Goal: Task Accomplishment & Management: Use online tool/utility

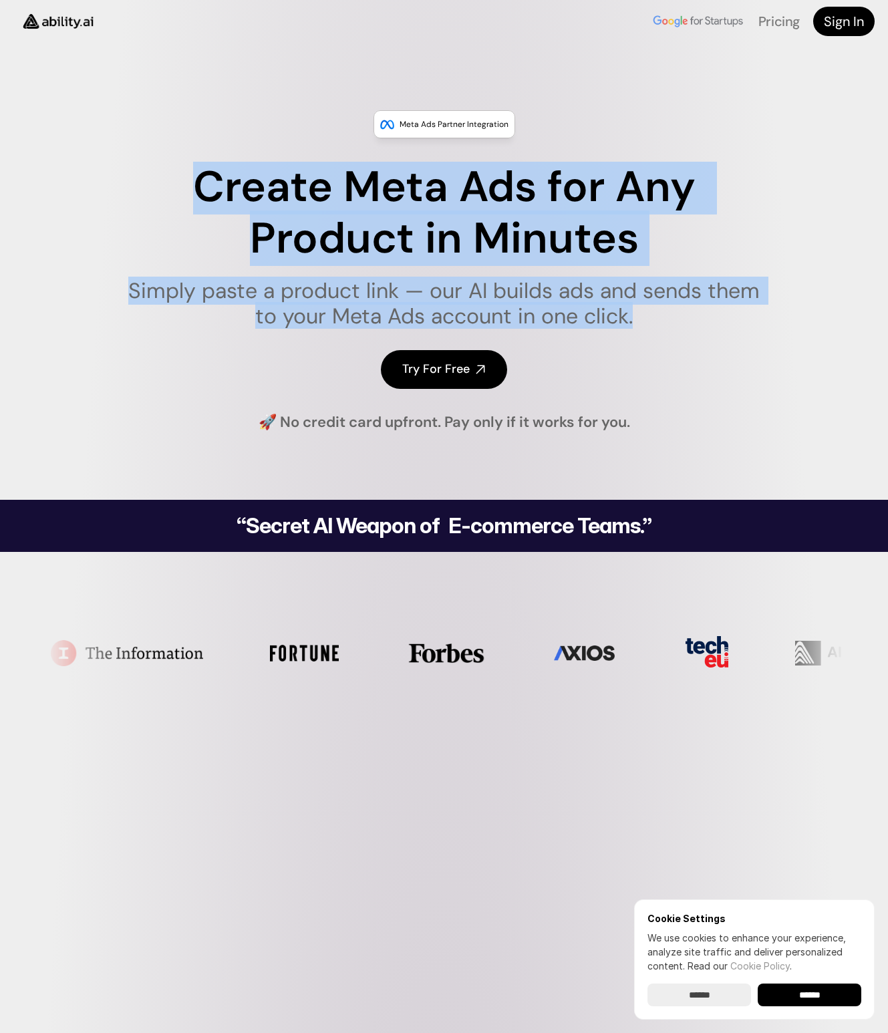
drag, startPoint x: 228, startPoint y: 190, endPoint x: 781, endPoint y: 298, distance: 564.0
click at [777, 303] on div "Meta Ads Partner Integration Create Meta Ads for Any Product in Minutes Simply …" at bounding box center [444, 271] width 888 height 322
click at [804, 258] on div "Meta Ads Partner Integration Create Meta Ads for Any Product in Minutes Simply …" at bounding box center [444, 271] width 888 height 322
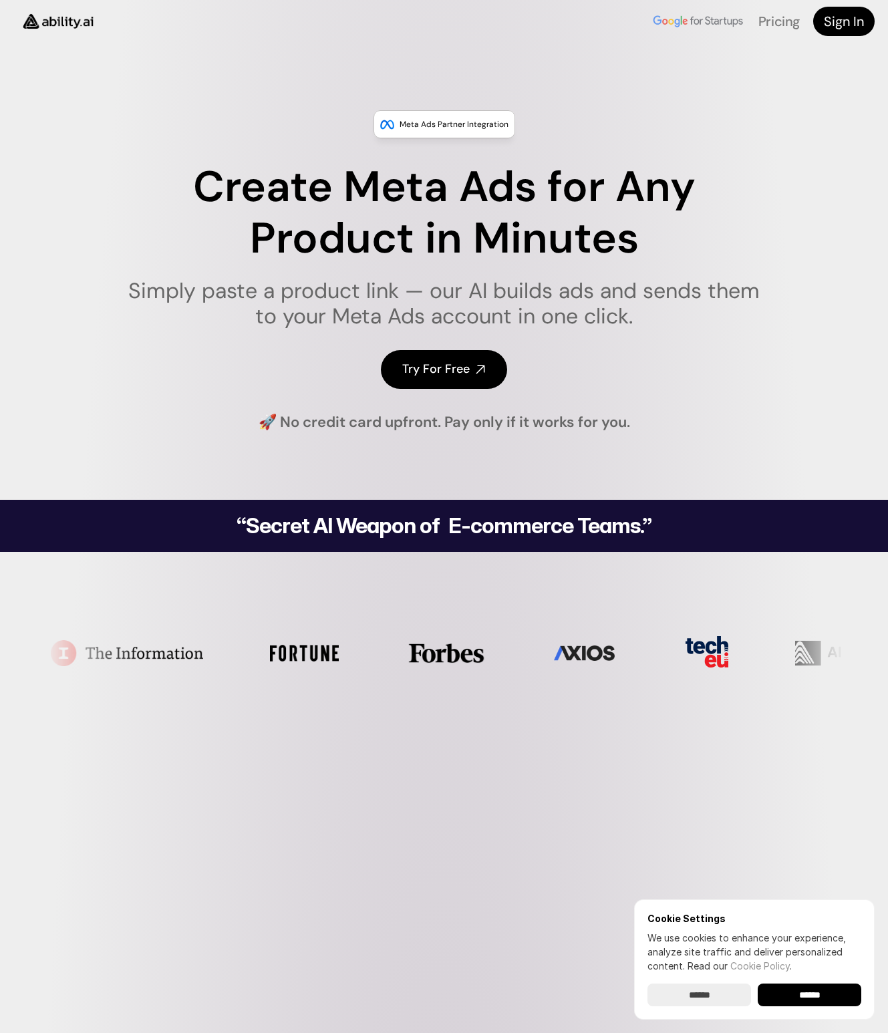
click at [709, 325] on h1 "Simply paste a product link — our AI builds ads and sends them to your Meta Ads…" at bounding box center [444, 303] width 649 height 51
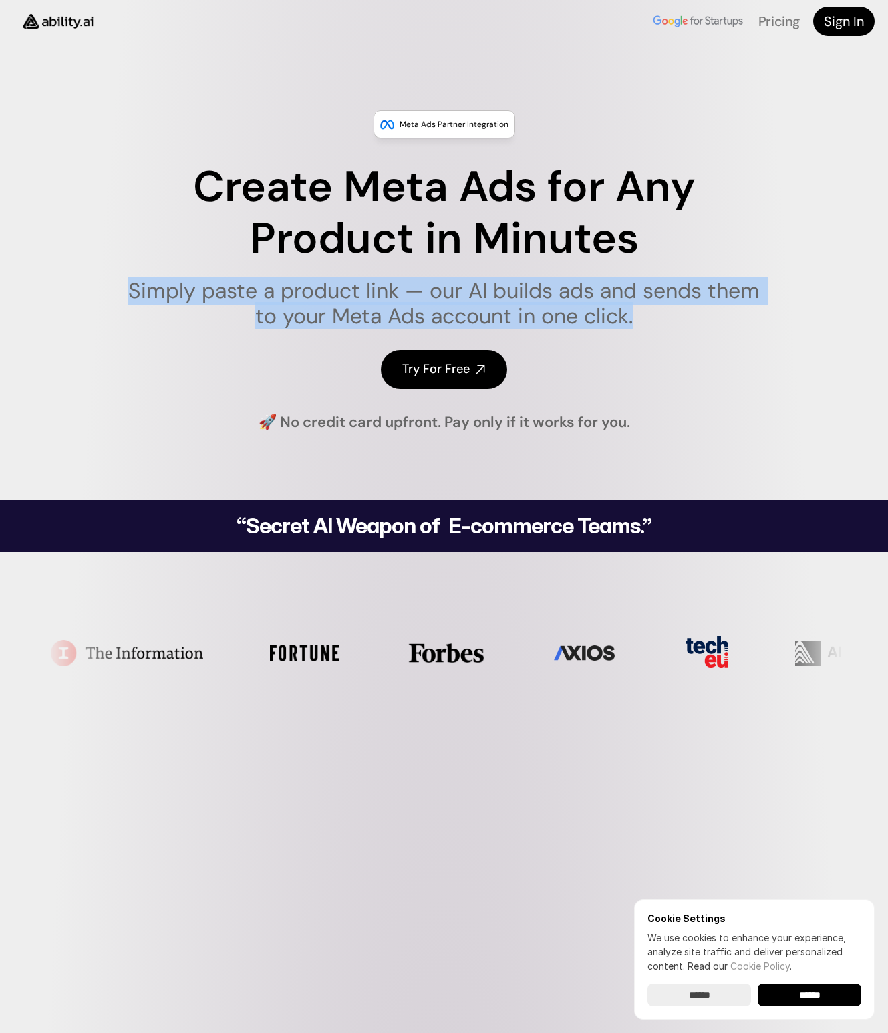
drag, startPoint x: 637, startPoint y: 317, endPoint x: 121, endPoint y: 272, distance: 518.3
click at [121, 272] on div "Create Meta Ads for Any Product in Minutes Simply paste a product link — our AI…" at bounding box center [444, 245] width 649 height 167
click at [536, 281] on h1 "Simply paste a product link — our AI builds ads and sends them to your Meta Ads…" at bounding box center [444, 303] width 649 height 51
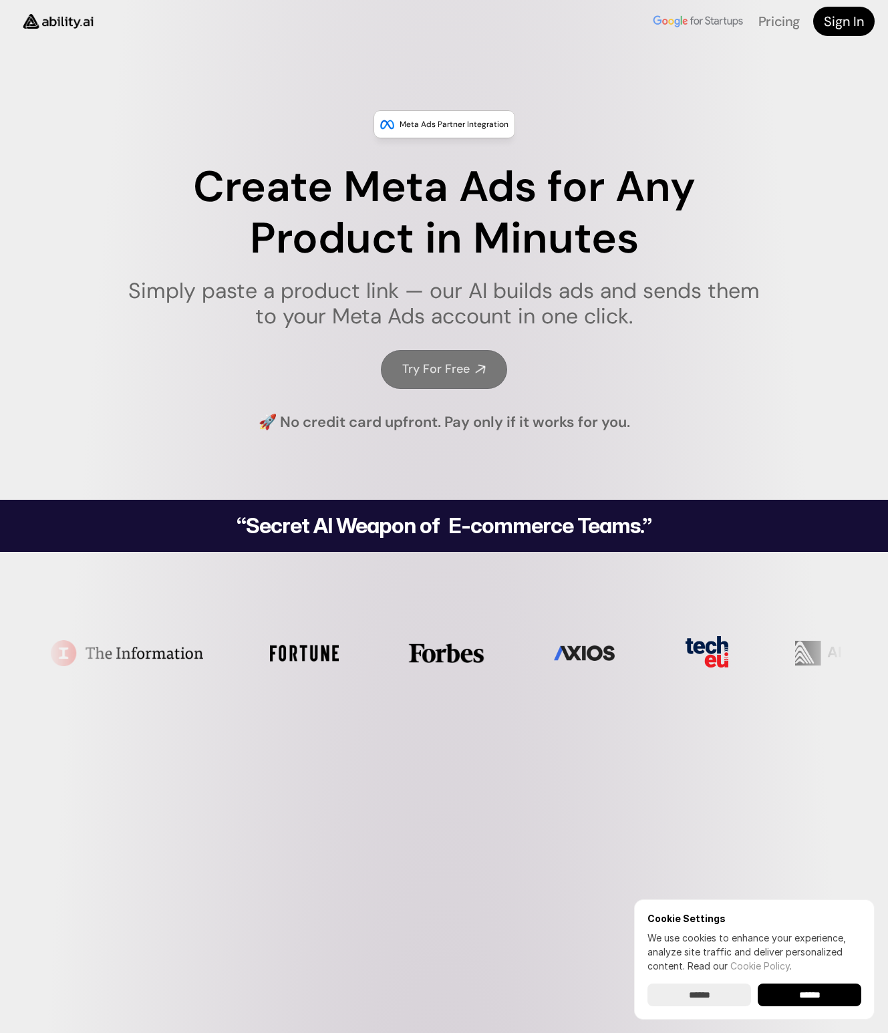
drag, startPoint x: 464, startPoint y: 393, endPoint x: 466, endPoint y: 381, distance: 12.2
click at [464, 393] on div "Meta Ads Partner Integration Create Meta Ads for Any Product in Minutes Simply …" at bounding box center [444, 271] width 888 height 322
click at [466, 377] on link "Try For Free" at bounding box center [444, 369] width 126 height 38
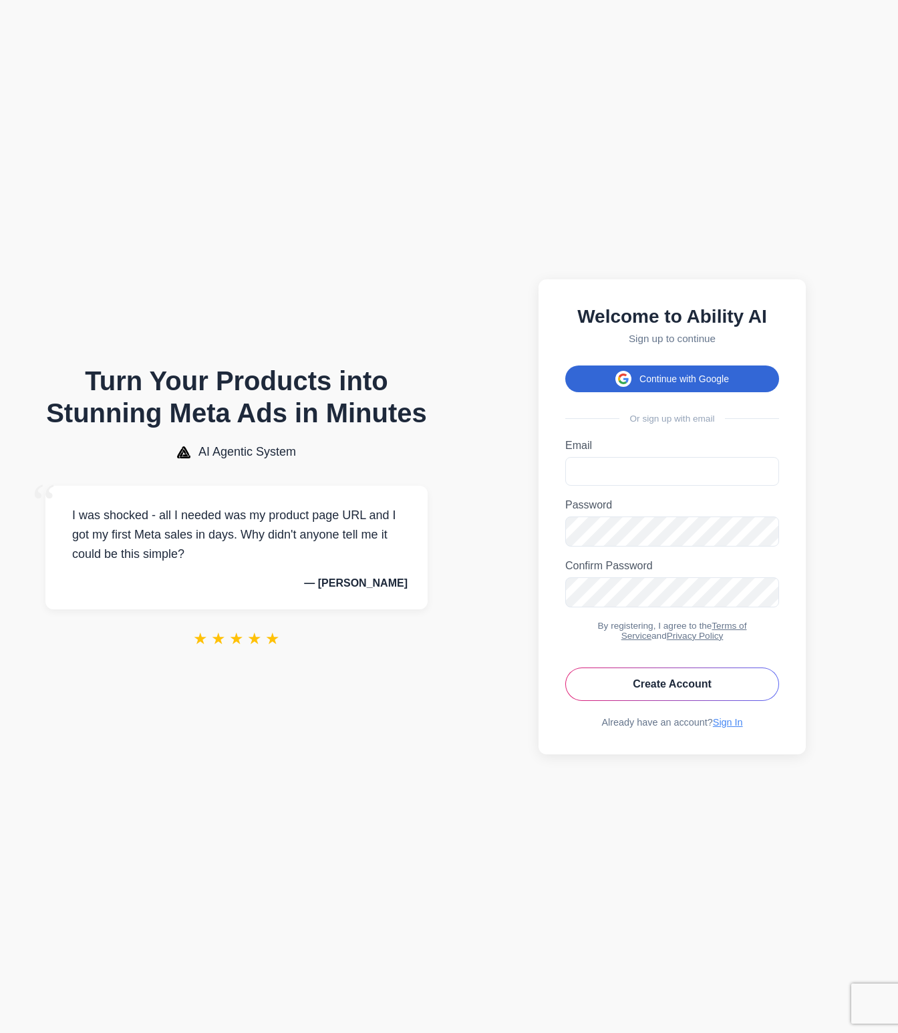
click at [679, 374] on button "Continue with Google" at bounding box center [672, 378] width 214 height 27
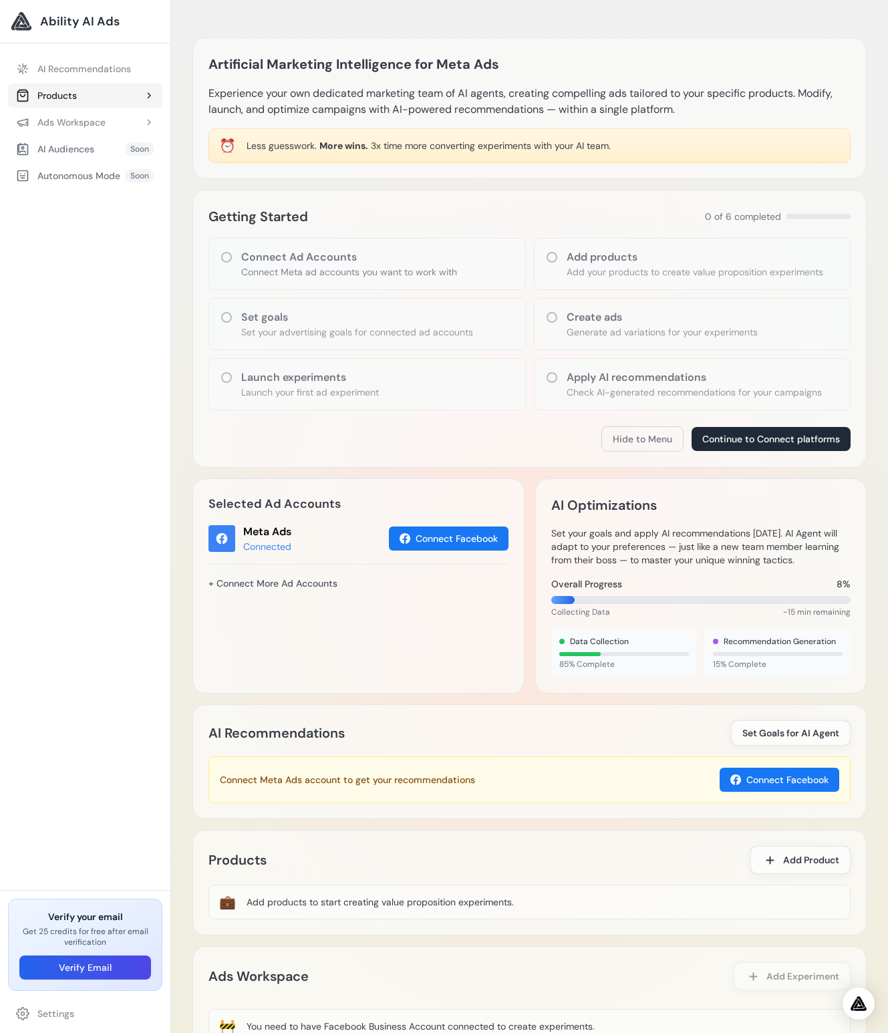
click at [81, 96] on button "Products" at bounding box center [85, 95] width 154 height 24
click at [85, 153] on div "Ads Workspace" at bounding box center [60, 151] width 89 height 13
click at [87, 202] on div "AI Audiences" at bounding box center [55, 207] width 78 height 13
click at [133, 207] on span "Soon" at bounding box center [139, 207] width 29 height 13
click at [127, 238] on span "Soon" at bounding box center [139, 234] width 29 height 13
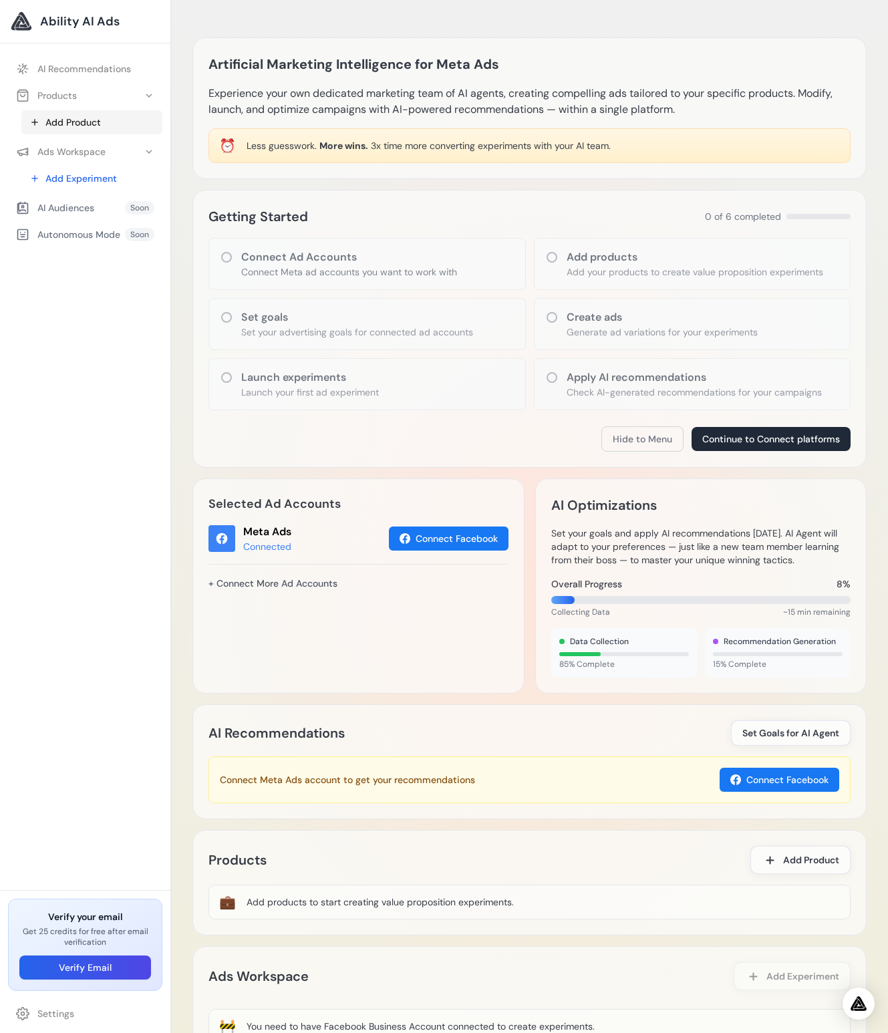
click at [82, 124] on link "Add Product" at bounding box center [91, 122] width 141 height 24
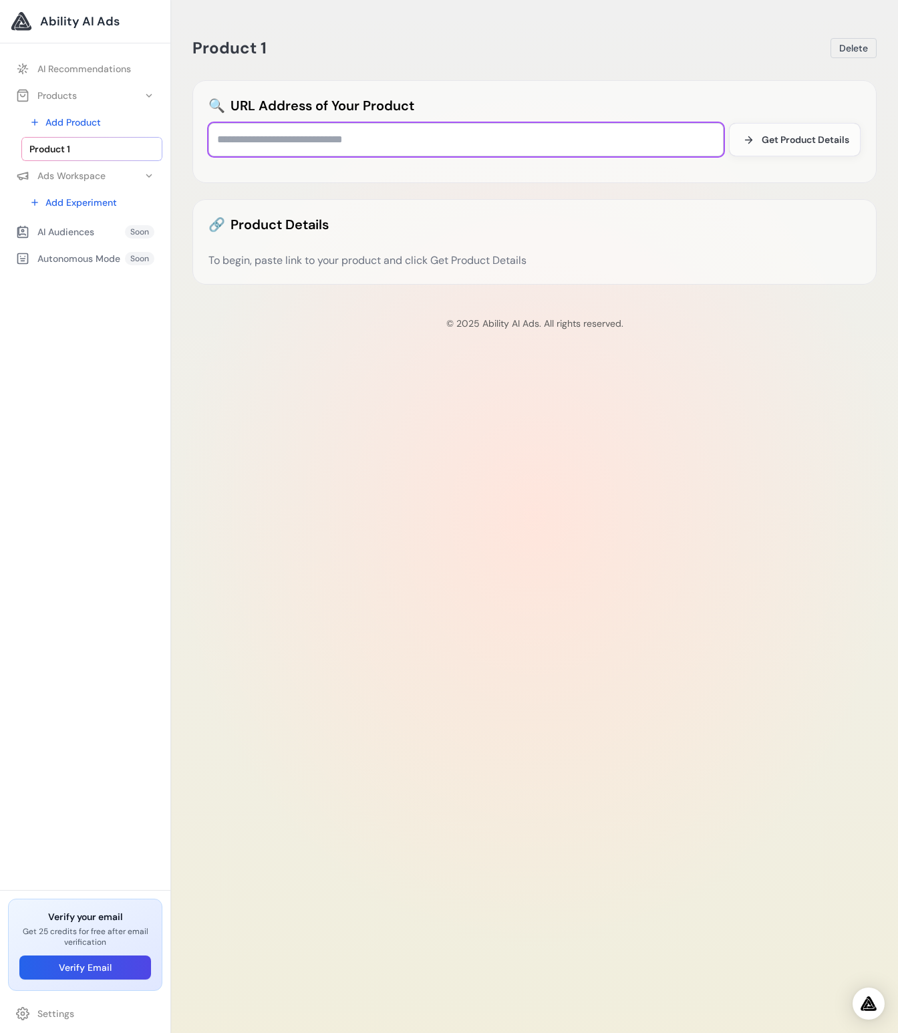
click at [280, 138] on input "text" at bounding box center [465, 139] width 515 height 33
paste input "**********"
type input "**********"
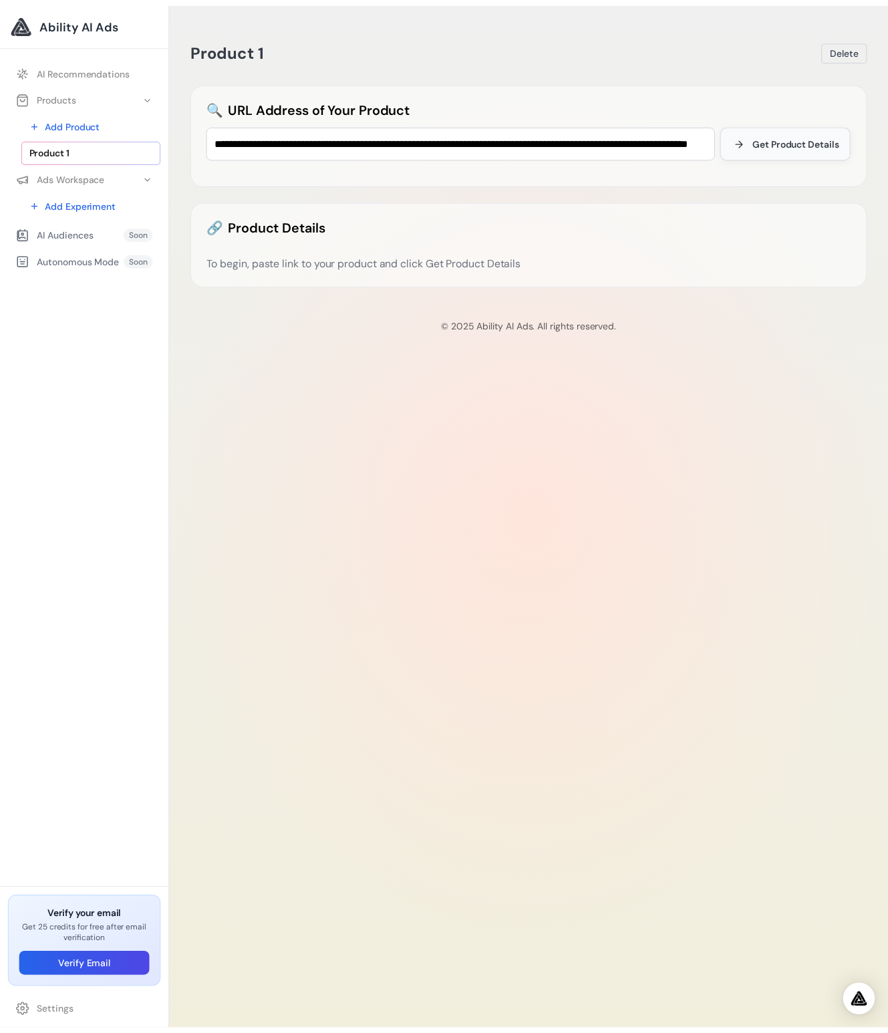
scroll to position [0, 0]
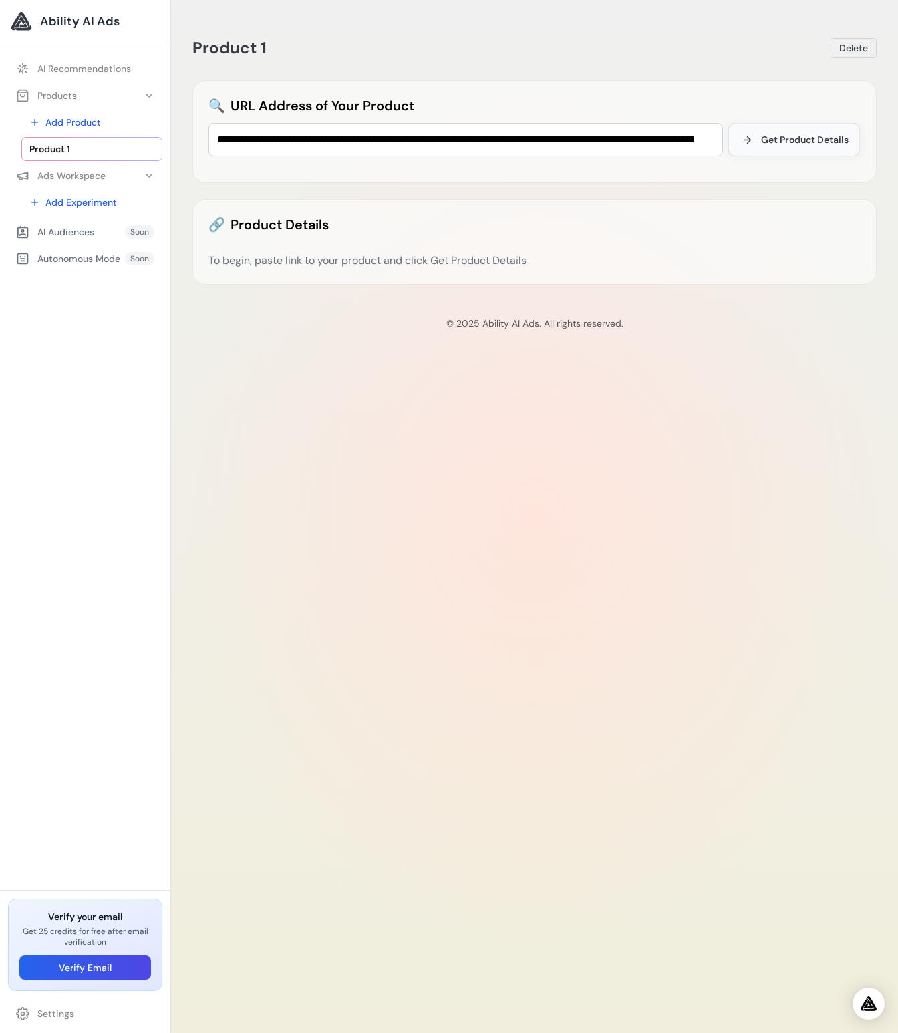
click at [767, 142] on span "Get Product Details" at bounding box center [804, 139] width 87 height 13
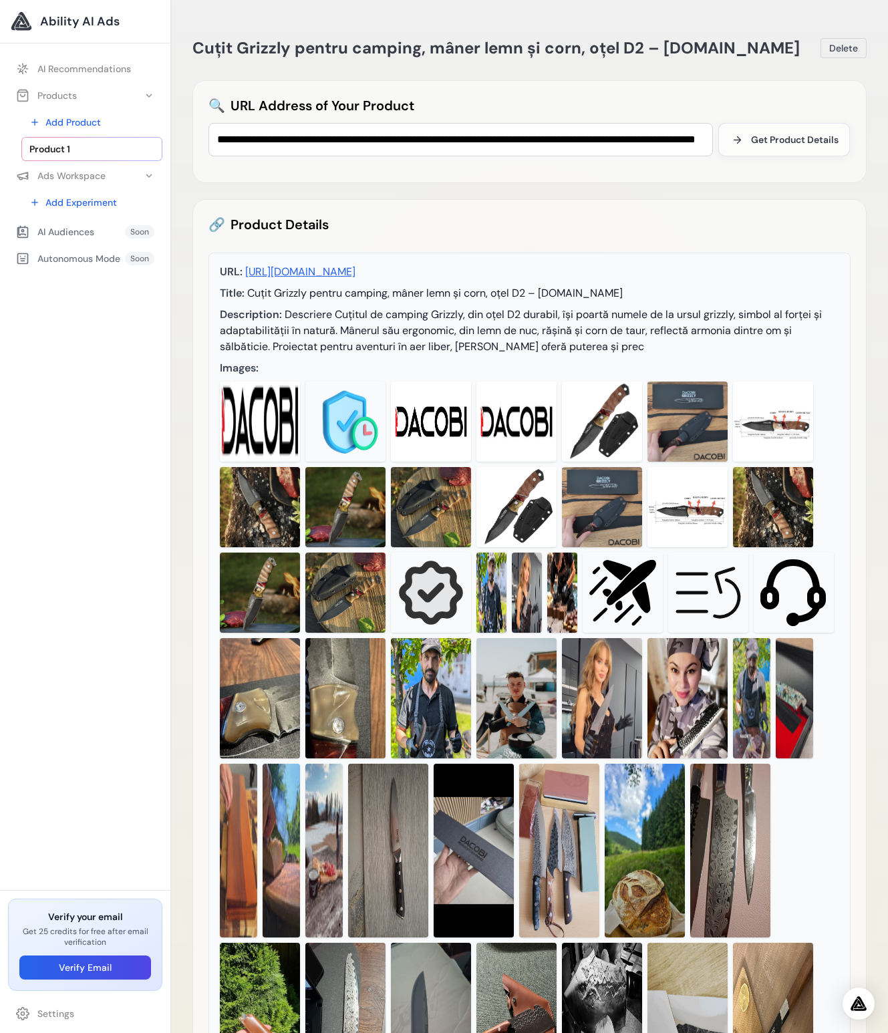
scroll to position [227, 0]
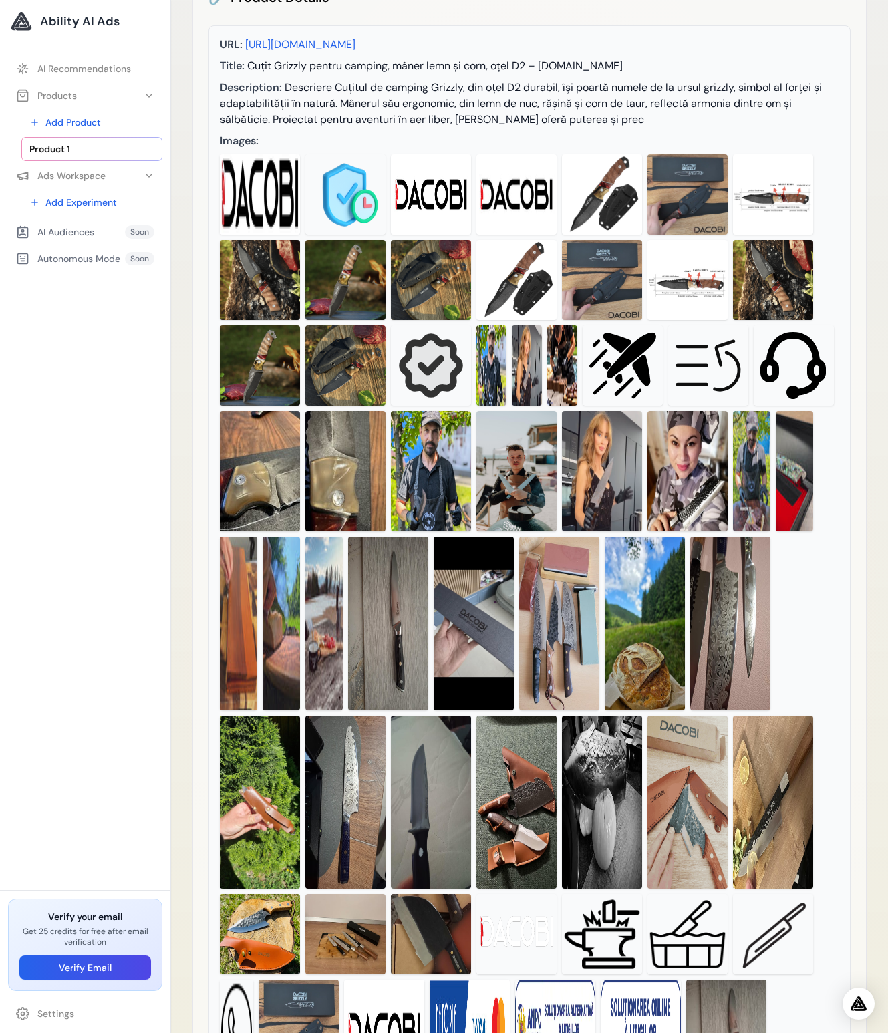
click at [418, 405] on img at bounding box center [431, 365] width 80 height 80
click at [431, 454] on img at bounding box center [431, 471] width 80 height 120
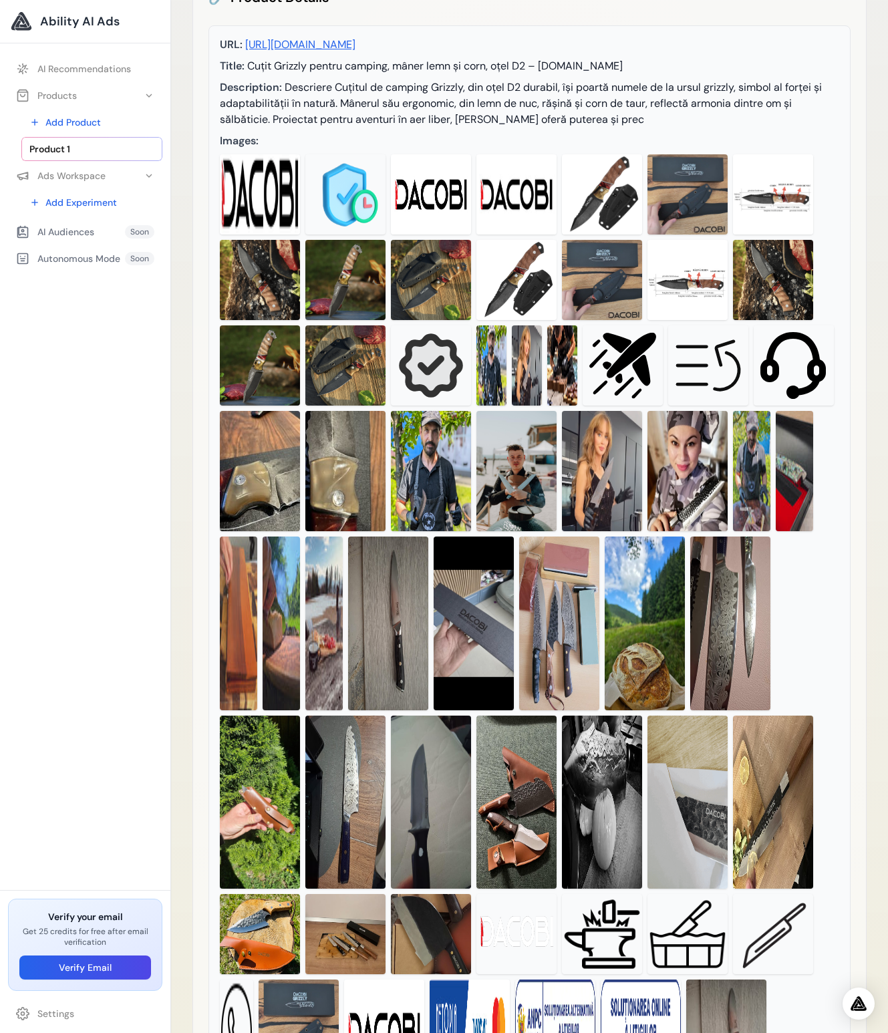
click at [359, 405] on img at bounding box center [345, 365] width 80 height 80
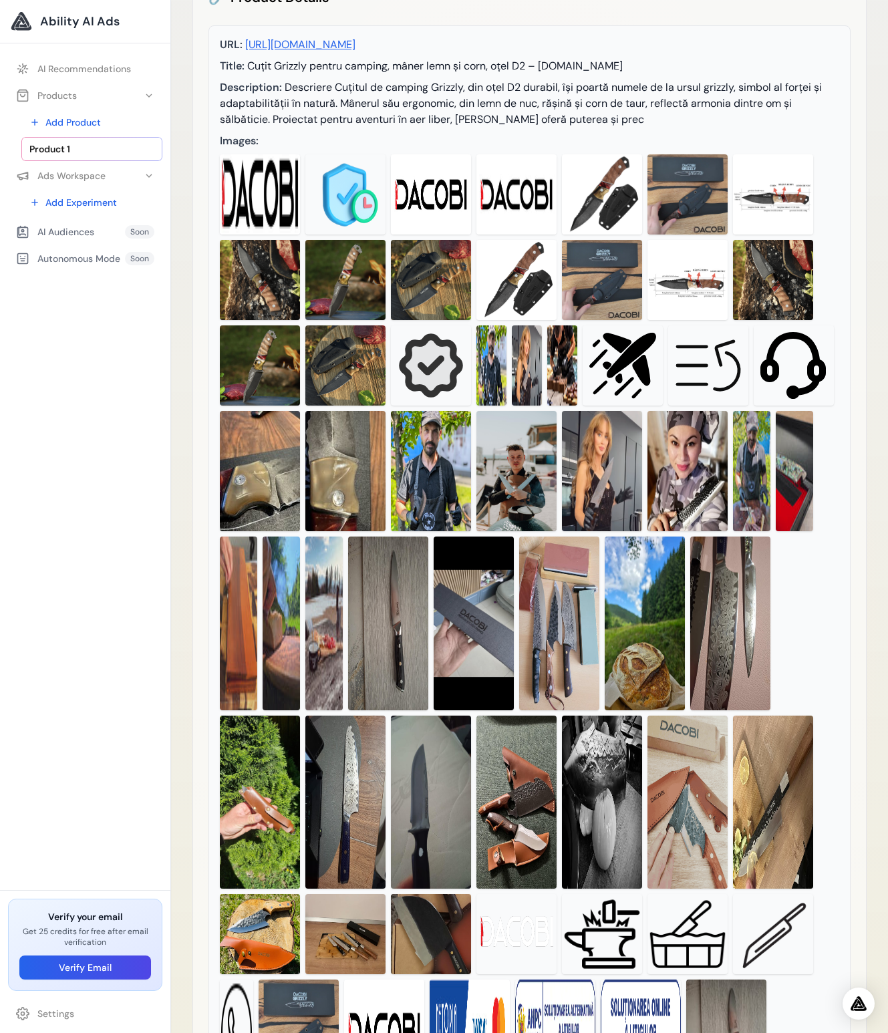
click at [661, 612] on img at bounding box center [644, 623] width 80 height 174
click at [689, 654] on div at bounding box center [529, 709] width 619 height 1111
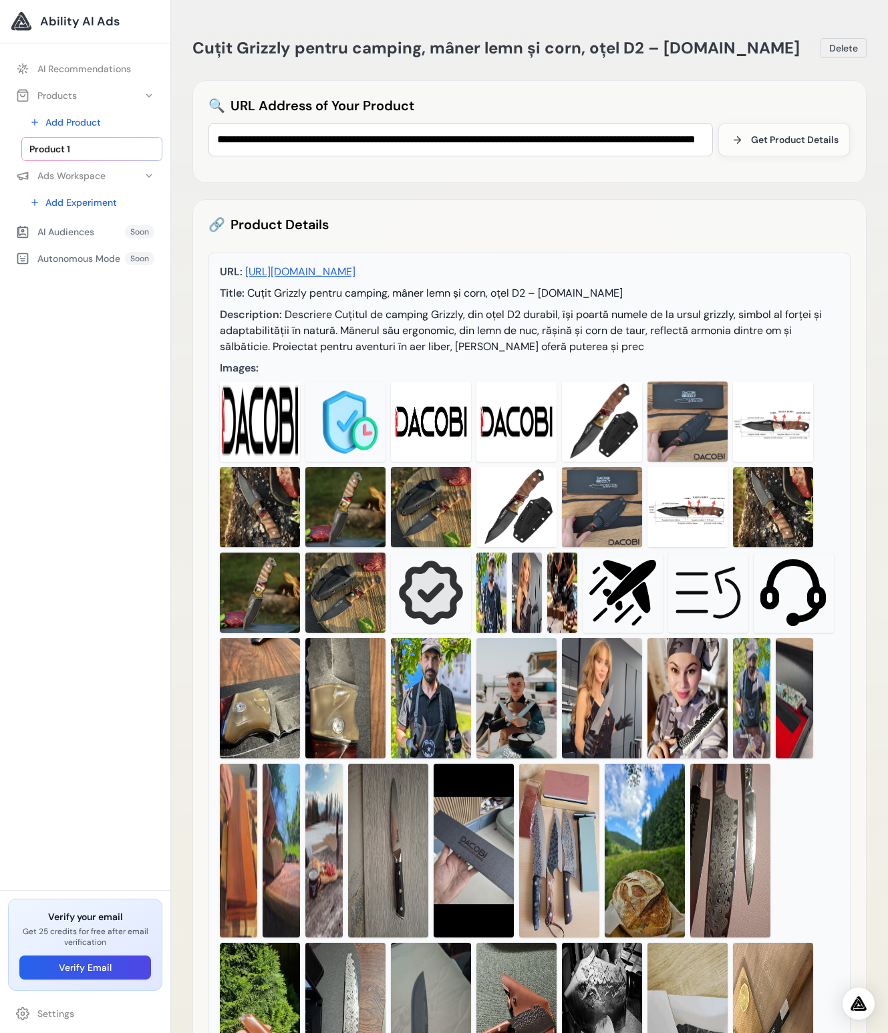
scroll to position [707, 0]
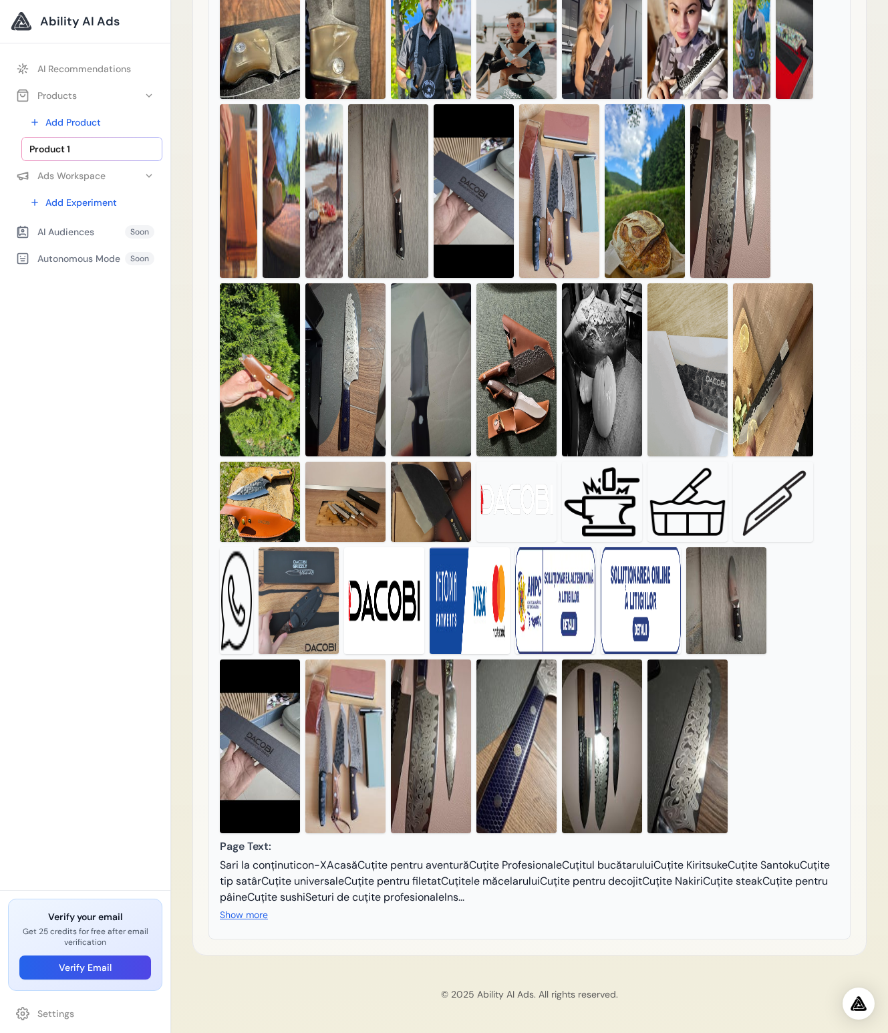
click at [257, 913] on button "Show more" at bounding box center [244, 914] width 48 height 13
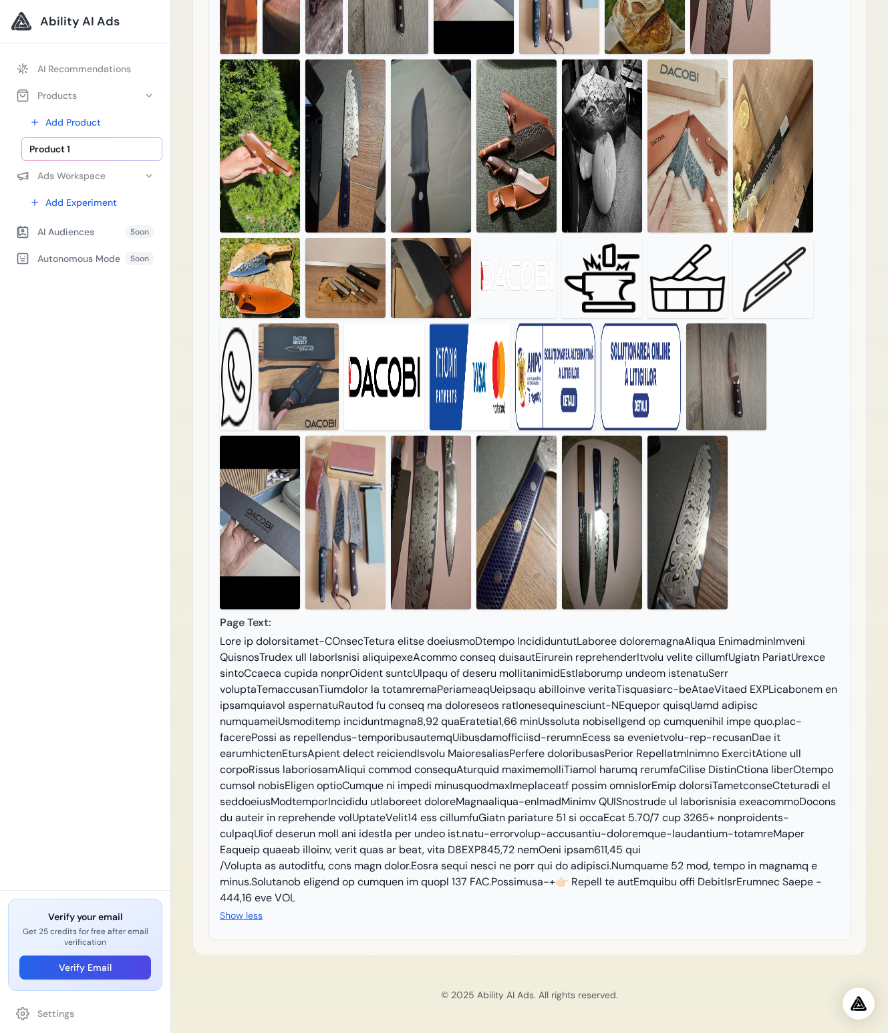
scroll to position [0, 0]
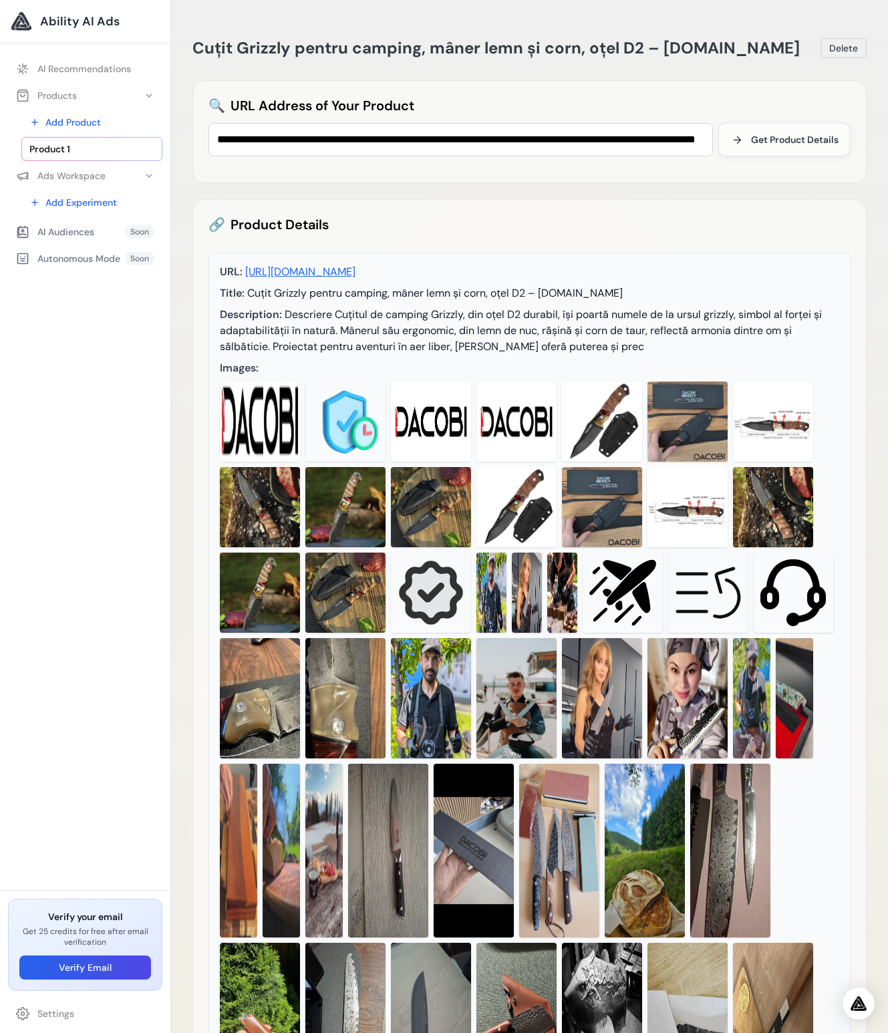
click at [110, 392] on div "AI Recommendations Products Add Product Product 1 Soon Soon" at bounding box center [85, 469] width 170 height 841
click at [83, 151] on link "Product 1" at bounding box center [91, 149] width 141 height 24
click at [128, 421] on div "AI Recommendations Products Add Product Cuțit Grizzly pentru camping, mâner lem…" at bounding box center [85, 469] width 170 height 841
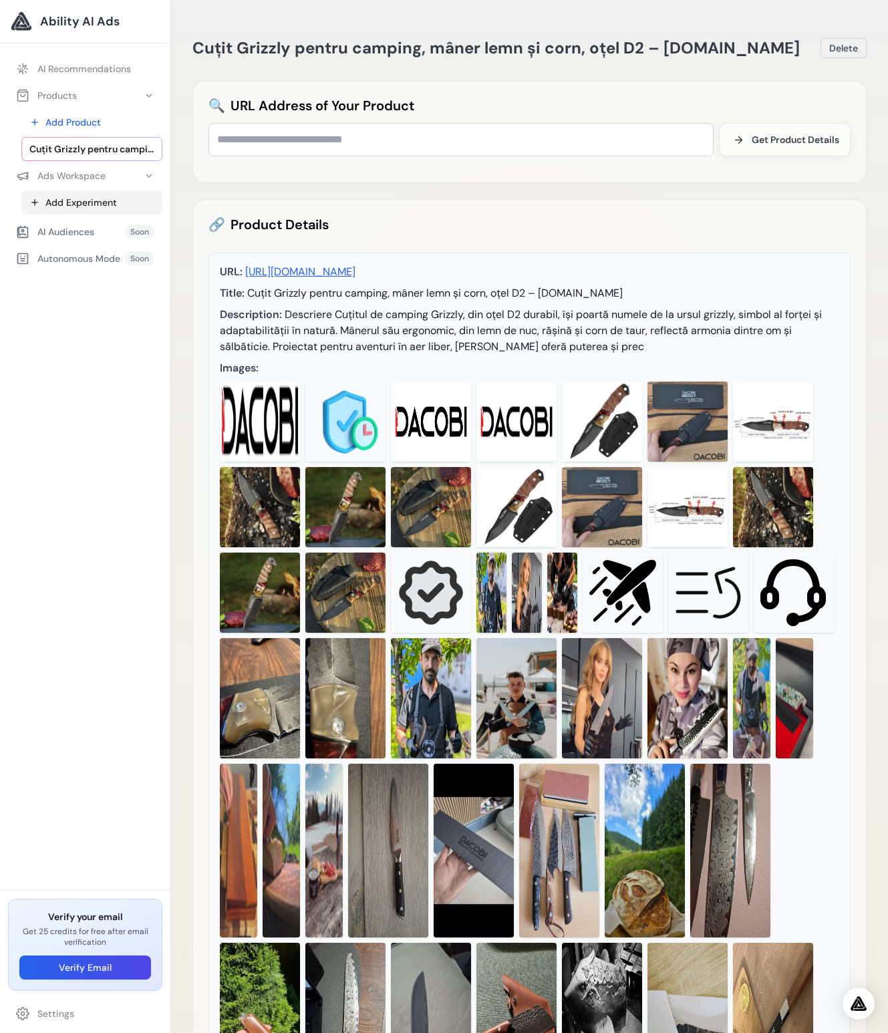
click at [85, 203] on link "Add Experiment" at bounding box center [91, 202] width 141 height 24
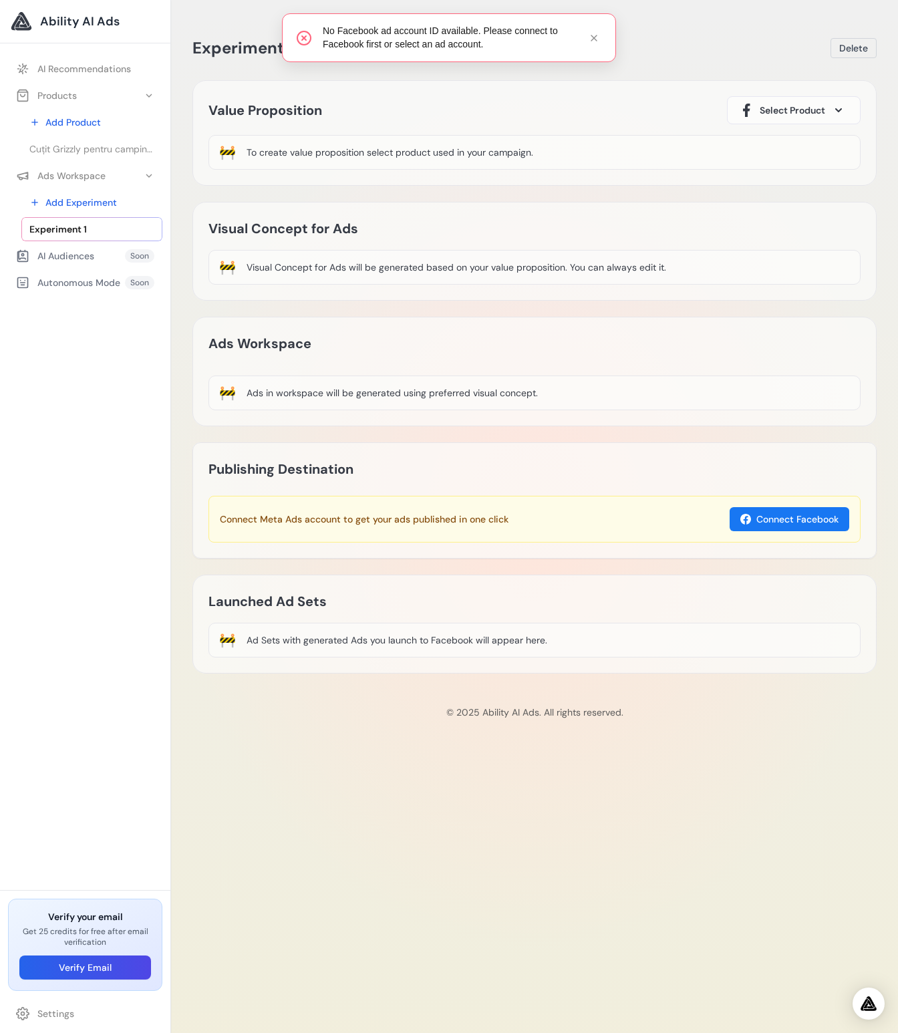
click at [816, 107] on span "Select Product" at bounding box center [791, 110] width 65 height 13
click at [789, 160] on div "Cuțit Grizzly pentru camping, mâner lemn și corn, oțel D2 – DACOBI.ro" at bounding box center [793, 181] width 111 height 80
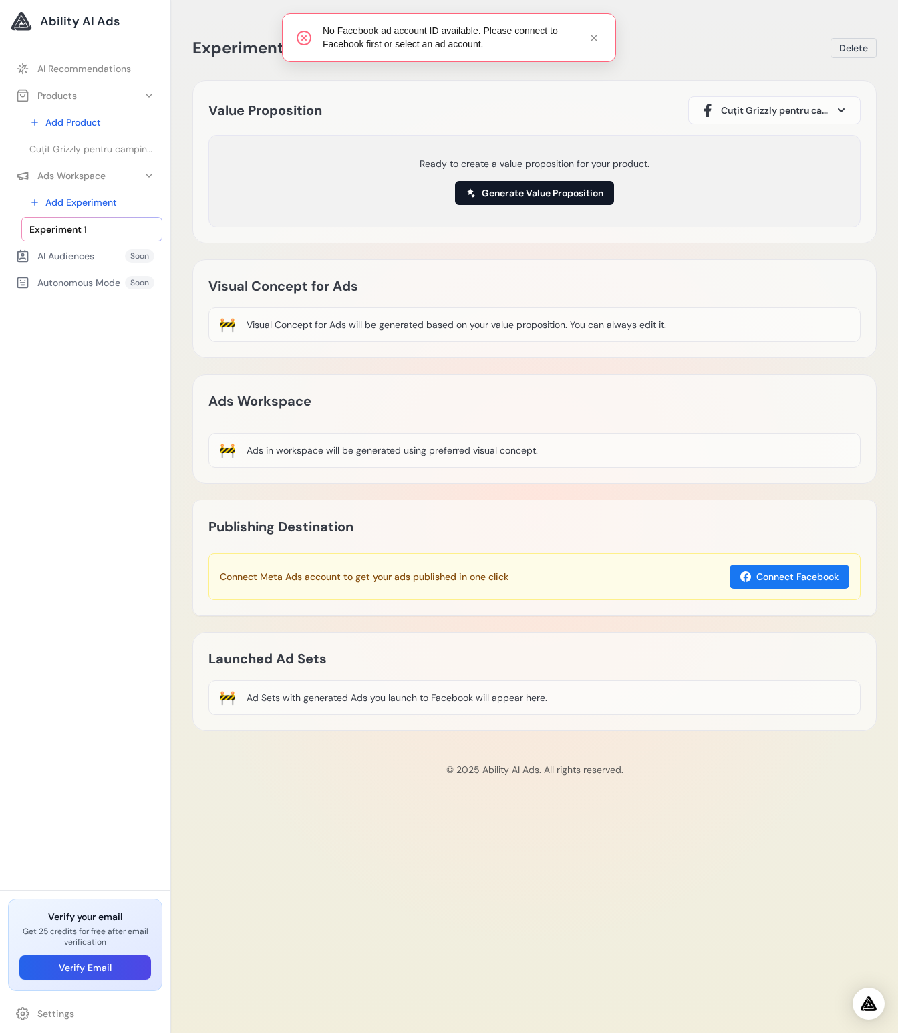
click at [522, 196] on button "Generate Value Proposition" at bounding box center [534, 193] width 159 height 24
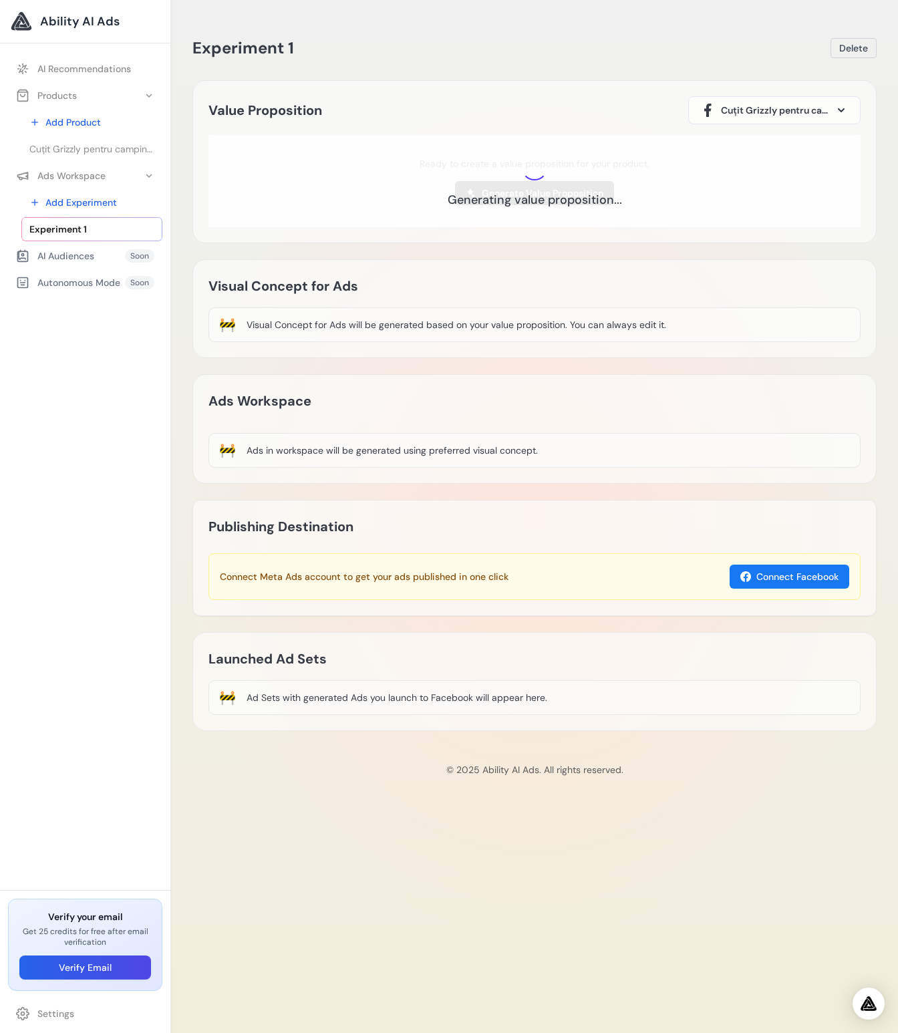
click at [106, 822] on div "AI Recommendations Products Add Product Cuțit Grizzly pentru camping, mâner lem…" at bounding box center [85, 469] width 170 height 841
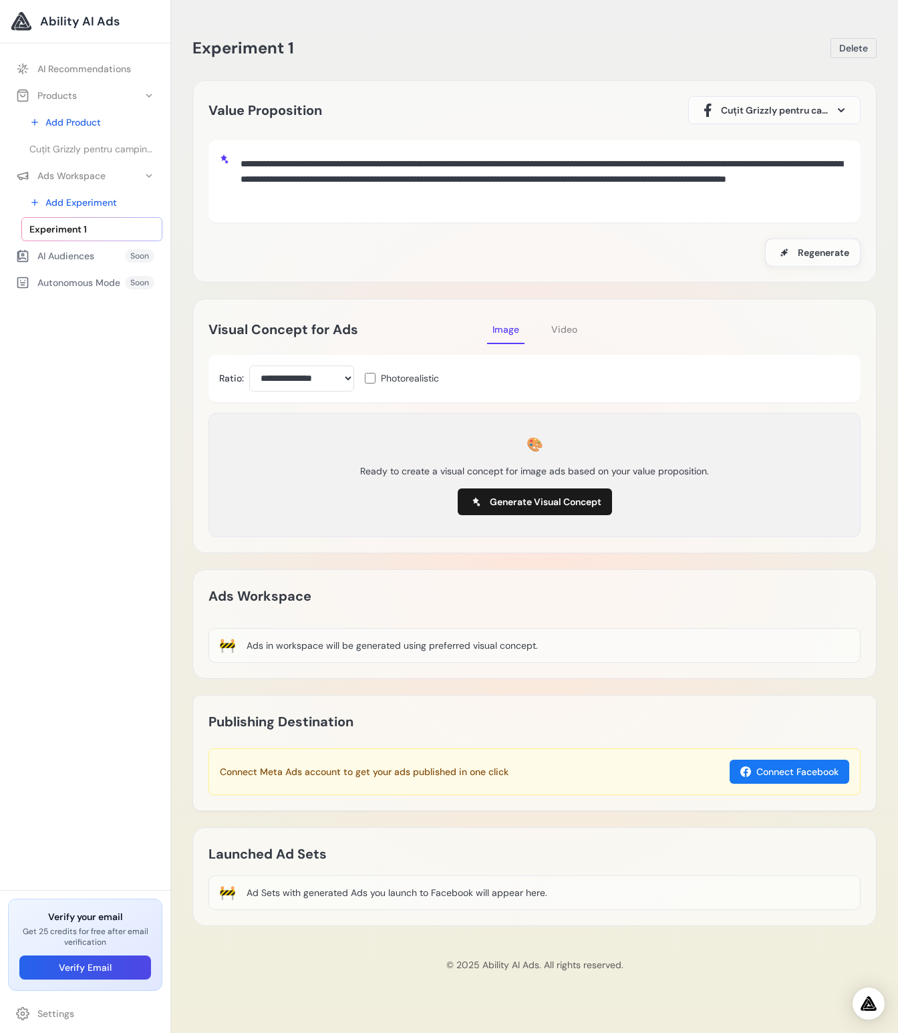
drag, startPoint x: 246, startPoint y: 158, endPoint x: 564, endPoint y: 204, distance: 321.1
click at [564, 204] on textarea "**********" at bounding box center [542, 179] width 614 height 57
drag, startPoint x: 497, startPoint y: 196, endPoint x: 334, endPoint y: 156, distance: 167.8
click at [334, 156] on textarea "**********" at bounding box center [542, 179] width 614 height 57
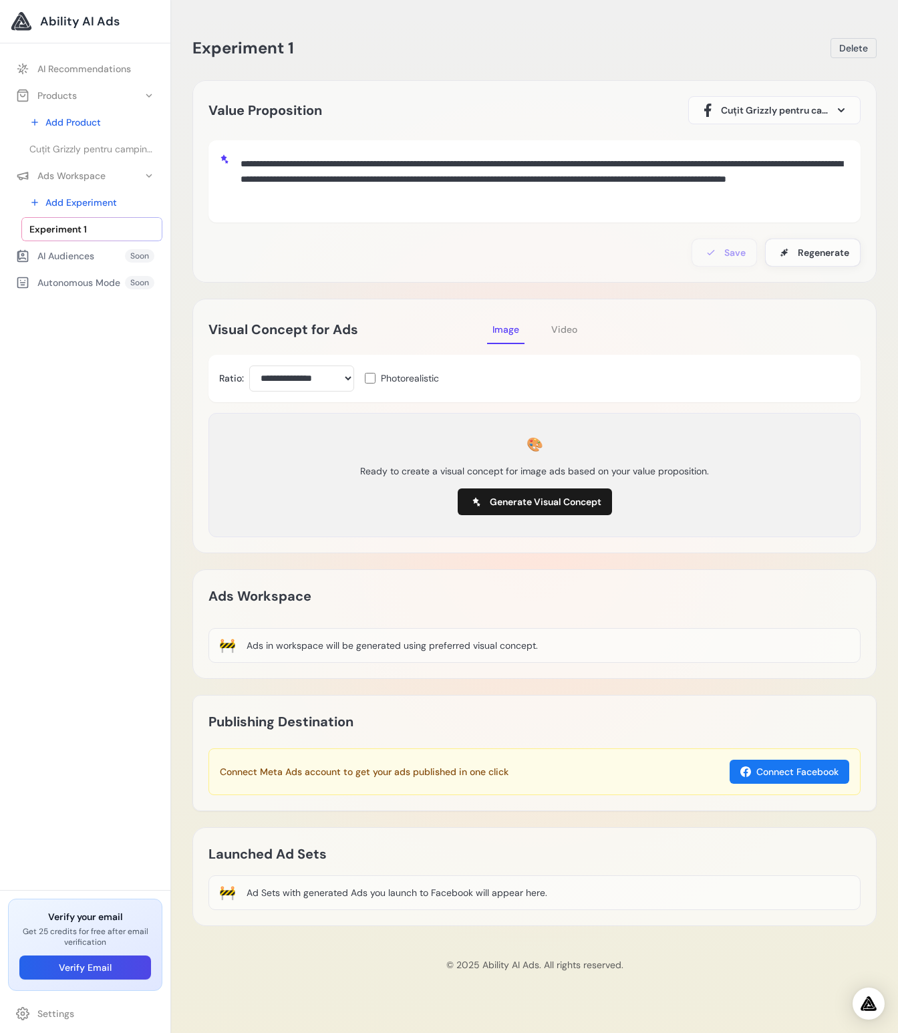
click at [554, 225] on div "**********" at bounding box center [534, 201] width 652 height 132
click at [523, 505] on span "Generate Visual Concept" at bounding box center [546, 501] width 112 height 13
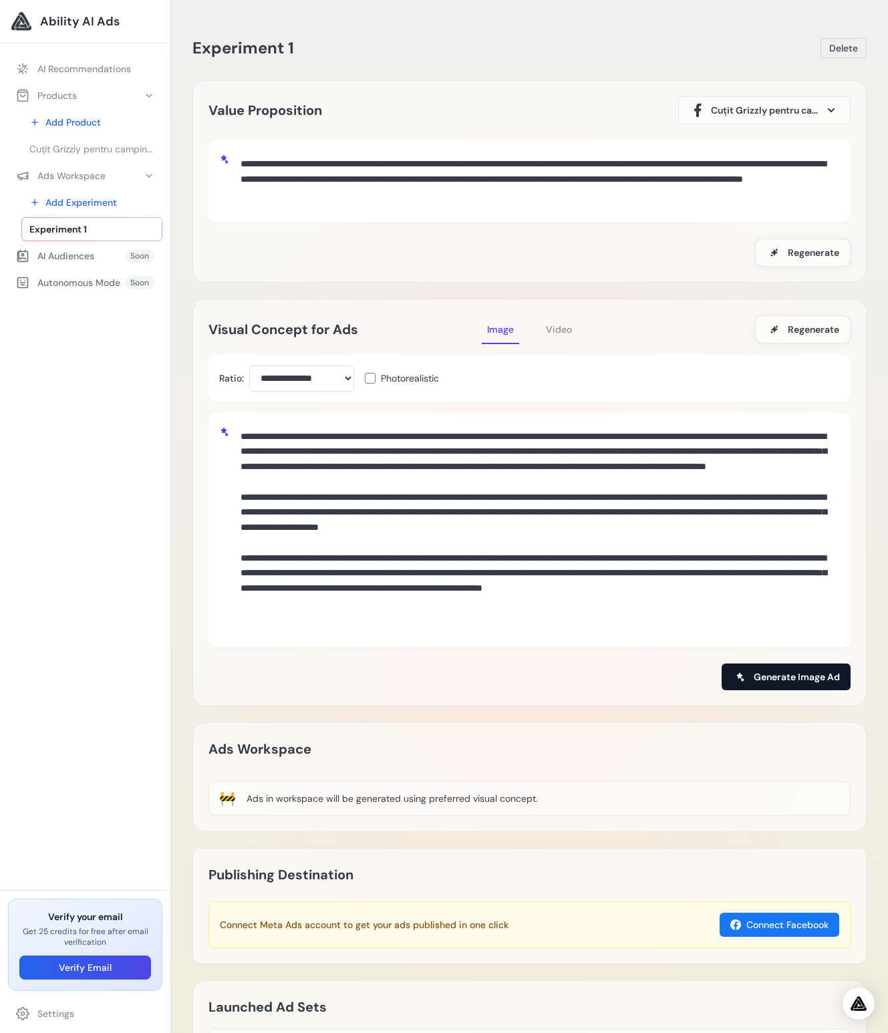
click at [781, 684] on button "Generate Image Ad" at bounding box center [785, 676] width 129 height 27
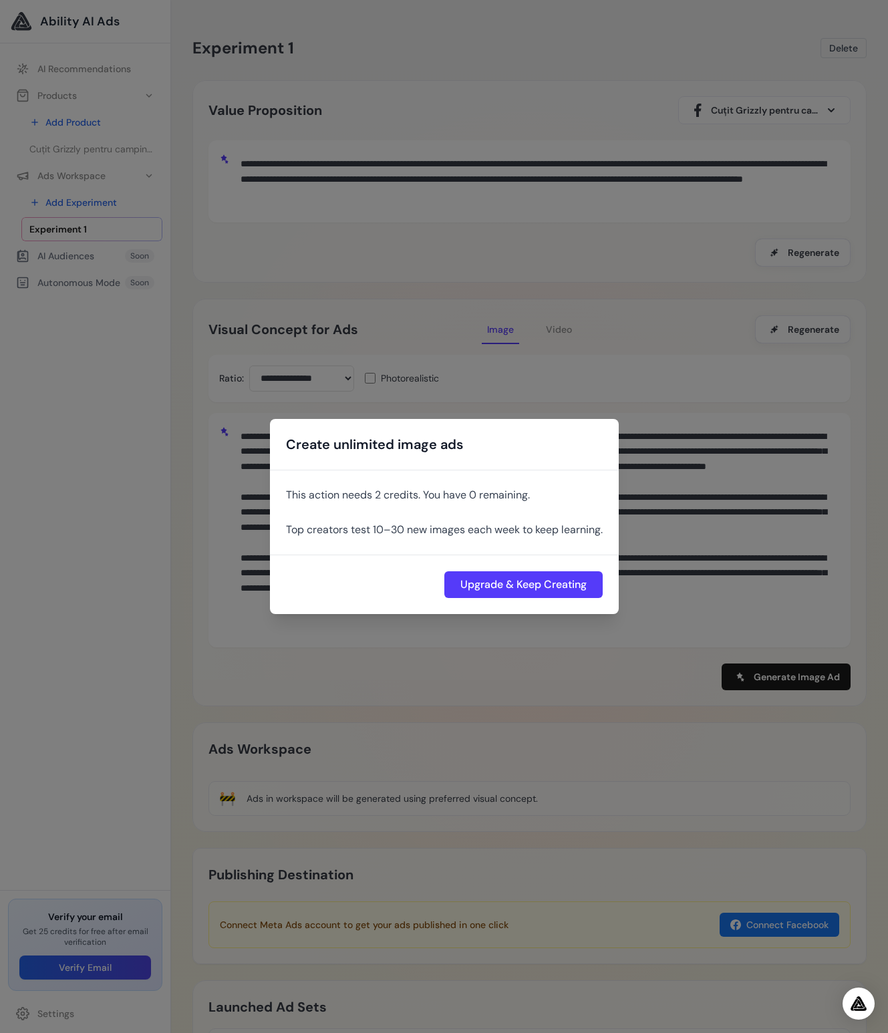
click at [542, 671] on div "Create unlimited image ads This action needs 2 credits. You have 0 remaining. T…" at bounding box center [444, 516] width 888 height 1033
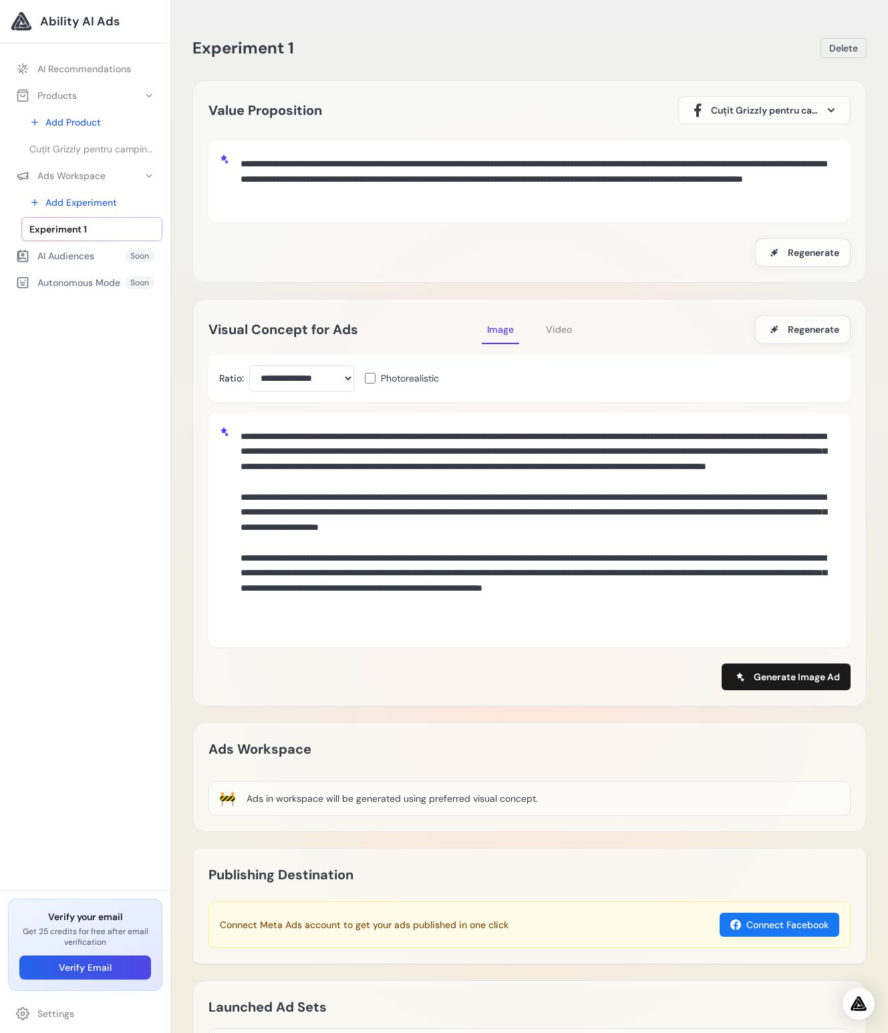
click at [571, 331] on button "Video" at bounding box center [558, 329] width 37 height 29
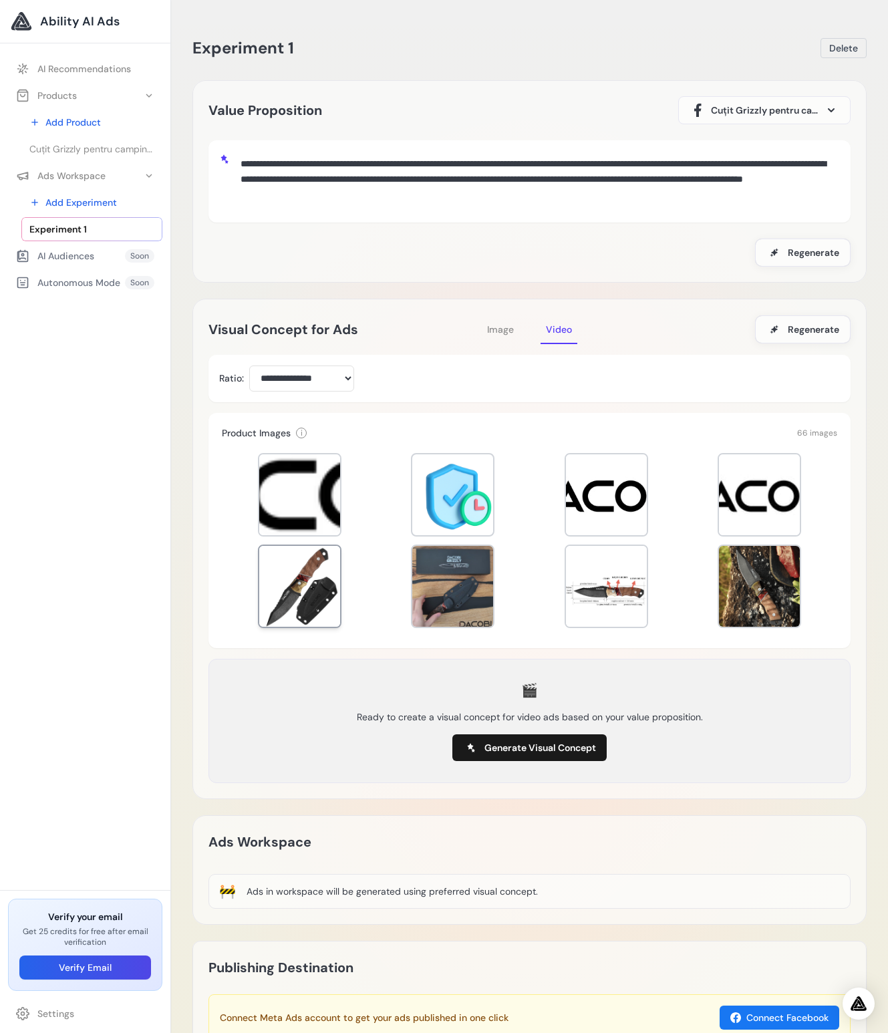
click at [297, 586] on div at bounding box center [299, 586] width 81 height 81
click at [457, 594] on div at bounding box center [452, 586] width 81 height 81
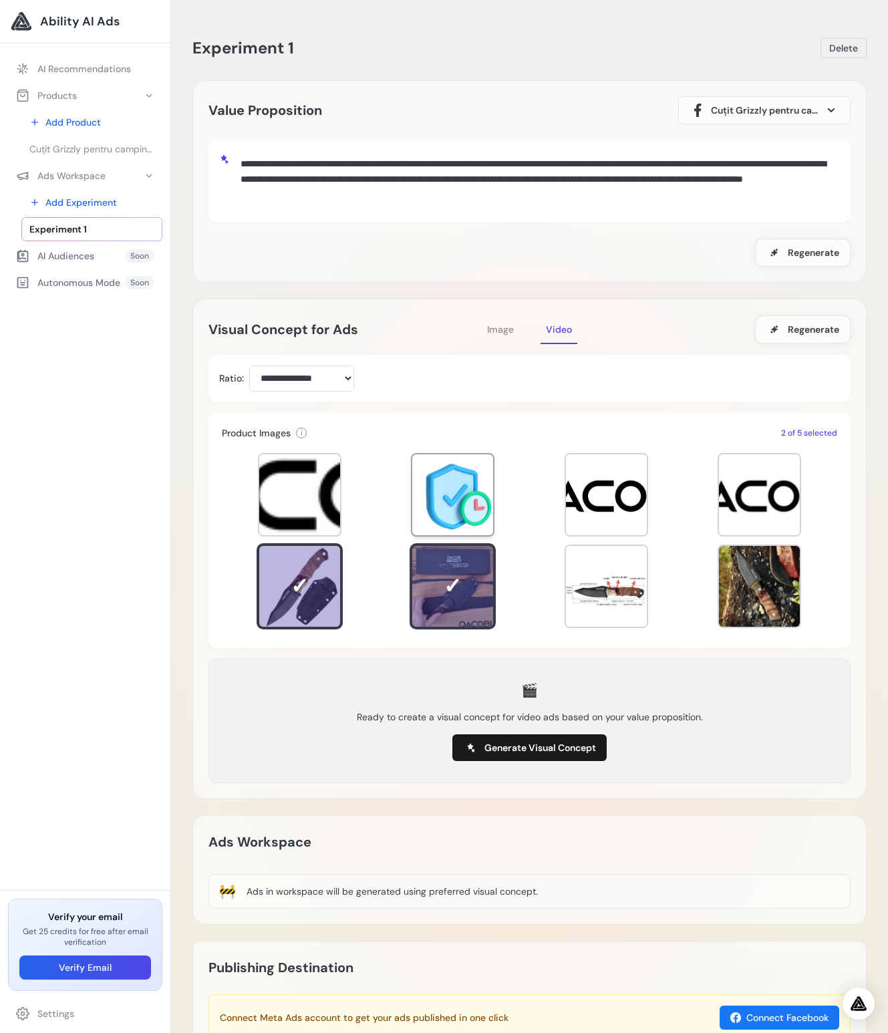
click at [474, 503] on div at bounding box center [452, 494] width 81 height 81
click at [584, 503] on div at bounding box center [606, 494] width 81 height 81
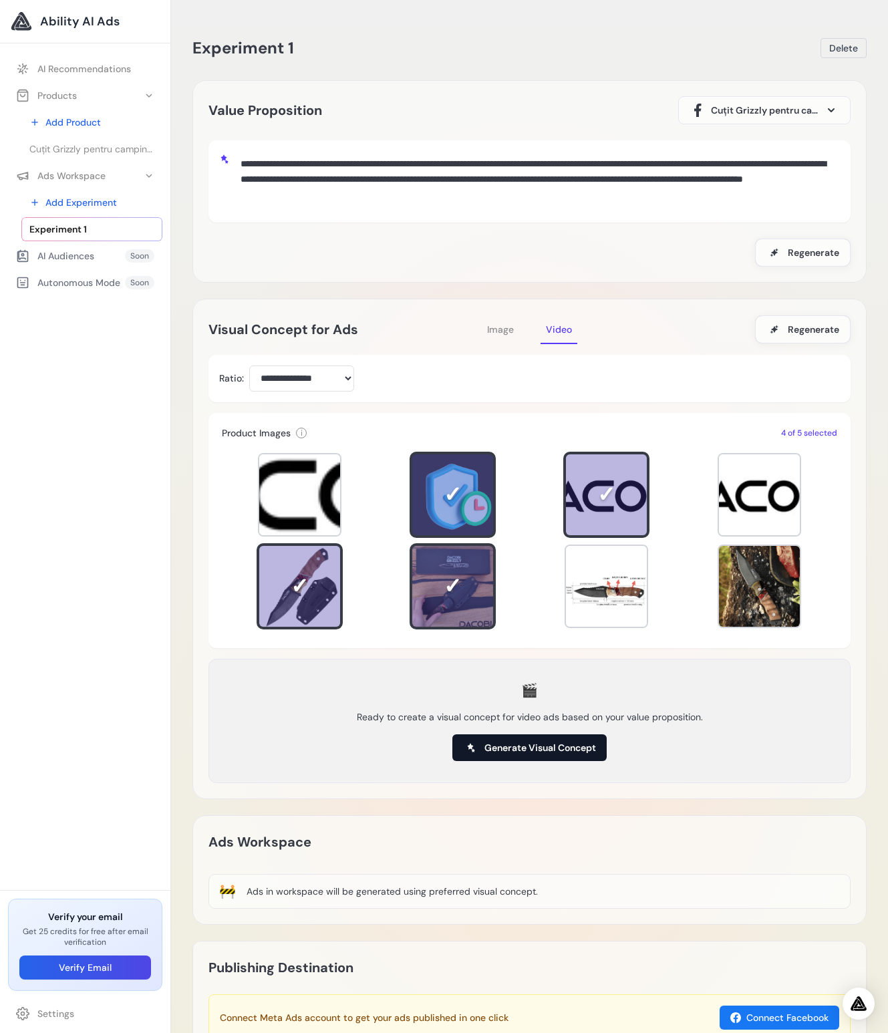
click at [544, 741] on span "Generate Visual Concept" at bounding box center [540, 747] width 112 height 13
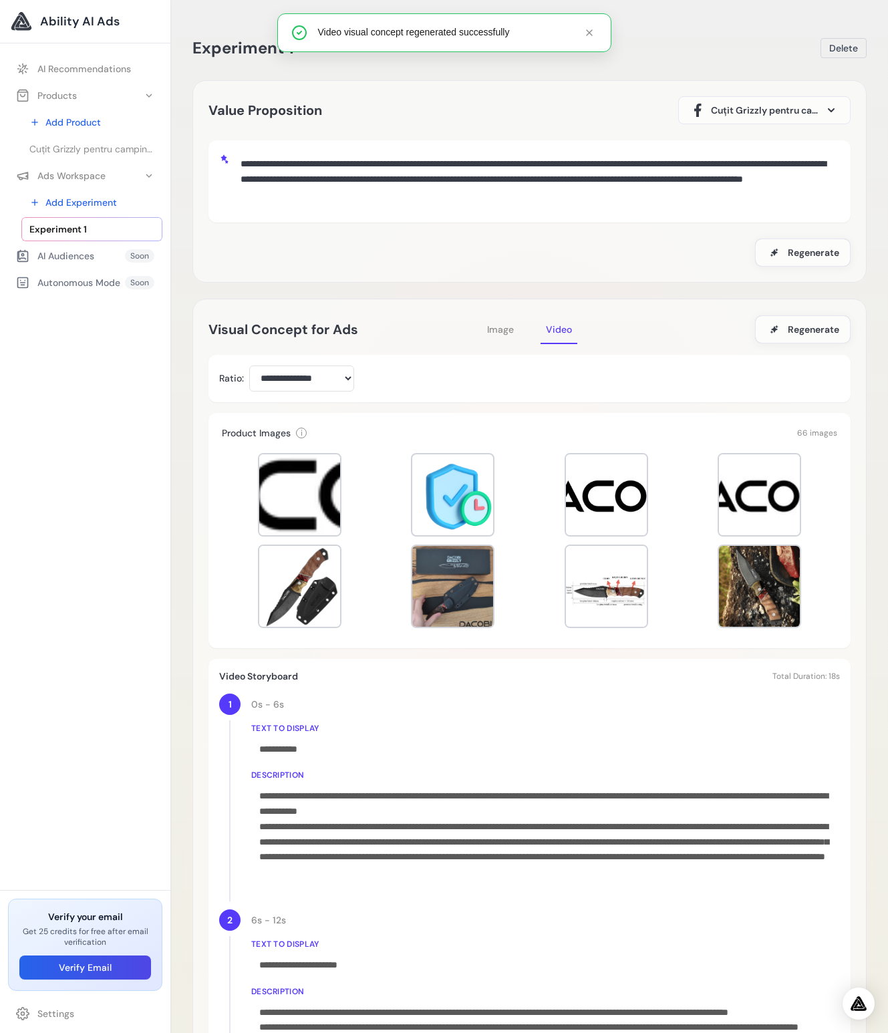
scroll to position [240, 0]
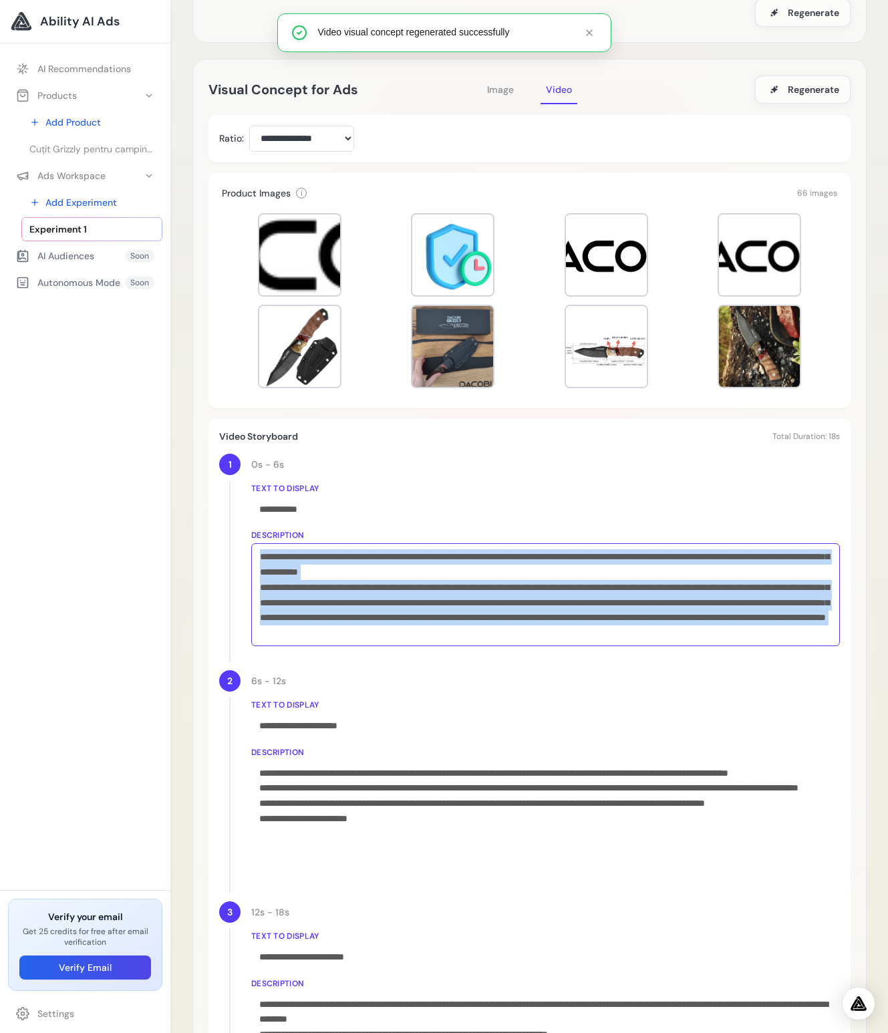
drag, startPoint x: 558, startPoint y: 637, endPoint x: 399, endPoint y: 556, distance: 178.0
click at [399, 556] on div "**********" at bounding box center [545, 558] width 588 height 208
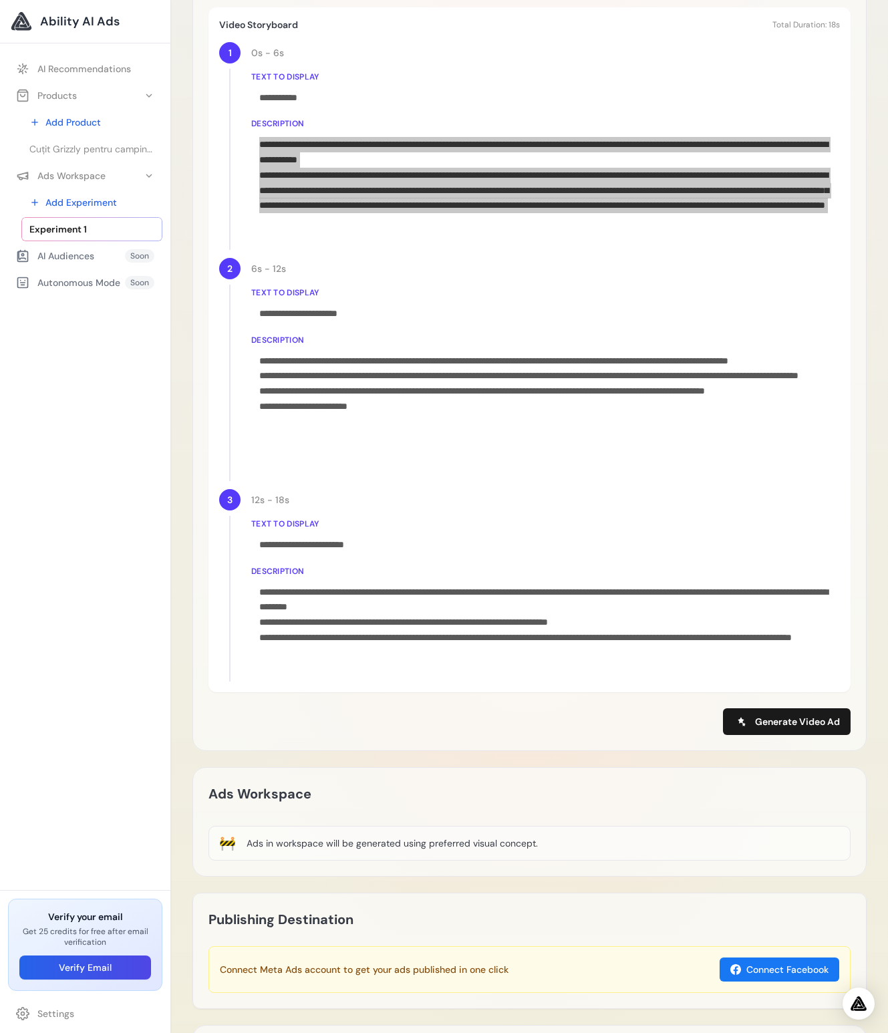
scroll to position [820, 0]
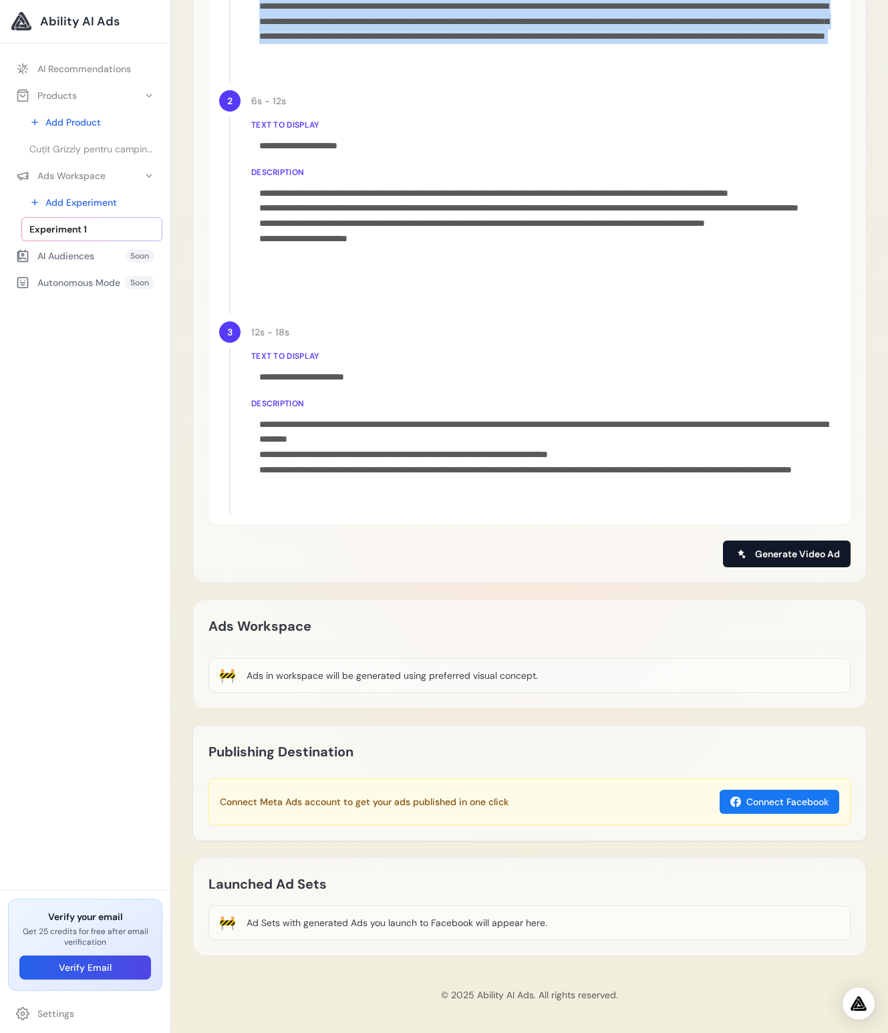
click at [773, 558] on span "Generate Video Ad" at bounding box center [797, 553] width 85 height 13
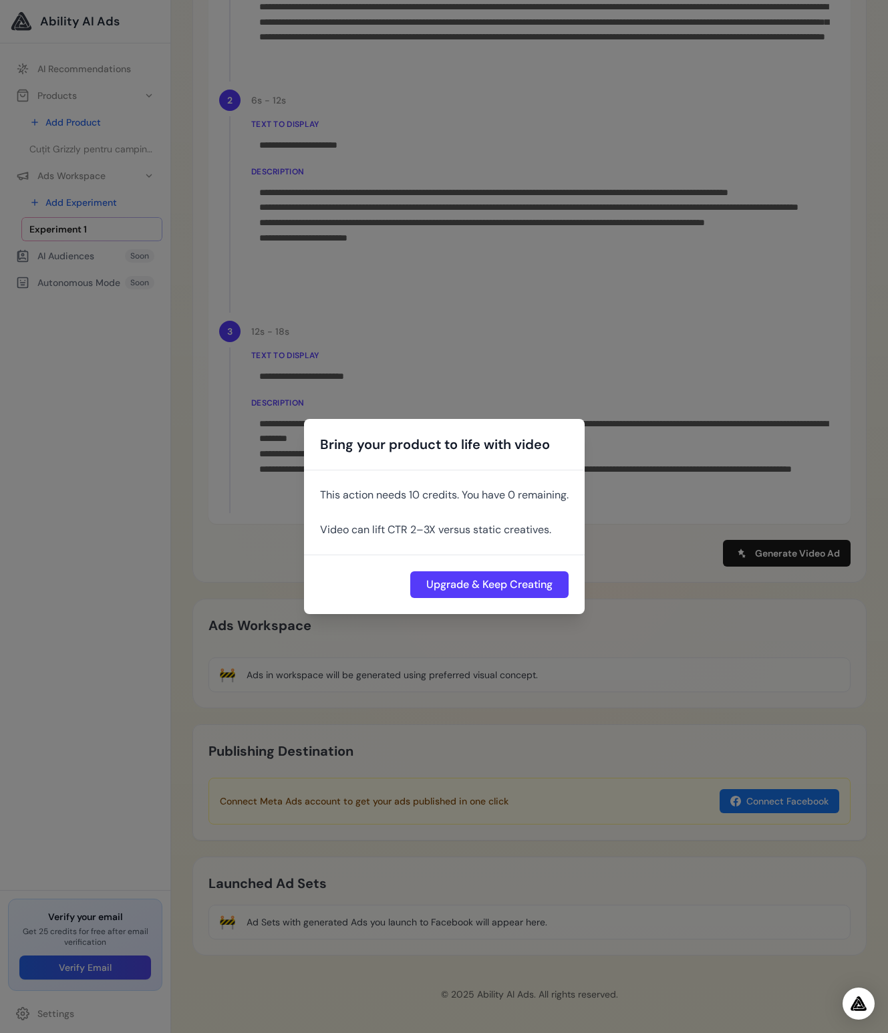
click at [681, 443] on div "Bring your product to life with video This action needs 10 credits. You have 0 …" at bounding box center [444, 516] width 888 height 1033
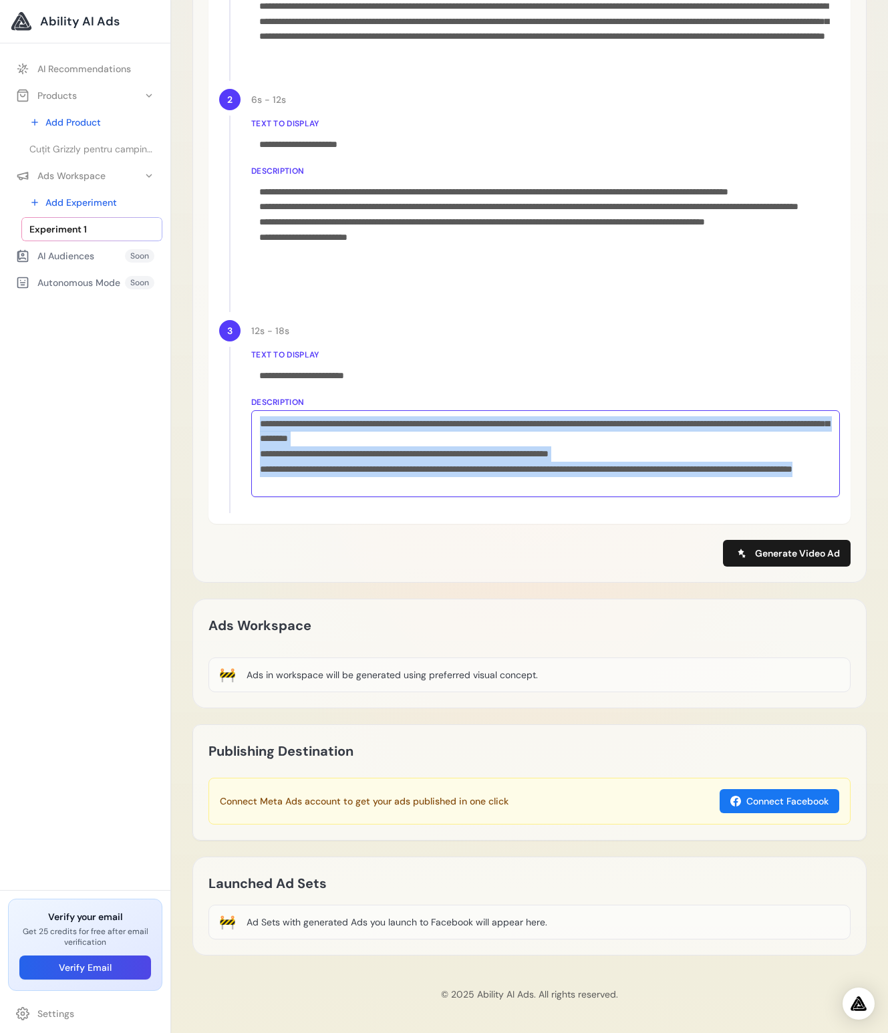
drag, startPoint x: 365, startPoint y: 473, endPoint x: 261, endPoint y: 309, distance: 194.6
click at [261, 309] on div "**********" at bounding box center [529, 193] width 620 height 641
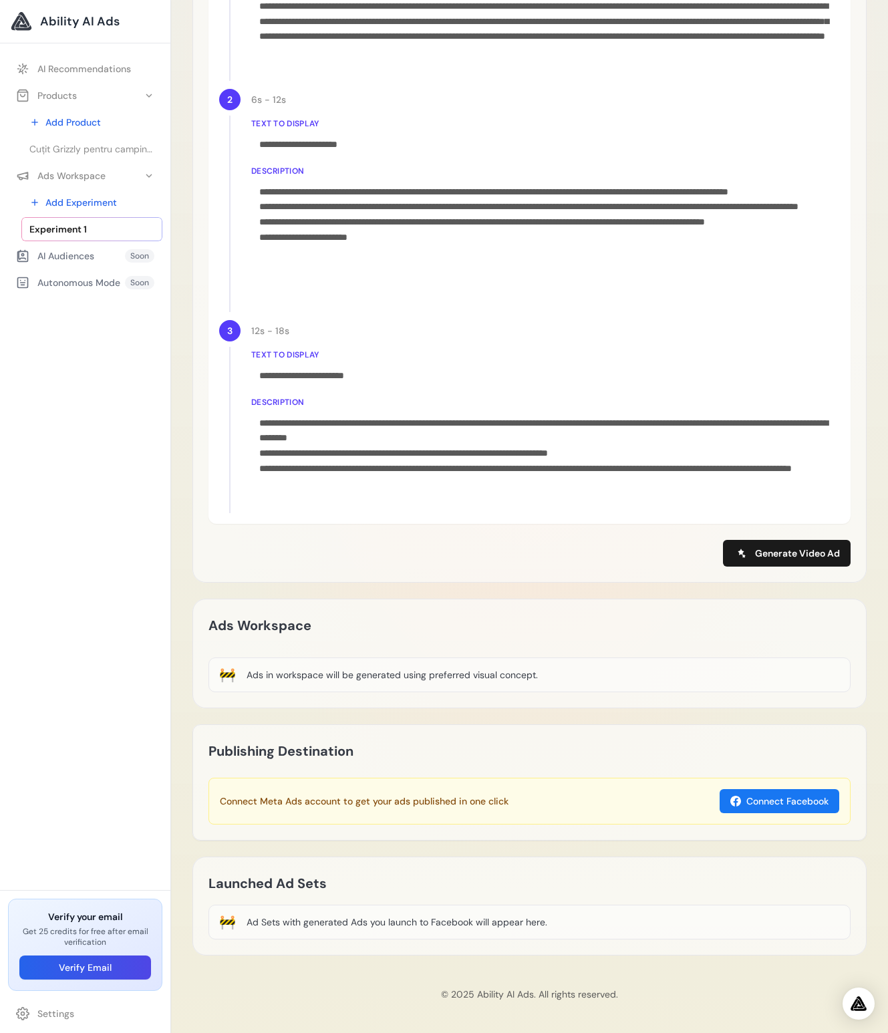
click at [461, 510] on div "**********" at bounding box center [545, 417] width 588 height 194
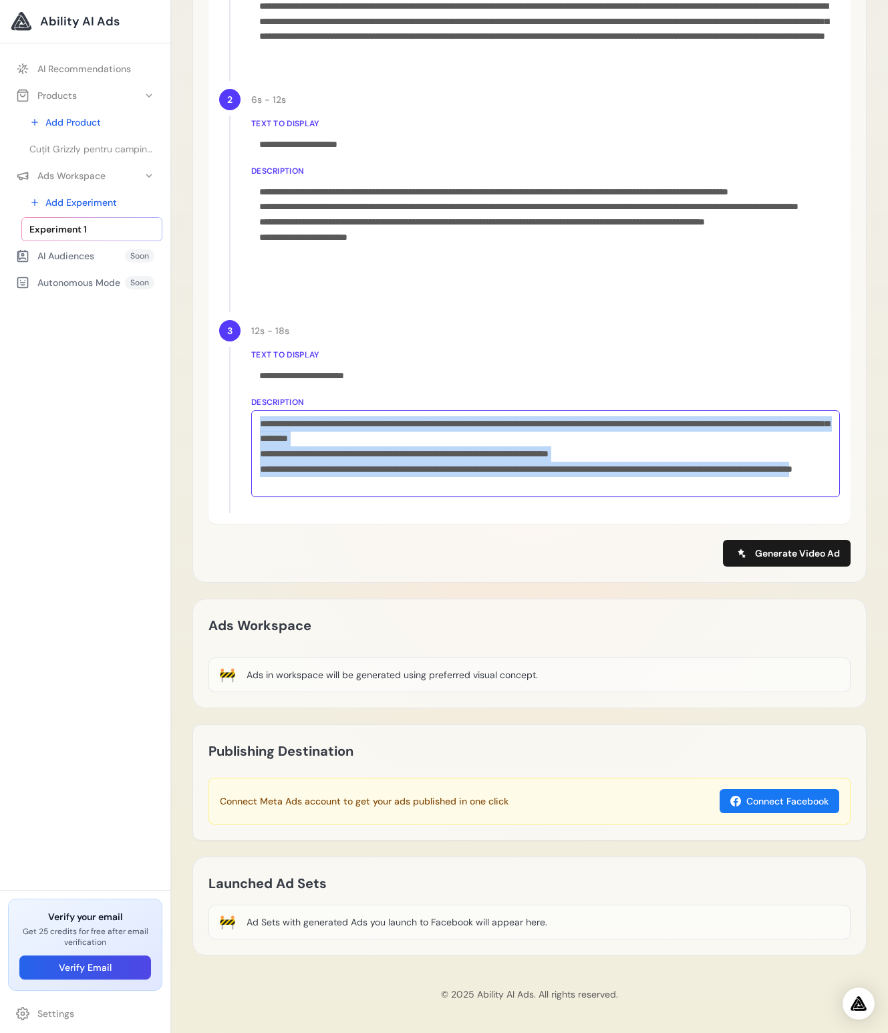
drag, startPoint x: 386, startPoint y: 484, endPoint x: 301, endPoint y: 445, distance: 93.9
click at [270, 408] on div "**********" at bounding box center [545, 447] width 588 height 101
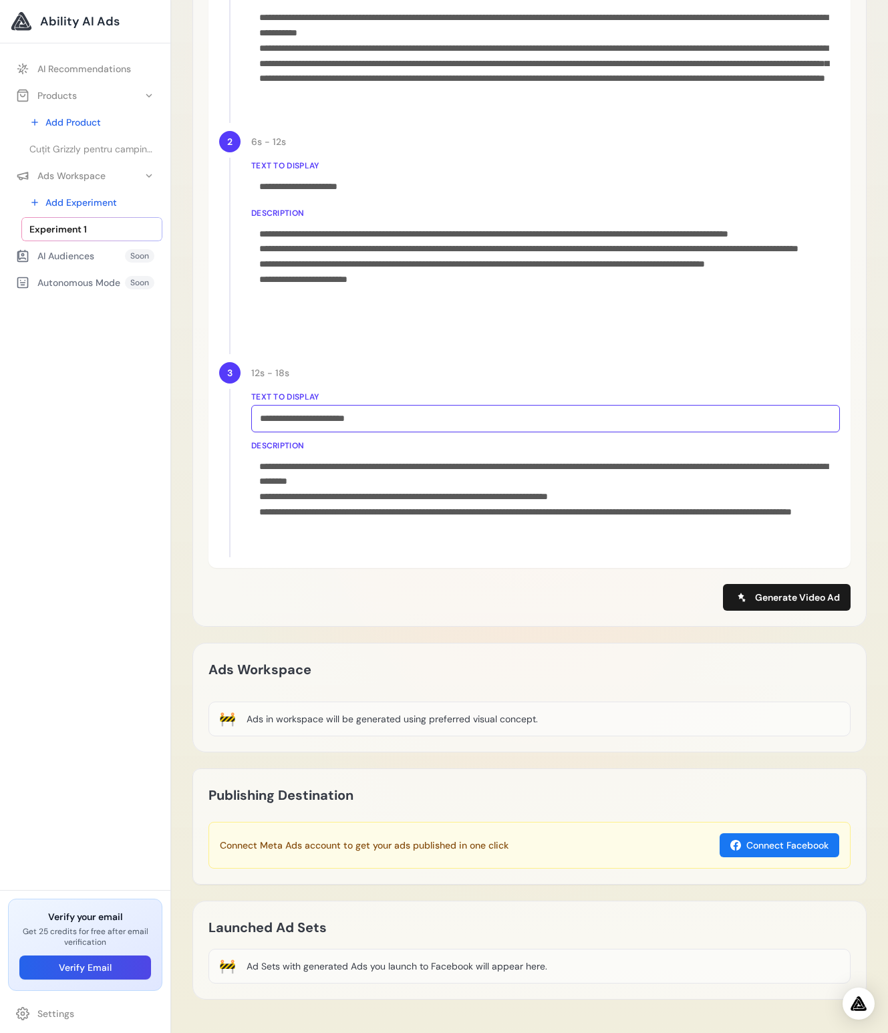
click at [361, 407] on input "**********" at bounding box center [545, 418] width 588 height 27
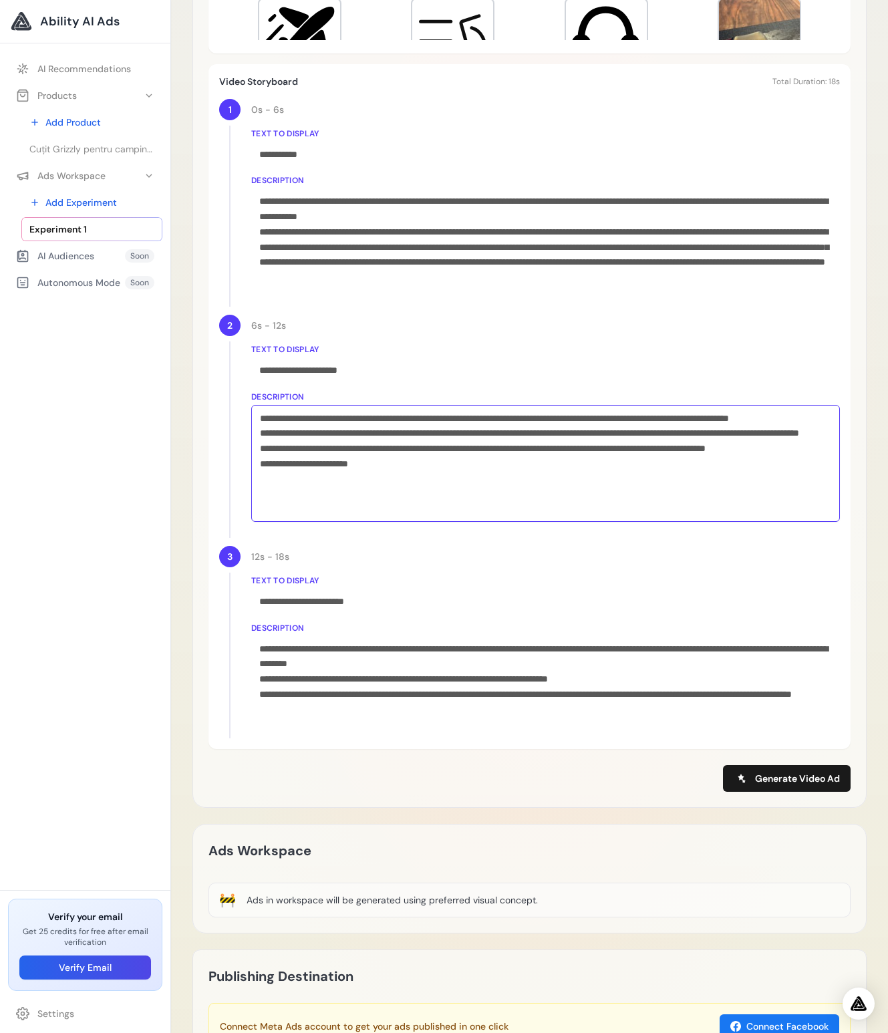
click at [451, 449] on div "**********" at bounding box center [545, 463] width 588 height 117
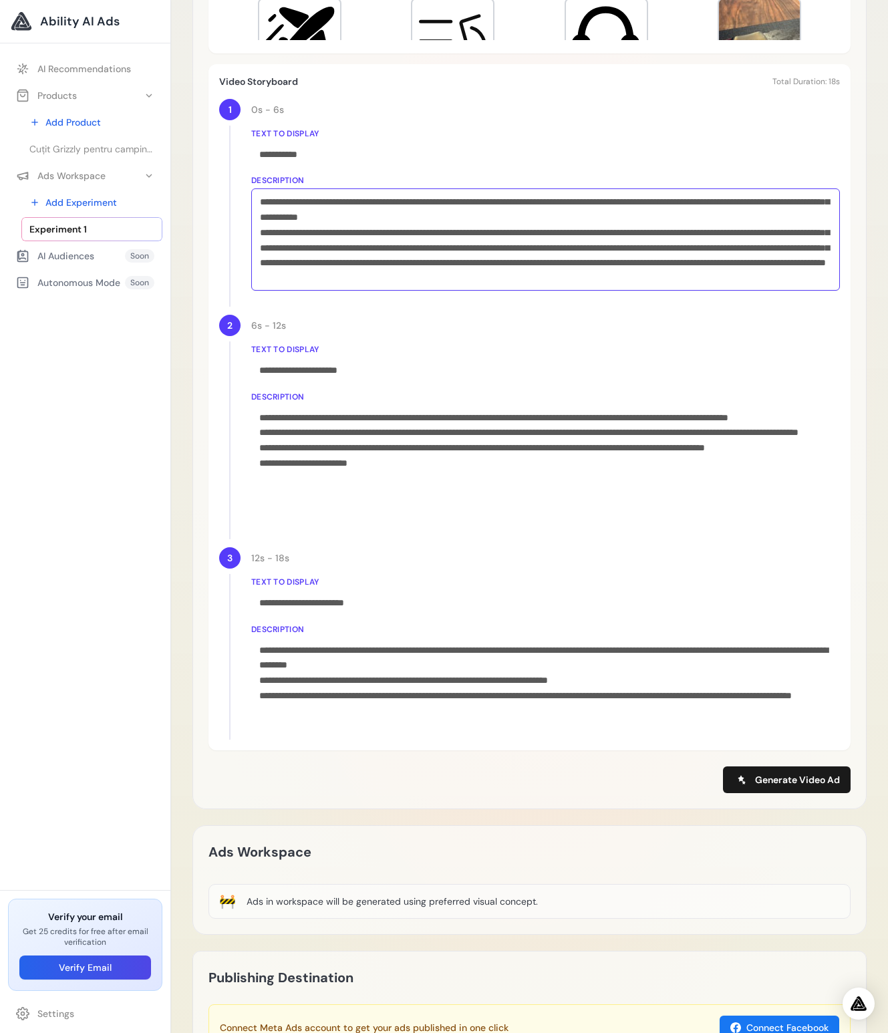
click at [445, 265] on div "**********" at bounding box center [545, 239] width 588 height 102
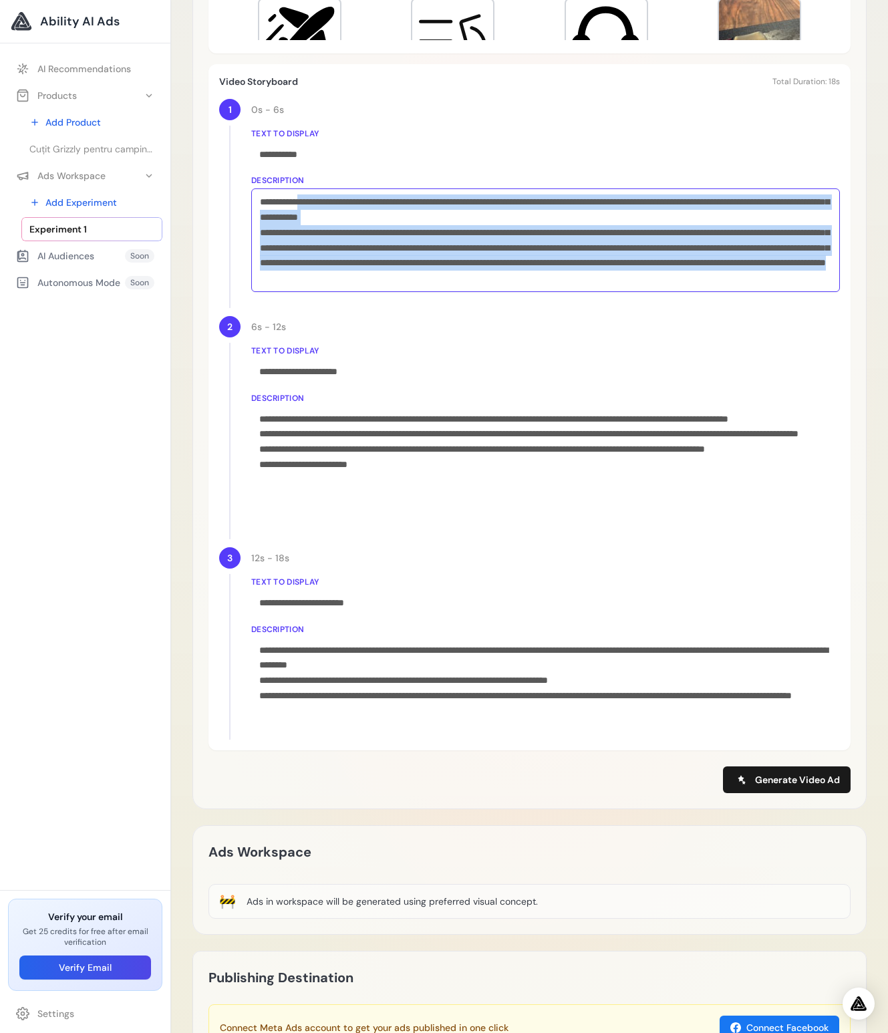
drag, startPoint x: 560, startPoint y: 266, endPoint x: 317, endPoint y: 199, distance: 251.5
click at [317, 199] on div "**********" at bounding box center [545, 240] width 588 height 104
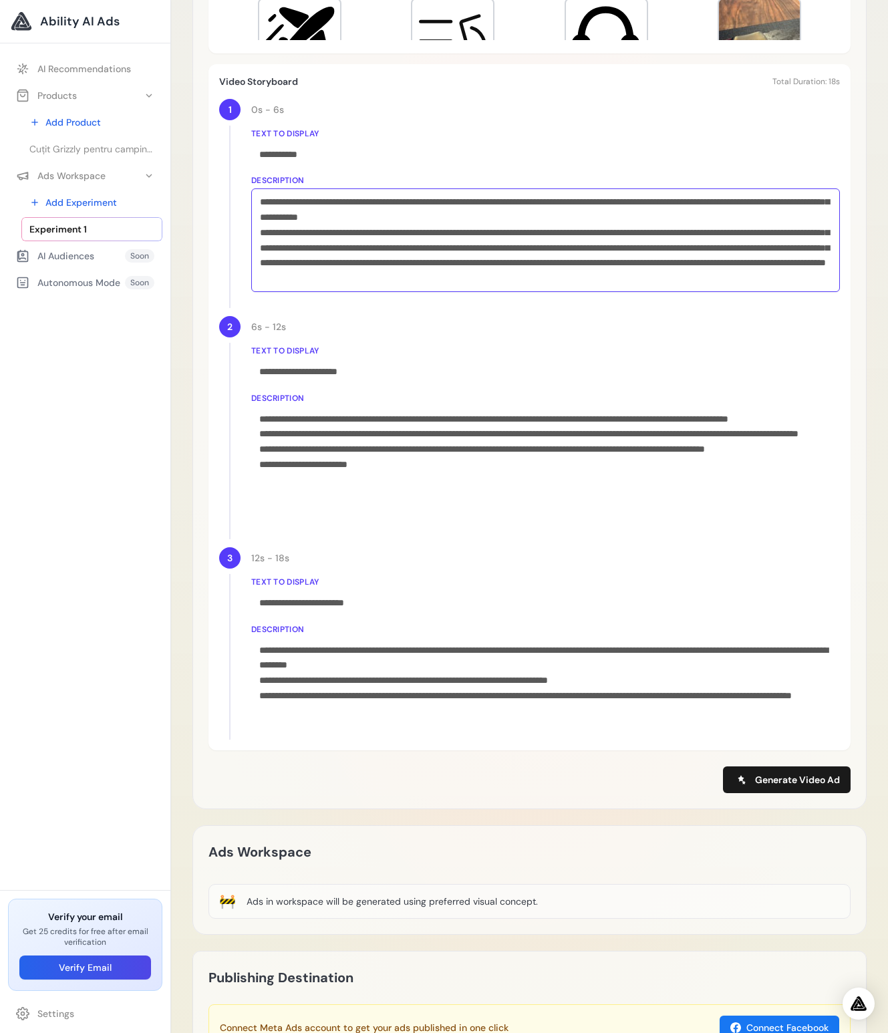
click at [731, 274] on div "**********" at bounding box center [545, 240] width 588 height 104
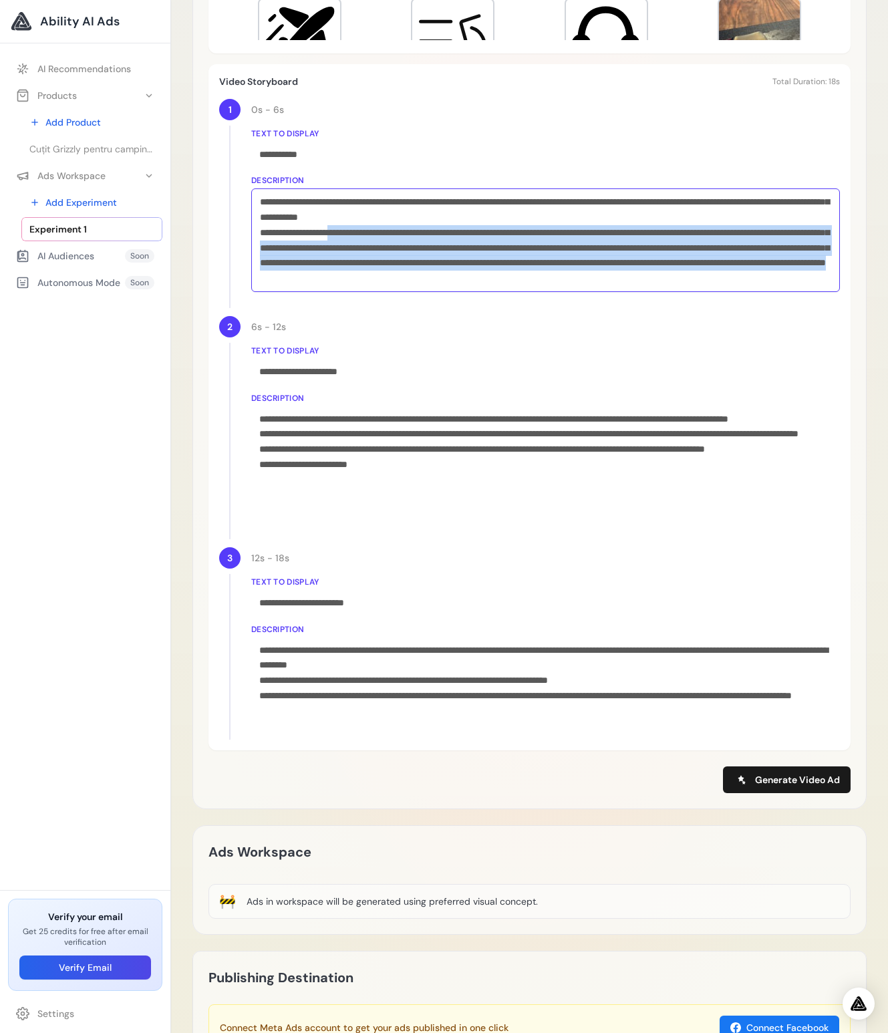
drag, startPoint x: 674, startPoint y: 275, endPoint x: 347, endPoint y: 234, distance: 329.1
click at [347, 234] on div "**********" at bounding box center [545, 240] width 588 height 104
click at [541, 277] on div "**********" at bounding box center [545, 240] width 588 height 104
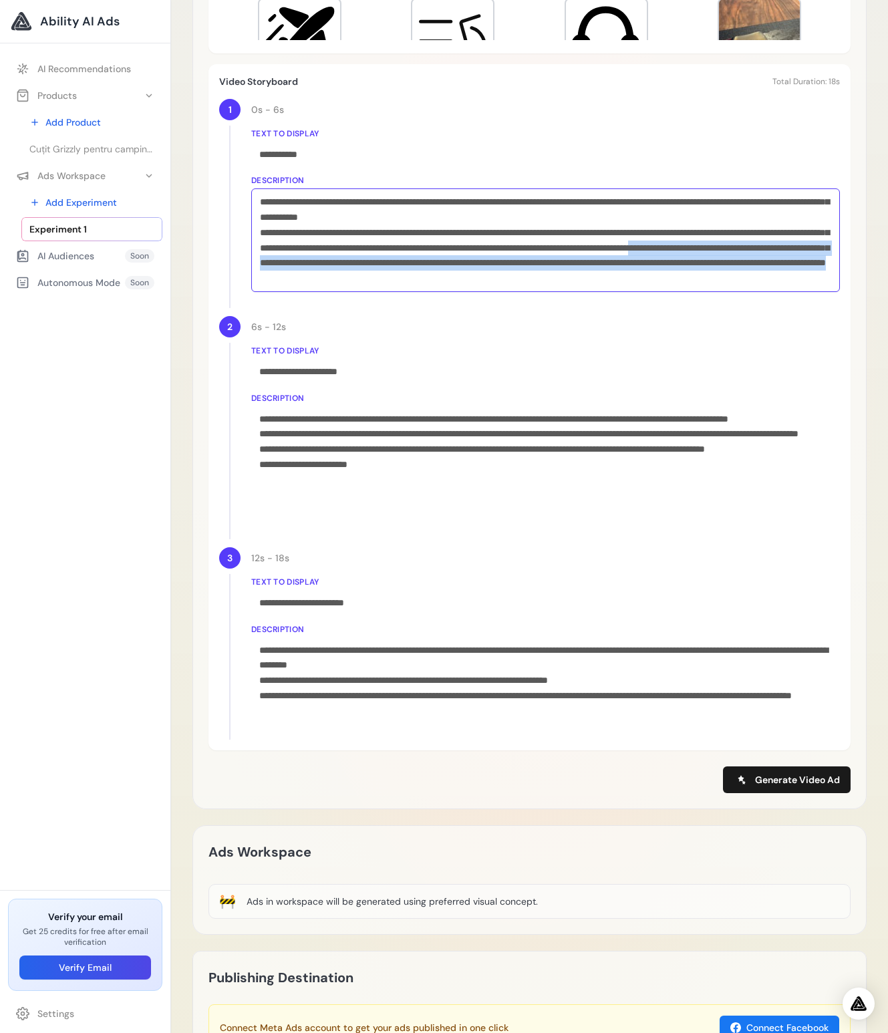
drag, startPoint x: 549, startPoint y: 276, endPoint x: 319, endPoint y: 257, distance: 230.5
click at [319, 257] on div "**********" at bounding box center [545, 240] width 588 height 104
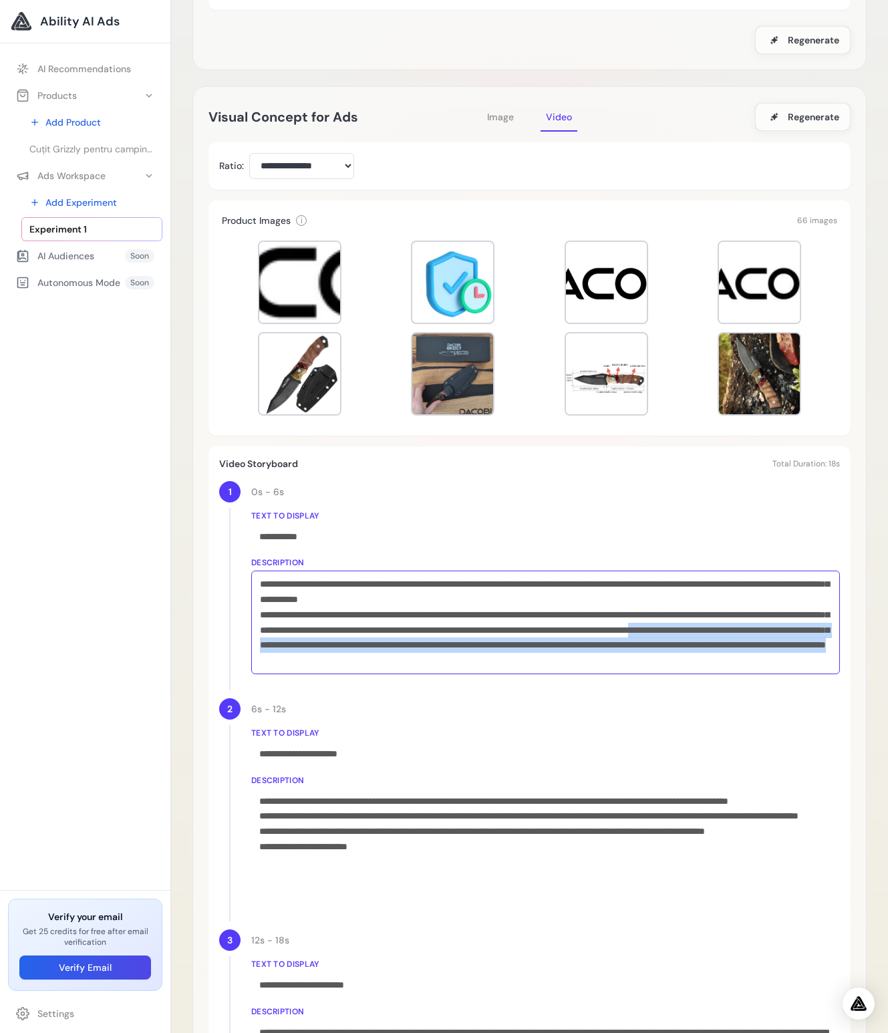
scroll to position [0, 0]
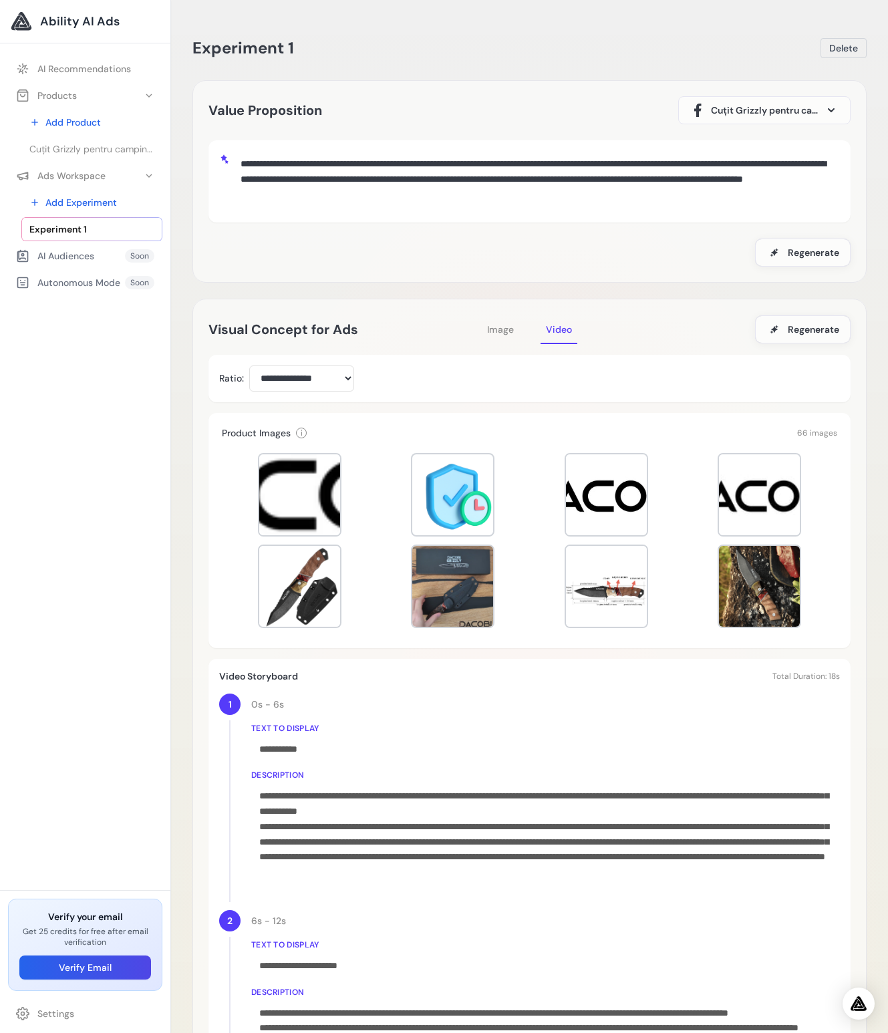
click at [688, 361] on div "**********" at bounding box center [529, 378] width 642 height 47
click at [522, 328] on div "Image Video" at bounding box center [530, 329] width 96 height 29
click at [500, 329] on span "Image" at bounding box center [500, 329] width 27 height 12
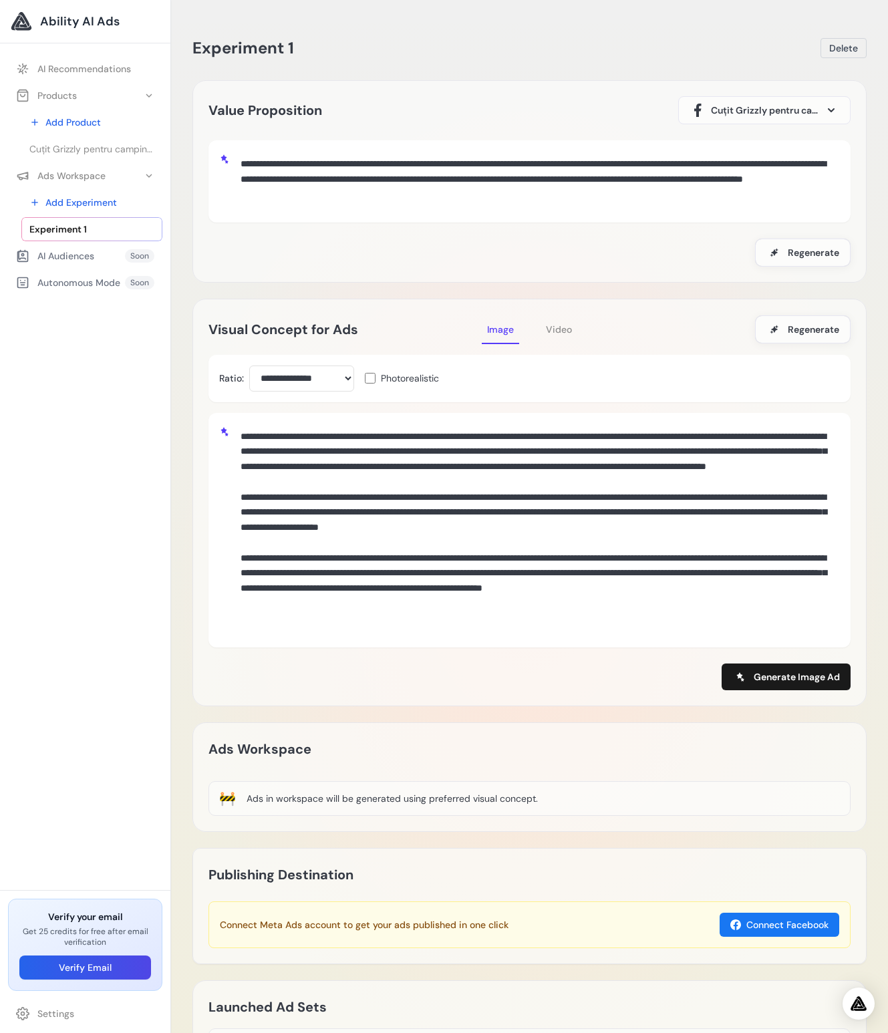
click at [56, 248] on div "AI Audiences Soon" at bounding box center [85, 256] width 154 height 24
click at [61, 253] on div "AI Audiences" at bounding box center [55, 255] width 78 height 13
click at [122, 254] on div "AI Audiences Soon" at bounding box center [85, 256] width 154 height 24
click at [89, 64] on link "AI Recommendations" at bounding box center [85, 69] width 154 height 24
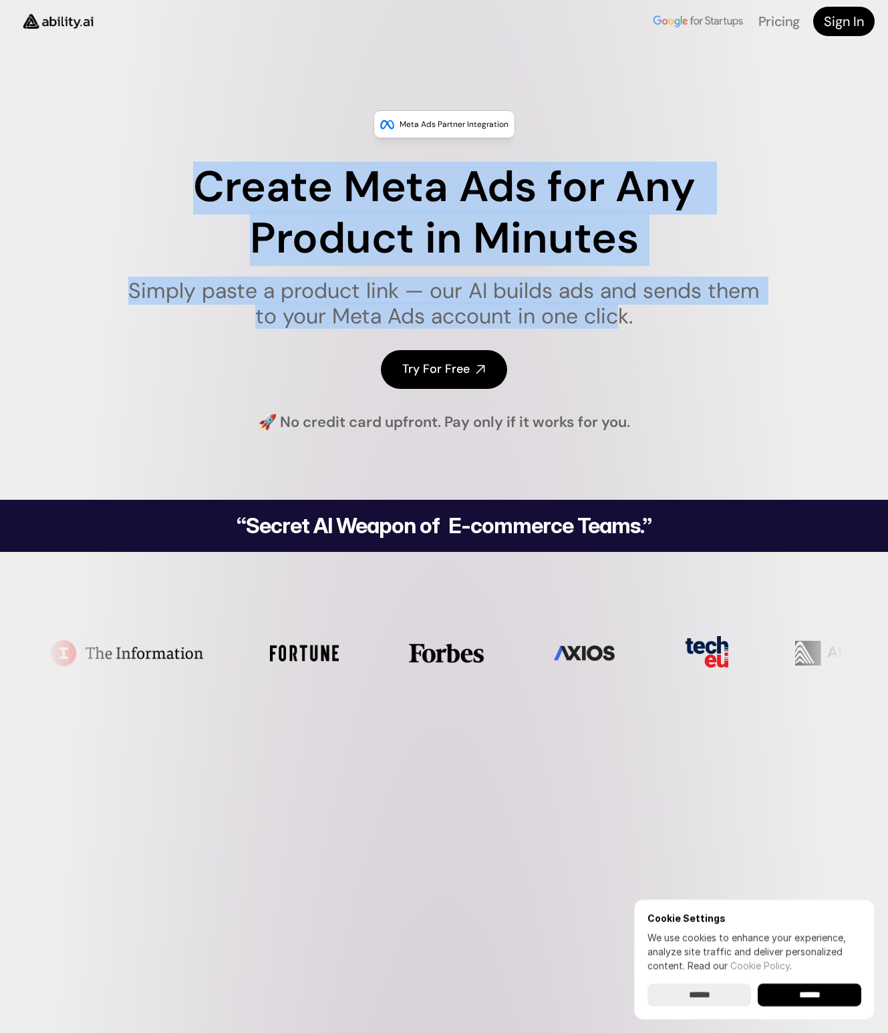
drag, startPoint x: 161, startPoint y: 163, endPoint x: 651, endPoint y: 318, distance: 514.1
click at [651, 318] on div "Create Meta Ads for Any Product in Minutes Simply paste a product link — our AI…" at bounding box center [444, 245] width 649 height 167
click at [651, 318] on h1 "Simply paste a product link — our AI builds ads and sends them to your Meta Ads…" at bounding box center [444, 303] width 649 height 51
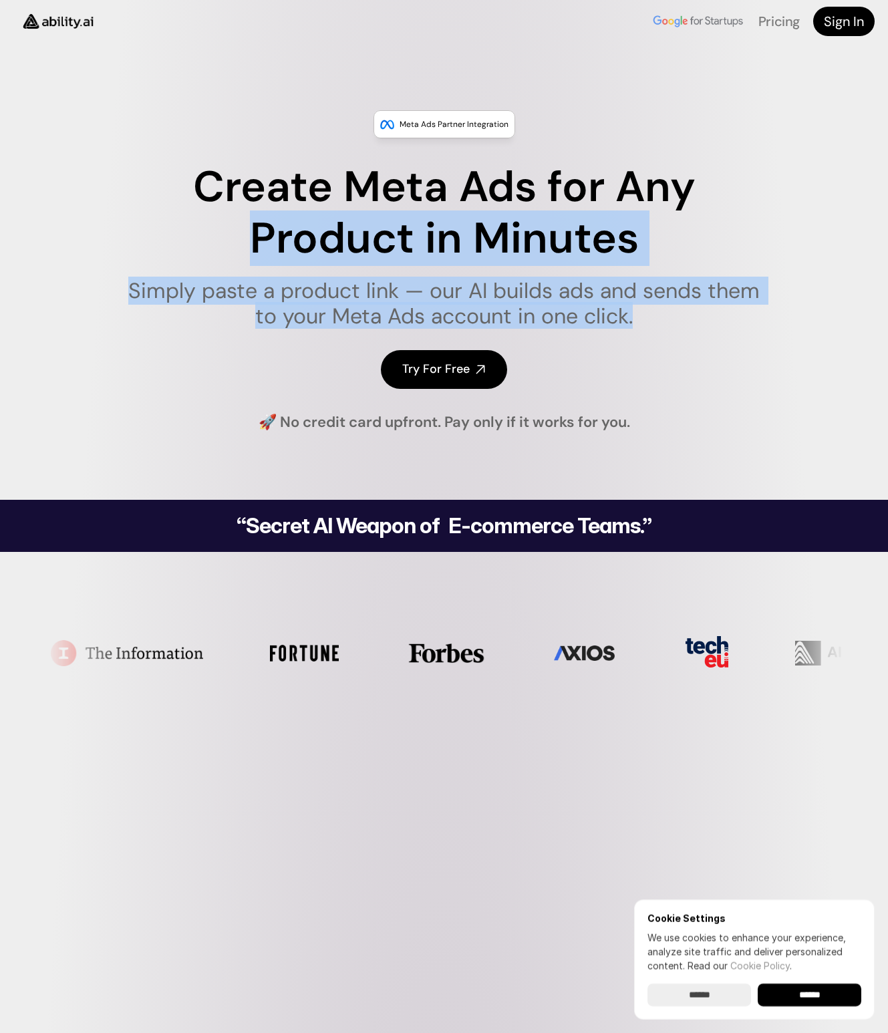
drag, startPoint x: 185, startPoint y: 238, endPoint x: 154, endPoint y: 234, distance: 31.6
click at [154, 234] on div "Create Meta Ads for Any Product in Minutes Simply paste a product link — our AI…" at bounding box center [444, 245] width 649 height 167
click at [673, 21] on img at bounding box center [698, 21] width 94 height 17
click at [671, 20] on img at bounding box center [698, 21] width 94 height 17
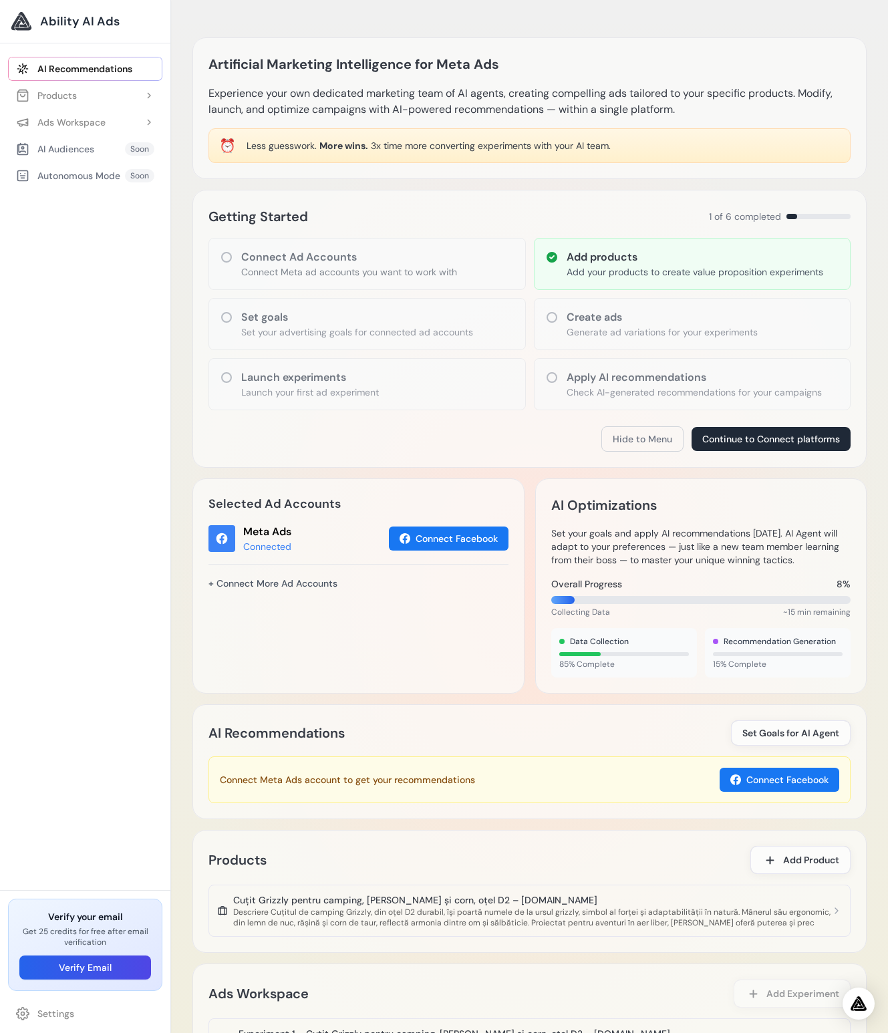
scroll to position [152, 0]
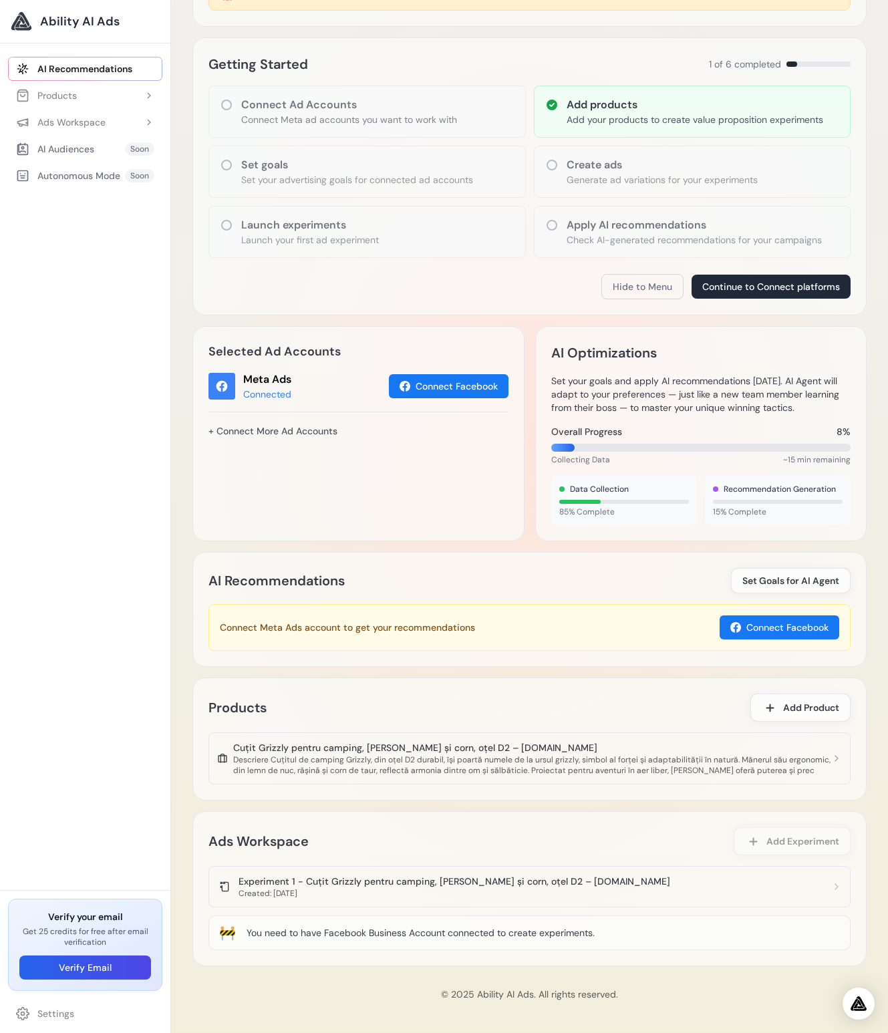
click at [667, 413] on p "Set your goals and apply AI recommendations within 30 days. AI Agent will adapt…" at bounding box center [701, 394] width 300 height 40
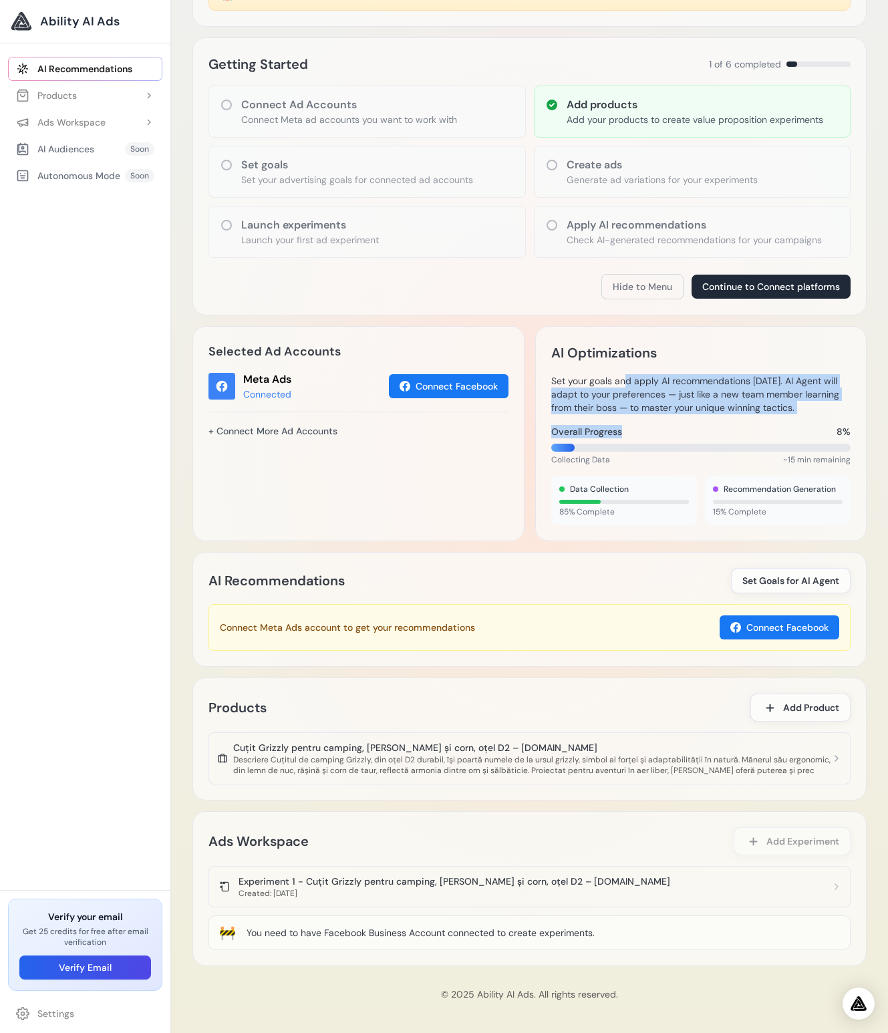
drag, startPoint x: 603, startPoint y: 419, endPoint x: 568, endPoint y: 375, distance: 56.5
click at [558, 371] on div "AI Optimizations Set your goals and apply AI recommendations within 30 days. AI…" at bounding box center [701, 433] width 332 height 215
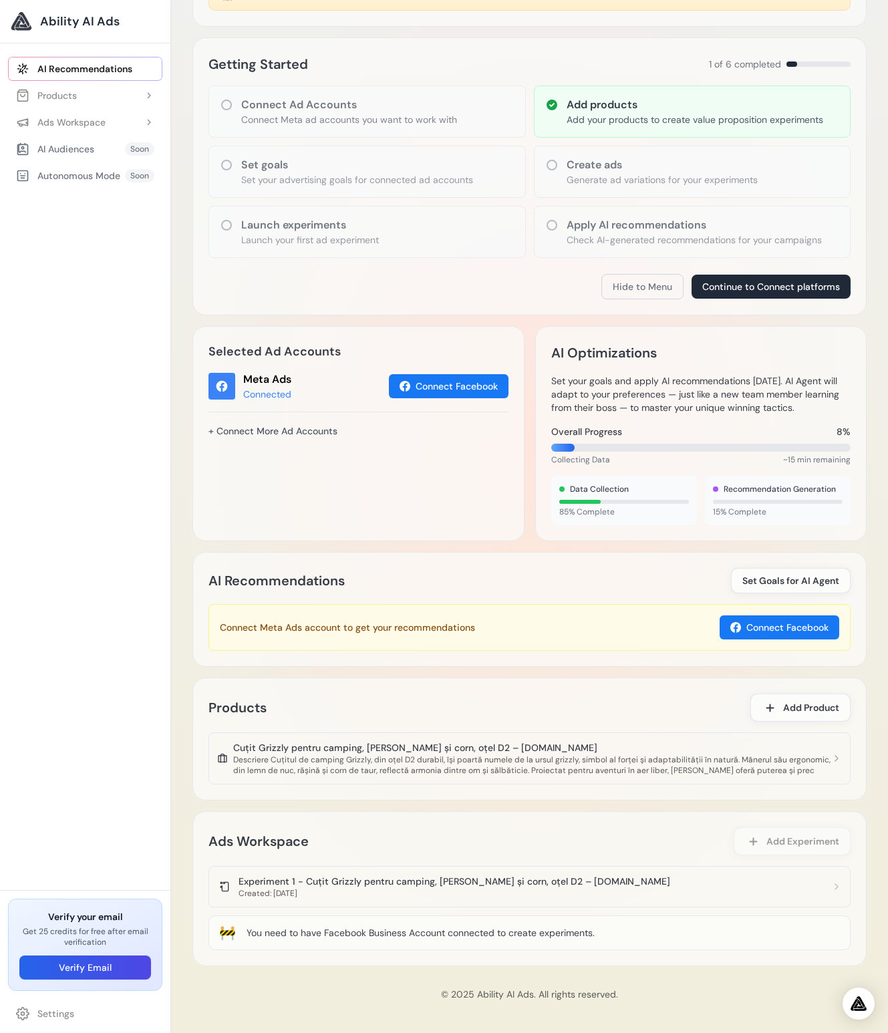
click at [620, 395] on p "Set your goals and apply AI recommendations within 30 days. AI Agent will adapt…" at bounding box center [701, 394] width 300 height 40
click at [594, 506] on div "Data Collection 85% Complete" at bounding box center [624, 500] width 146 height 49
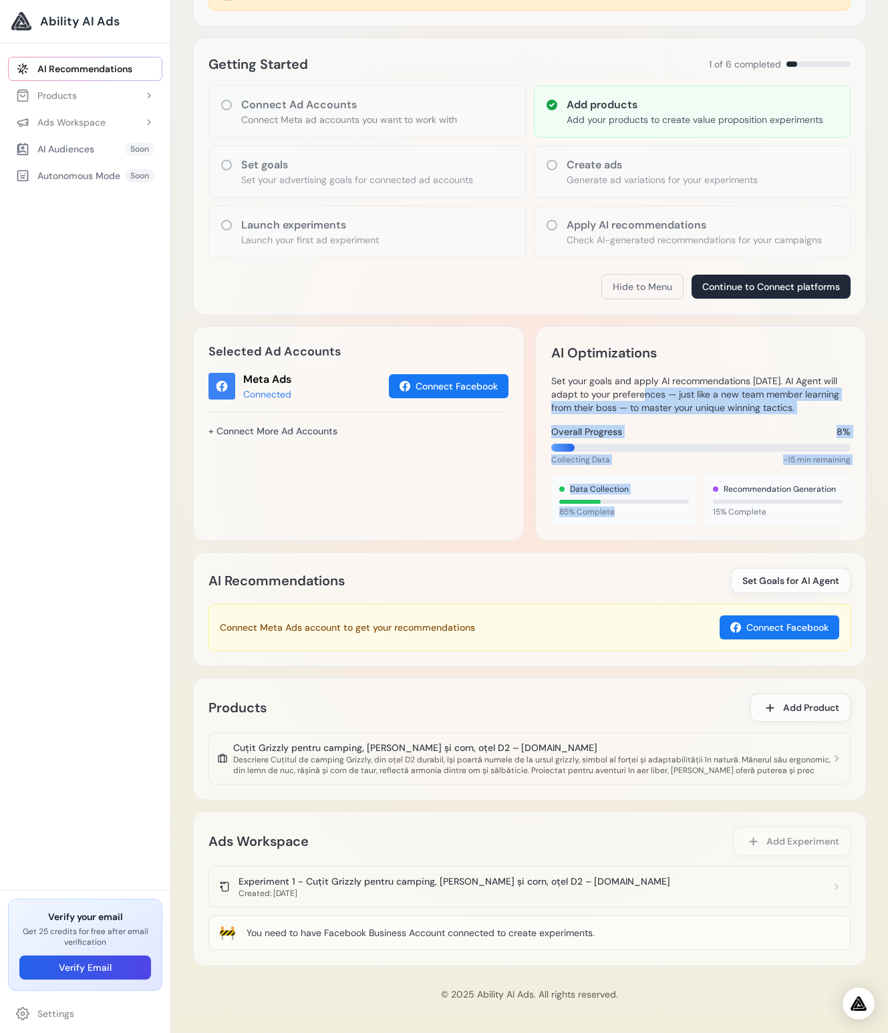
drag, startPoint x: 616, startPoint y: 511, endPoint x: 584, endPoint y: 382, distance: 133.0
click at [584, 383] on div "AI Optimizations Set your goals and apply AI recommendations within 30 days. AI…" at bounding box center [701, 433] width 332 height 215
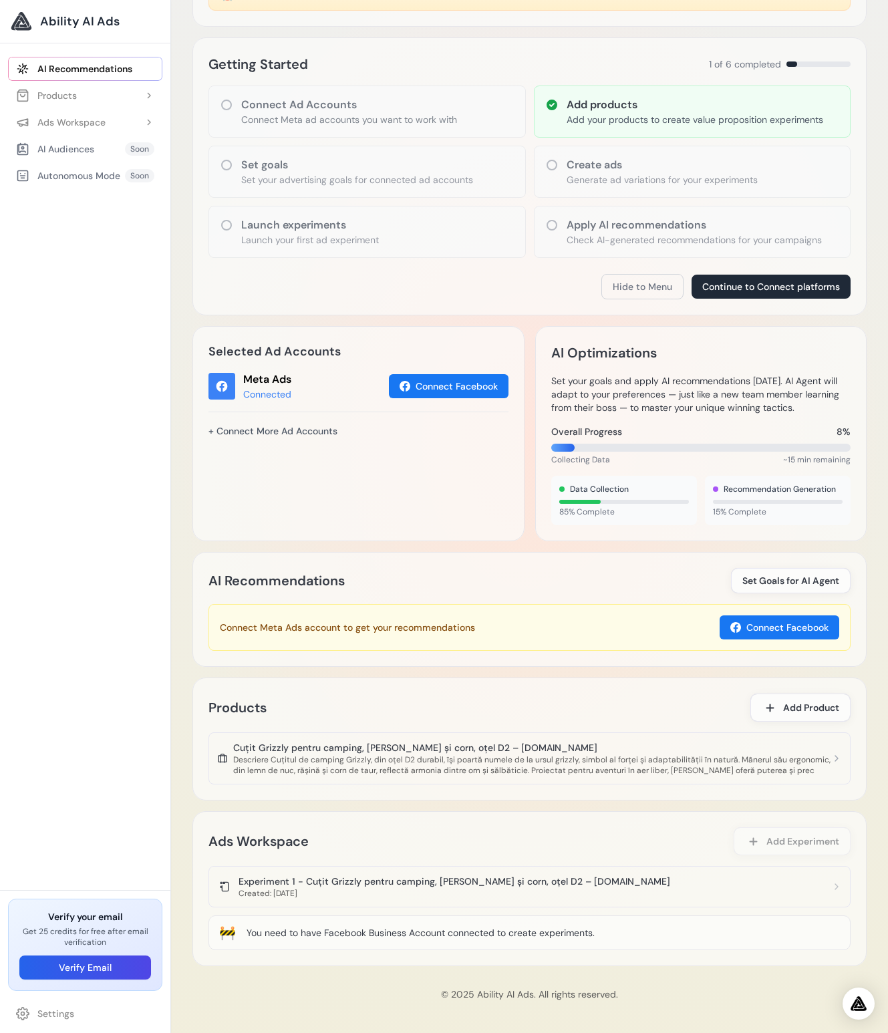
click at [422, 600] on div "AI Recommendations Set Goals for AI Agent Connect Meta Ads account to get your …" at bounding box center [529, 609] width 674 height 115
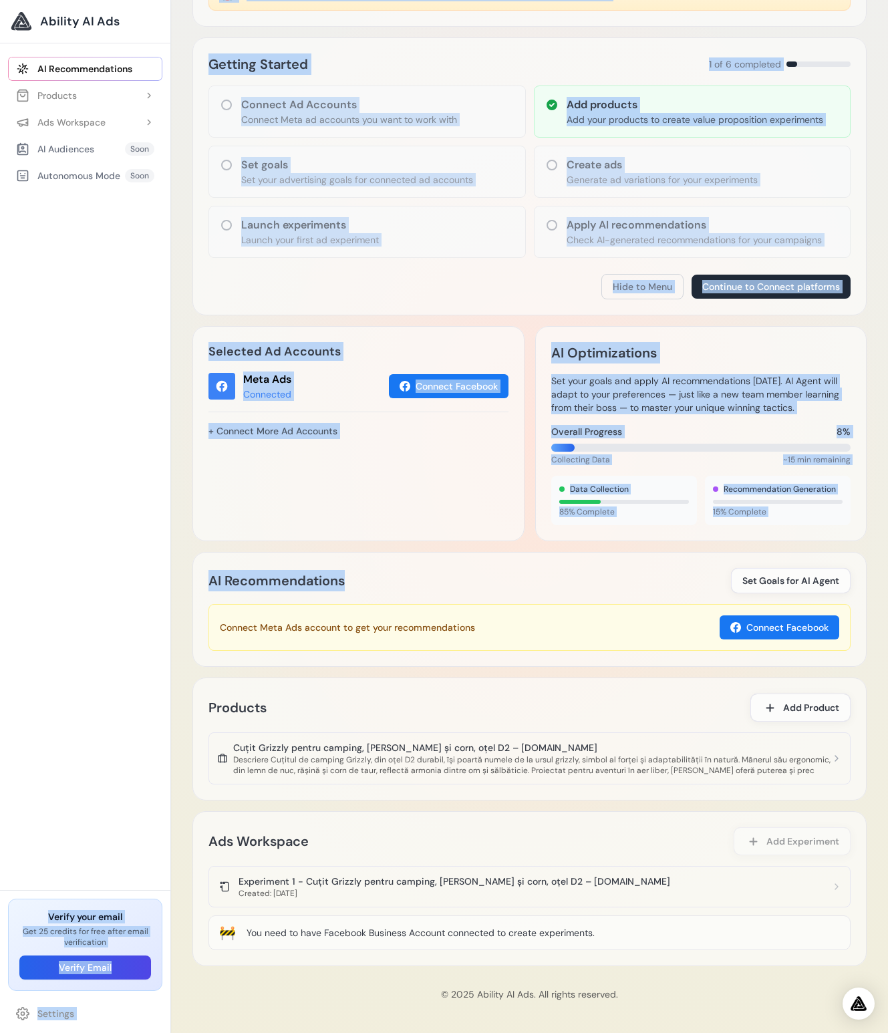
drag, startPoint x: 324, startPoint y: 582, endPoint x: 128, endPoint y: 566, distance: 197.0
click at [128, 565] on body "Ability AI Ads AI Recommendations Products Add Product" at bounding box center [444, 440] width 888 height 1185
click at [354, 568] on div "AI Recommendations Set Goals for AI Agent" at bounding box center [529, 580] width 642 height 25
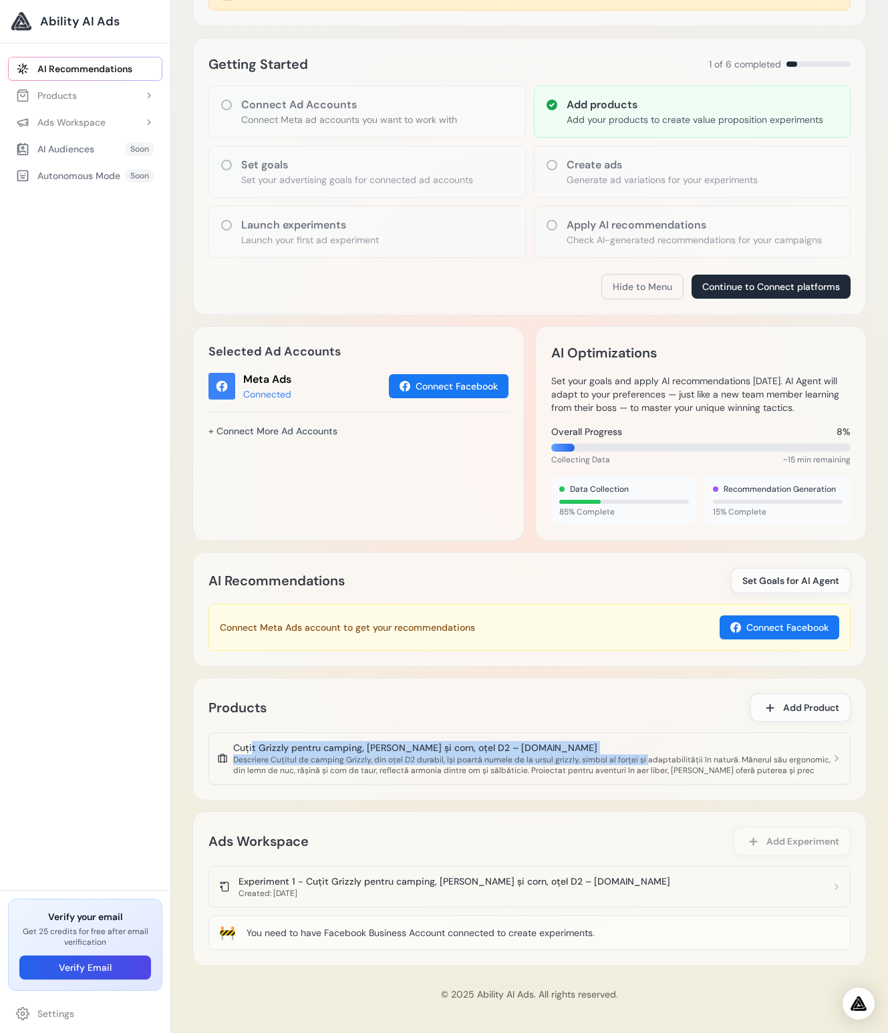
drag, startPoint x: 585, startPoint y: 751, endPoint x: 251, endPoint y: 743, distance: 334.0
click at [251, 743] on div "Cuțit Grizzly pentru camping, mâner lemn și corn, oțel D2 – DACOBI.ro Descriere…" at bounding box center [532, 758] width 598 height 35
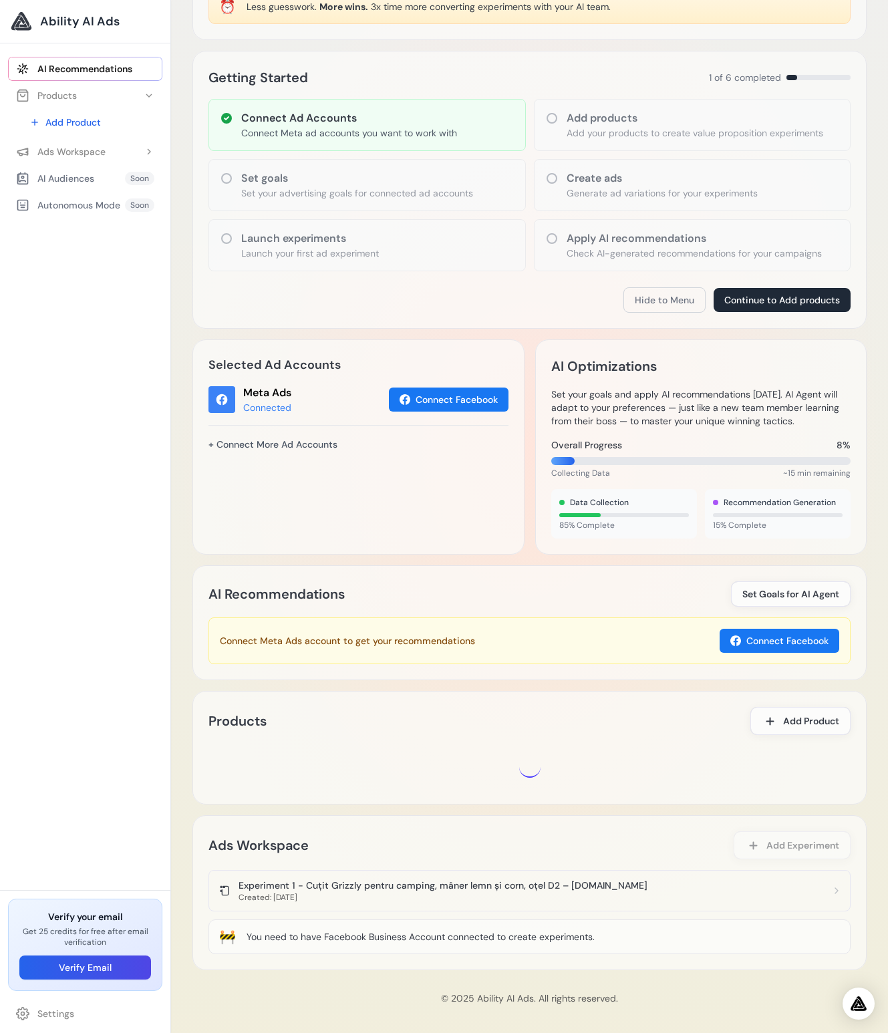
scroll to position [139, 0]
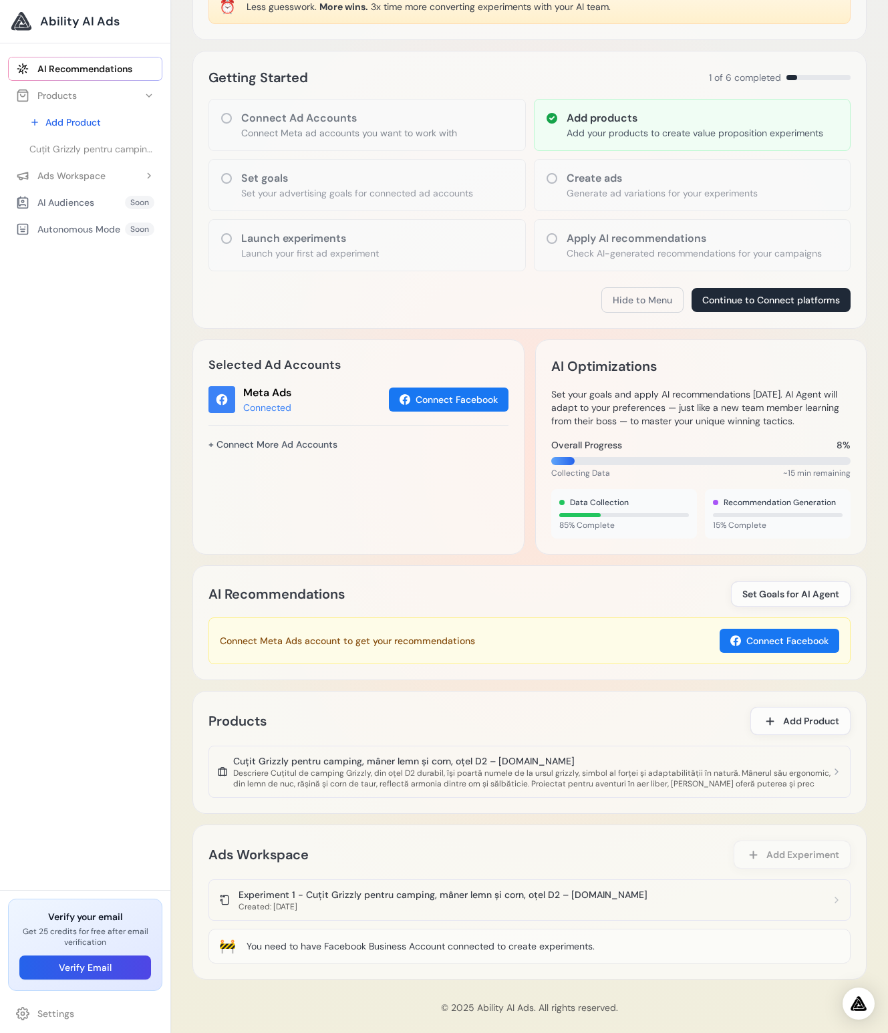
click at [456, 944] on div "You need to have Facebook Business Account connected to create experiments." at bounding box center [420, 945] width 348 height 13
click at [854, 998] on img "Open Intercom Messenger" at bounding box center [858, 1003] width 17 height 16
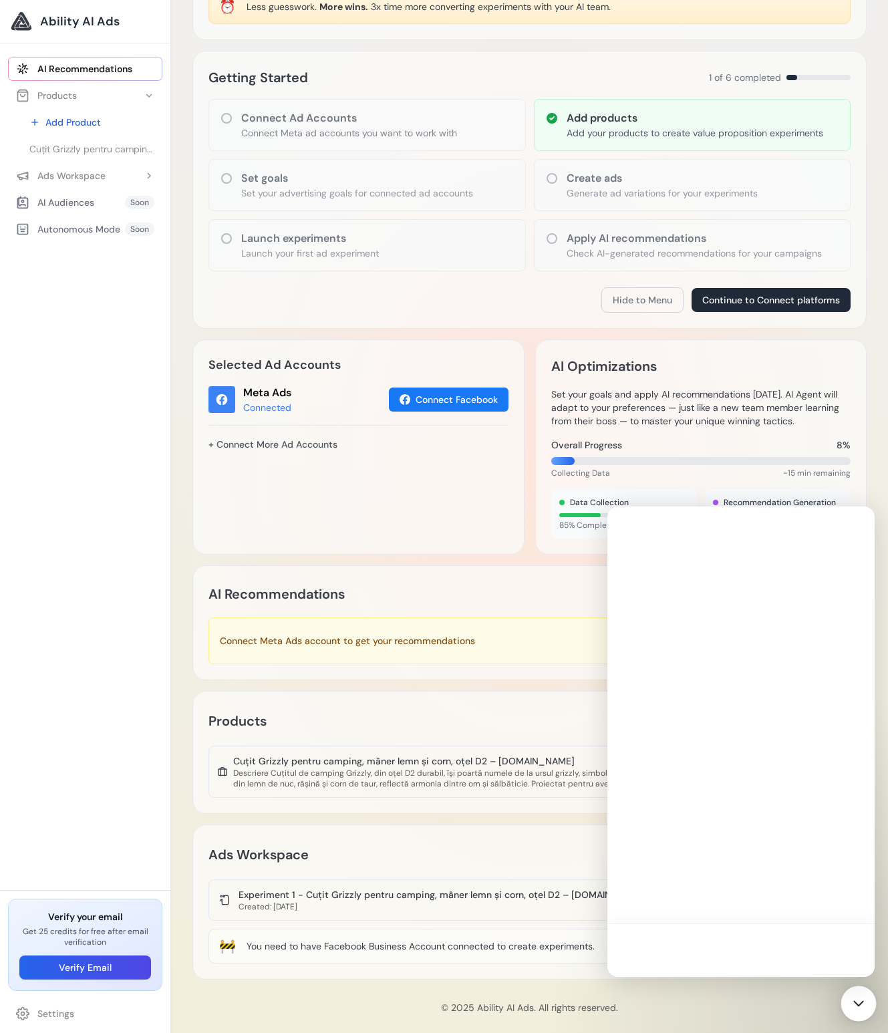
scroll to position [0, 0]
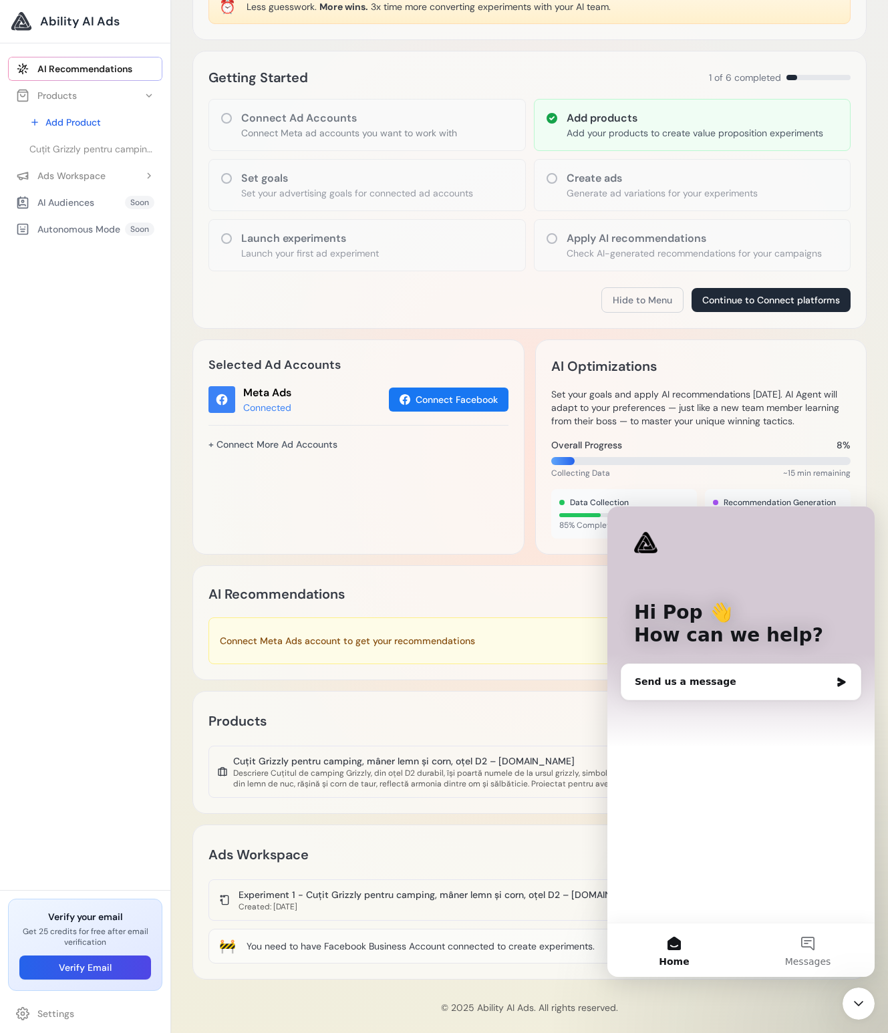
click at [854, 999] on icon "Close Intercom Messenger" at bounding box center [858, 1003] width 16 height 16
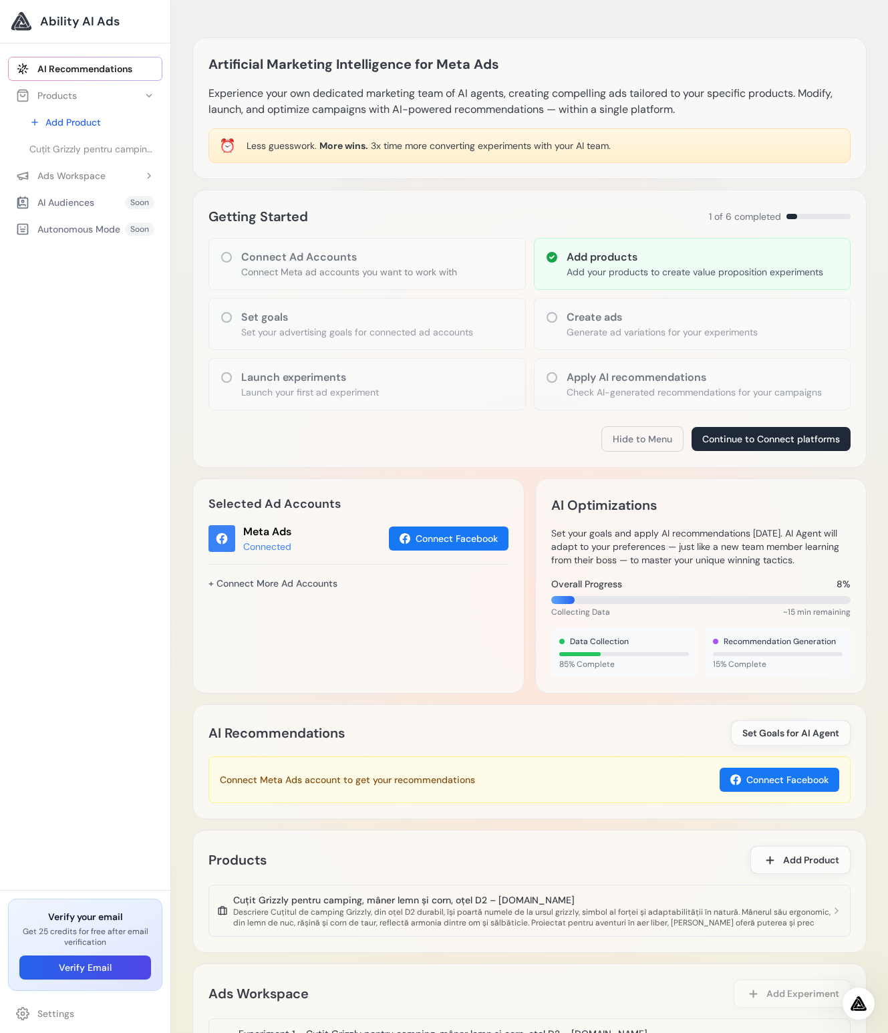
click at [93, 74] on link "AI Recommendations" at bounding box center [85, 69] width 154 height 24
click at [116, 96] on button "Products" at bounding box center [85, 95] width 154 height 24
click at [104, 147] on span "Cuțit Grizzly pentru camping, mâner lemn și corn, oțel D2 – [DOMAIN_NAME]" at bounding box center [91, 148] width 125 height 13
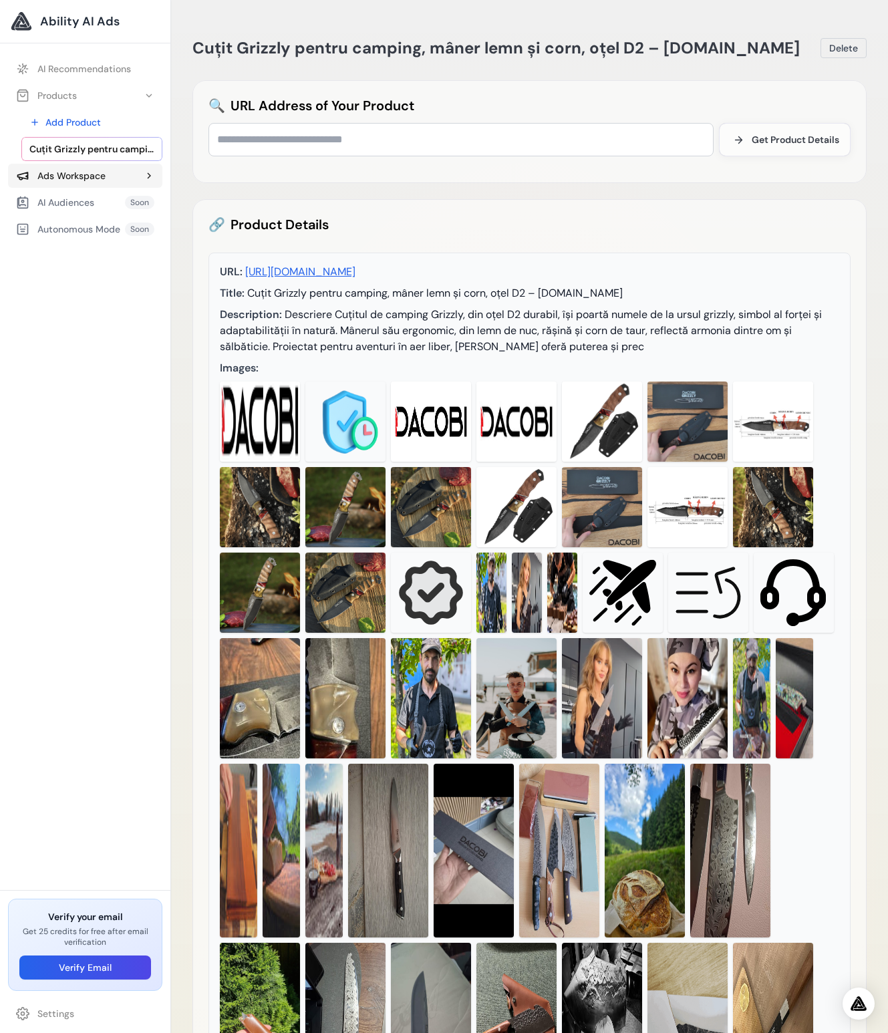
click at [87, 182] on div "Ads Workspace" at bounding box center [60, 175] width 89 height 13
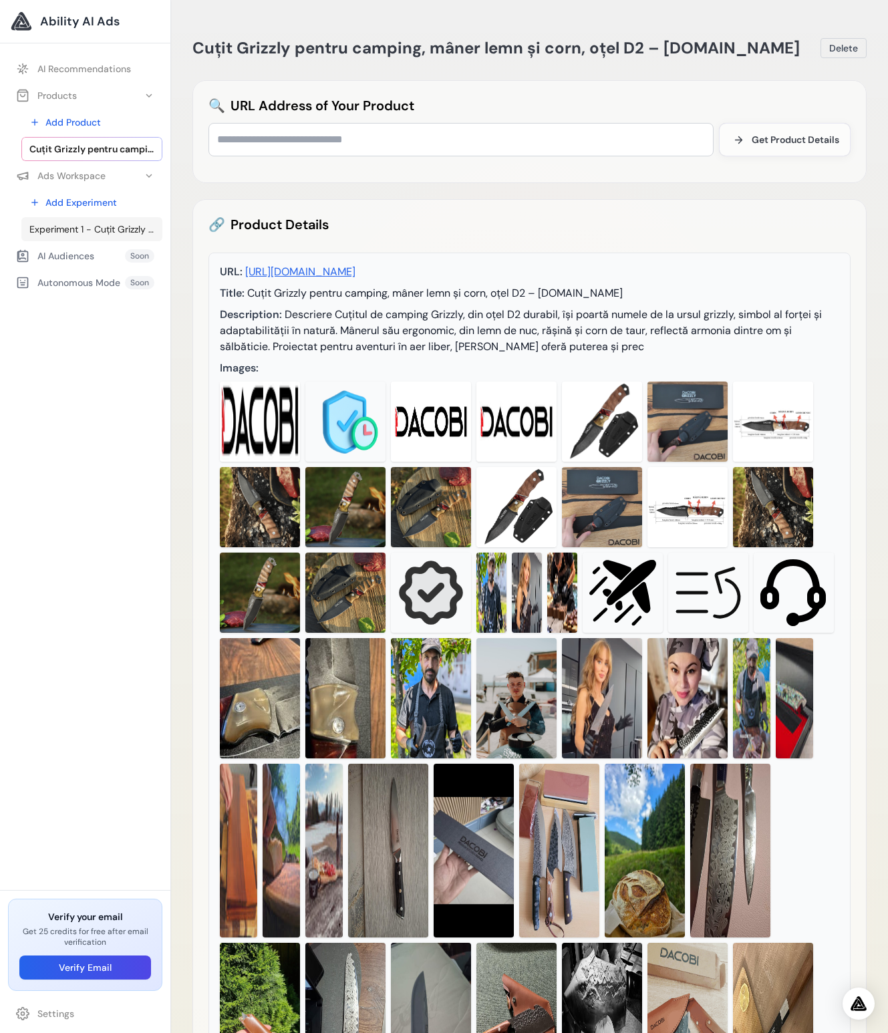
click at [85, 228] on span "Experiment 1 - Cuțit Grizzly pentru camping, mâner lemn și corn, oțel D2 – [DOM…" at bounding box center [91, 228] width 125 height 13
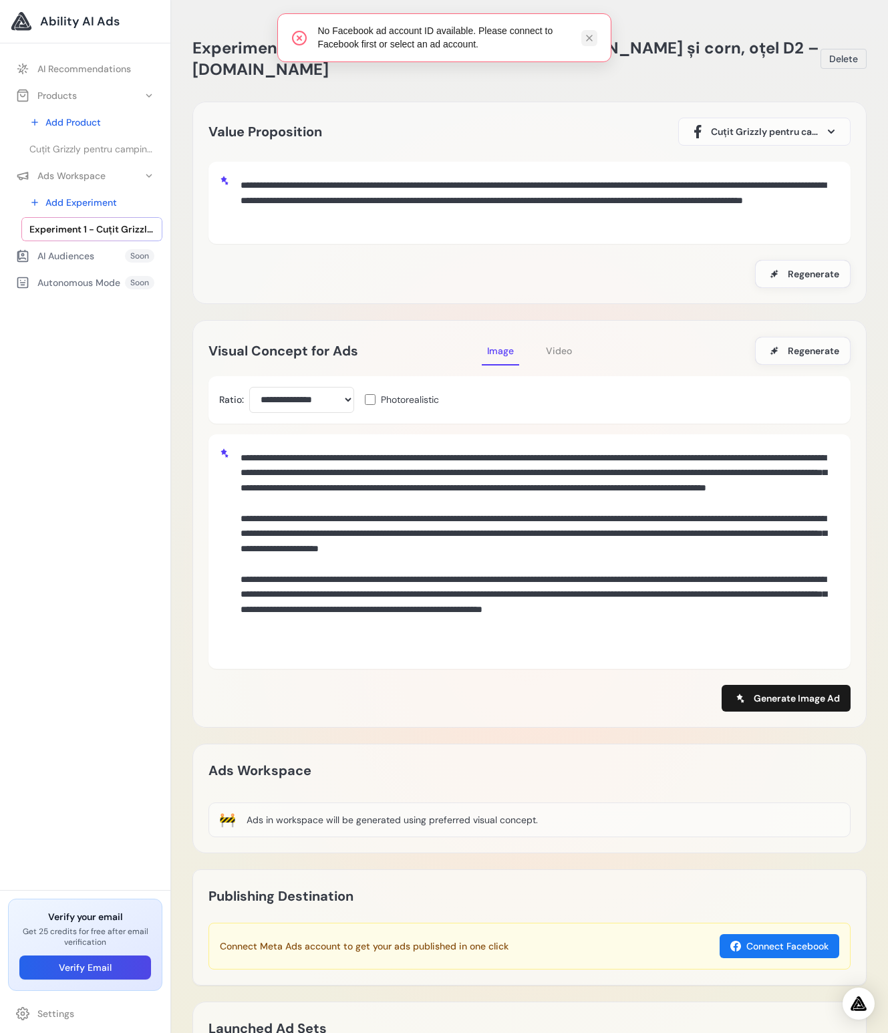
click at [587, 36] on icon at bounding box center [588, 37] width 5 height 5
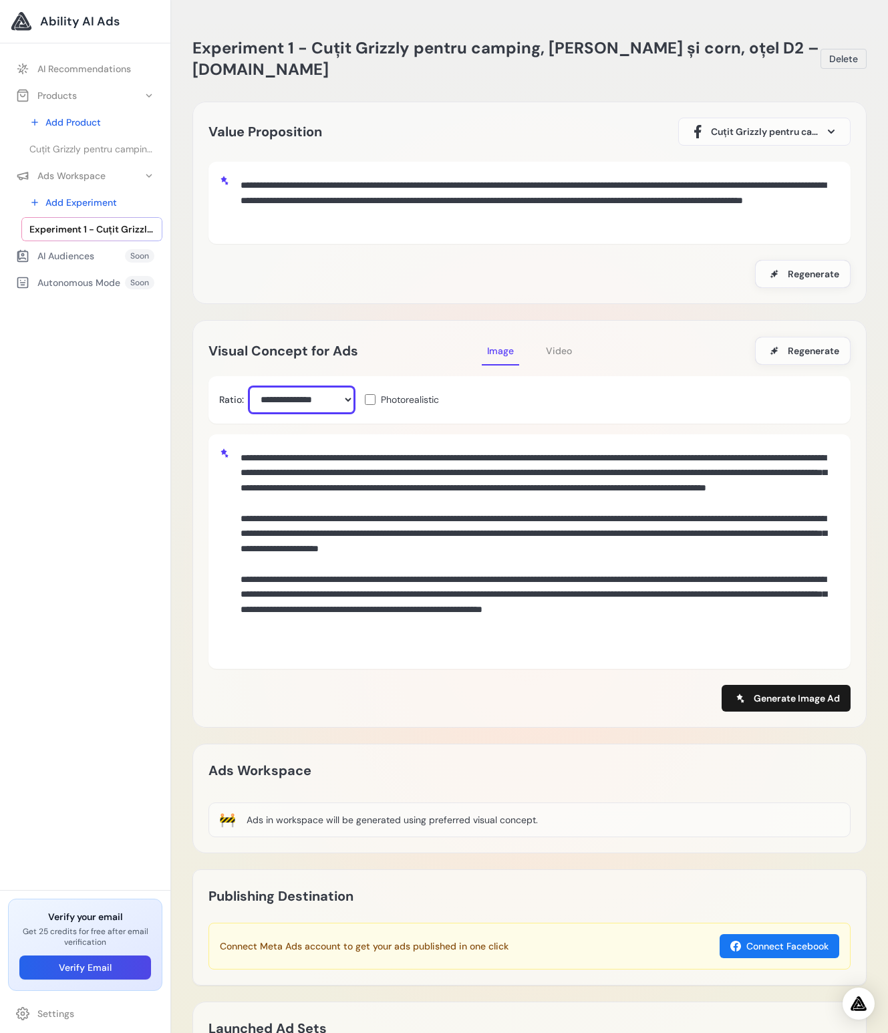
click at [324, 393] on select "**********" at bounding box center [301, 400] width 105 height 26
click at [564, 345] on span "Video" at bounding box center [559, 351] width 26 height 12
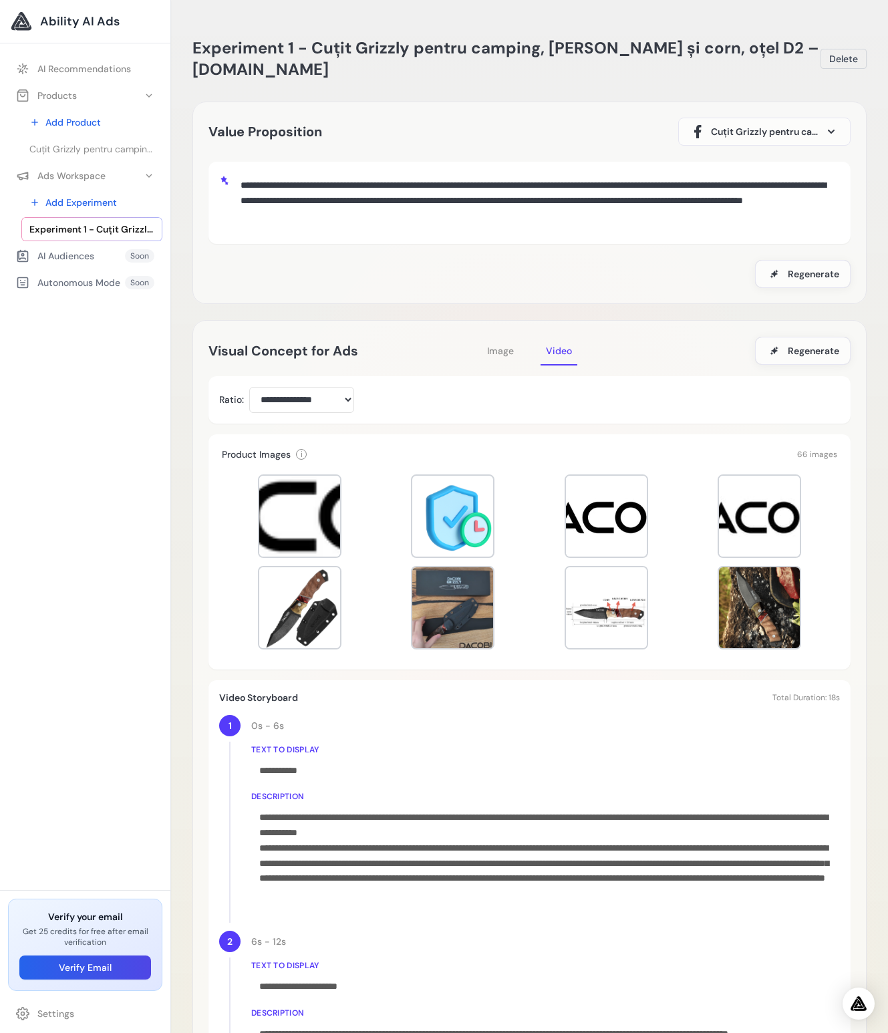
scroll to position [267, 0]
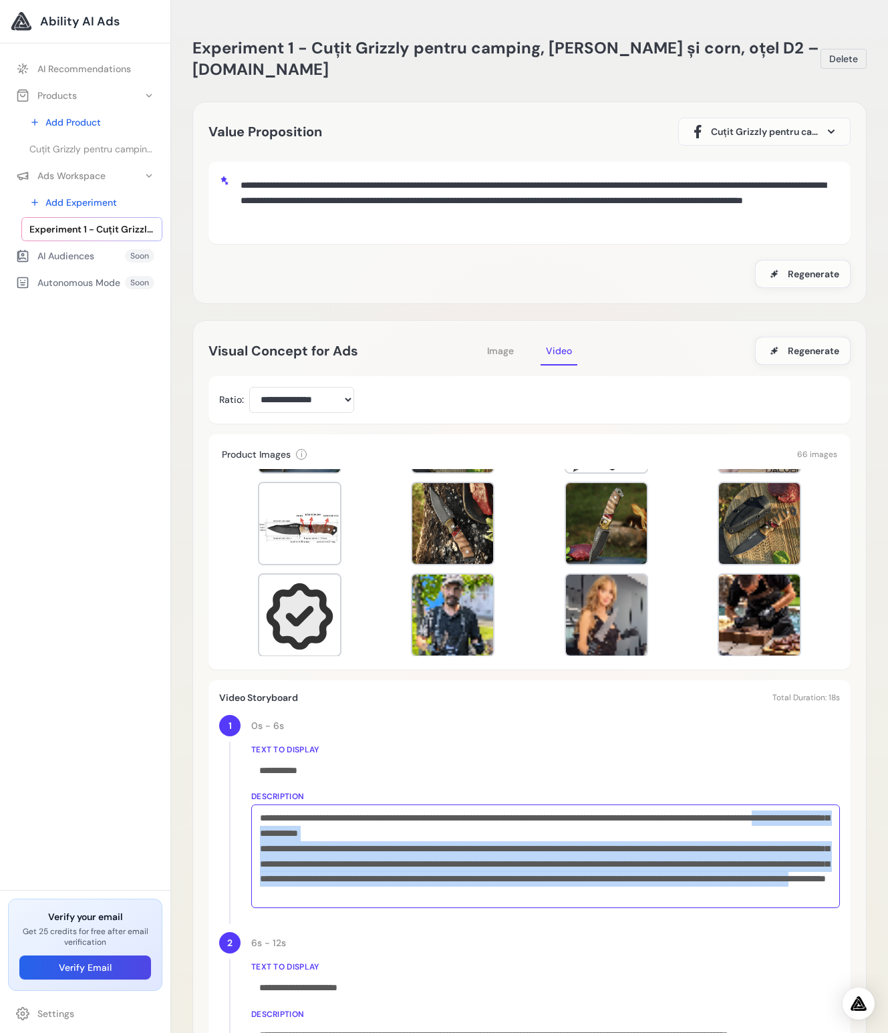
drag, startPoint x: 635, startPoint y: 895, endPoint x: 361, endPoint y: 830, distance: 282.0
click at [361, 830] on div "**********" at bounding box center [545, 856] width 588 height 104
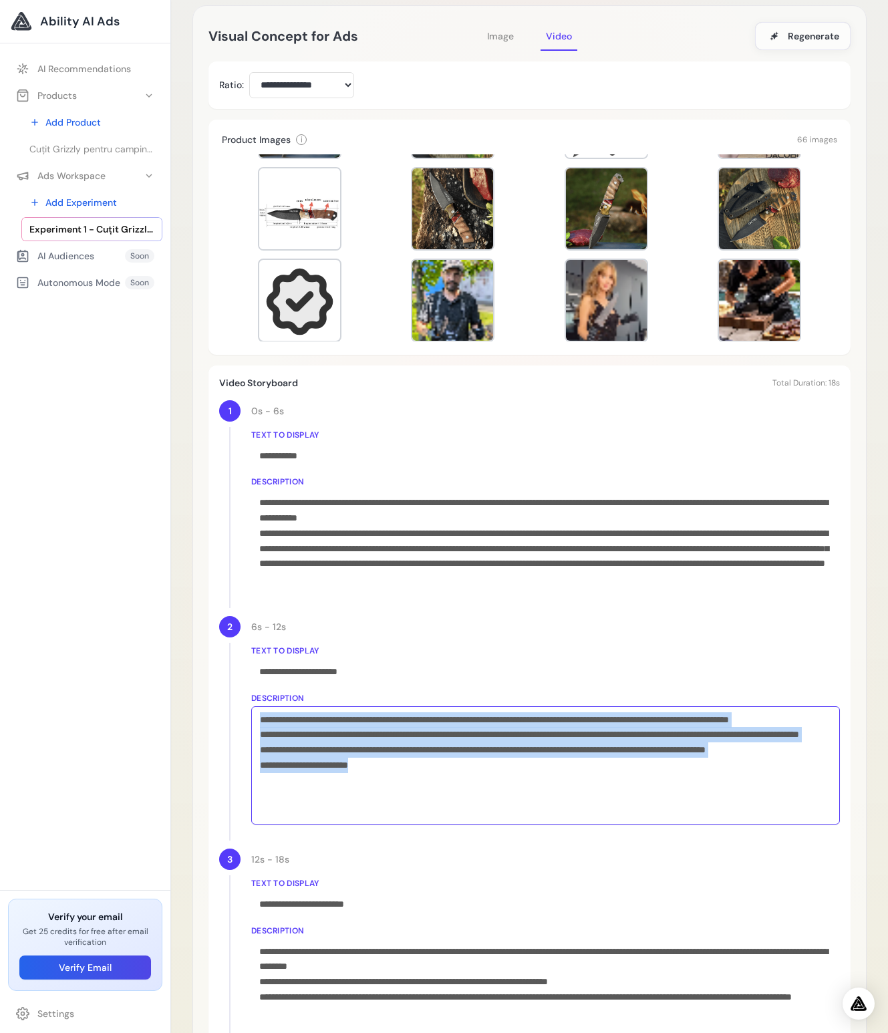
scroll to position [314, 0]
drag, startPoint x: 417, startPoint y: 804, endPoint x: 269, endPoint y: 685, distance: 190.0
click at [269, 685] on div "**********" at bounding box center [545, 735] width 588 height 179
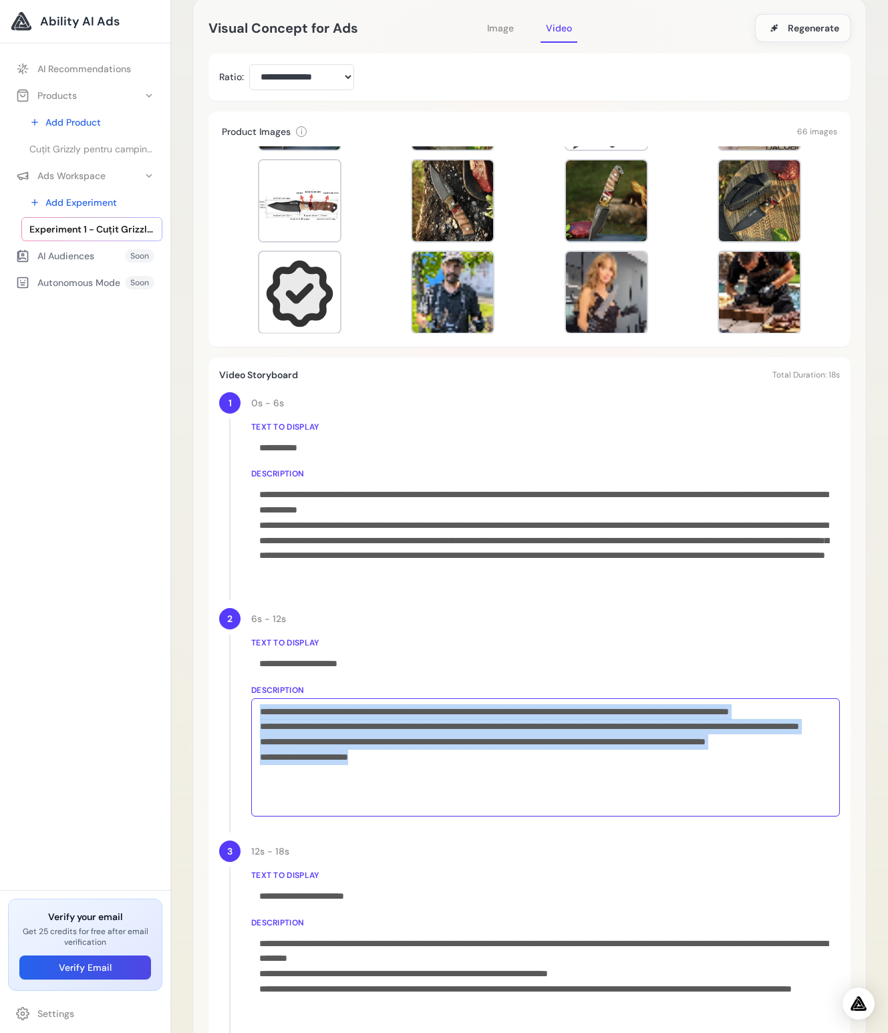
click at [431, 797] on div "**********" at bounding box center [545, 757] width 588 height 118
drag, startPoint x: 356, startPoint y: 767, endPoint x: 326, endPoint y: 710, distance: 64.8
click at [326, 713] on div "**********" at bounding box center [545, 757] width 588 height 118
click at [439, 788] on div "**********" at bounding box center [545, 757] width 588 height 118
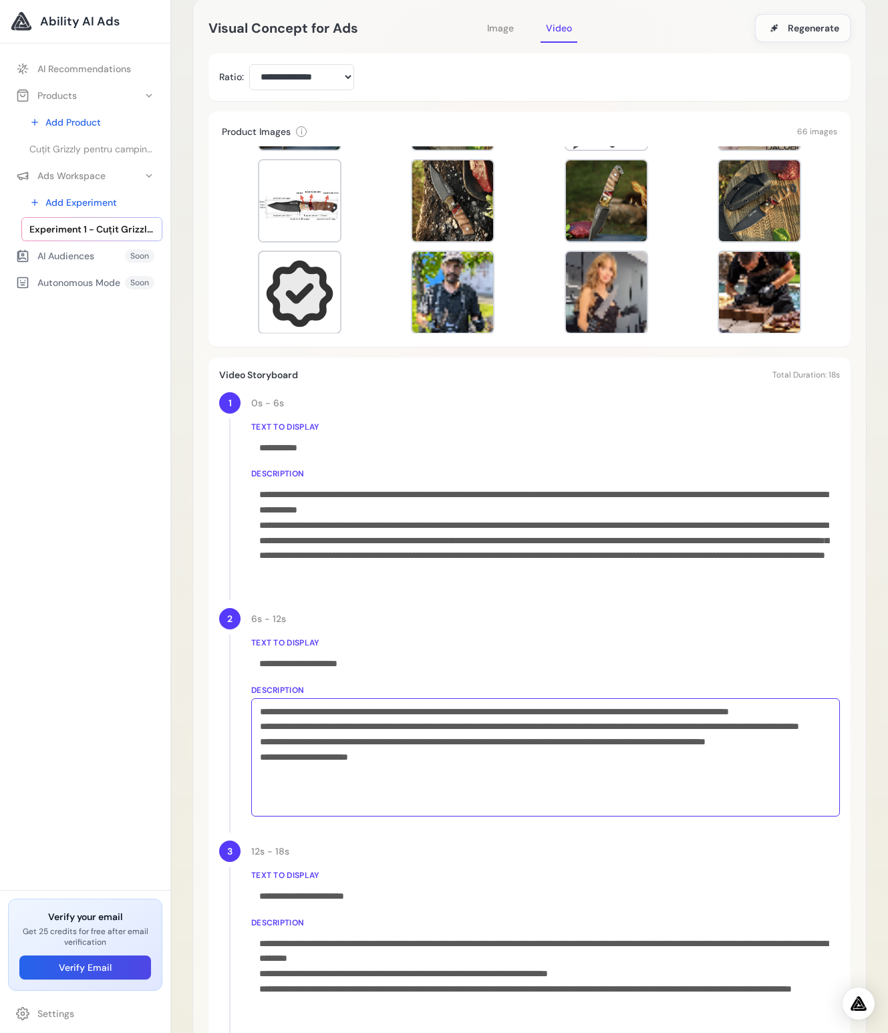
click at [435, 792] on div "**********" at bounding box center [545, 757] width 588 height 118
click at [411, 802] on div "**********" at bounding box center [545, 757] width 588 height 118
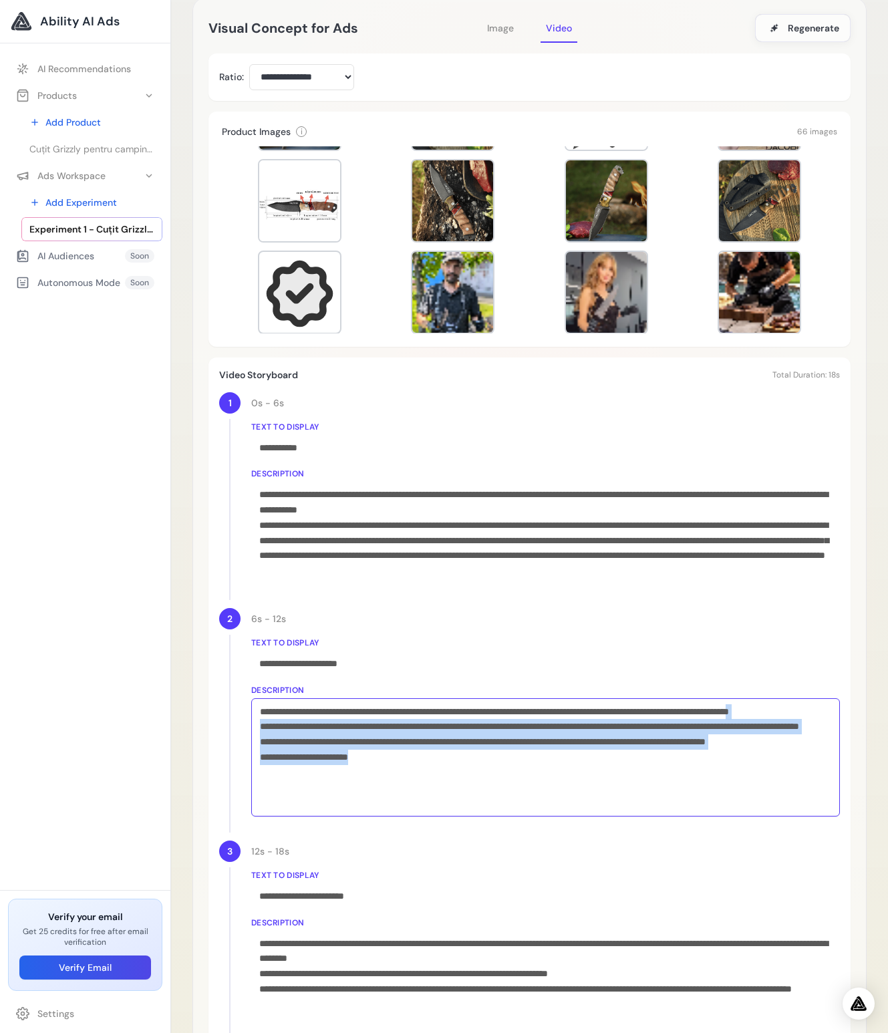
drag, startPoint x: 401, startPoint y: 803, endPoint x: 317, endPoint y: 726, distance: 113.9
click at [317, 726] on div "**********" at bounding box center [545, 757] width 588 height 118
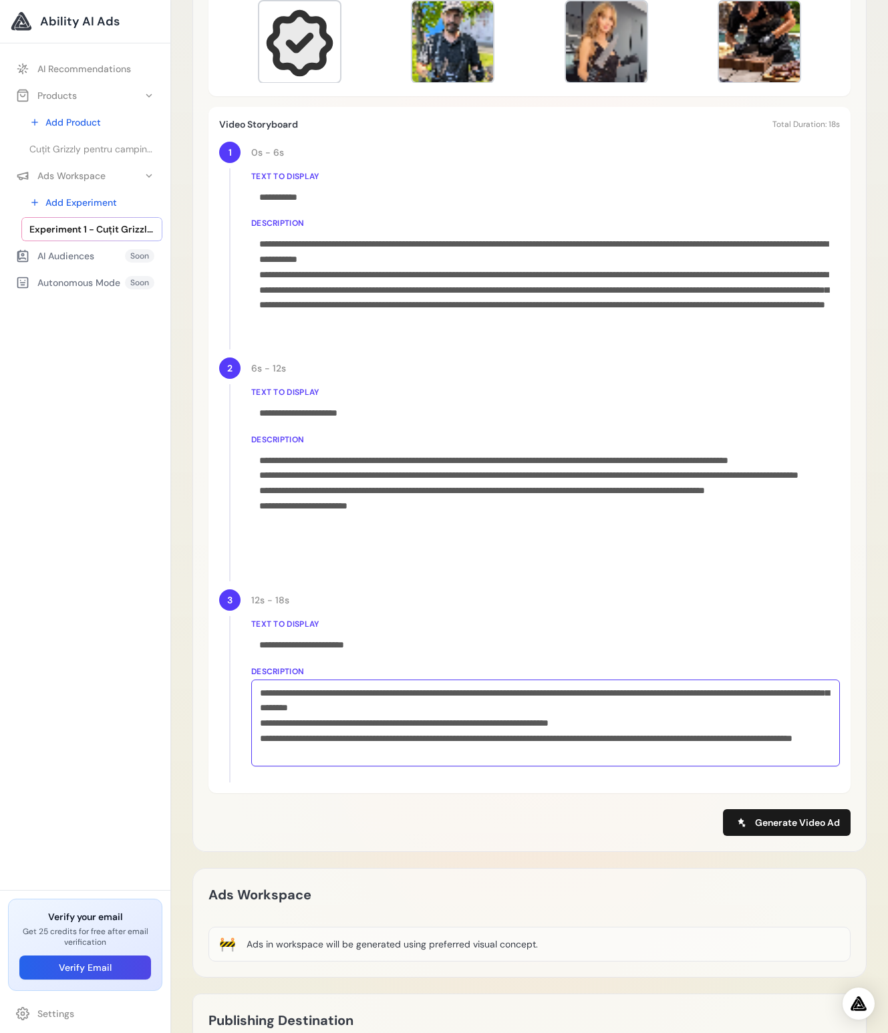
click at [400, 712] on div "**********" at bounding box center [545, 722] width 588 height 87
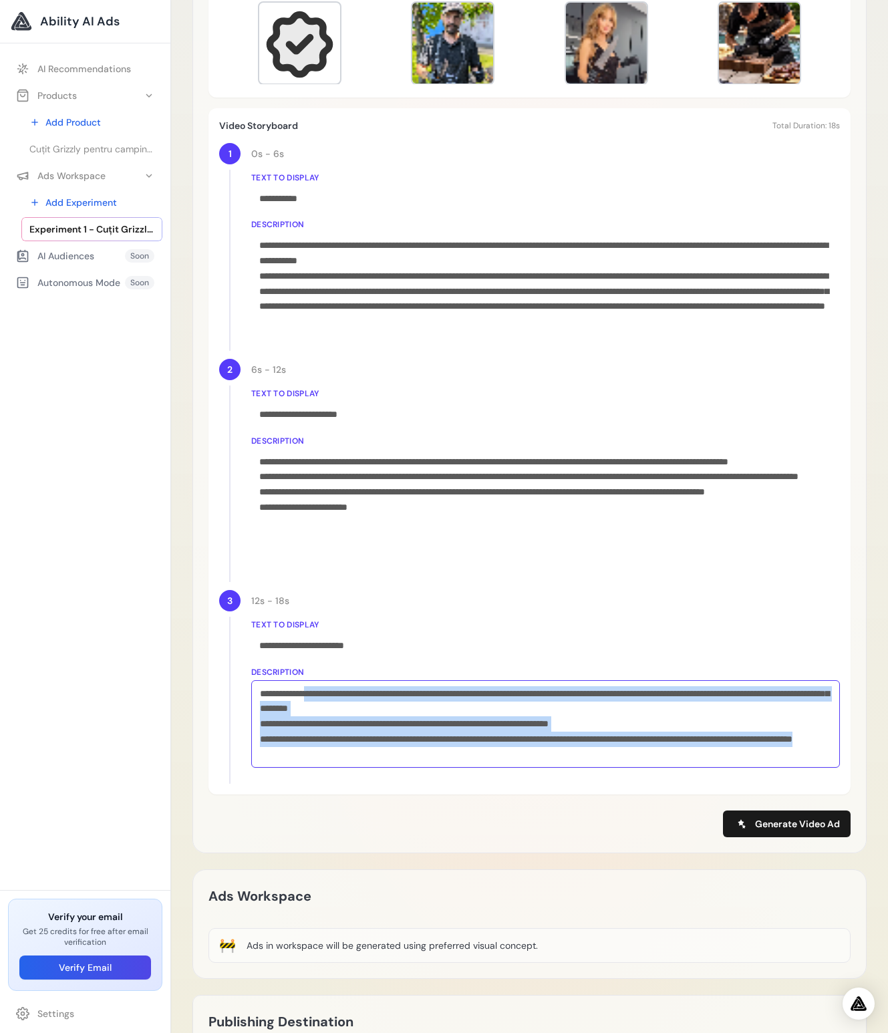
drag, startPoint x: 398, startPoint y: 753, endPoint x: 323, endPoint y: 688, distance: 99.4
click at [323, 688] on div "**********" at bounding box center [545, 724] width 588 height 88
click at [791, 831] on button "Generate Video Ad" at bounding box center [787, 823] width 128 height 27
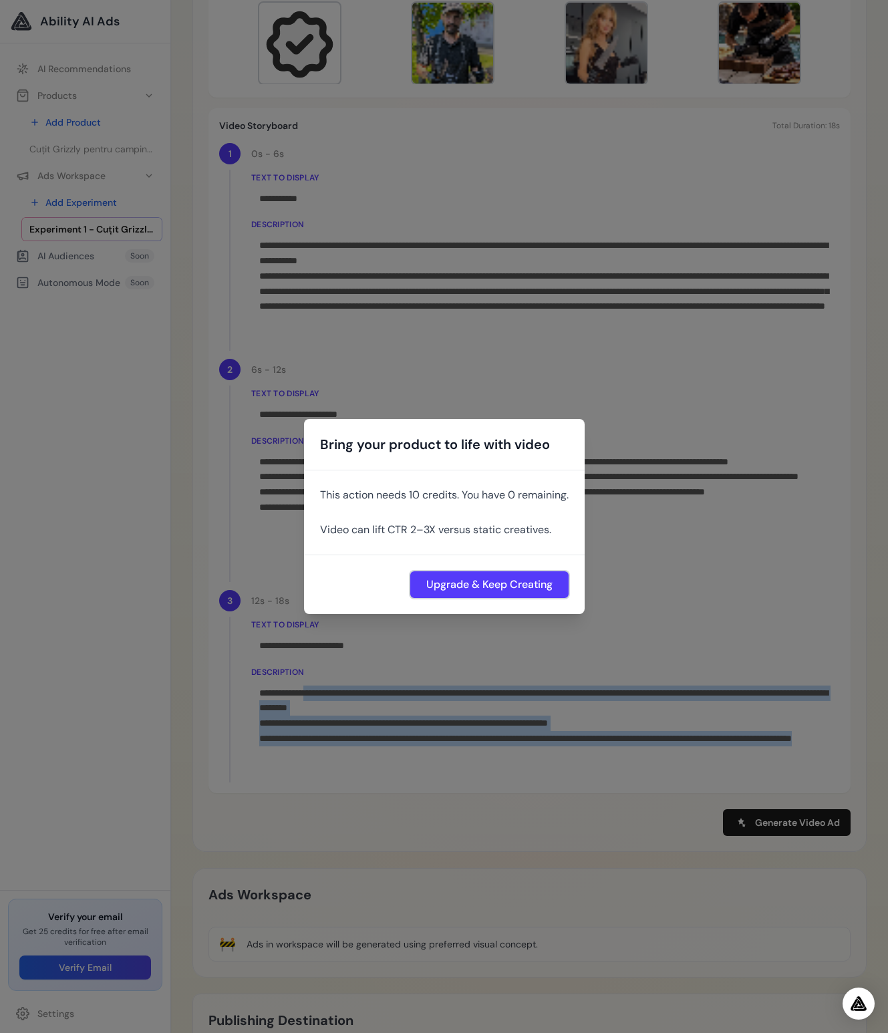
click at [482, 580] on button "Upgrade & Keep Creating" at bounding box center [489, 584] width 158 height 27
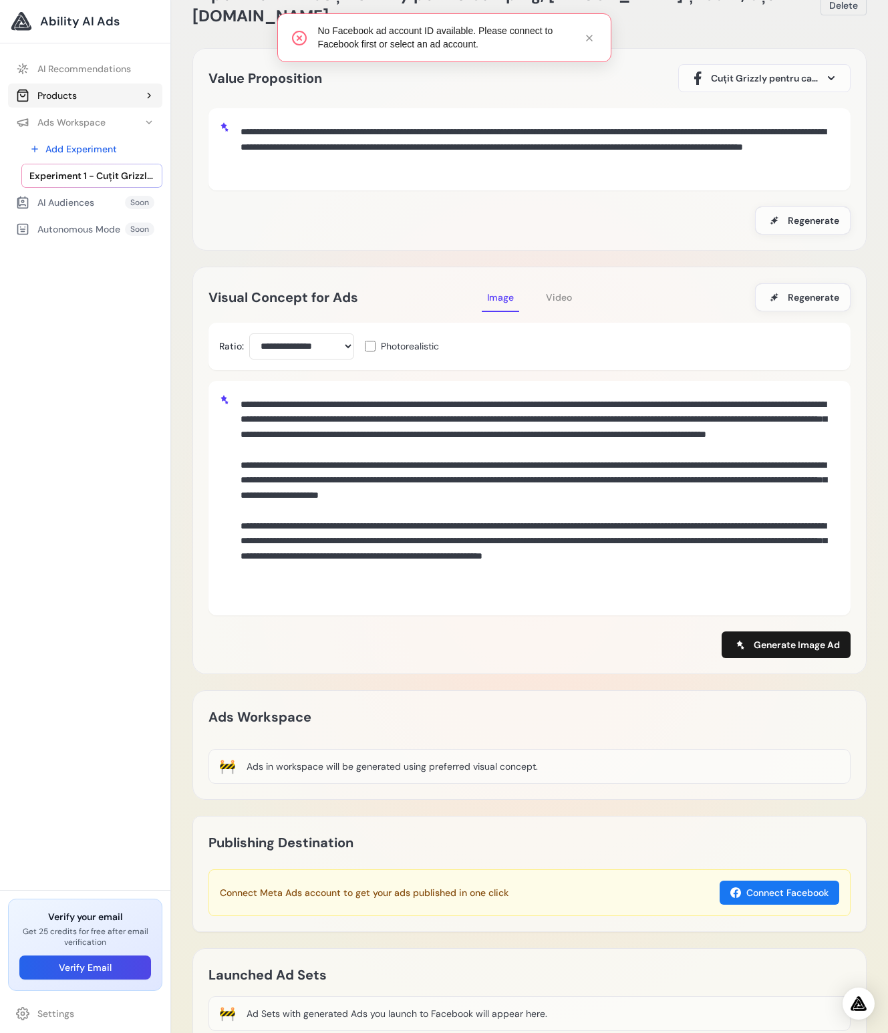
click at [95, 94] on button "Products" at bounding box center [85, 95] width 154 height 24
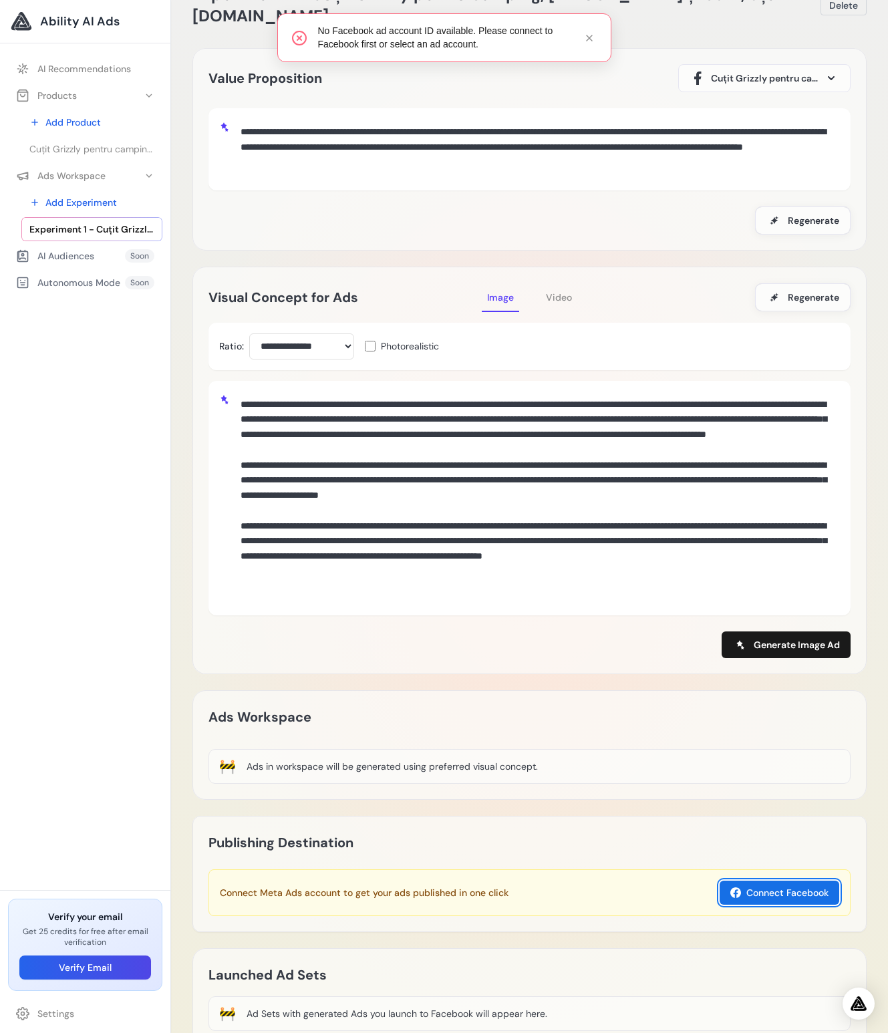
click at [765, 892] on button "Connect Facebook" at bounding box center [779, 892] width 120 height 24
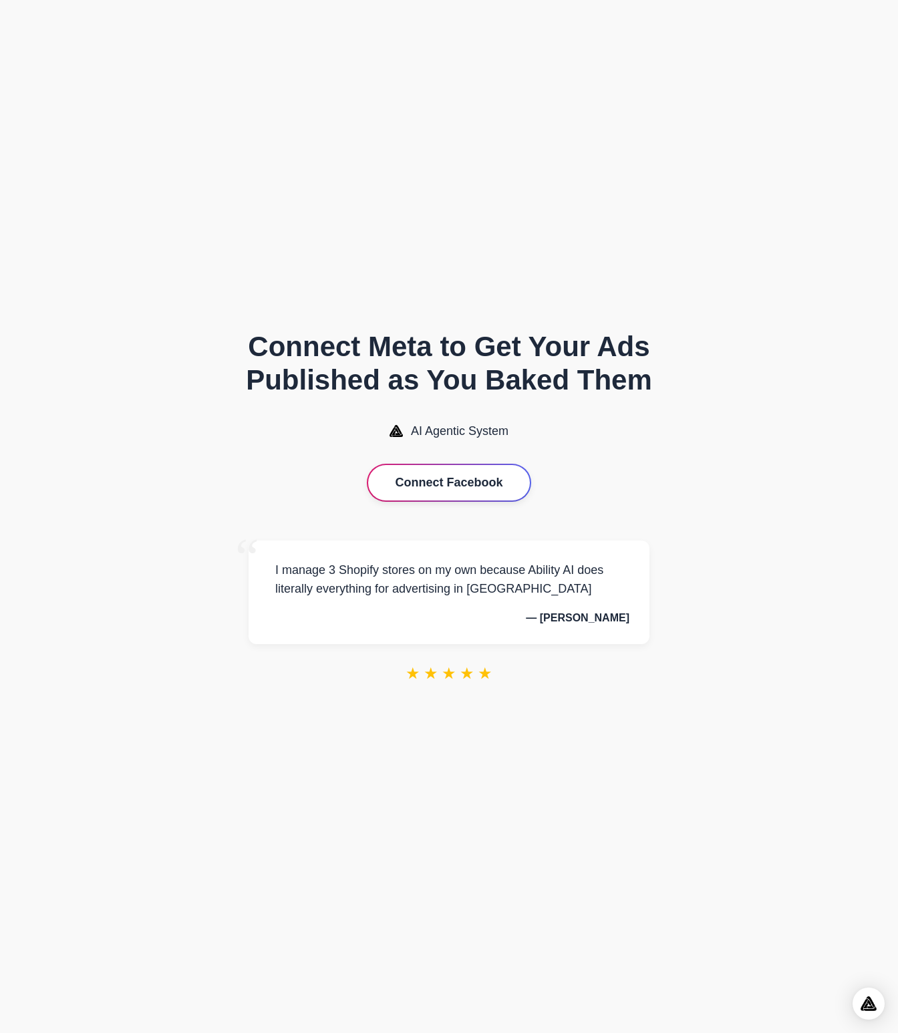
click at [401, 485] on button "Connect Facebook" at bounding box center [448, 482] width 161 height 35
click at [417, 498] on button "Connect Facebook" at bounding box center [448, 482] width 161 height 35
click at [503, 474] on button "Connect Facebook" at bounding box center [448, 482] width 161 height 35
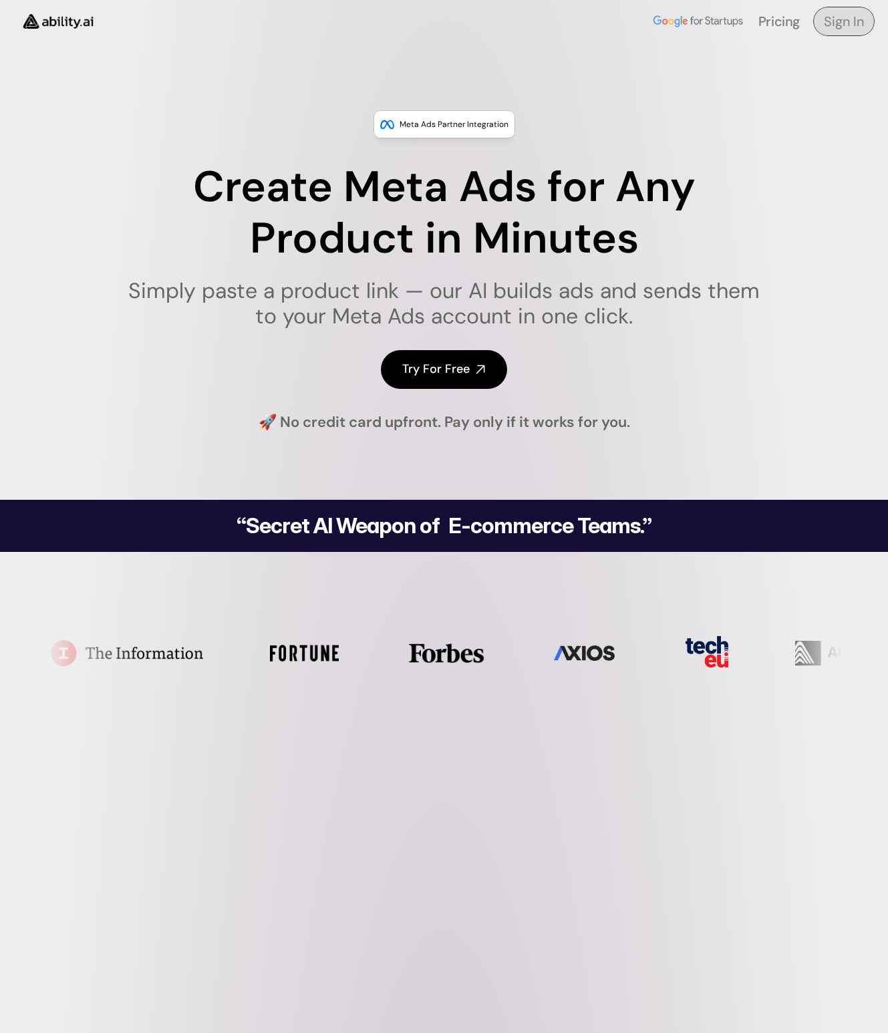
click at [854, 31] on link "Sign In" at bounding box center [843, 21] width 61 height 29
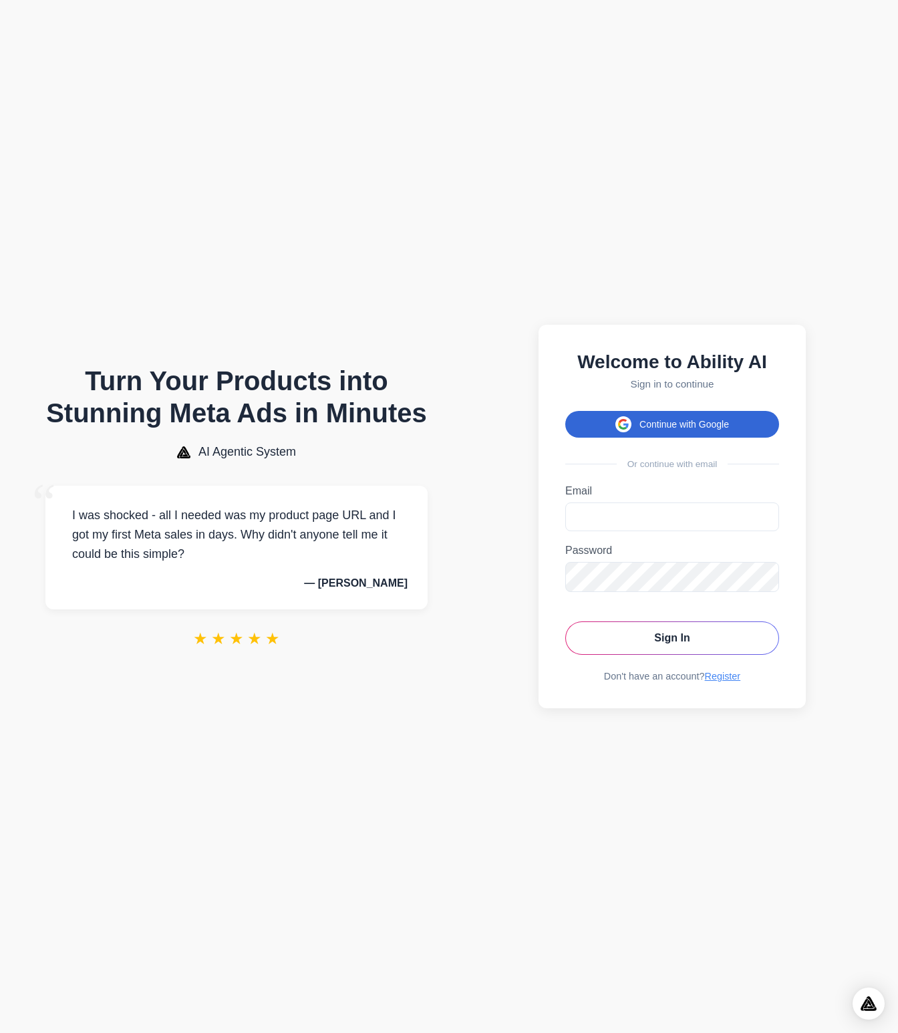
click at [622, 434] on button "Continue with Google" at bounding box center [672, 424] width 214 height 27
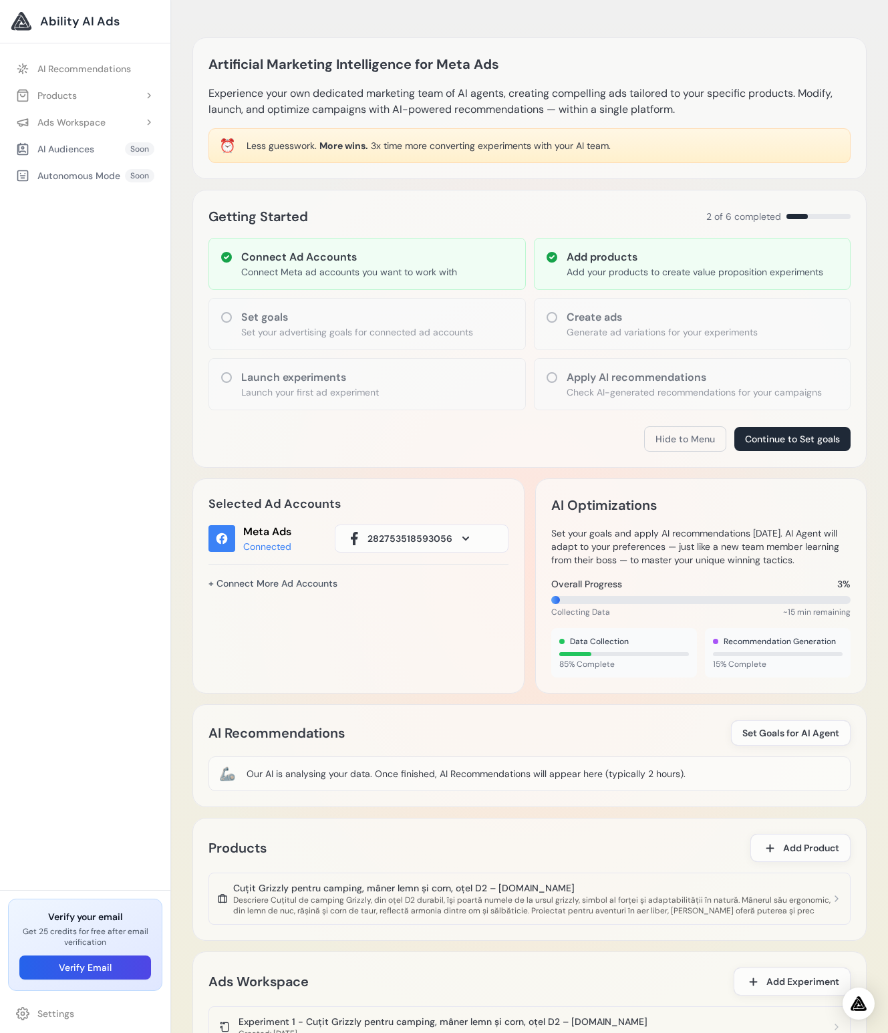
drag, startPoint x: 275, startPoint y: 771, endPoint x: 565, endPoint y: 787, distance: 291.0
click at [541, 786] on div "🦾 Our AI is analysing your data. Once finished, AI Recommendations will appear …" at bounding box center [529, 773] width 642 height 35
click at [566, 787] on div "🦾 Our AI is analysing your data. Once finished, AI Recommendations will appear …" at bounding box center [529, 773] width 642 height 35
drag, startPoint x: 656, startPoint y: 782, endPoint x: 460, endPoint y: 768, distance: 196.9
click at [460, 768] on div "🦾 Our AI is analysing your data. Once finished, AI Recommendations will appear …" at bounding box center [529, 773] width 642 height 35
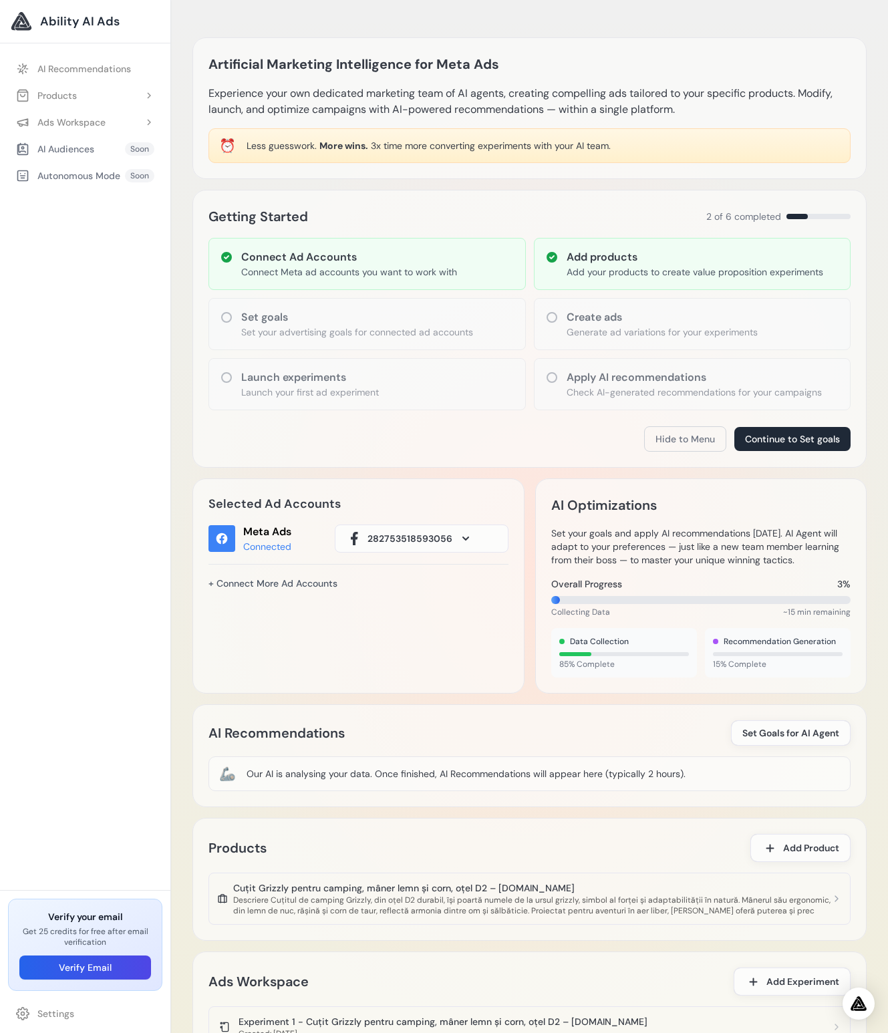
scroll to position [98, 0]
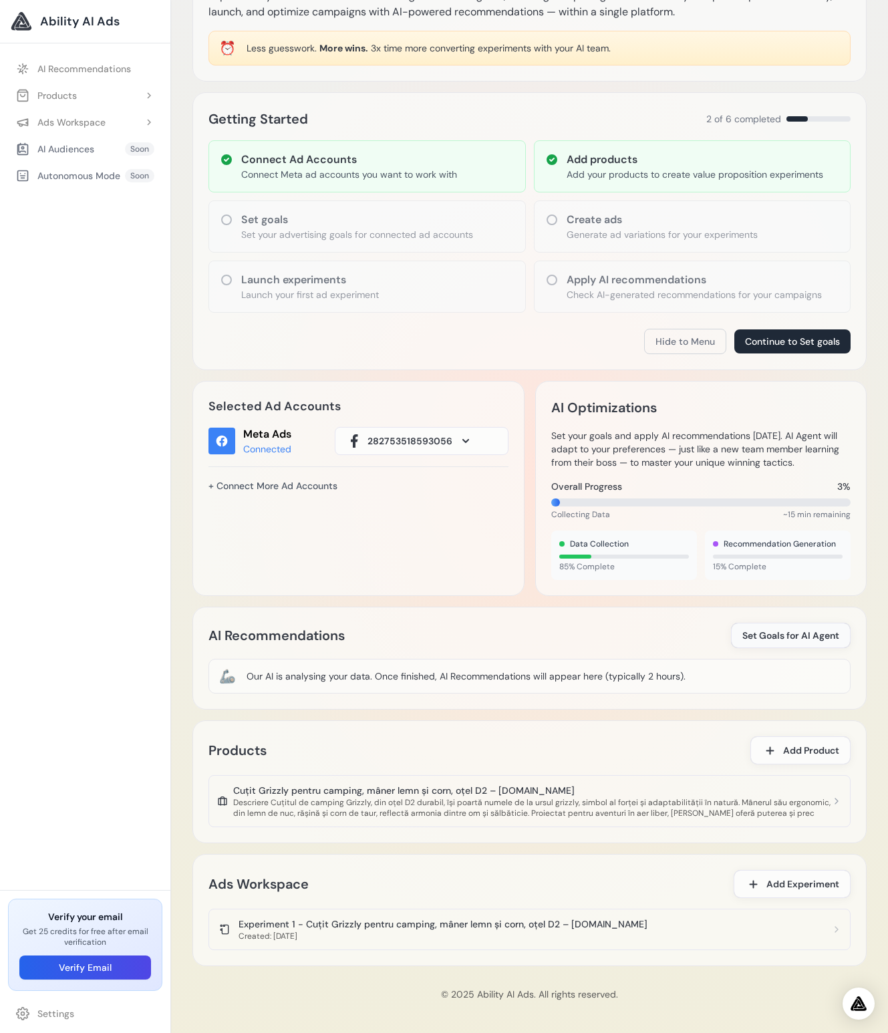
click at [773, 628] on span "Set Goals for AI Agent" at bounding box center [790, 634] width 97 height 13
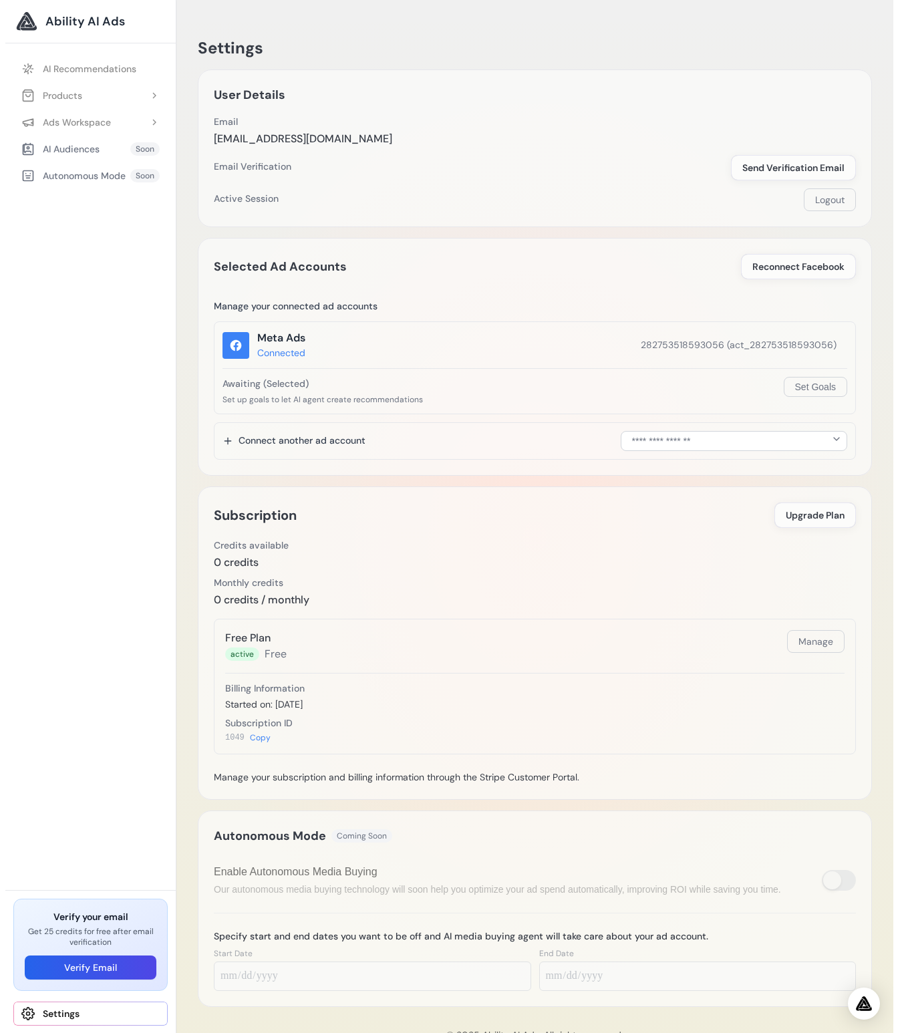
scroll to position [40, 0]
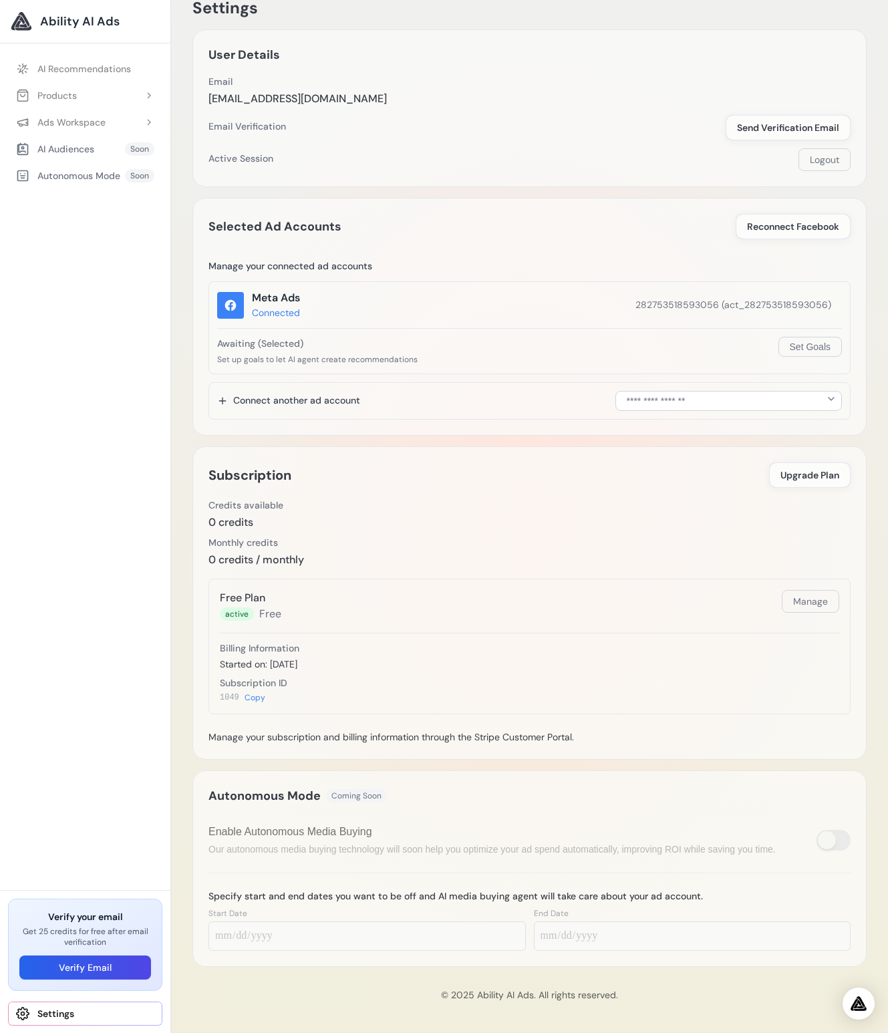
click at [327, 855] on div "Our autonomous media buying technology will soon help you optimize your ad spen…" at bounding box center [491, 849] width 567 height 14
drag, startPoint x: 228, startPoint y: 836, endPoint x: 238, endPoint y: 836, distance: 9.4
click at [238, 836] on div "Enable Autonomous Media Buying" at bounding box center [491, 832] width 567 height 16
click at [287, 916] on label "Start Date" at bounding box center [366, 913] width 317 height 11
drag, startPoint x: 426, startPoint y: 952, endPoint x: 452, endPoint y: 959, distance: 26.2
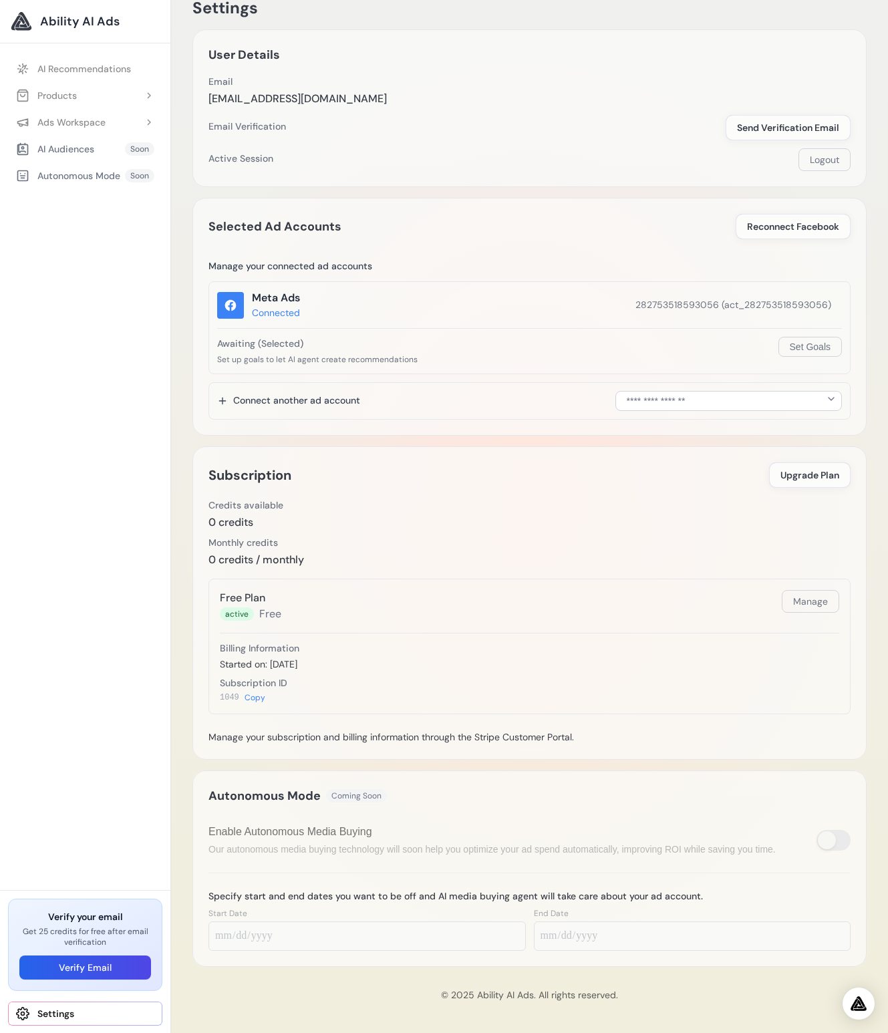
click at [426, 952] on div "Autonomous Mode Coming Soon Specify start and end dates you want to be off and …" at bounding box center [529, 868] width 674 height 196
click at [580, 958] on div "Autonomous Mode Coming Soon Specify start and end dates you want to be off and …" at bounding box center [529, 868] width 674 height 196
click at [351, 920] on div "Start Date" at bounding box center [366, 929] width 317 height 43
drag, startPoint x: 340, startPoint y: 889, endPoint x: 329, endPoint y: 878, distance: 16.1
click at [339, 889] on h3 "Specify start and end dates you want to be off and AI media buying agent will t…" at bounding box center [529, 895] width 642 height 13
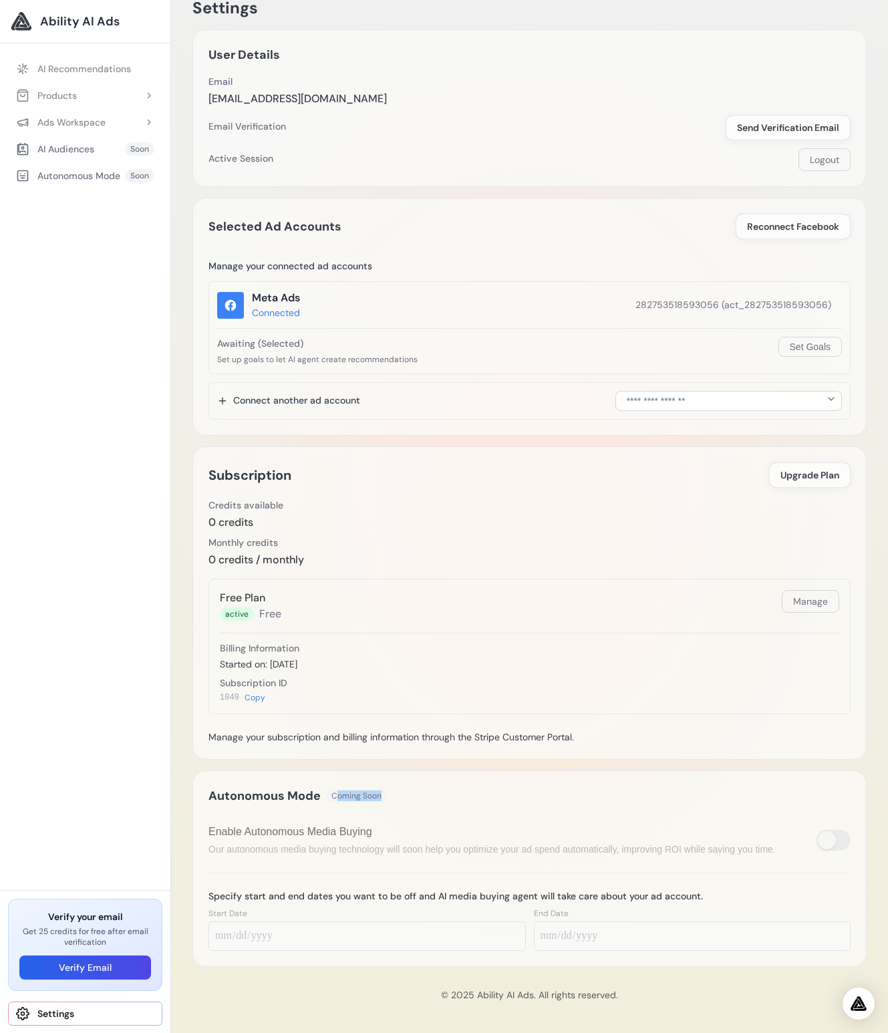
drag, startPoint x: 337, startPoint y: 792, endPoint x: 427, endPoint y: 805, distance: 91.1
click at [427, 805] on div "Autonomous Mode Coming Soon Specify start and end dates you want to be off and …" at bounding box center [529, 868] width 674 height 196
click at [395, 798] on div "Autonomous Mode Coming Soon" at bounding box center [529, 795] width 642 height 19
drag, startPoint x: 399, startPoint y: 874, endPoint x: 285, endPoint y: 828, distance: 122.8
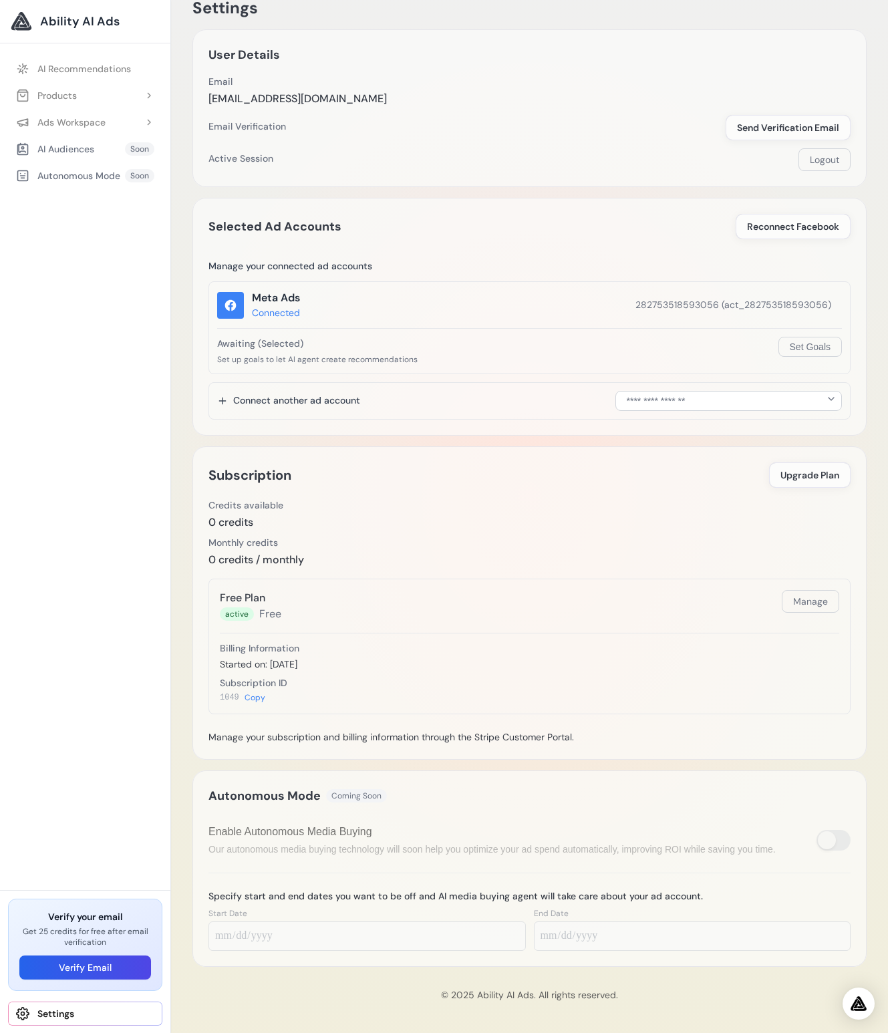
click at [285, 828] on div "Autonomous Mode Coming Soon Specify start and end dates you want to be off and …" at bounding box center [529, 868] width 674 height 196
click at [399, 827] on div "Enable Autonomous Media Buying" at bounding box center [491, 832] width 567 height 16
click at [805, 343] on button "Set Goals" at bounding box center [809, 347] width 63 height 20
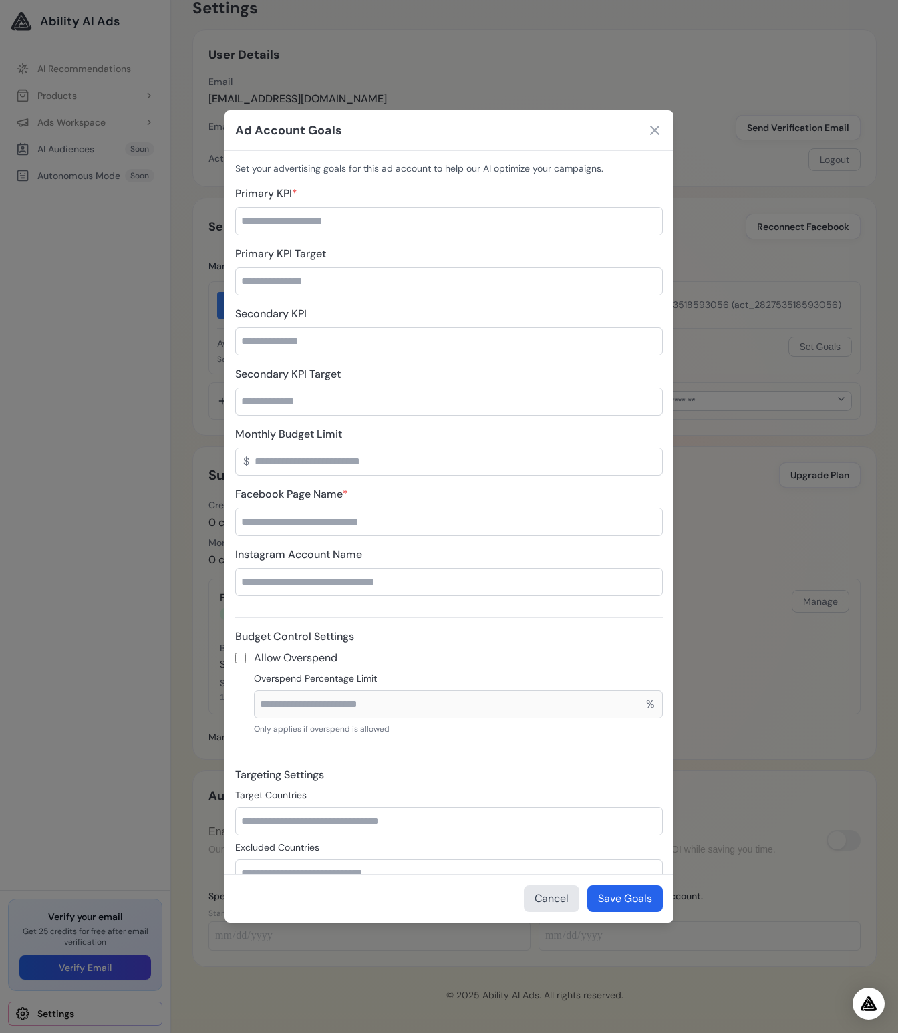
click at [470, 451] on input "Monthly Budget Limit" at bounding box center [448, 461] width 427 height 28
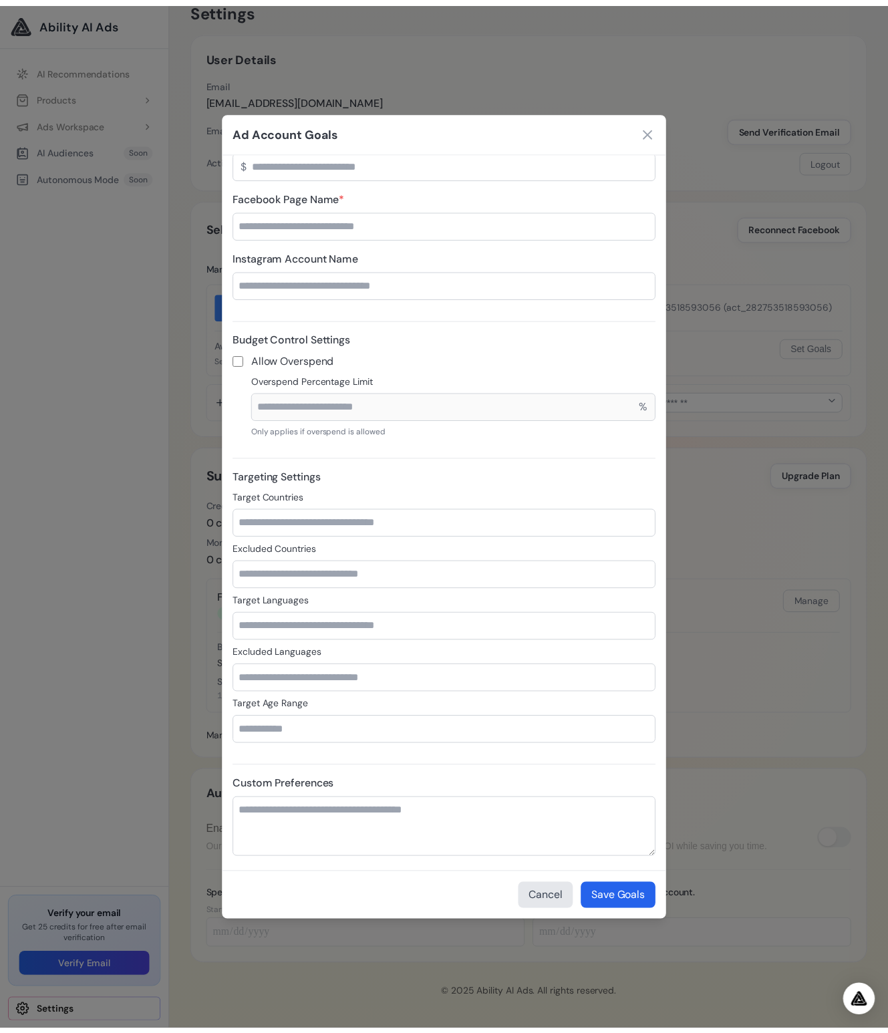
scroll to position [0, 0]
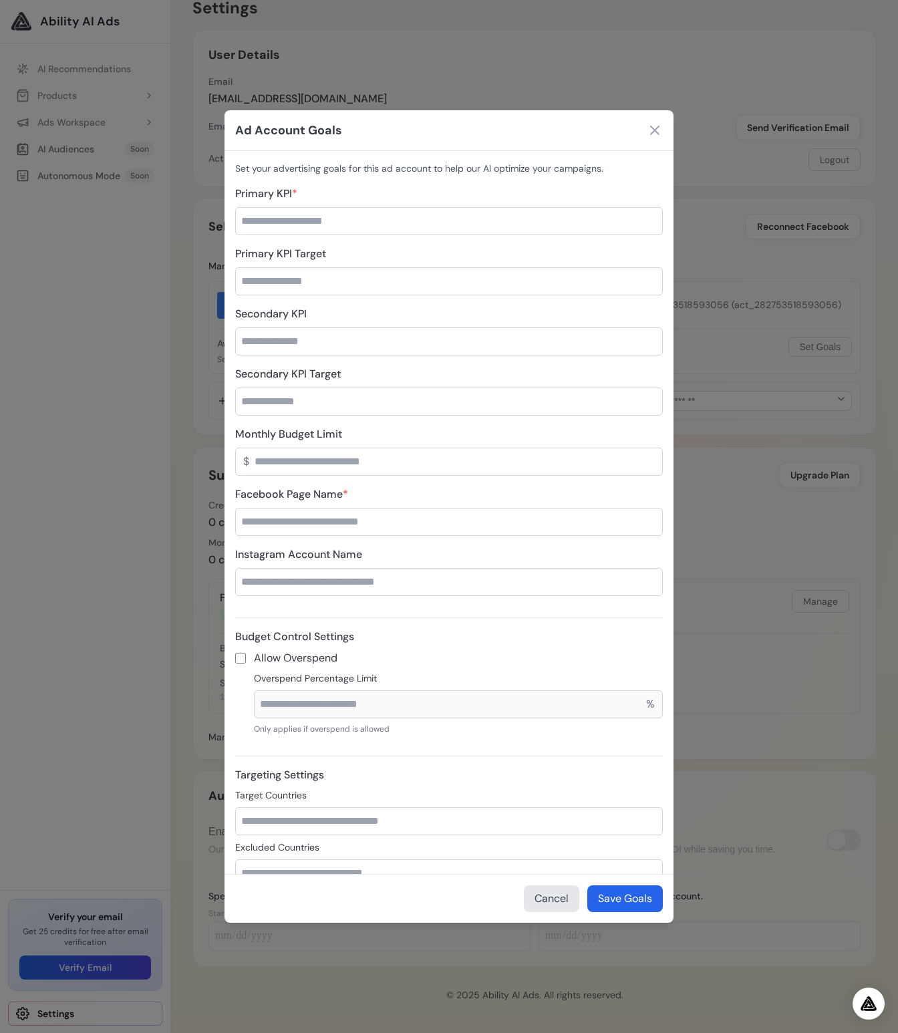
click at [884, 287] on div "Ad Account Goals Set your advertising goals for this ad account to help our AI …" at bounding box center [449, 516] width 898 height 1033
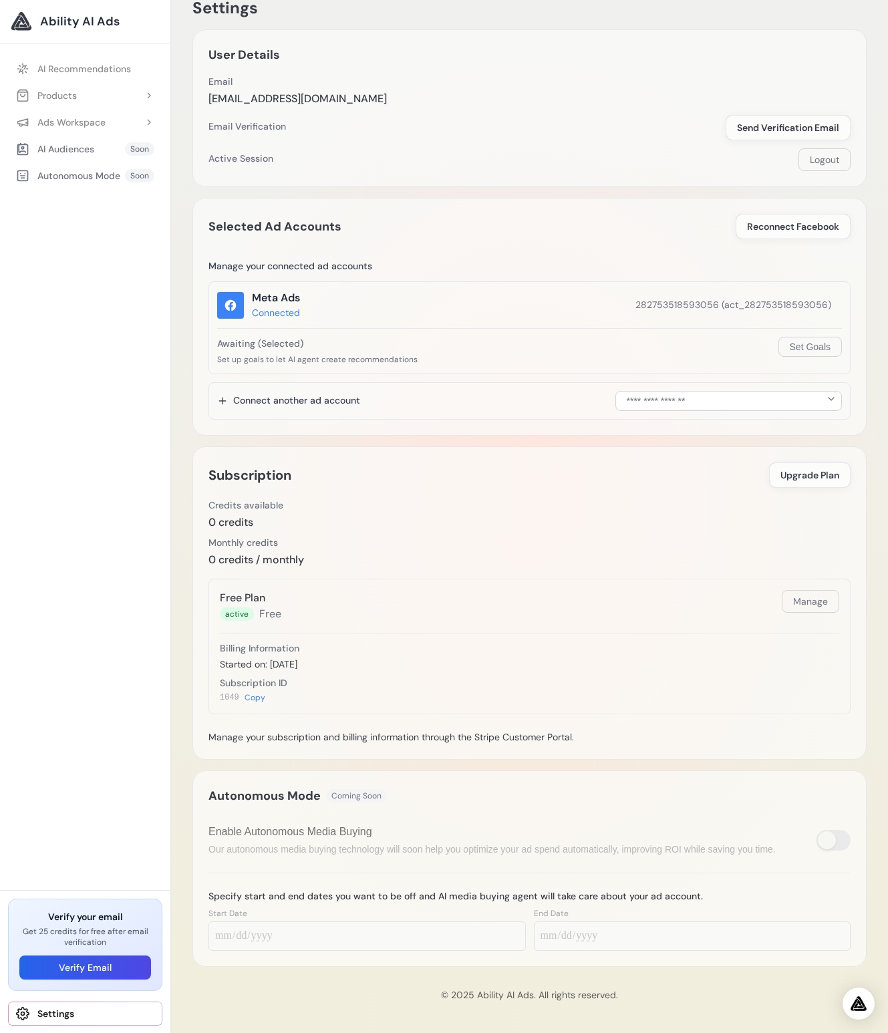
click at [325, 409] on div "**********" at bounding box center [529, 400] width 642 height 37
click at [665, 399] on select "**********" at bounding box center [728, 401] width 227 height 20
click at [65, 144] on div "AI Audiences" at bounding box center [55, 148] width 78 height 13
click at [59, 130] on button "Ads Workspace" at bounding box center [85, 122] width 154 height 24
click at [65, 168] on link "Experiment 1 - Cuțit Grizzly pentru camping, [PERSON_NAME] și corn, oțel D2 – […" at bounding box center [91, 176] width 141 height 24
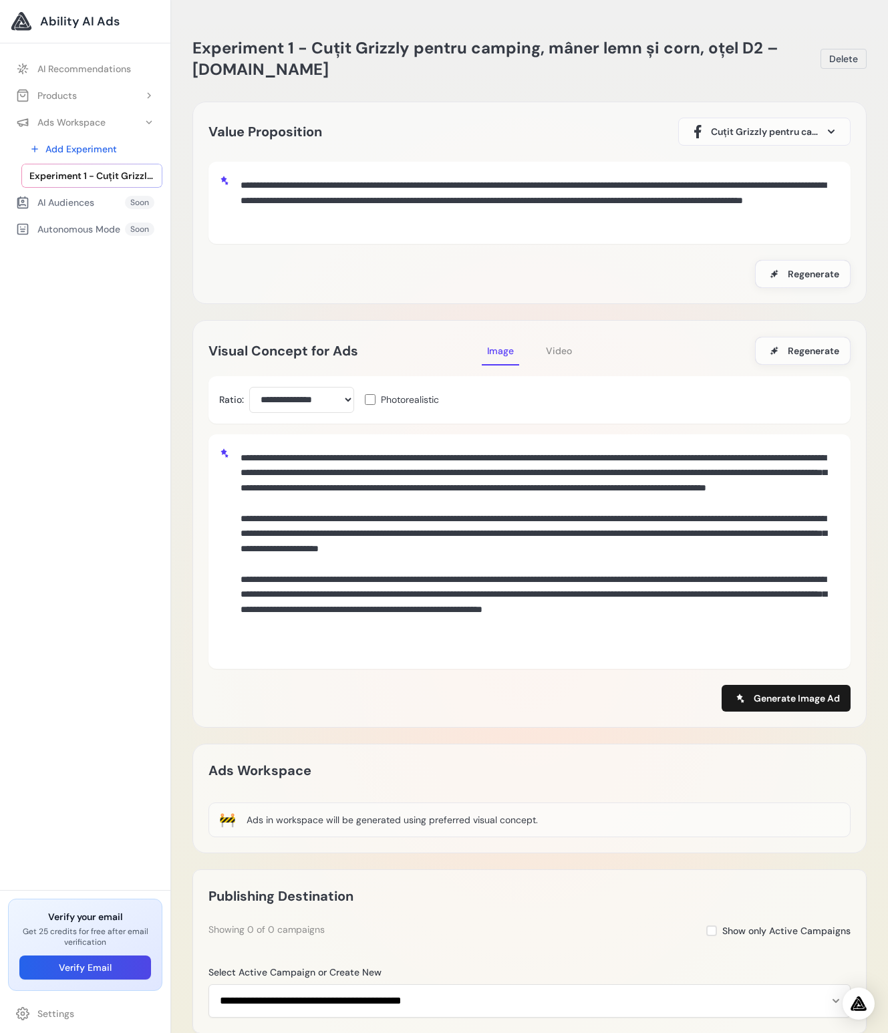
scroll to position [193, 0]
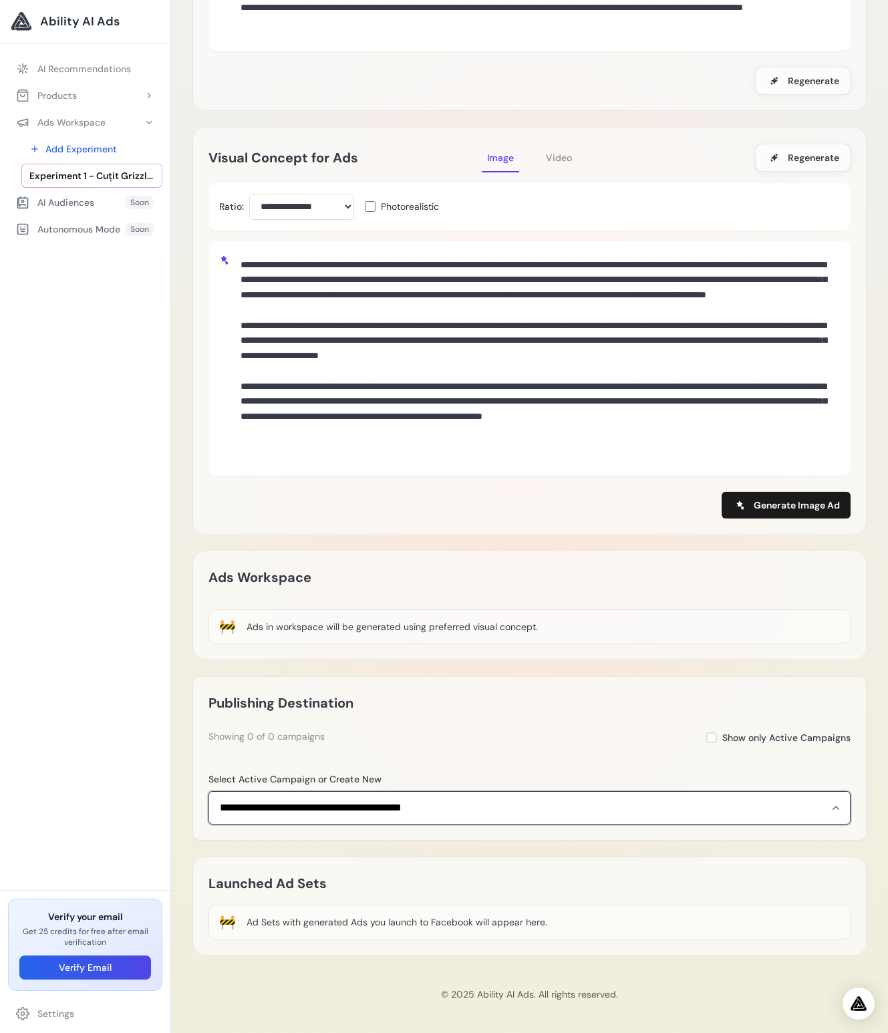
click at [398, 813] on select "**********" at bounding box center [529, 807] width 642 height 33
select select "**********"
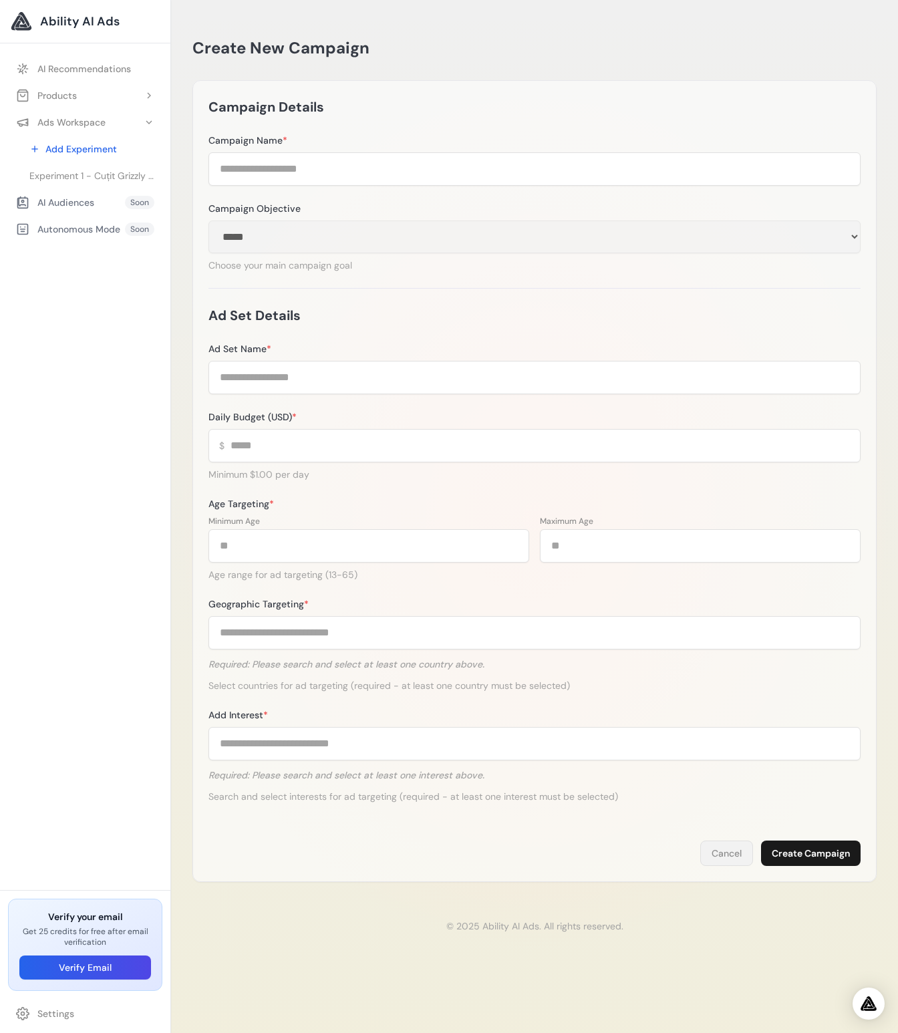
click at [716, 854] on button "Cancel" at bounding box center [726, 852] width 53 height 25
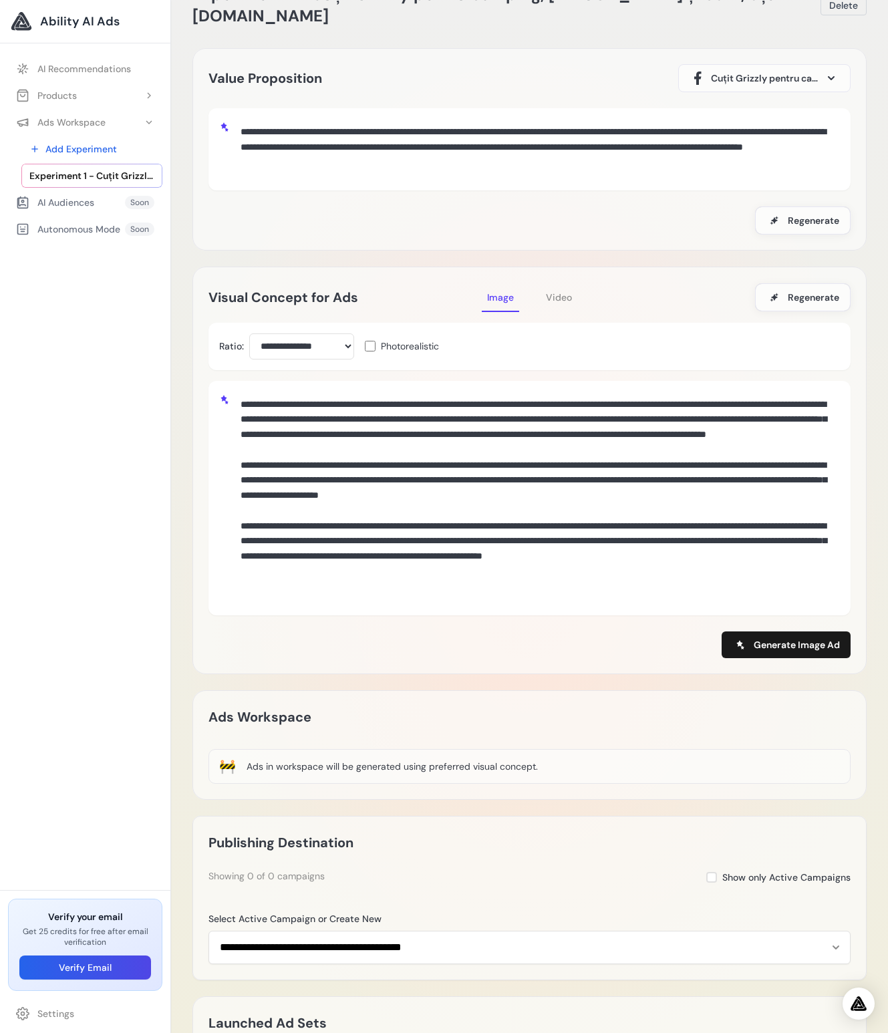
scroll to position [193, 0]
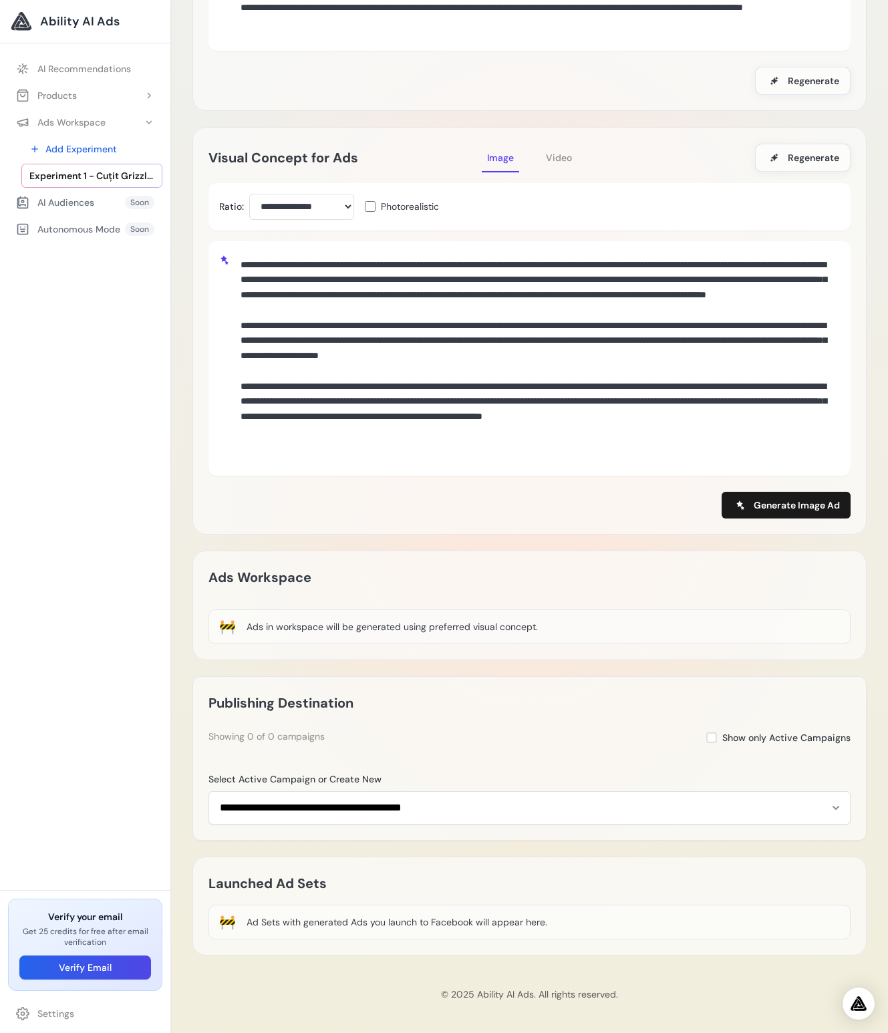
click at [345, 910] on div "🚧 Ad Sets with generated Ads you launch to Facebook will appear here." at bounding box center [529, 921] width 642 height 35
click at [343, 918] on div "Ad Sets with generated Ads you launch to Facebook will appear here." at bounding box center [396, 921] width 301 height 13
click at [509, 921] on div "Ad Sets with generated Ads you launch to Facebook will appear here." at bounding box center [396, 921] width 301 height 13
drag, startPoint x: 321, startPoint y: 355, endPoint x: 400, endPoint y: 540, distance: 201.4
click at [390, 527] on div "**********" at bounding box center [529, 330] width 674 height 407
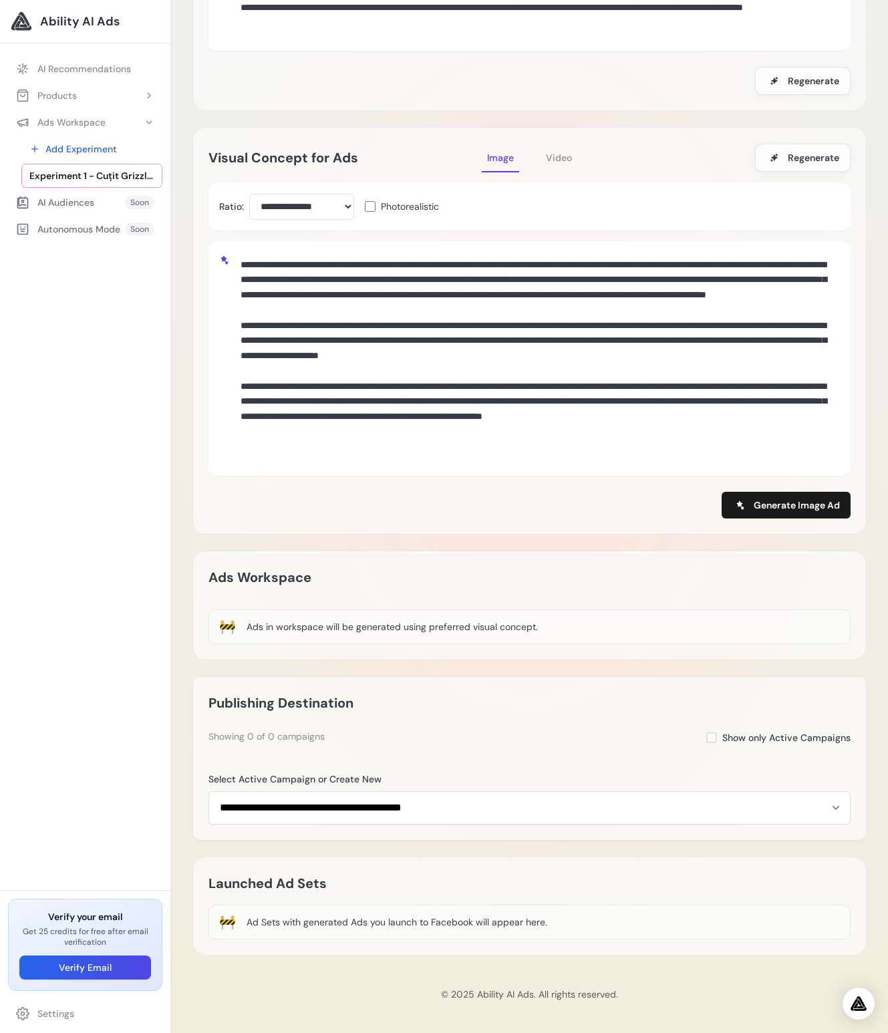
click at [436, 613] on div "🚧 Ads in workspace will be generated using preferred visual concept." at bounding box center [529, 626] width 642 height 35
click at [469, 645] on div "Ads Workspace 🚧 Ads in workspace will be generated using preferred visual conce…" at bounding box center [529, 605] width 674 height 110
click at [492, 626] on div "Ads in workspace will be generated using preferred visual concept." at bounding box center [391, 626] width 291 height 13
click at [777, 514] on button "Generate Image Ad" at bounding box center [785, 505] width 129 height 27
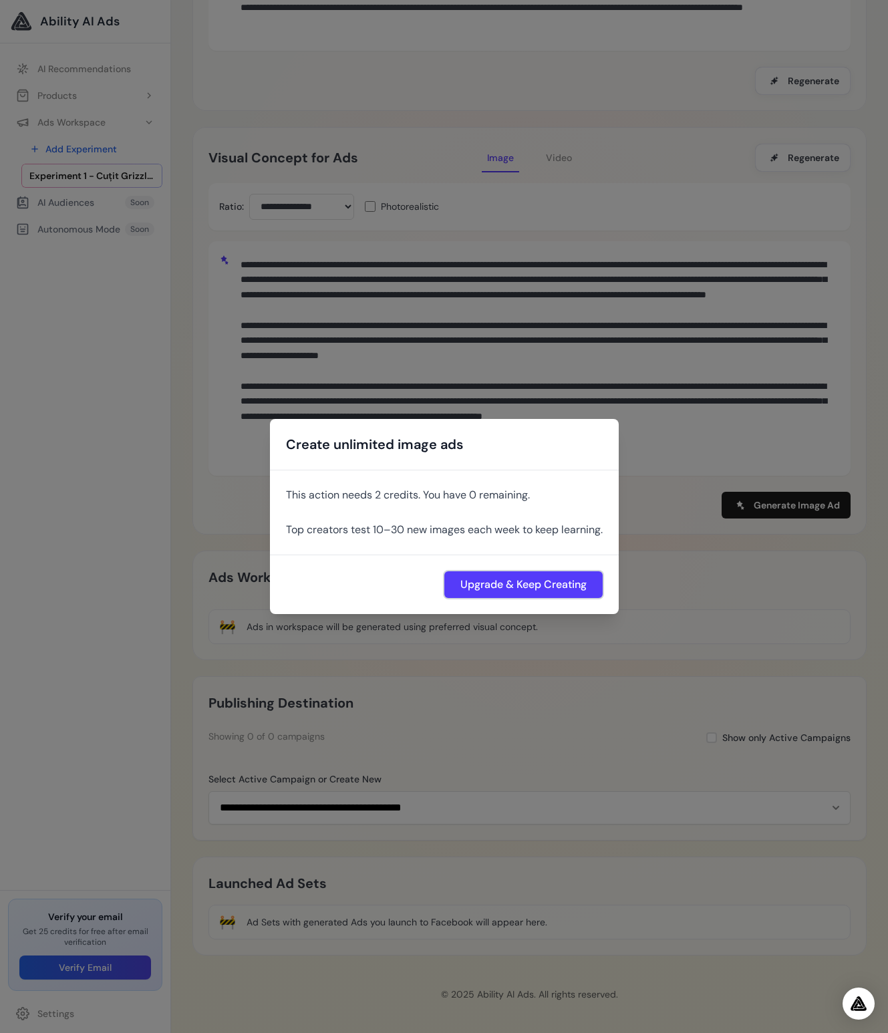
click at [497, 585] on button "Upgrade & Keep Creating" at bounding box center [523, 584] width 158 height 27
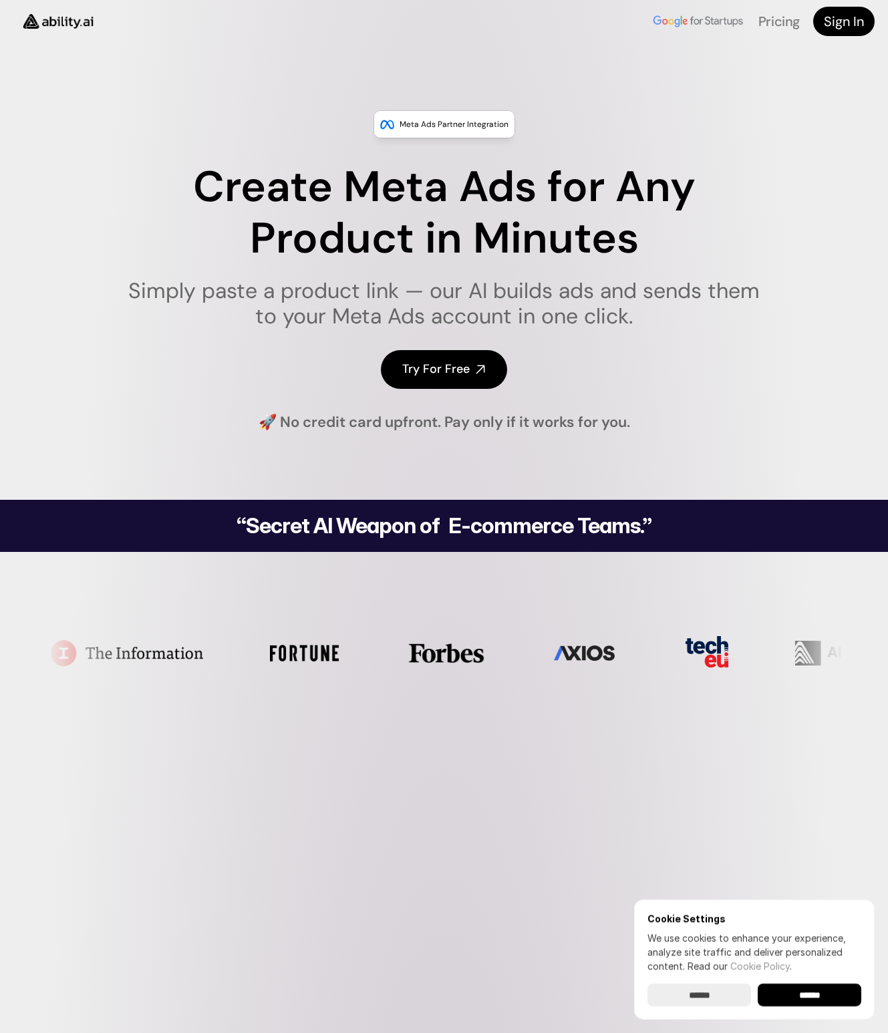
click at [850, 25] on h4 "Sign In" at bounding box center [844, 21] width 40 height 19
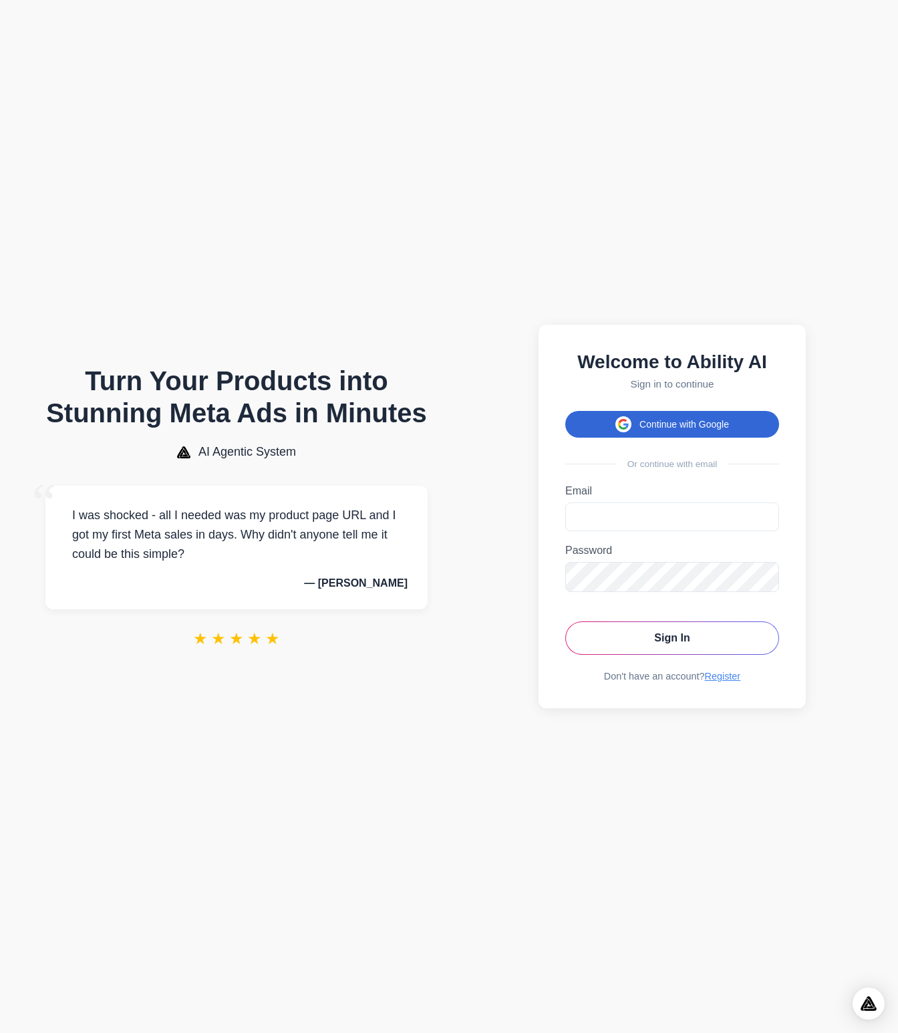
click at [674, 425] on button "Continue with Google" at bounding box center [672, 424] width 214 height 27
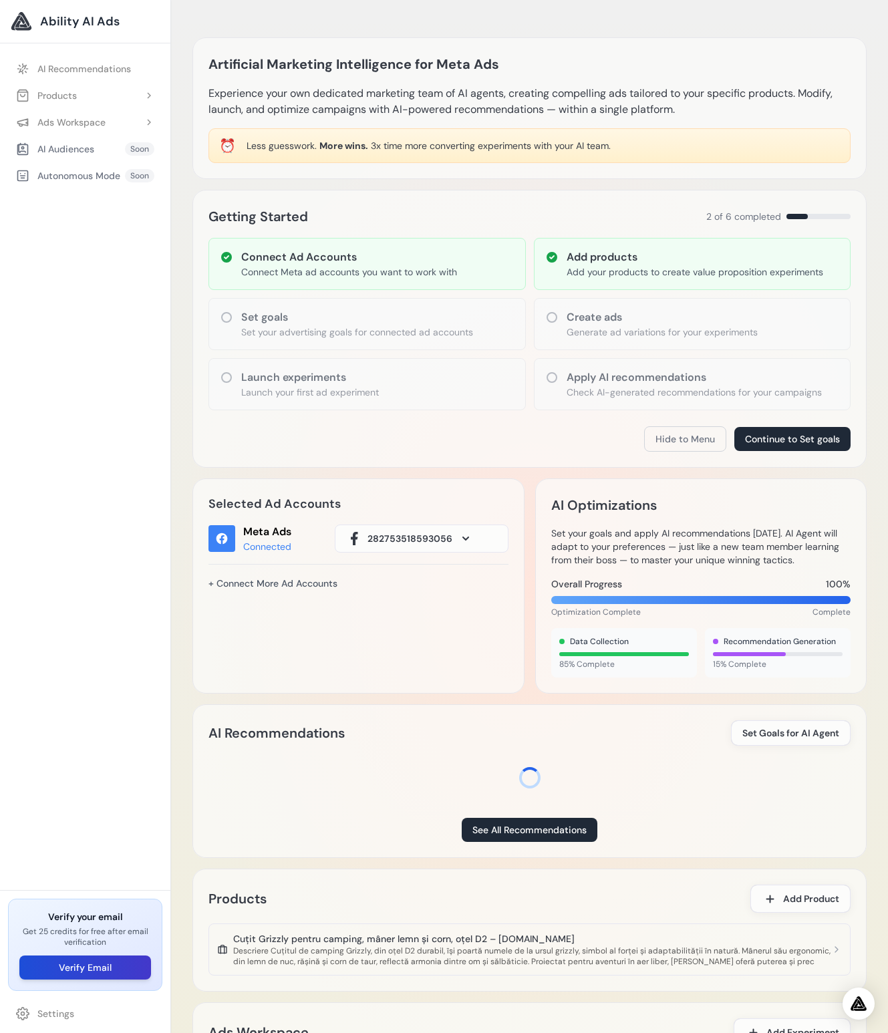
click at [120, 964] on button "Verify Email" at bounding box center [85, 967] width 132 height 24
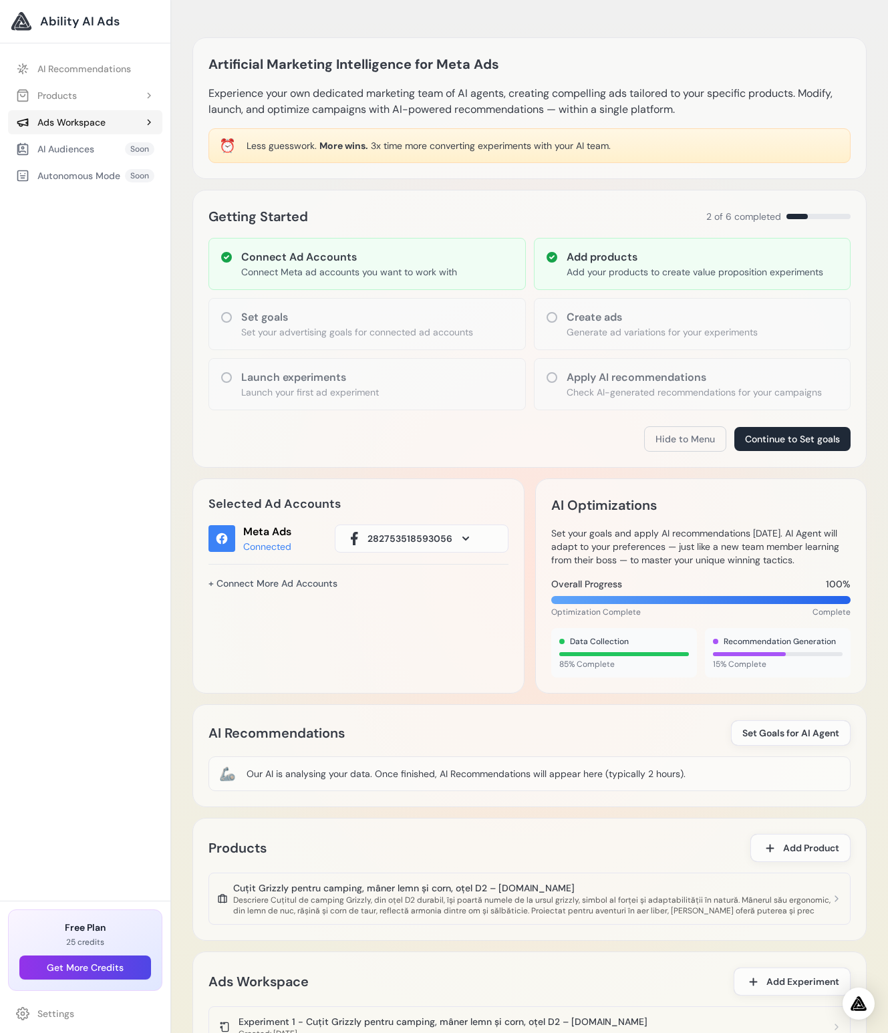
click at [103, 128] on button "Ads Workspace" at bounding box center [85, 122] width 154 height 24
click at [105, 173] on span "Experiment 1 - Cuțit Grizzly pentru camping, mâner lemn și corn, oțel D2 – [DOM…" at bounding box center [91, 175] width 125 height 13
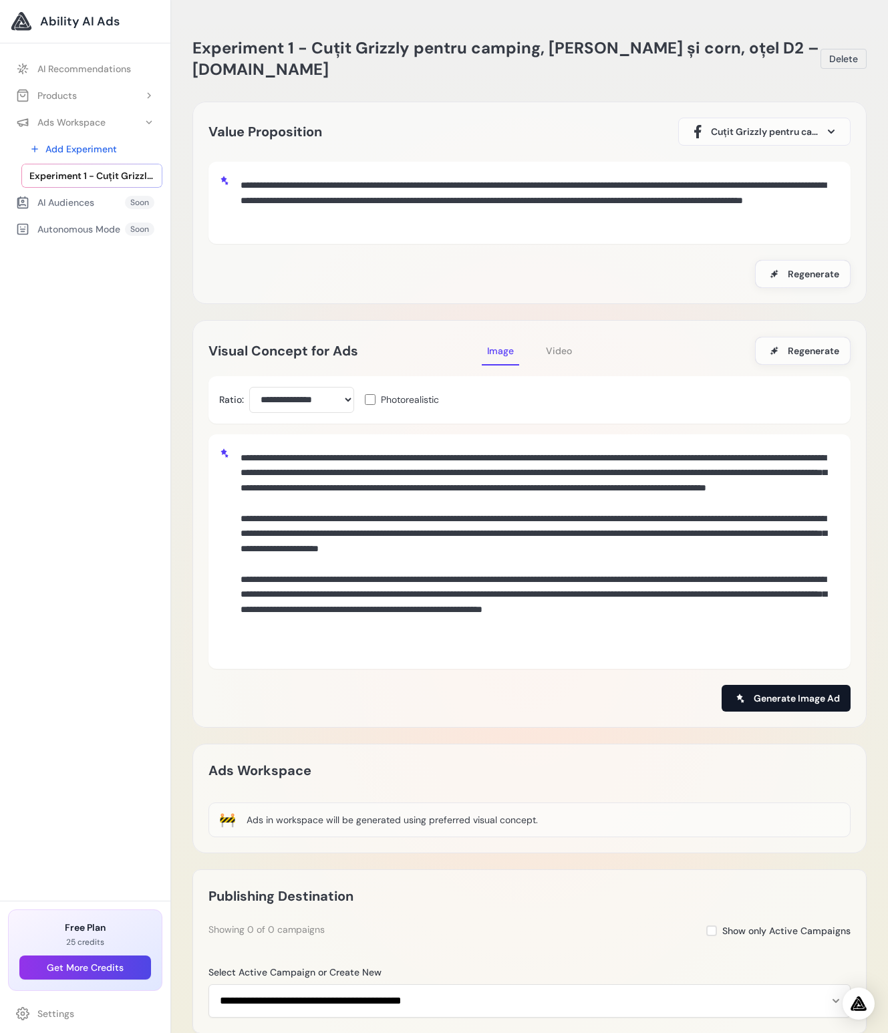
click at [788, 694] on span "Generate Image Ad" at bounding box center [796, 697] width 86 height 13
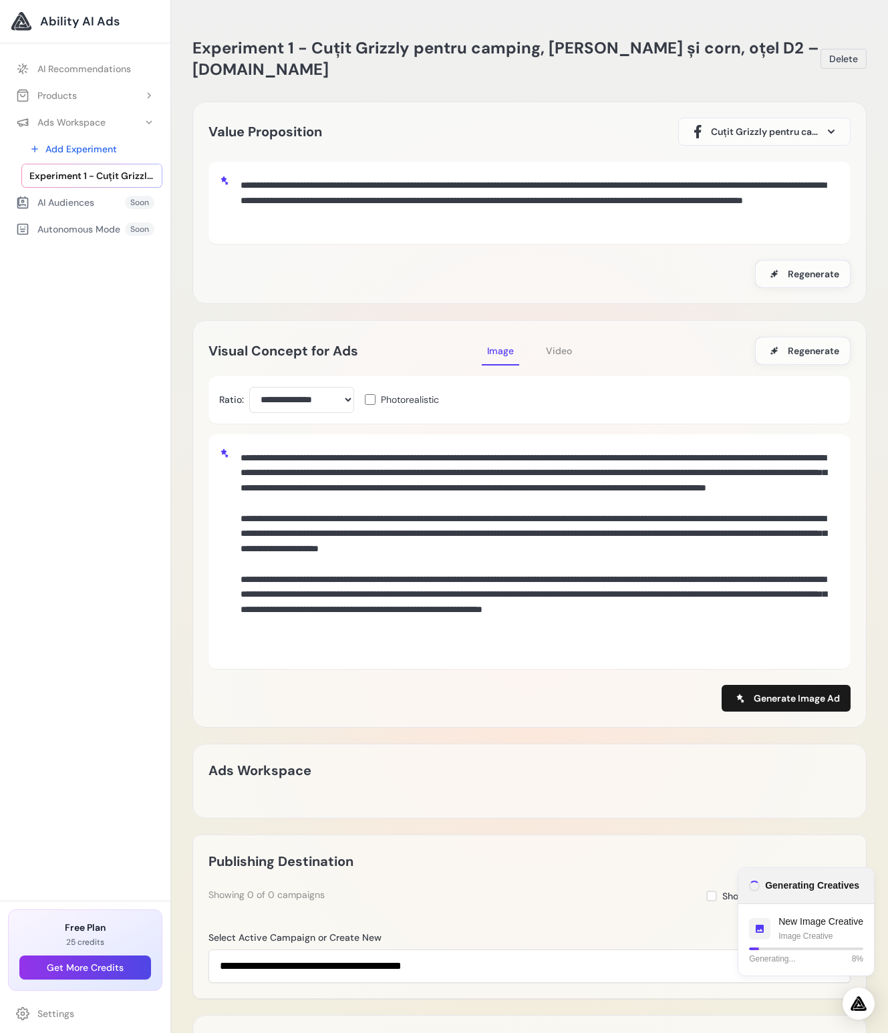
click at [544, 347] on button "Video" at bounding box center [558, 350] width 37 height 29
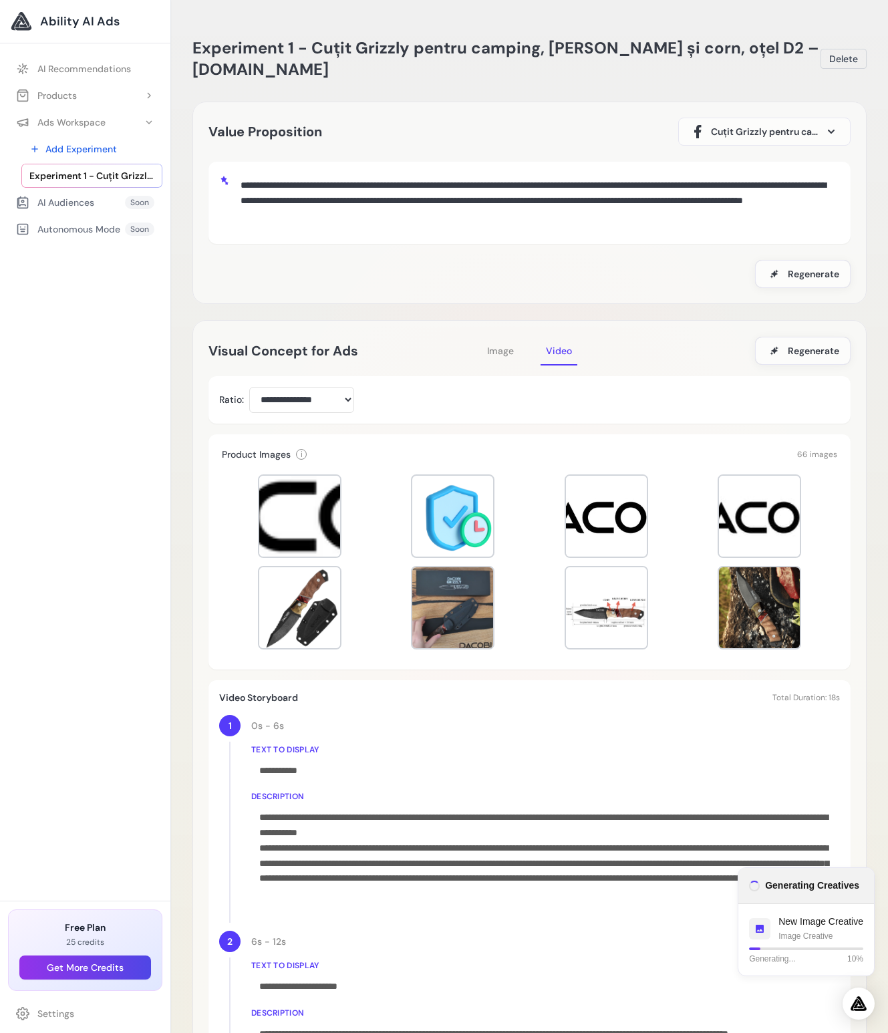
click at [386, 620] on div at bounding box center [529, 562] width 615 height 187
click at [456, 580] on div at bounding box center [452, 607] width 81 height 81
click at [318, 599] on div at bounding box center [299, 607] width 81 height 81
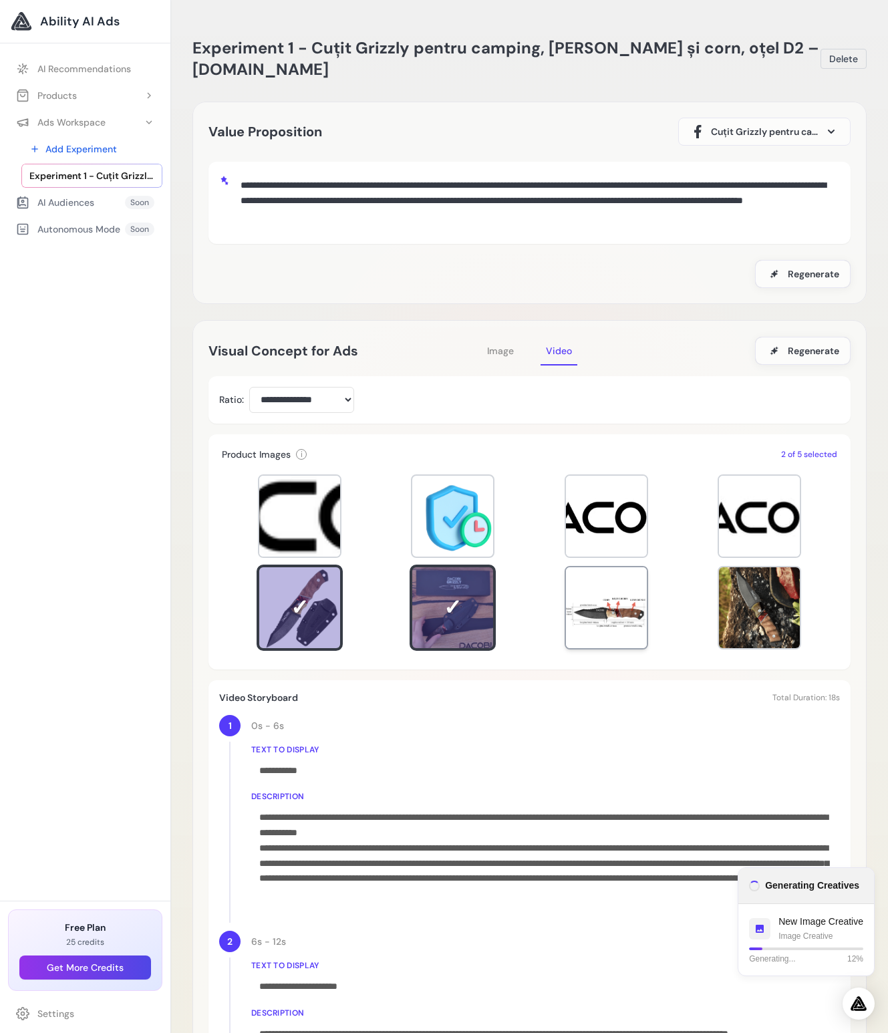
click at [600, 618] on div at bounding box center [606, 607] width 81 height 81
click at [731, 591] on div at bounding box center [759, 607] width 81 height 81
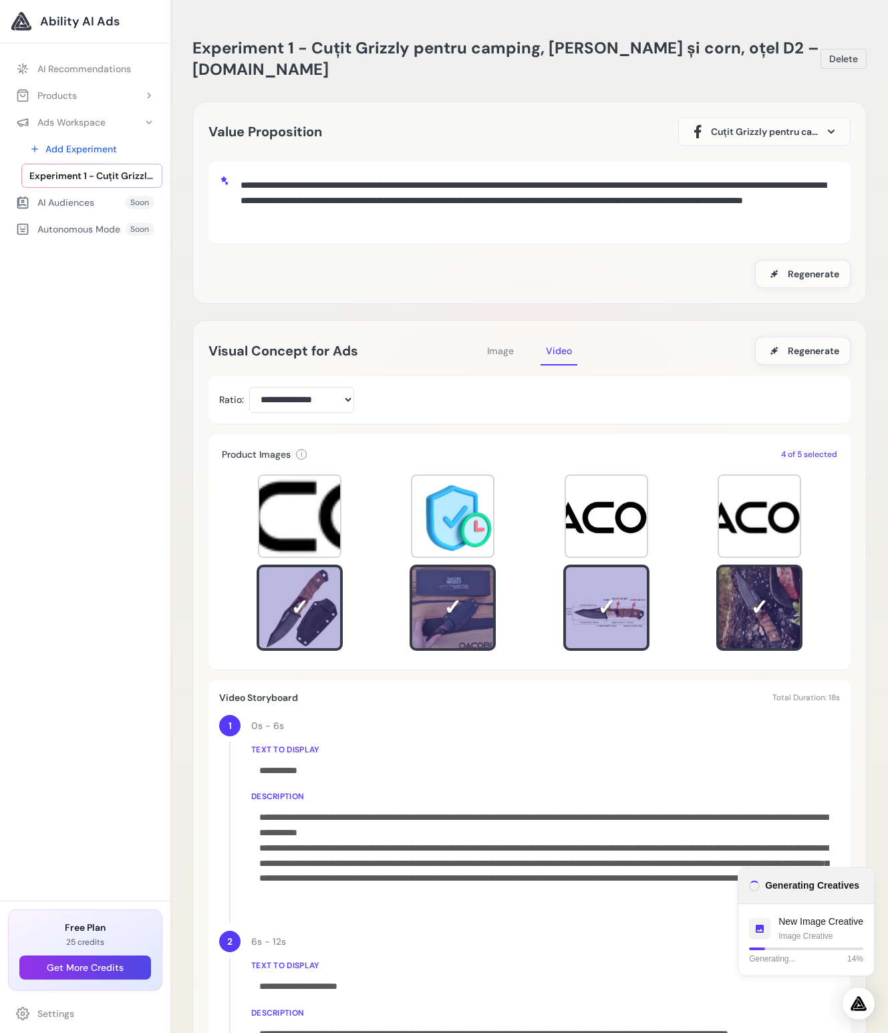
scroll to position [301, 0]
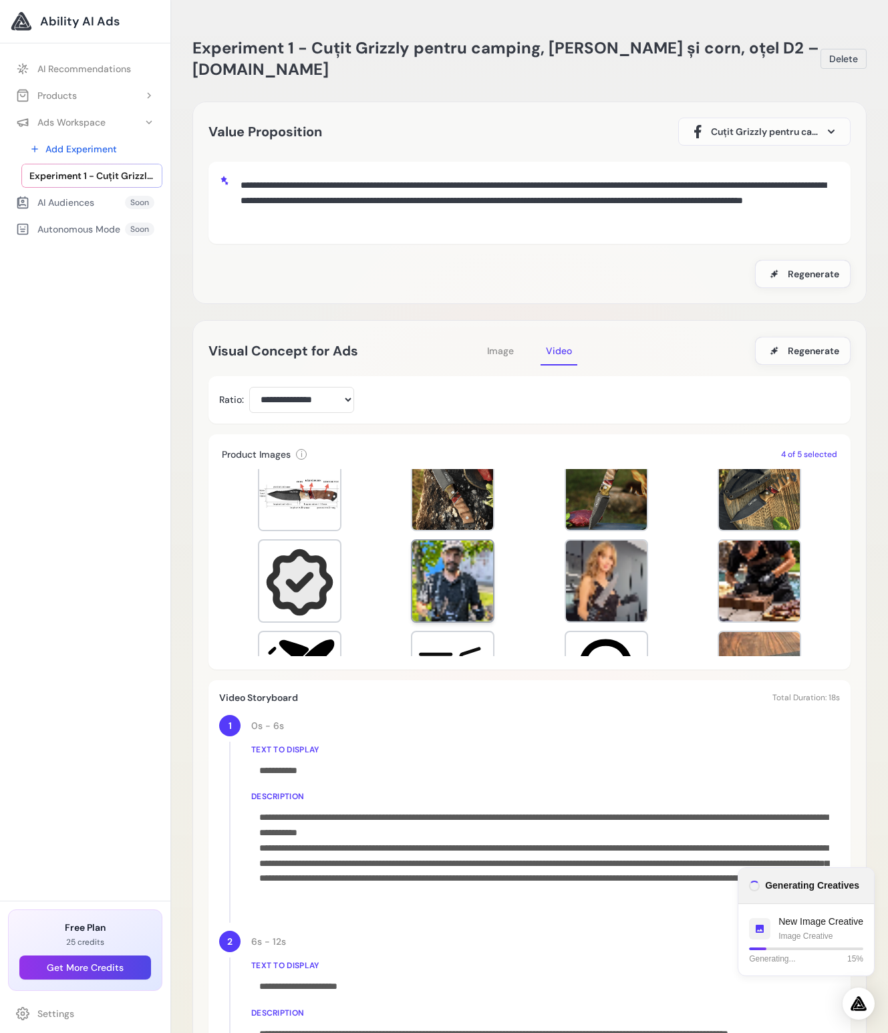
click at [479, 570] on div at bounding box center [452, 580] width 81 height 81
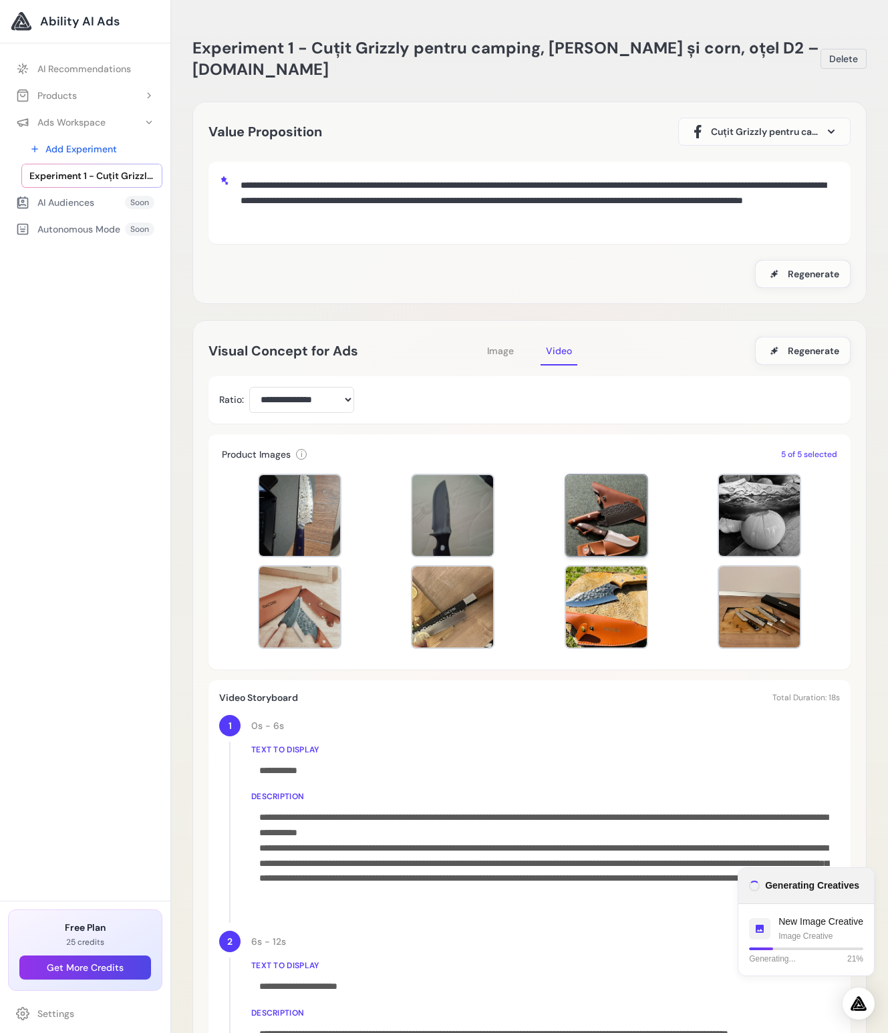
scroll to position [858, 0]
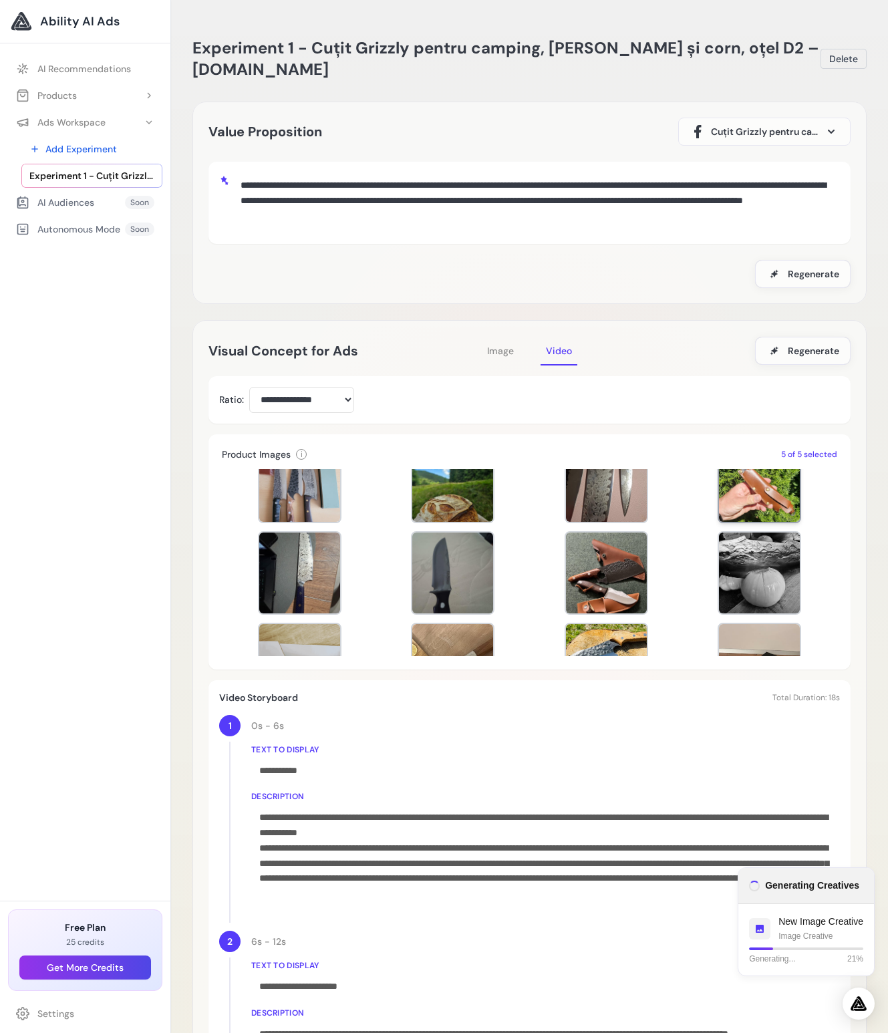
click at [764, 480] on div at bounding box center [759, 481] width 81 height 81
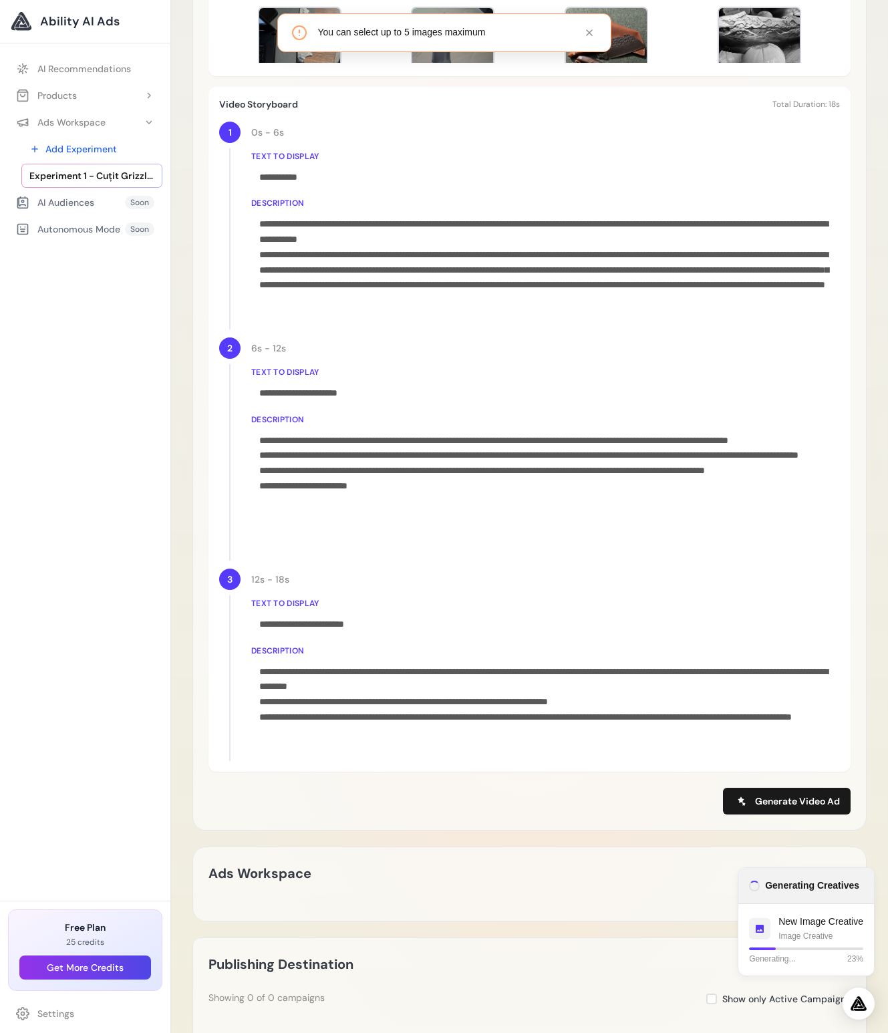
scroll to position [673, 0]
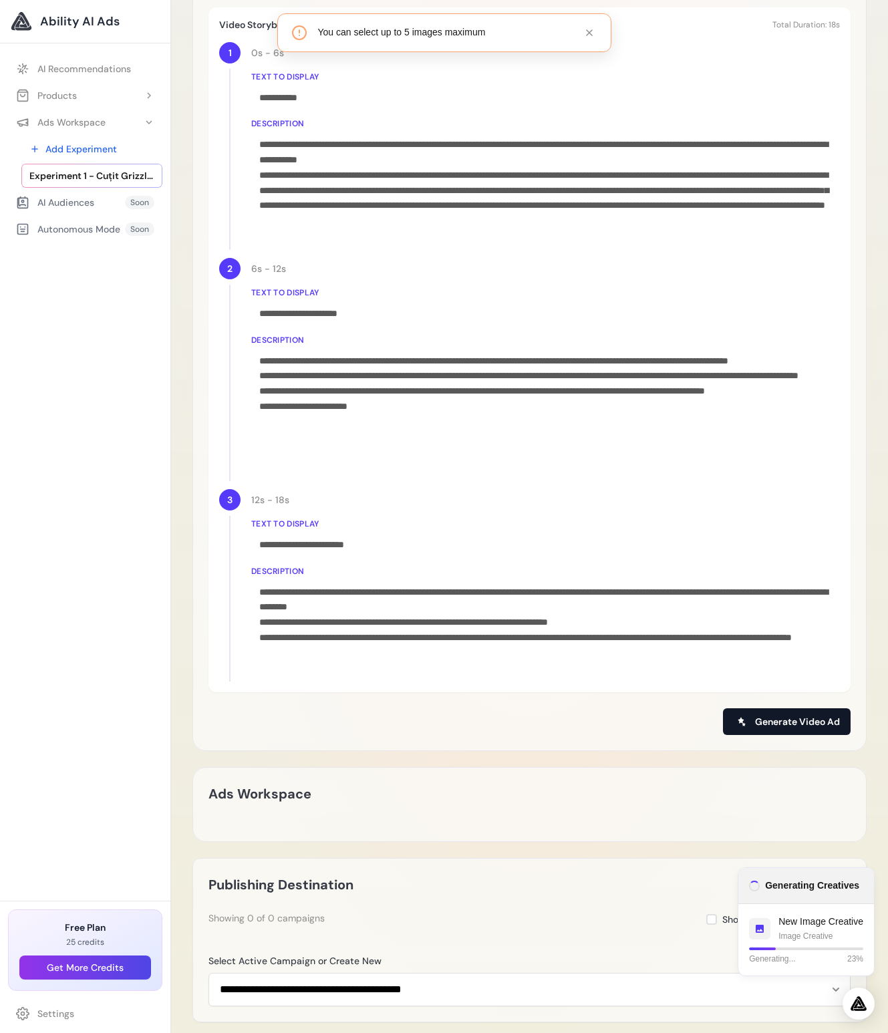
click at [759, 715] on span "Generate Video Ad" at bounding box center [797, 721] width 85 height 13
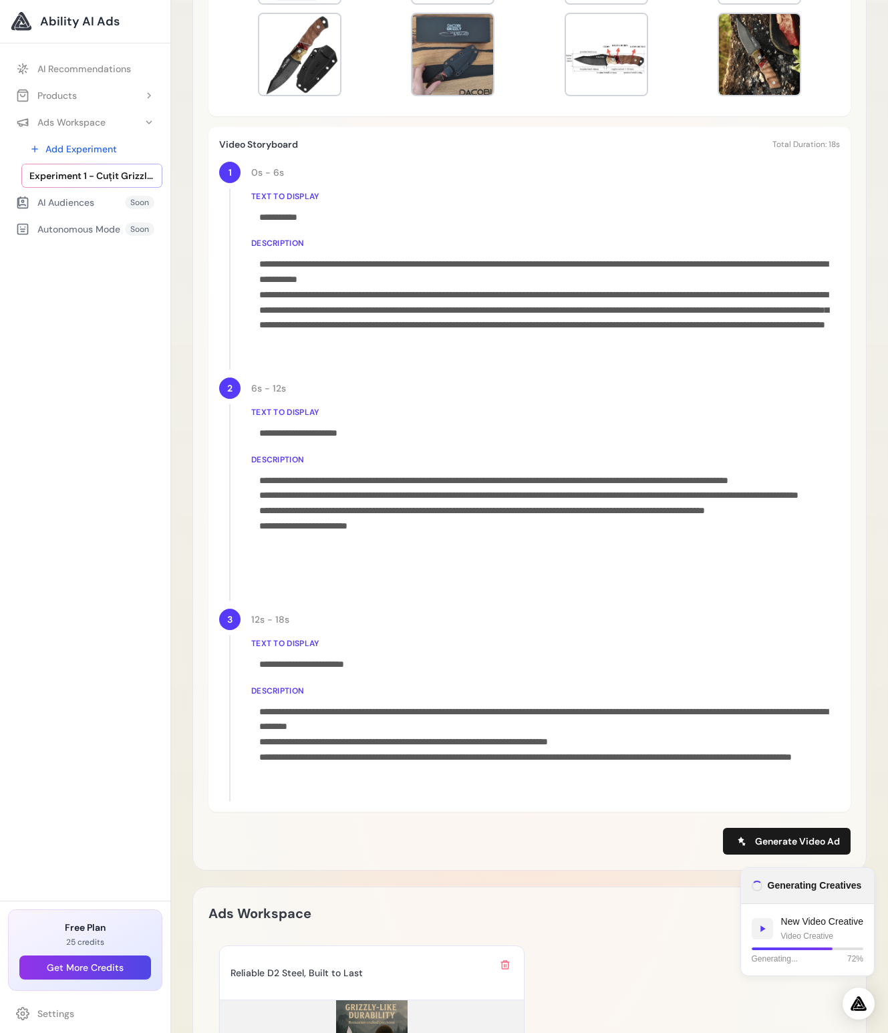
scroll to position [898, 0]
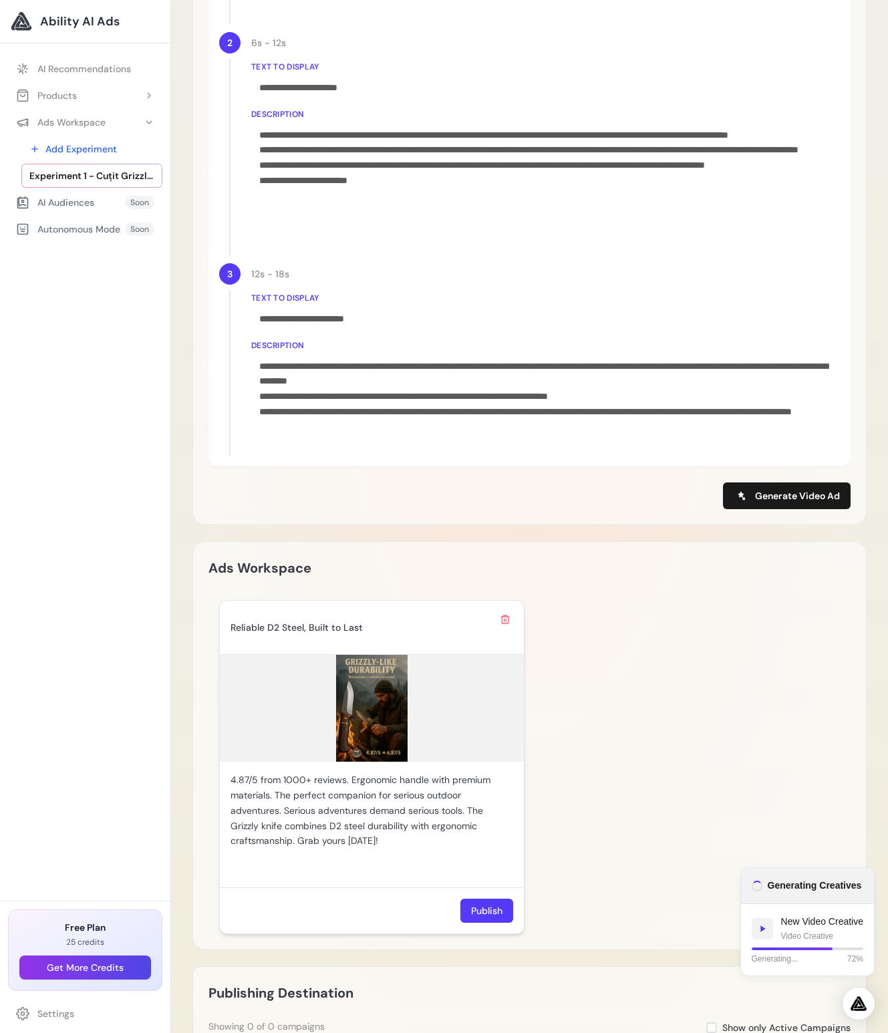
click at [369, 728] on img at bounding box center [372, 708] width 304 height 107
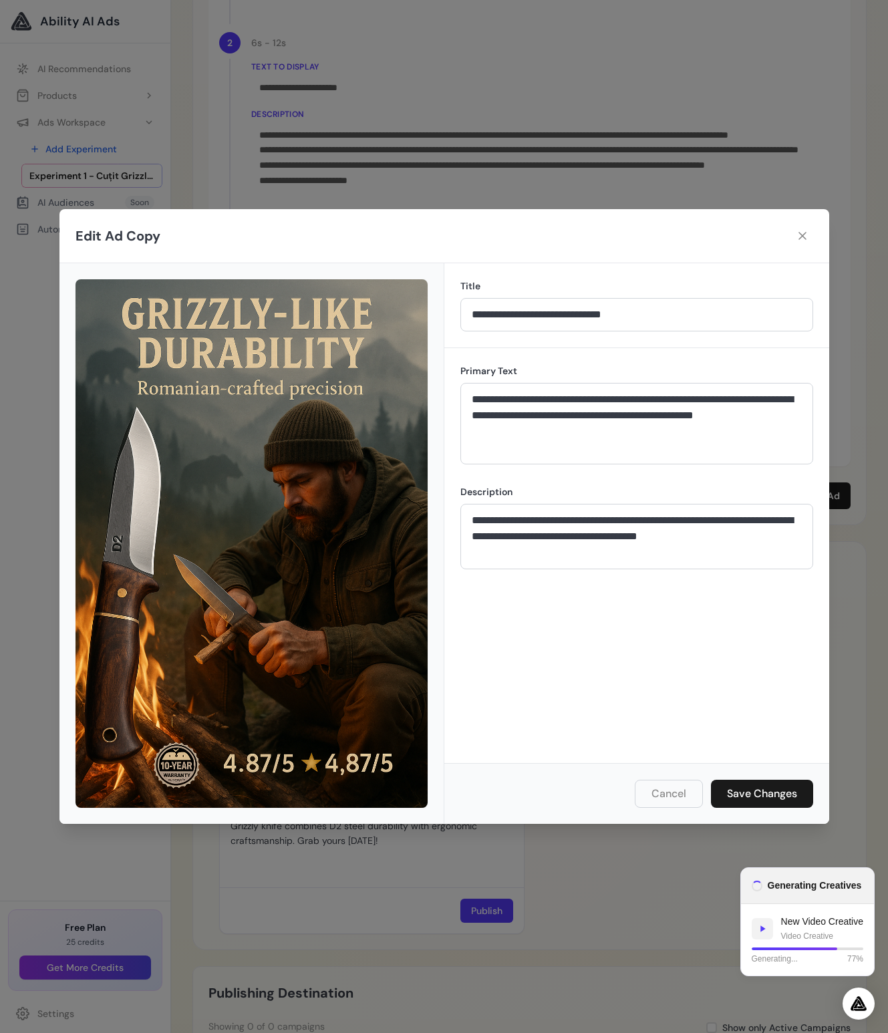
click at [309, 174] on div "**********" at bounding box center [444, 516] width 888 height 1033
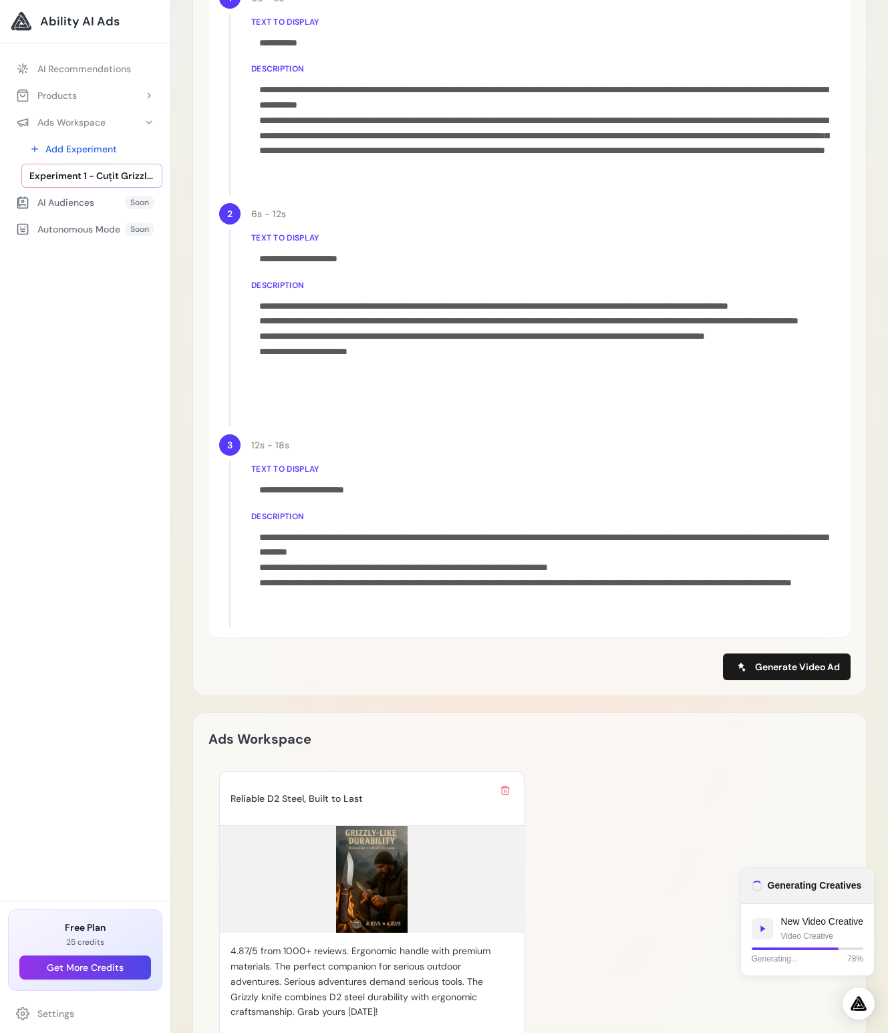
scroll to position [0, 0]
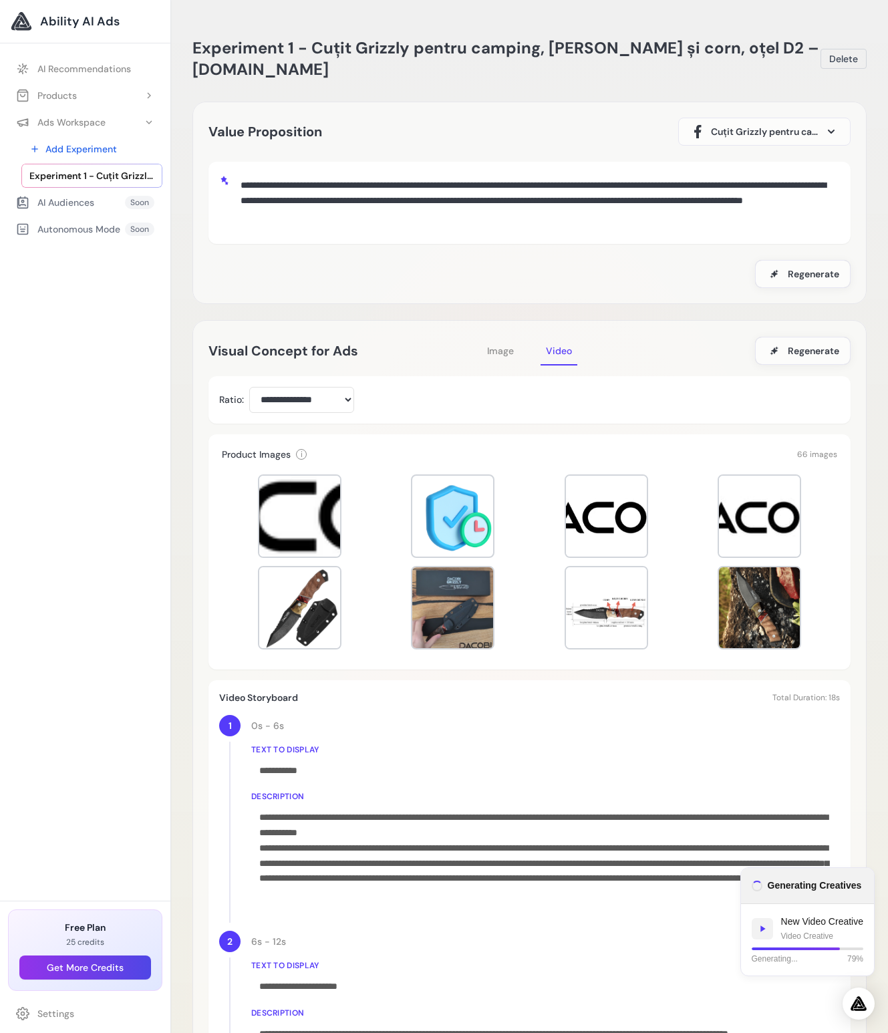
drag, startPoint x: 494, startPoint y: 224, endPoint x: 259, endPoint y: 177, distance: 239.8
click at [259, 177] on textarea "**********" at bounding box center [537, 200] width 604 height 57
click at [524, 297] on div "**********" at bounding box center [529, 203] width 674 height 202
click at [768, 136] on span "Cuțit Grizzly pentru camping, mâner lemn și corn, oțel D2 – [DOMAIN_NAME]" at bounding box center [764, 131] width 107 height 13
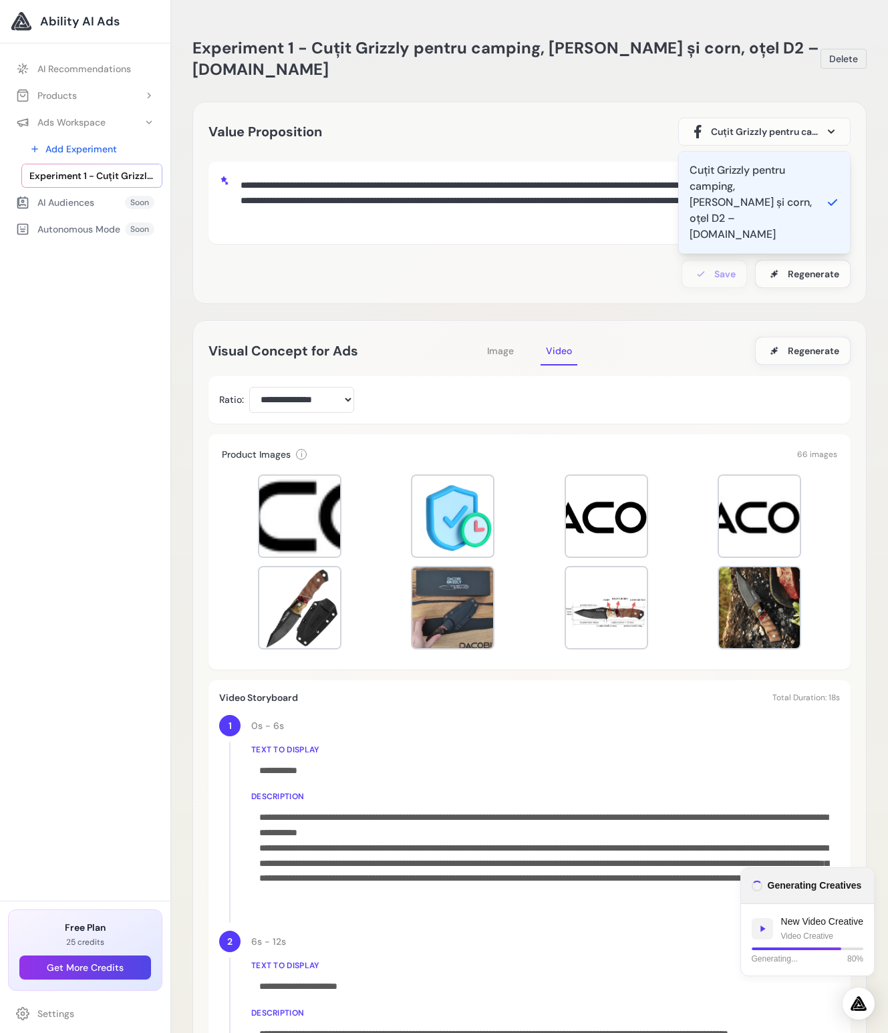
click at [552, 254] on div "**********" at bounding box center [529, 222] width 642 height 132
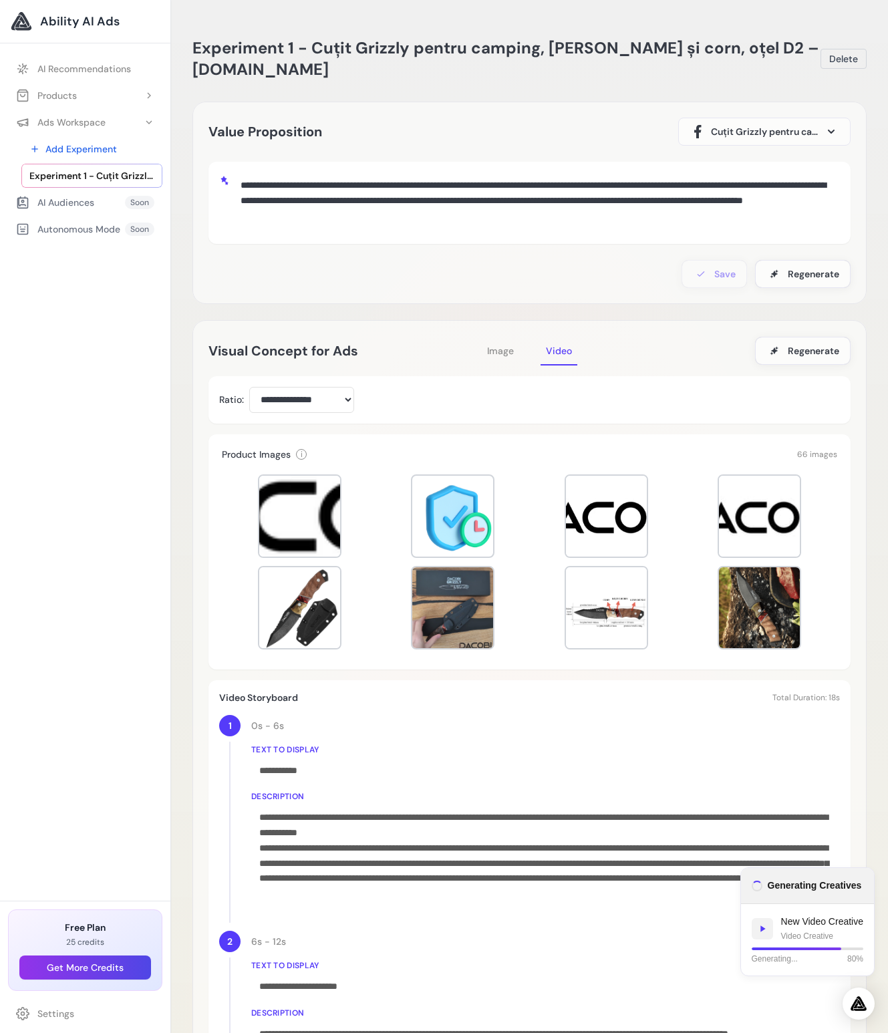
click at [781, 133] on span "Cuțit Grizzly pentru camping, mâner lemn și corn, oțel D2 – [DOMAIN_NAME]" at bounding box center [764, 131] width 107 height 13
click at [735, 202] on div "Cuțit Grizzly pentru camping, mâner lemn și corn, oțel D2 – [DOMAIN_NAME]" at bounding box center [752, 202] width 126 height 80
click at [302, 606] on div at bounding box center [299, 607] width 81 height 81
click at [307, 613] on div at bounding box center [299, 607] width 83 height 83
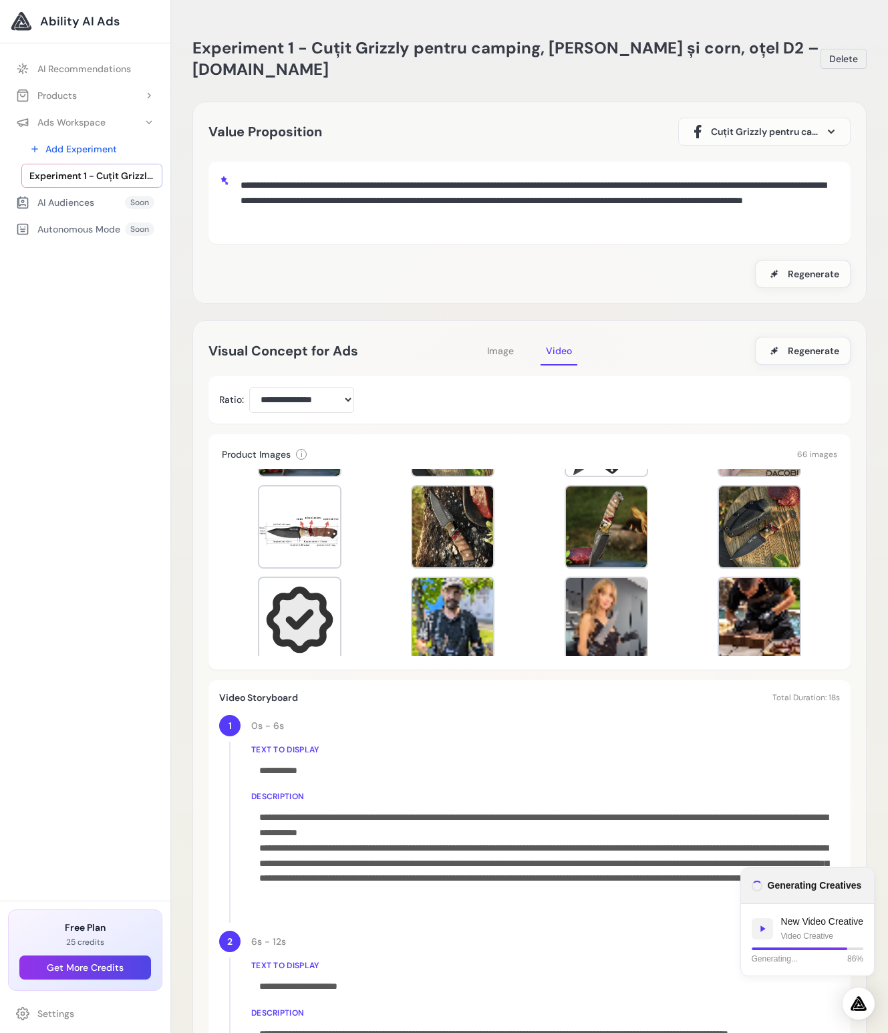
click at [488, 350] on span "Image" at bounding box center [500, 351] width 27 height 12
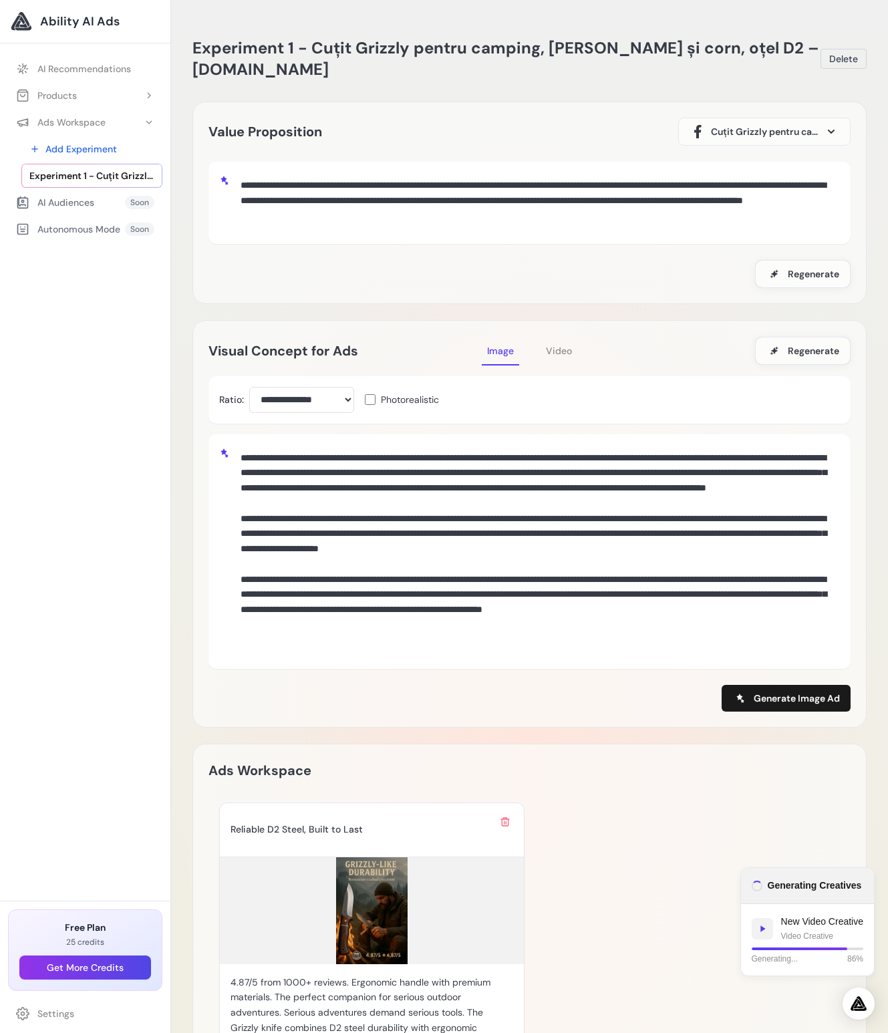
click at [556, 352] on span "Video" at bounding box center [559, 351] width 26 height 12
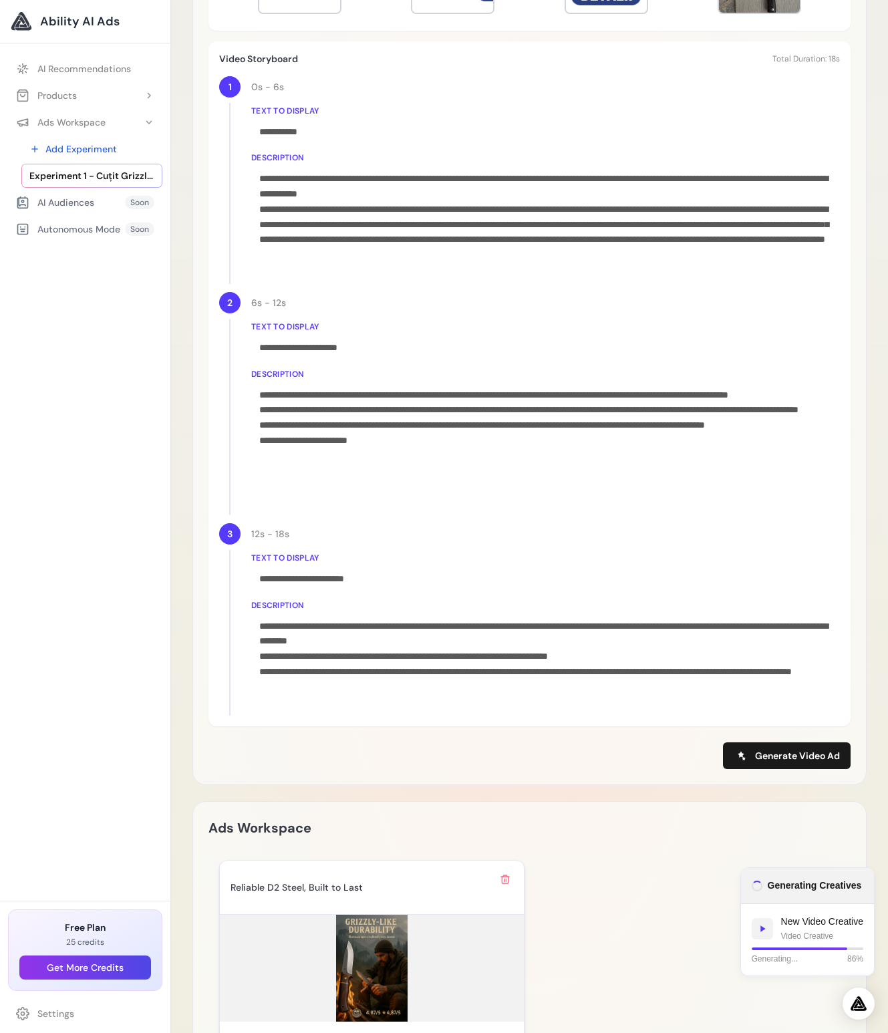
scroll to position [904, 0]
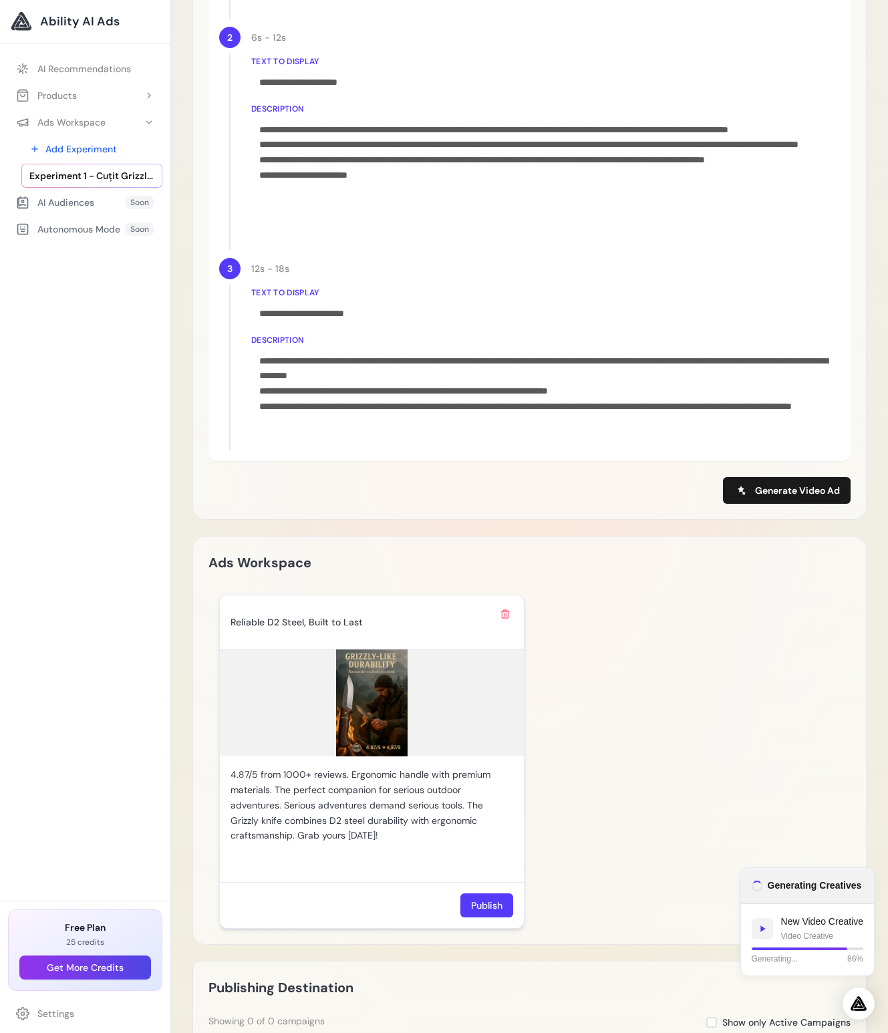
click at [357, 706] on img at bounding box center [372, 702] width 304 height 107
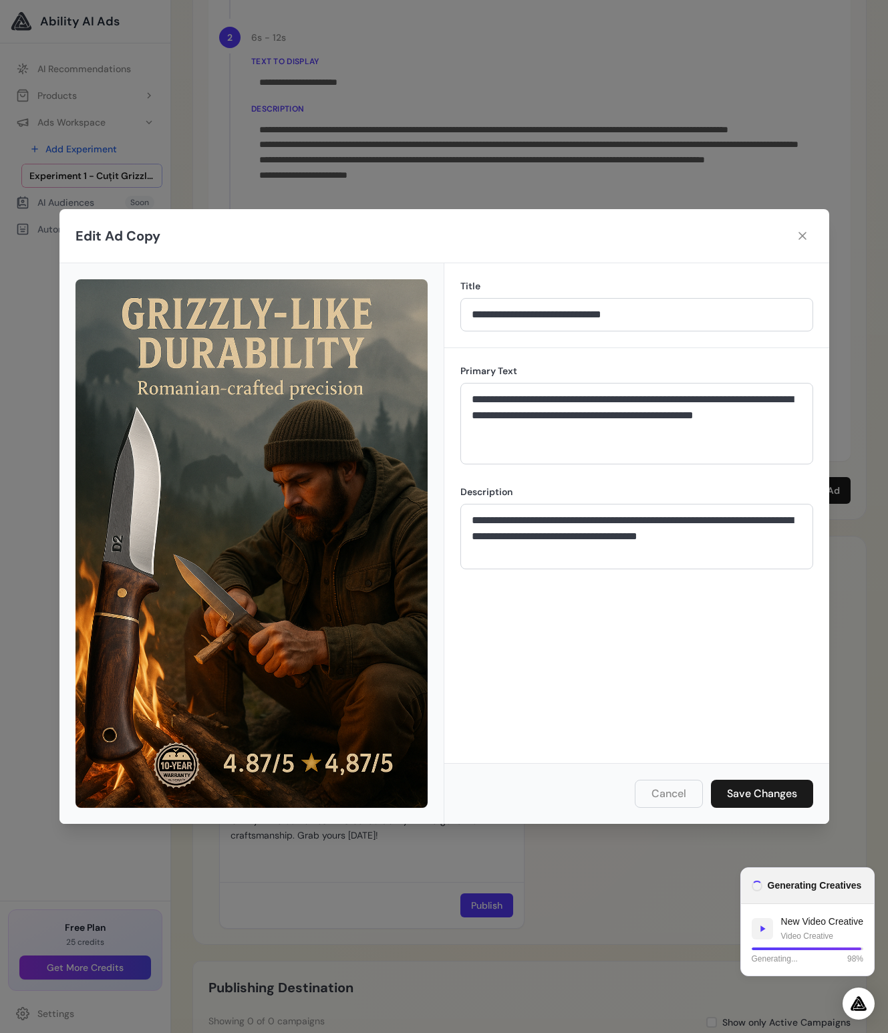
click at [474, 110] on div "**********" at bounding box center [444, 516] width 888 height 1033
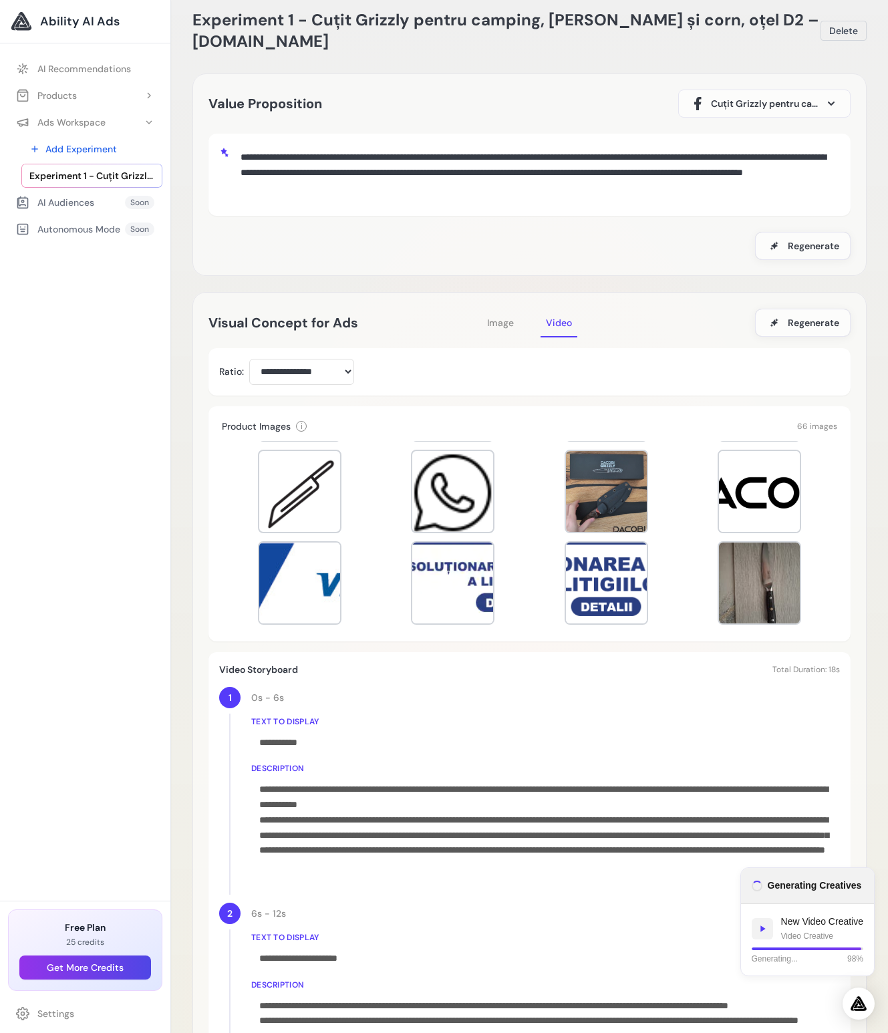
scroll to position [0, 0]
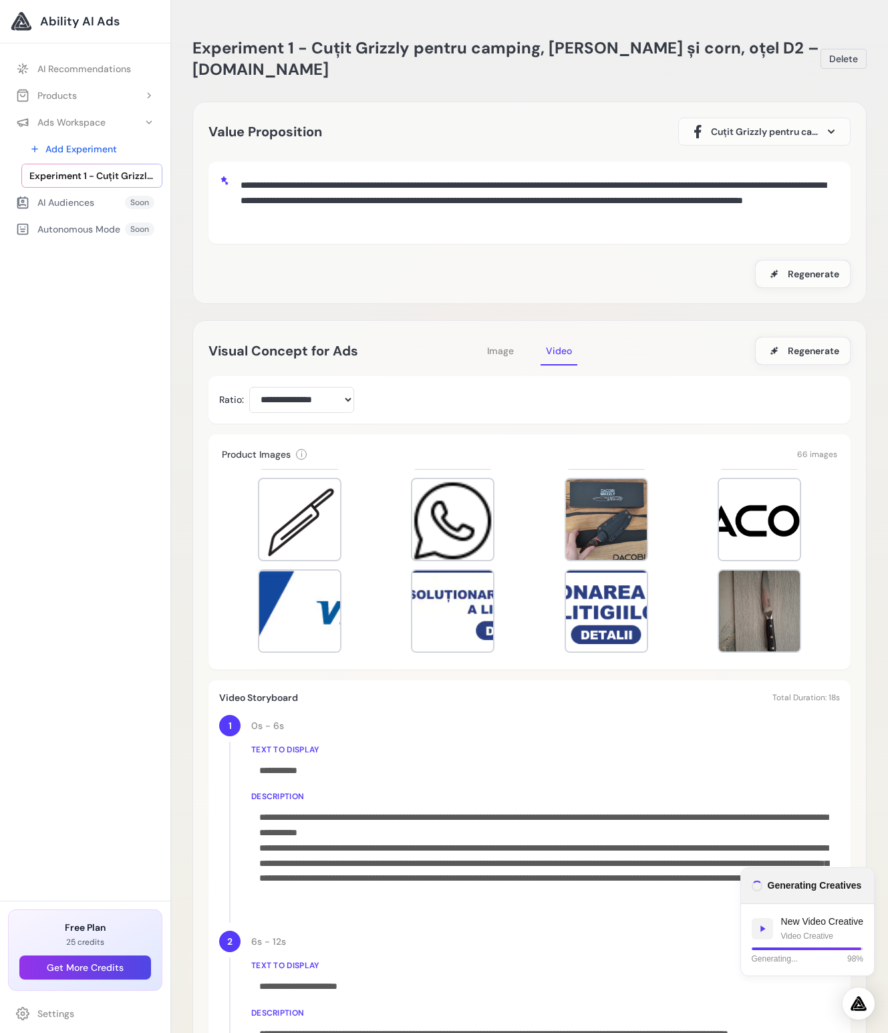
click at [510, 347] on span "Image" at bounding box center [500, 351] width 27 height 12
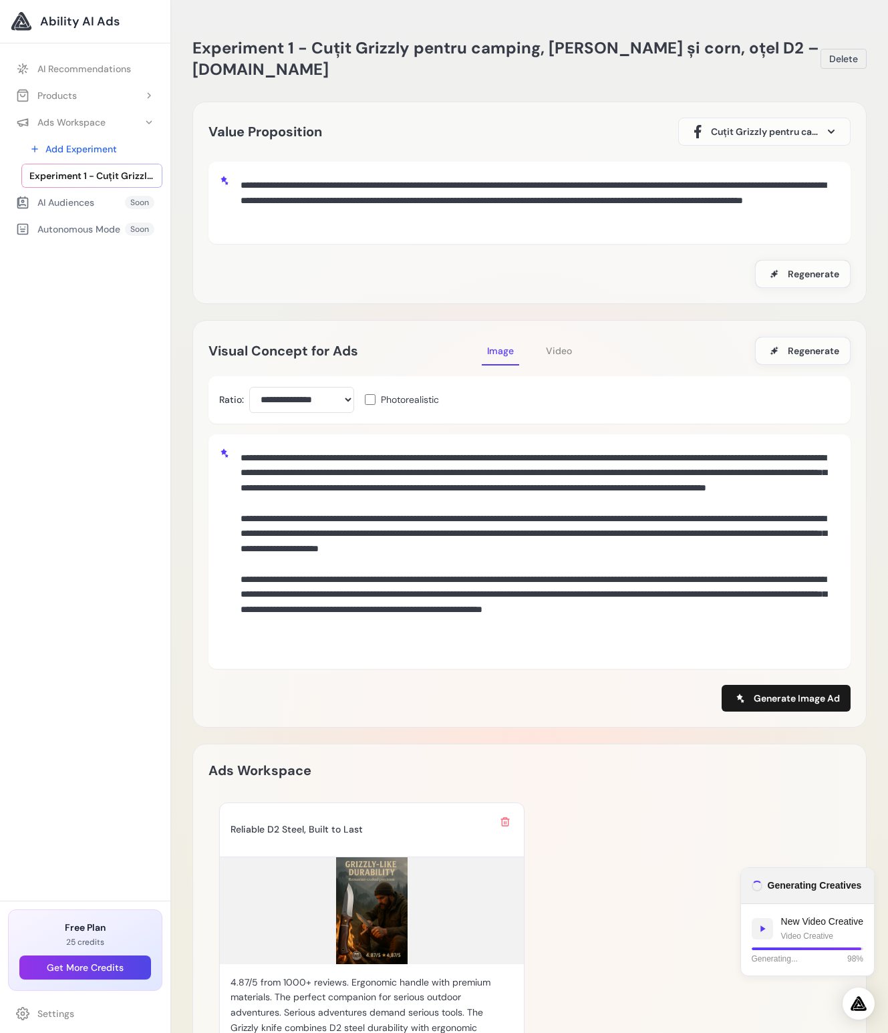
drag, startPoint x: 321, startPoint y: 645, endPoint x: 240, endPoint y: 457, distance: 204.7
click at [240, 457] on textarea at bounding box center [537, 550] width 604 height 210
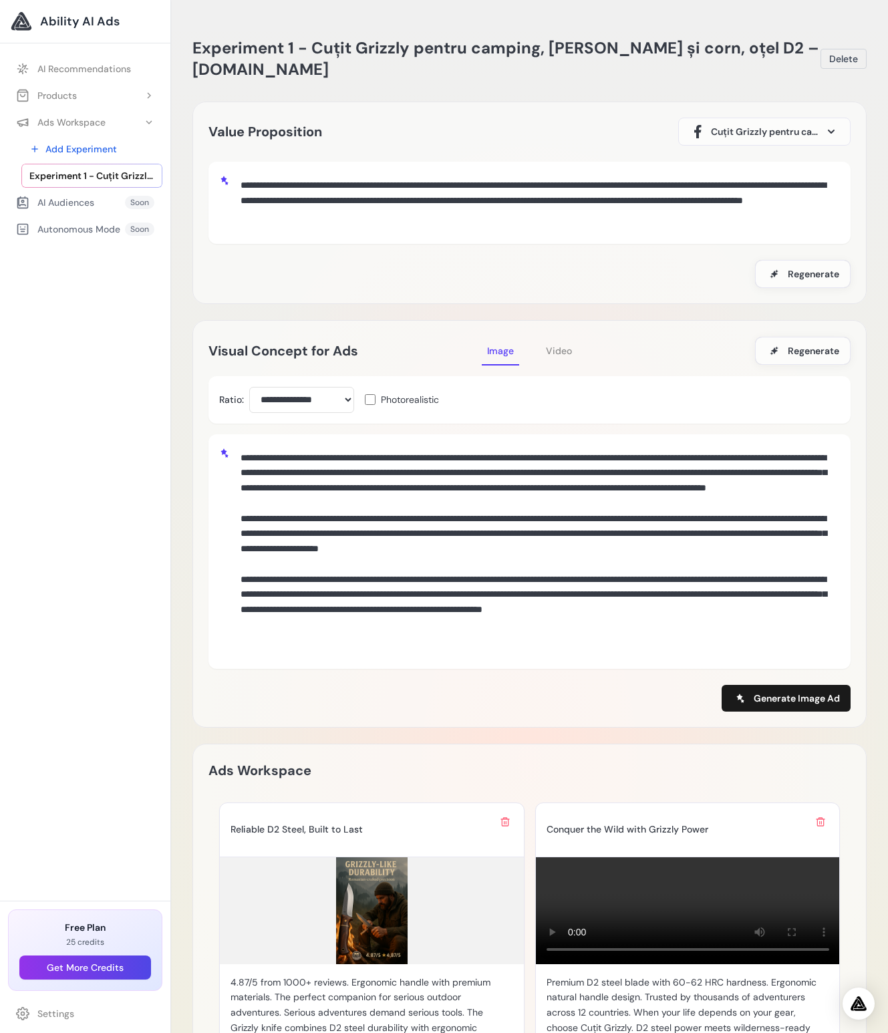
scroll to position [327, 0]
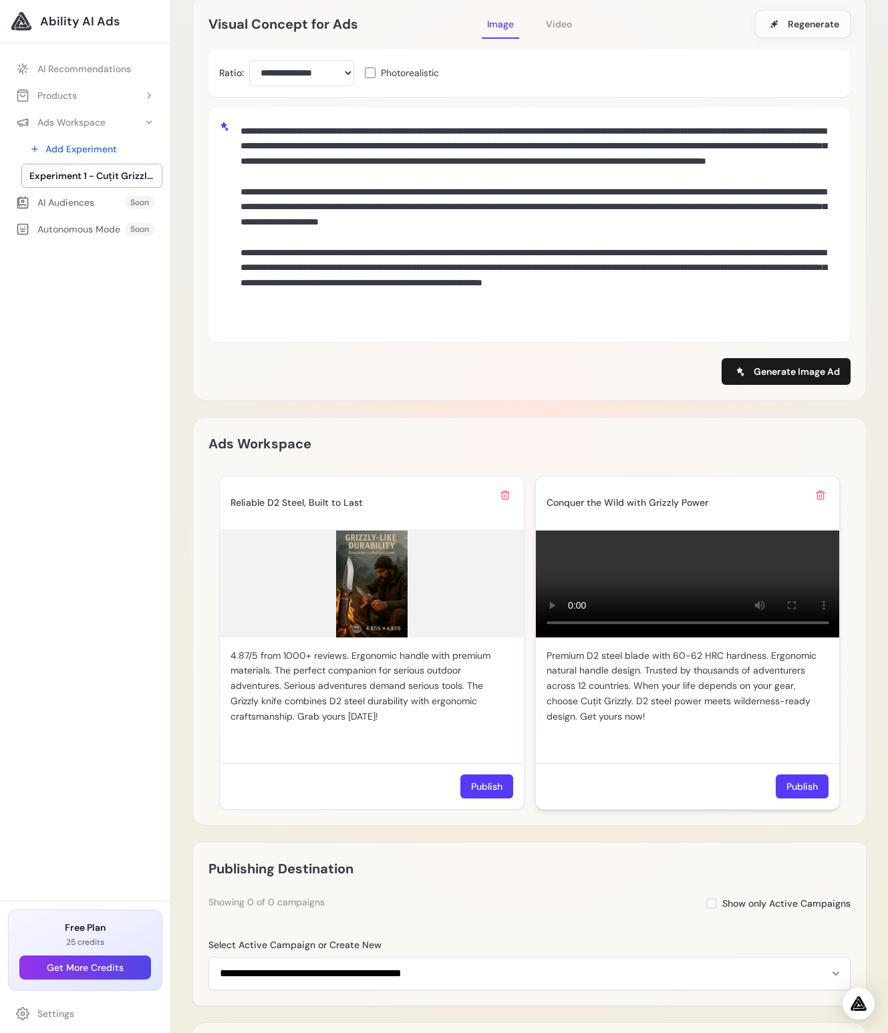
click at [655, 721] on p "Premium D2 steel blade with 60-62 HRC hardness. Ergonomic natural handle design…" at bounding box center [687, 686] width 283 height 76
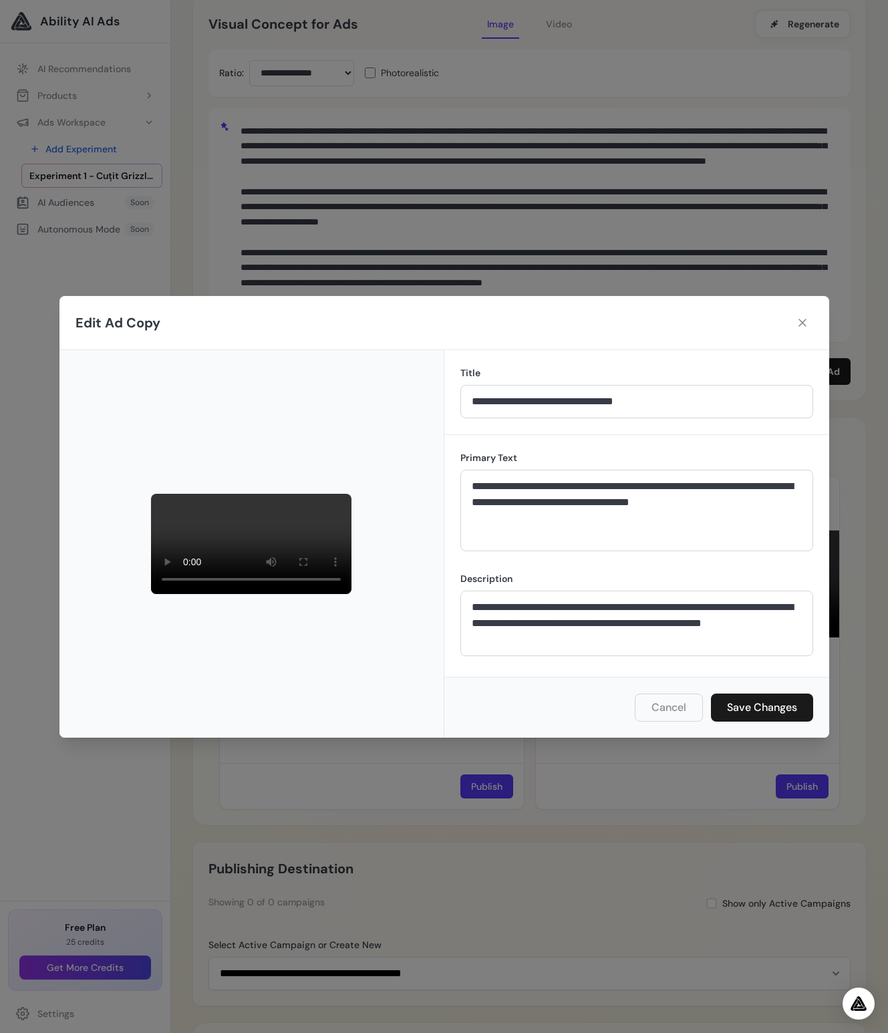
click at [523, 83] on div "**********" at bounding box center [444, 516] width 888 height 1033
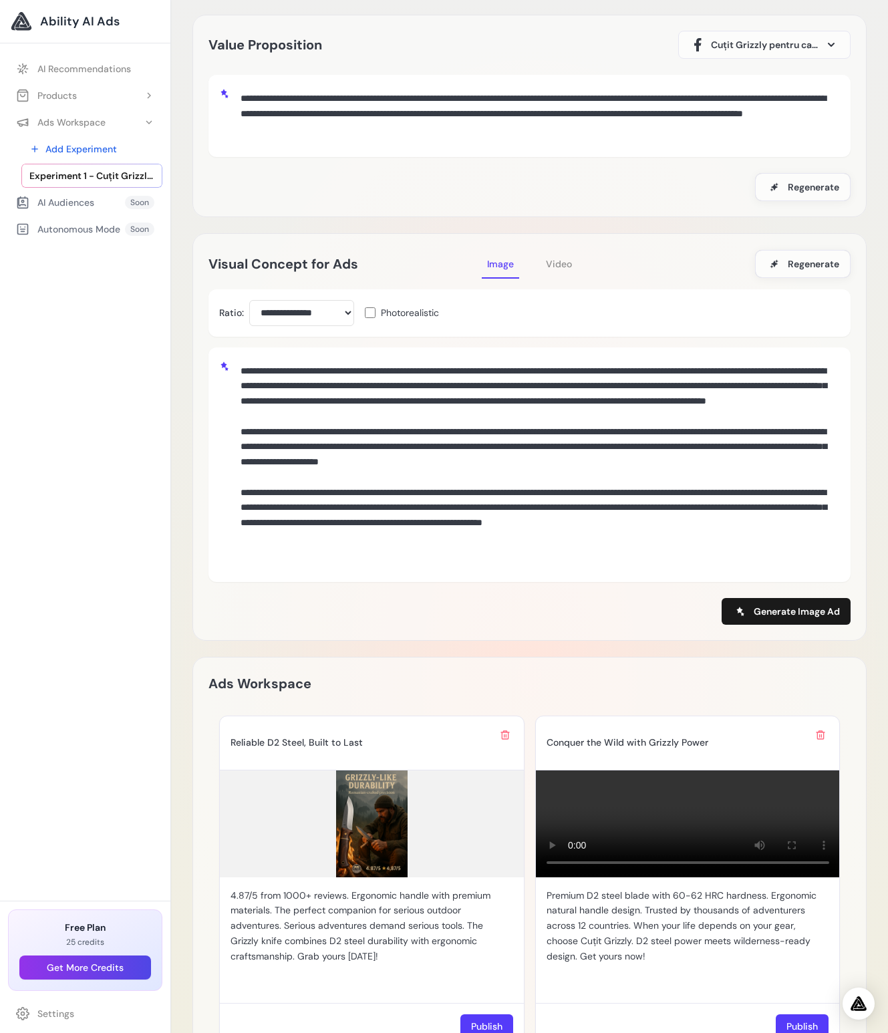
scroll to position [7, 0]
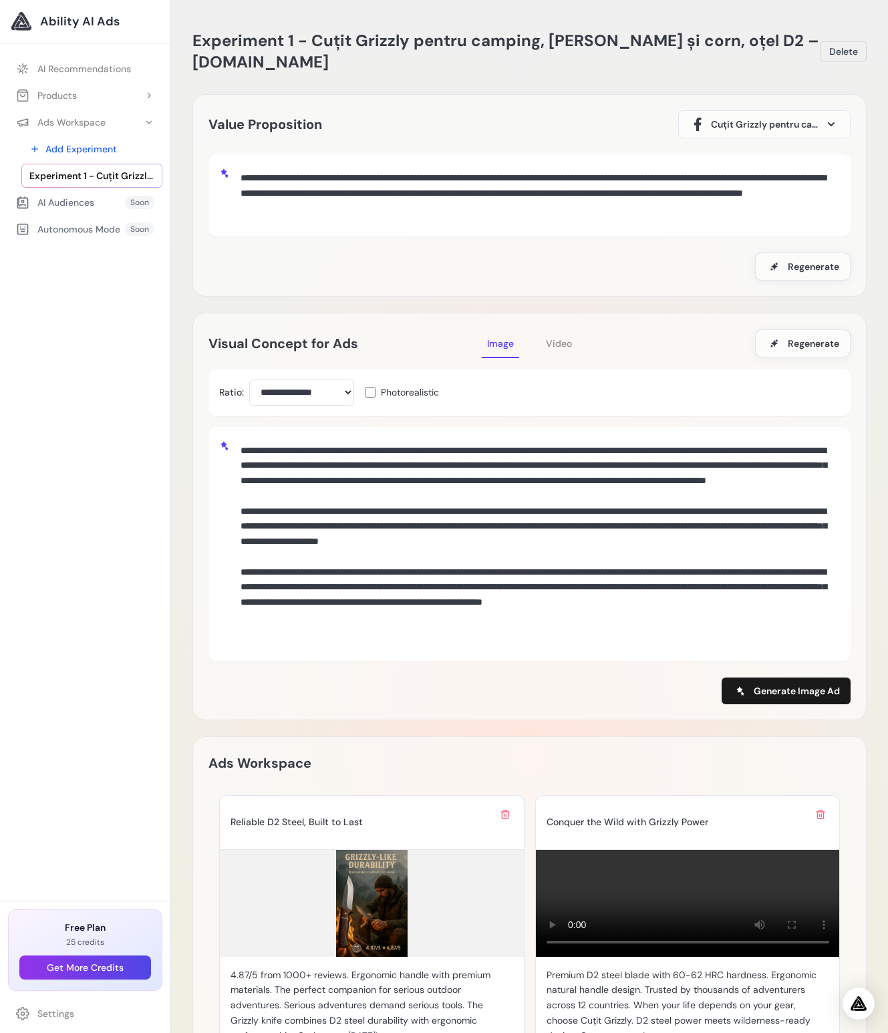
click at [381, 460] on textarea at bounding box center [537, 542] width 604 height 210
click at [559, 343] on span "Video" at bounding box center [559, 343] width 26 height 12
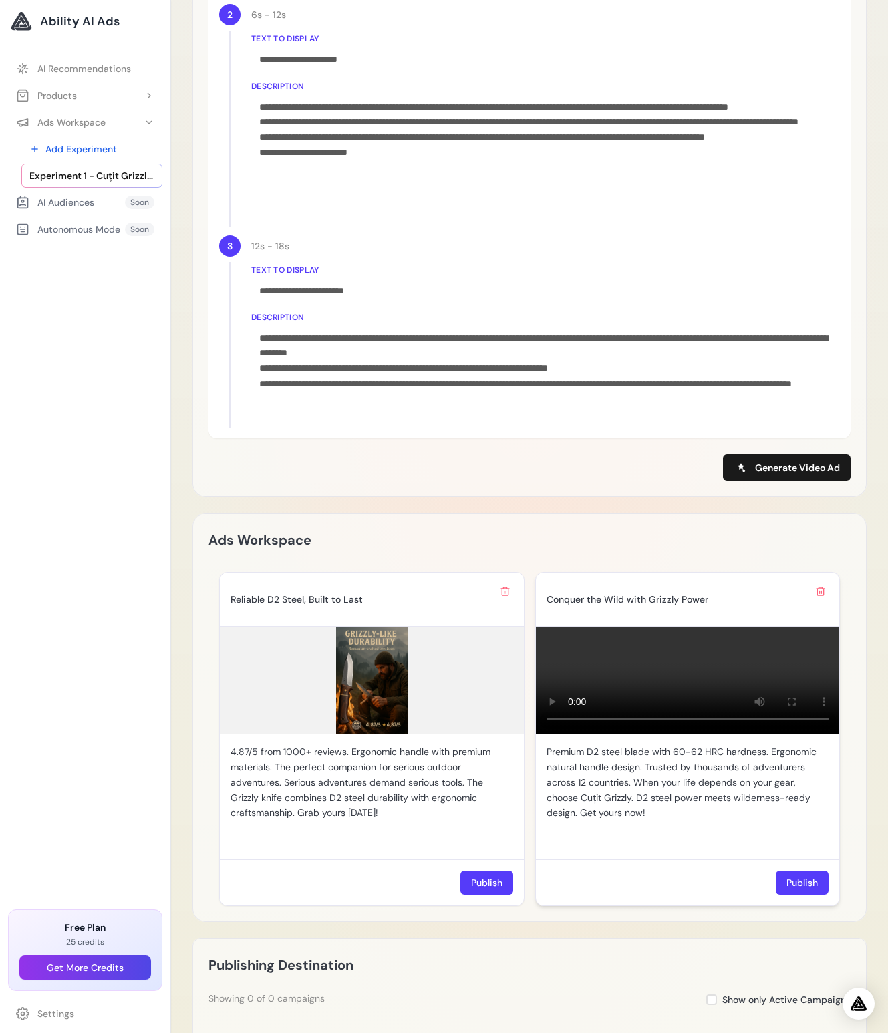
scroll to position [1189, 0]
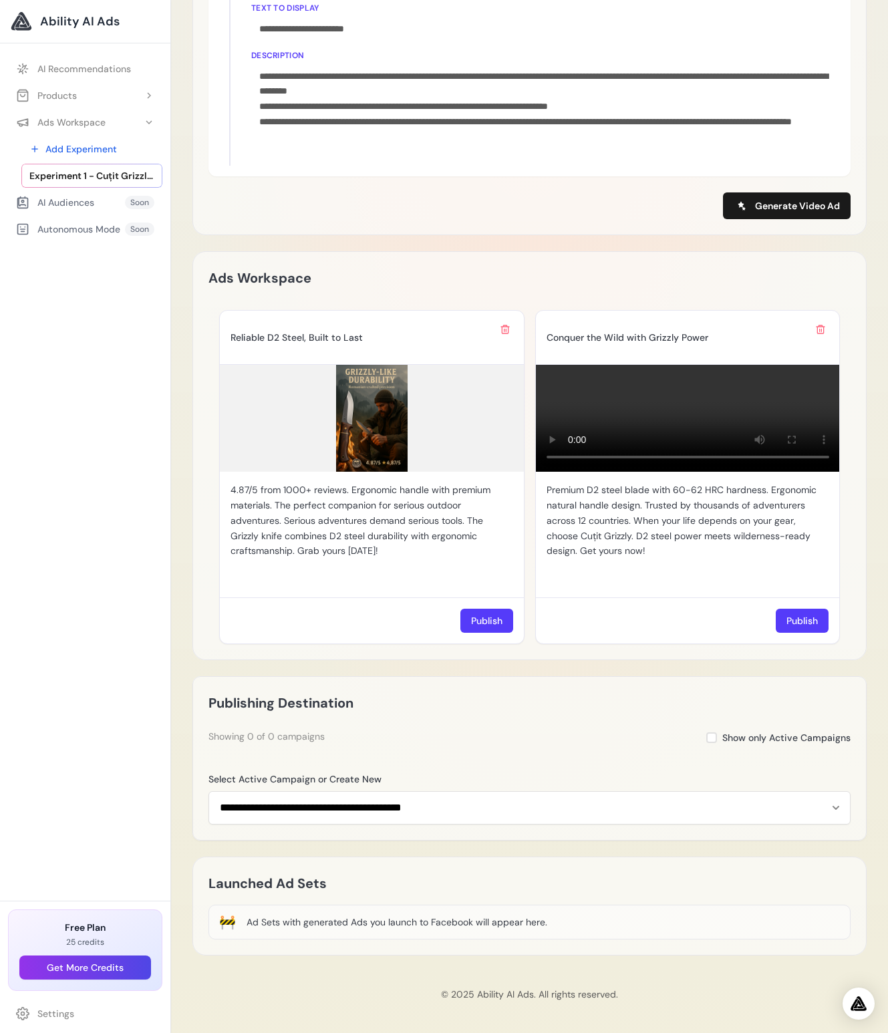
click at [544, 700] on div "Publishing Destination" at bounding box center [529, 702] width 642 height 21
click at [765, 651] on div "Ads Workspace Reliable D2 Steel, Built to Last 4.87/5 from 1000+ reviews. Ergon…" at bounding box center [529, 455] width 674 height 409
click at [806, 622] on button "Publish" at bounding box center [801, 620] width 53 height 24
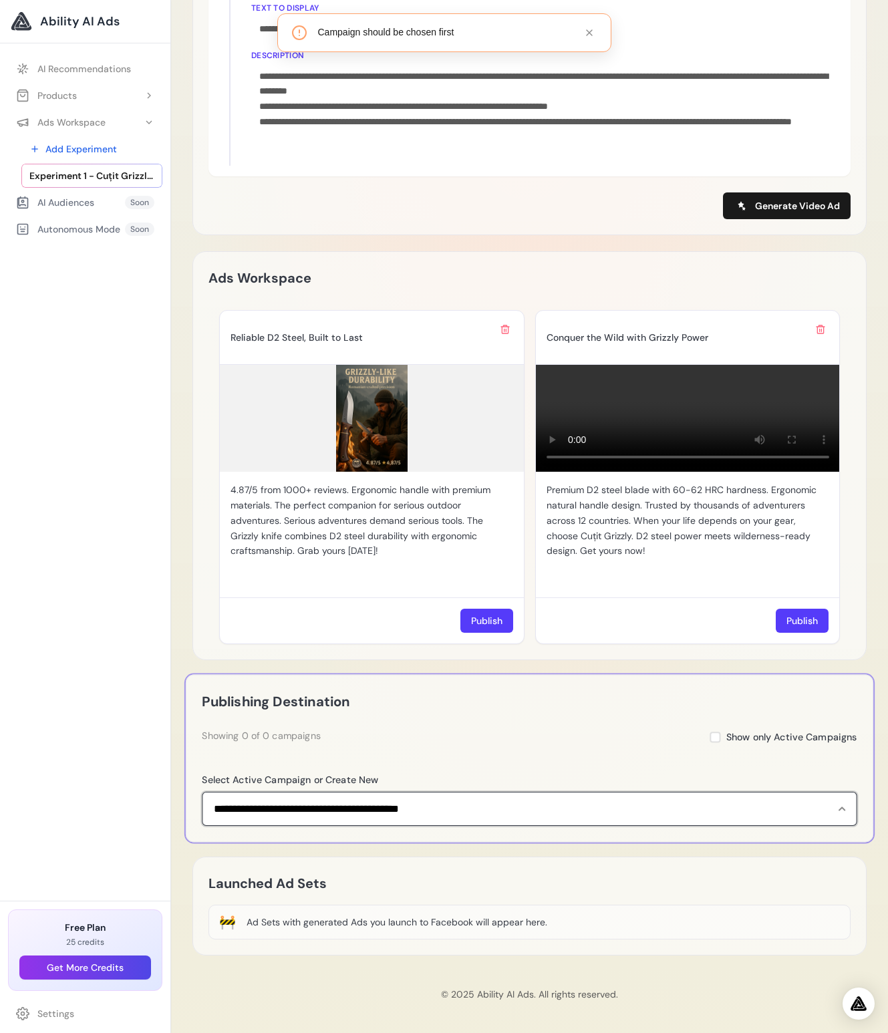
click at [677, 799] on select "**********" at bounding box center [529, 808] width 655 height 34
select select "**********"
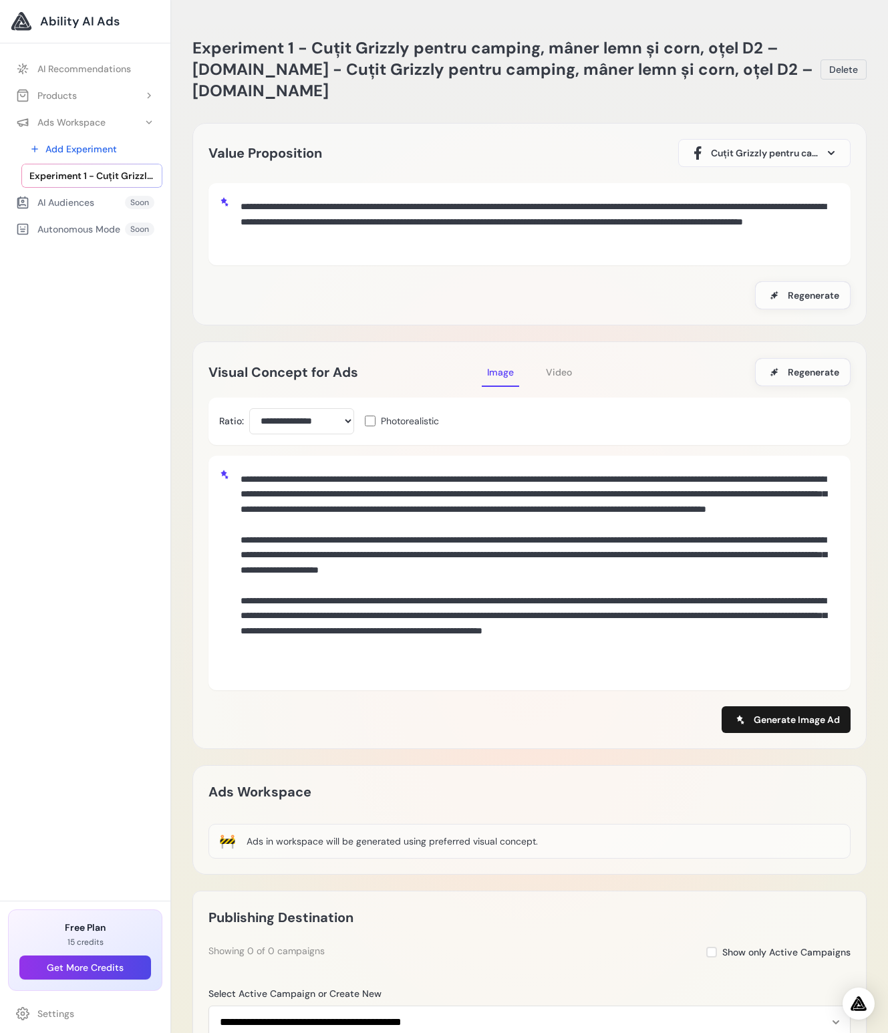
drag, startPoint x: 125, startPoint y: 402, endPoint x: 268, endPoint y: 177, distance: 267.0
click at [125, 401] on div "AI Recommendations Products Add Product Cuțit Grizzly pentru camping, mâner lem…" at bounding box center [85, 475] width 170 height 852
click at [783, 166] on button "Cuțit Grizzly pentru camping, mâner lemn și corn, oțel D2 – [DOMAIN_NAME]" at bounding box center [764, 153] width 172 height 28
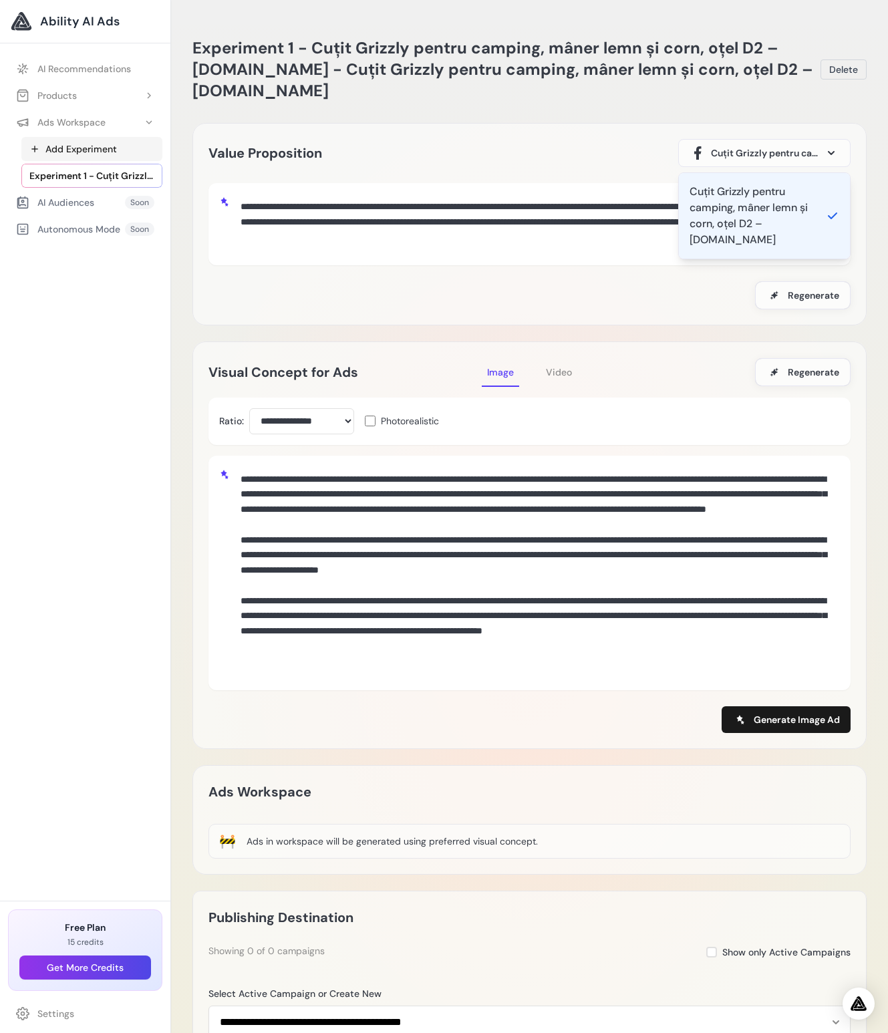
click at [98, 150] on link "Add Experiment" at bounding box center [91, 149] width 141 height 24
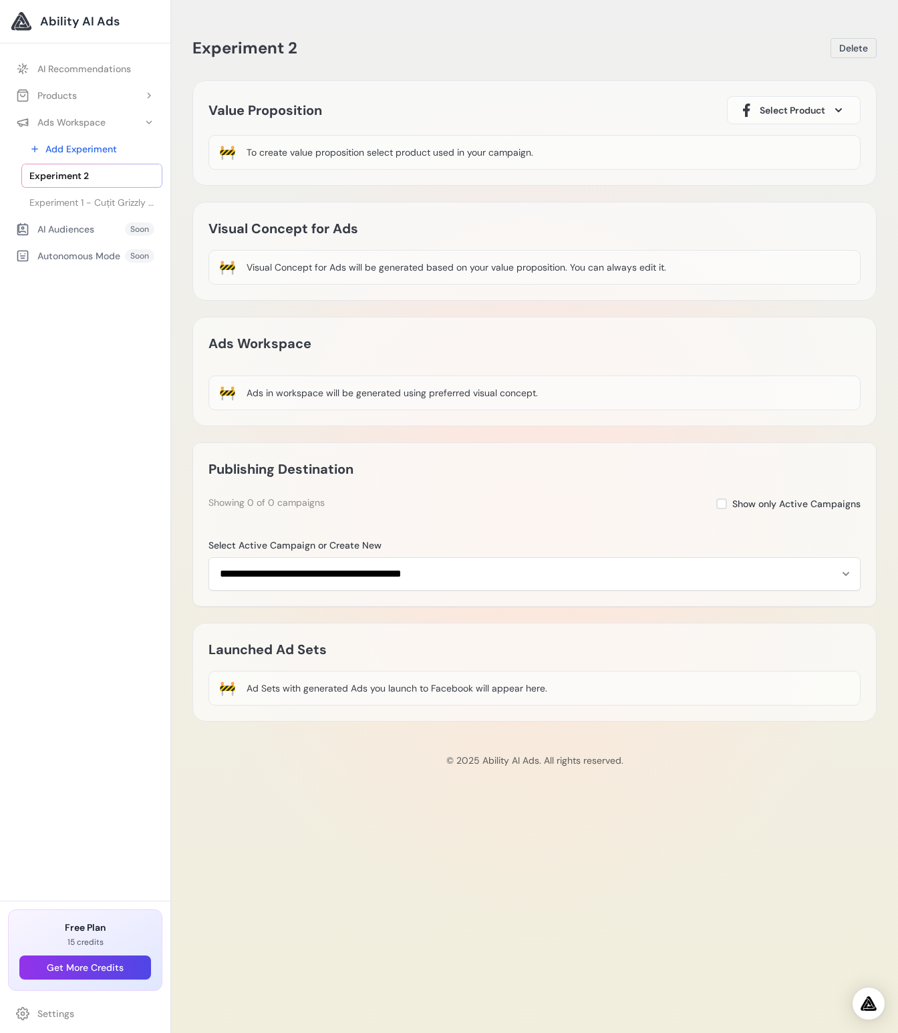
click at [830, 105] on button "Select Product" at bounding box center [794, 110] width 134 height 28
click at [500, 99] on div "Value Proposition Select Product Cuțit Grizzly pentru camping, mâner lemn și co…" at bounding box center [534, 110] width 652 height 28
click at [140, 99] on button "Products" at bounding box center [85, 95] width 154 height 24
click at [120, 123] on link "Add Product" at bounding box center [91, 122] width 141 height 24
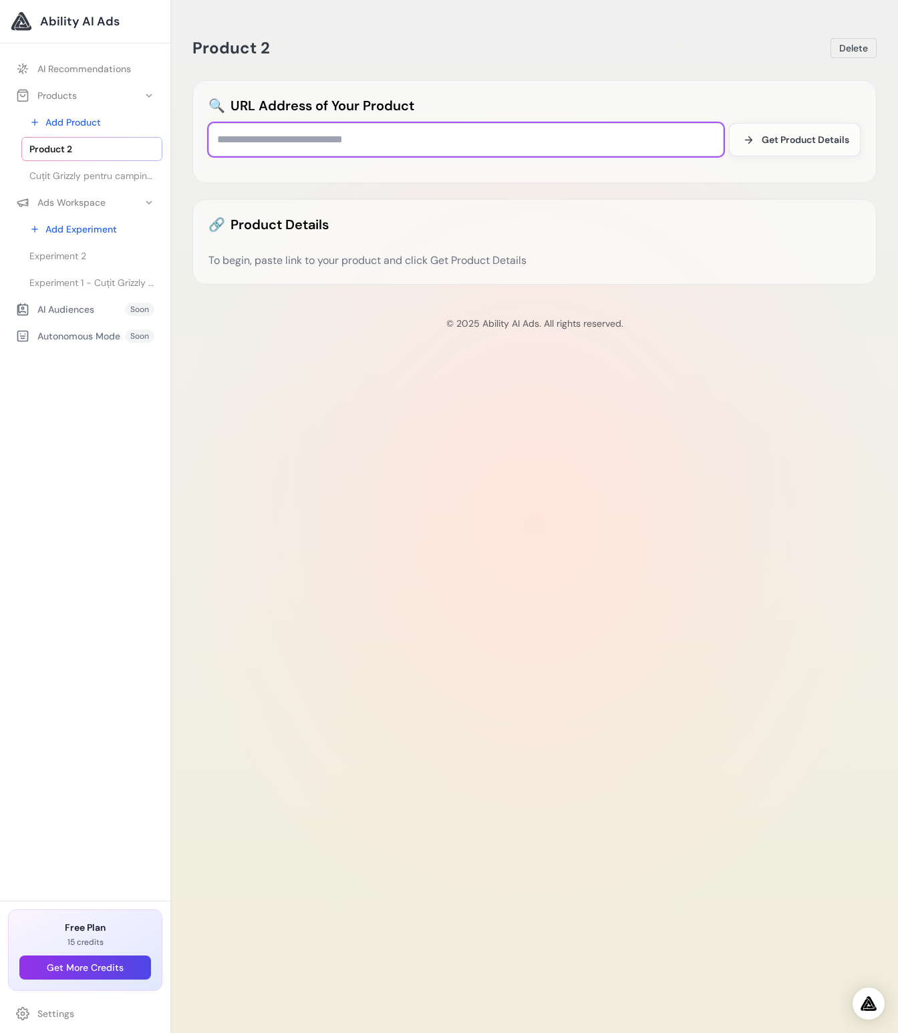
click at [363, 141] on input "text" at bounding box center [465, 139] width 515 height 33
paste input "**********"
type input "**********"
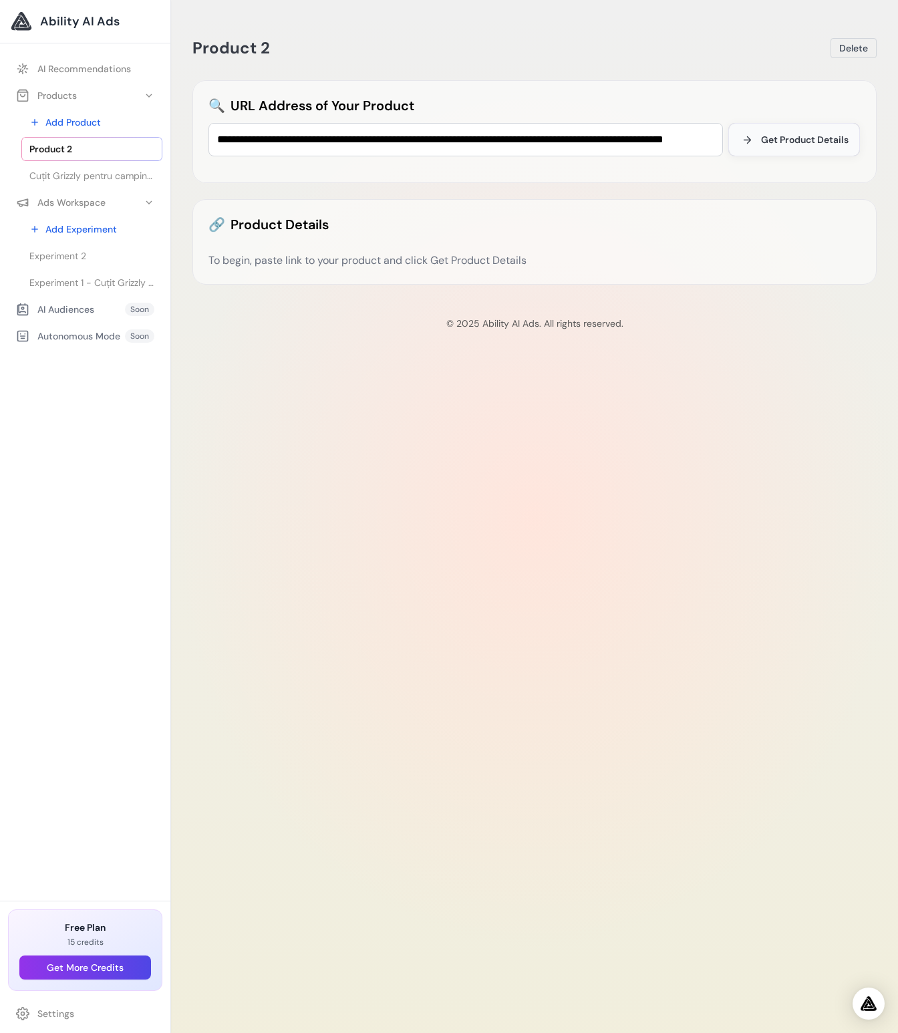
click at [837, 146] on button "Get Product Details" at bounding box center [794, 139] width 132 height 33
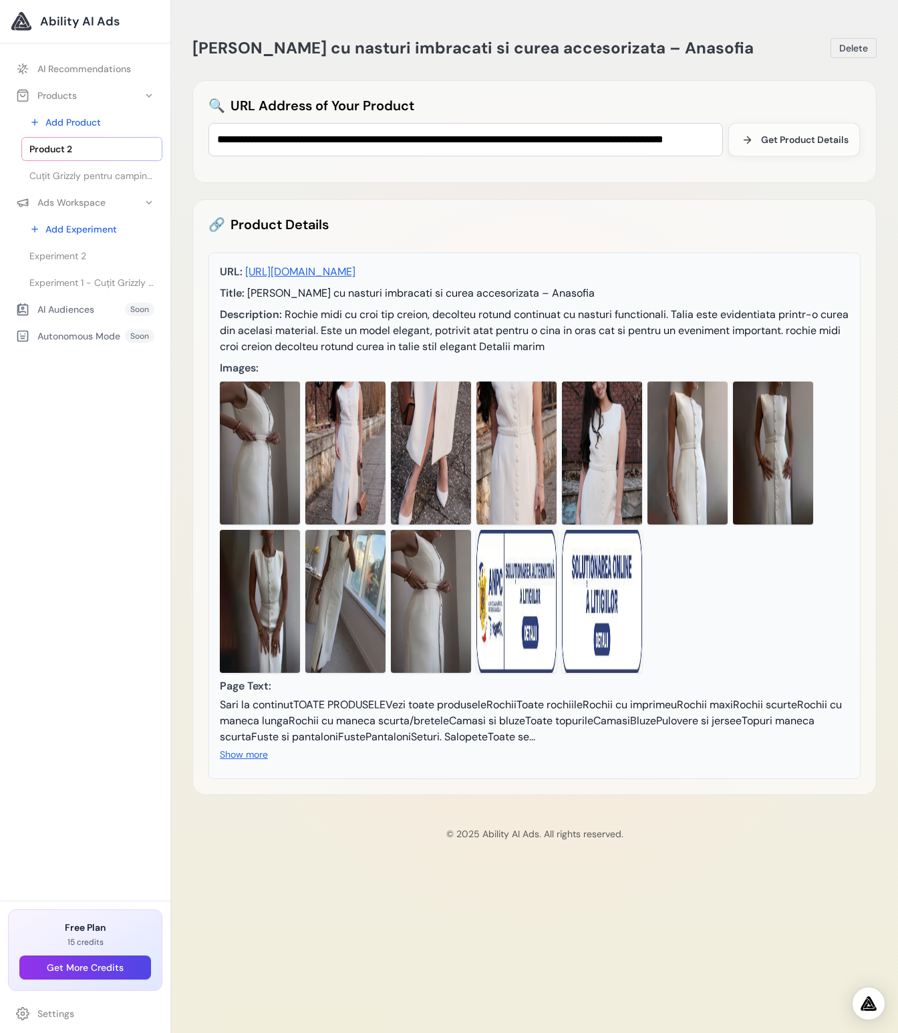
click at [86, 312] on div "AI Audiences" at bounding box center [55, 309] width 78 height 13
click at [76, 224] on link "Add Experiment" at bounding box center [91, 229] width 141 height 24
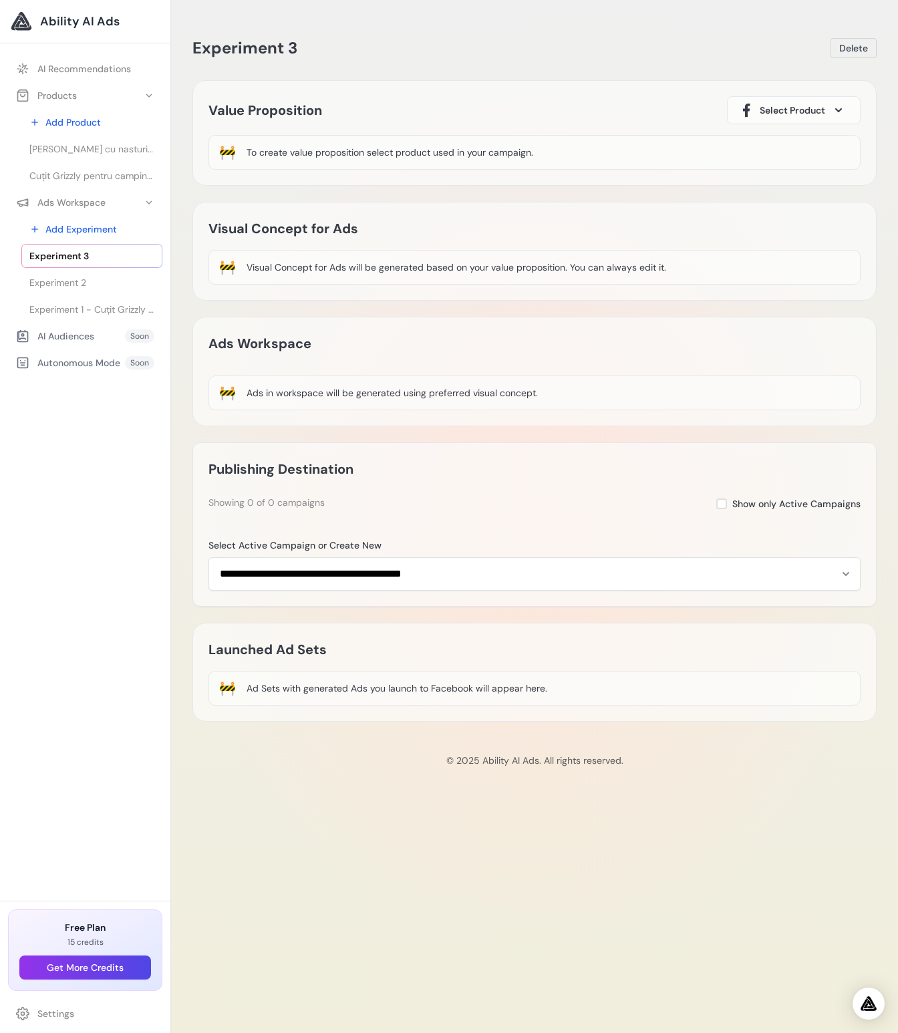
click at [788, 100] on button "Select Product" at bounding box center [794, 110] width 134 height 28
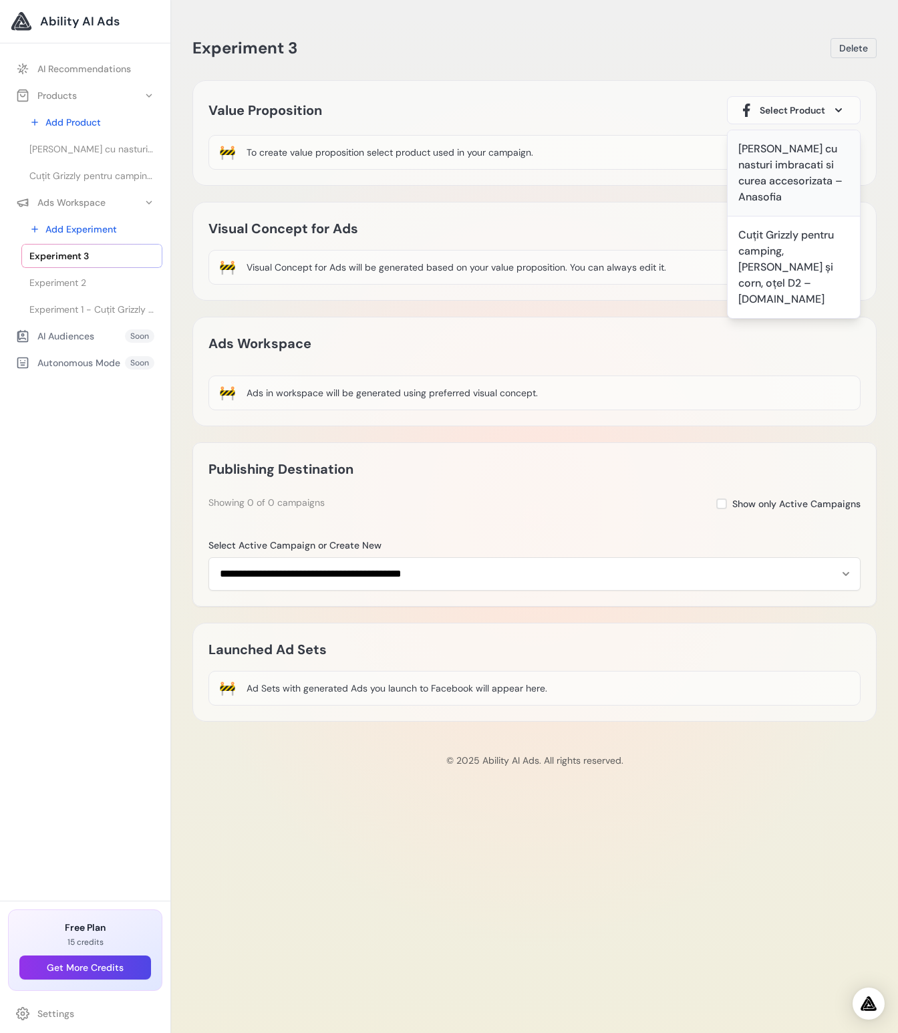
click at [785, 182] on div "[PERSON_NAME] cu nasturi imbracati si curea accesorizata – Anasofia" at bounding box center [793, 173] width 111 height 64
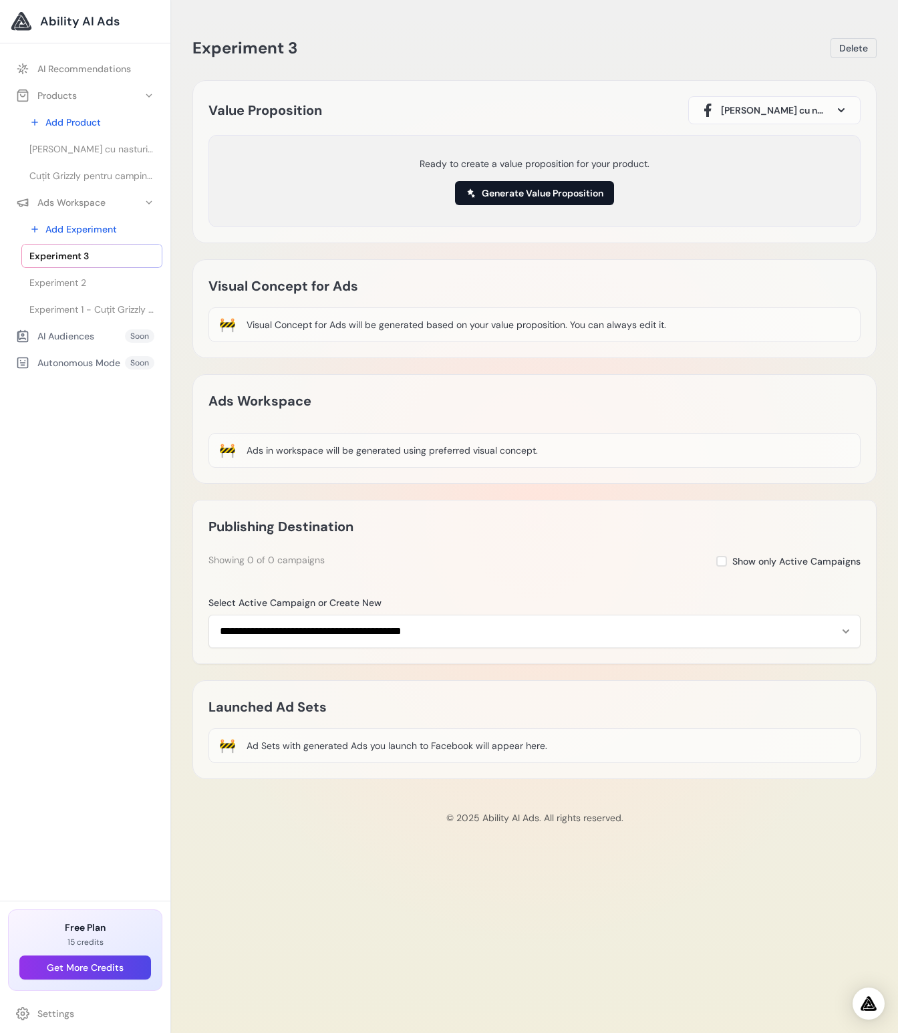
click at [524, 192] on button "Generate Value Proposition" at bounding box center [534, 193] width 159 height 24
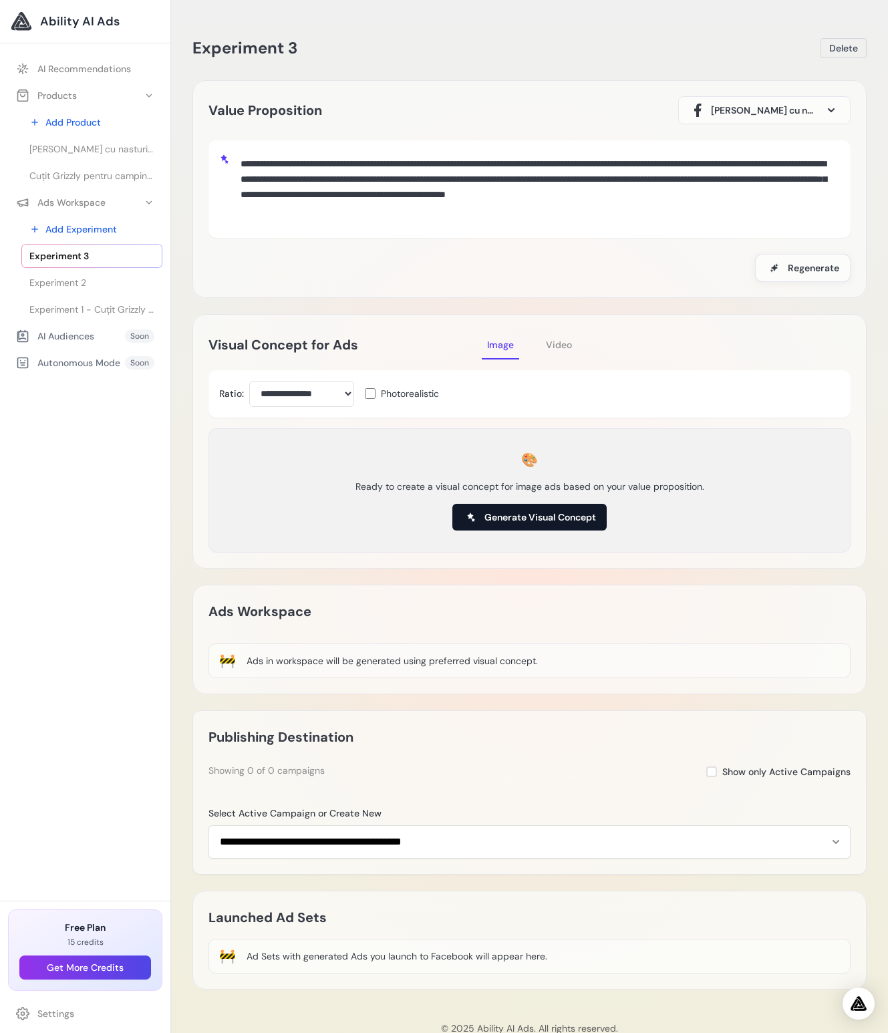
click at [534, 517] on span "Generate Visual Concept" at bounding box center [540, 516] width 112 height 13
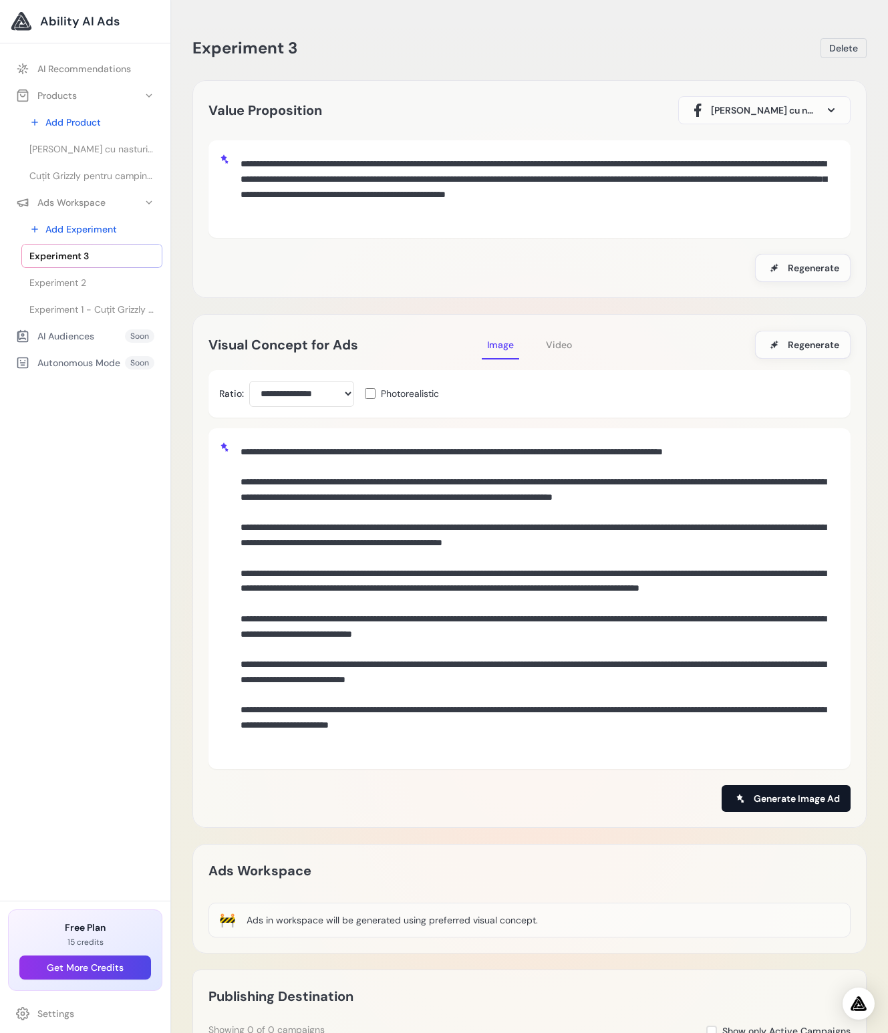
click at [784, 800] on span "Generate Image Ad" at bounding box center [796, 797] width 86 height 13
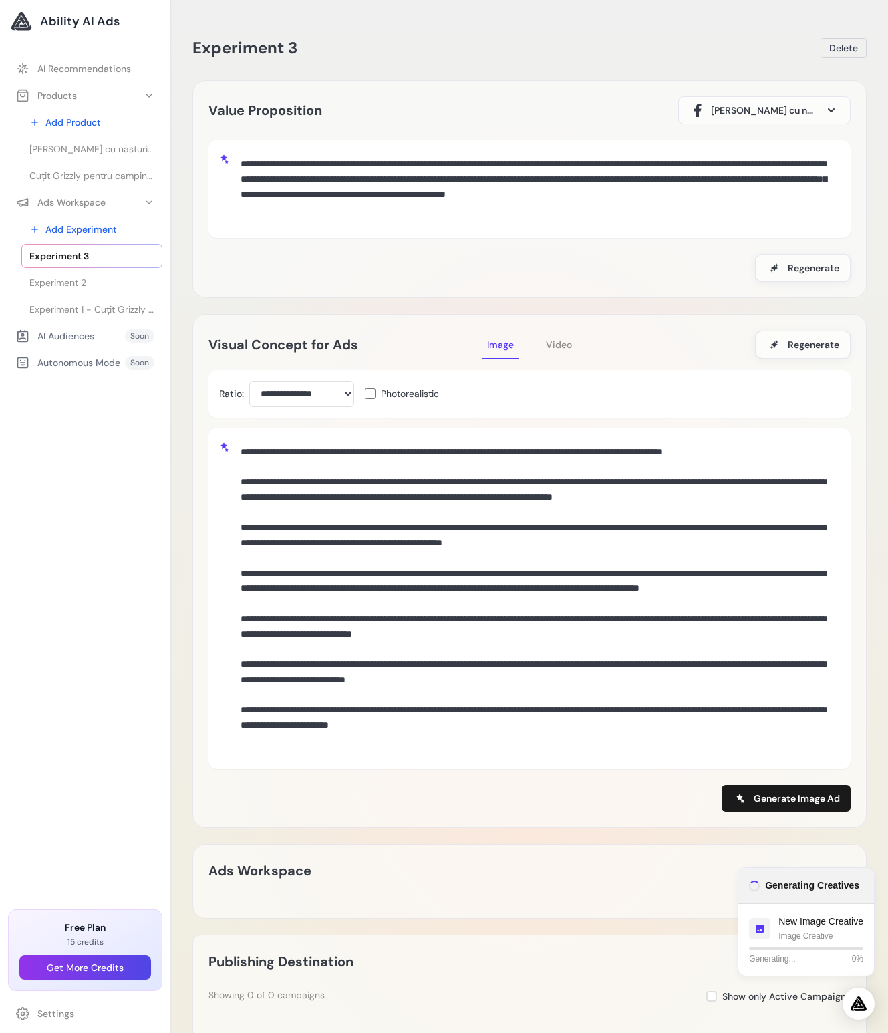
scroll to position [168, 0]
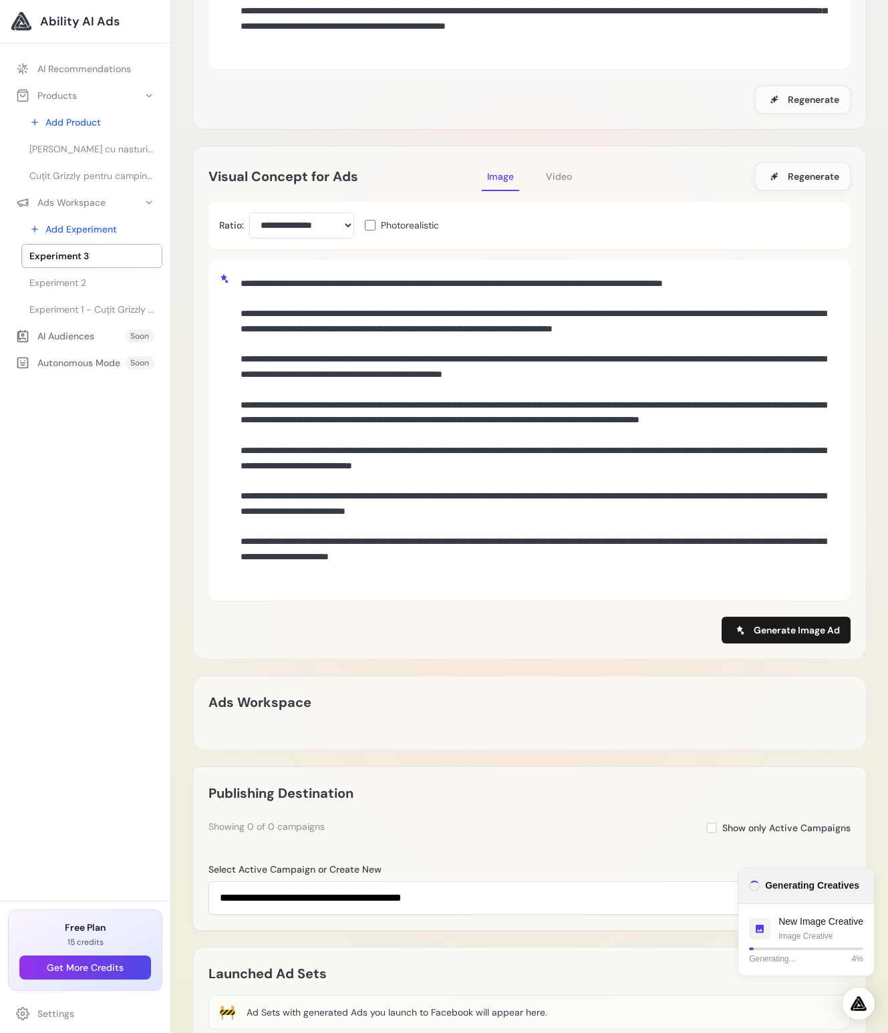
click at [552, 179] on span "Video" at bounding box center [559, 176] width 26 height 12
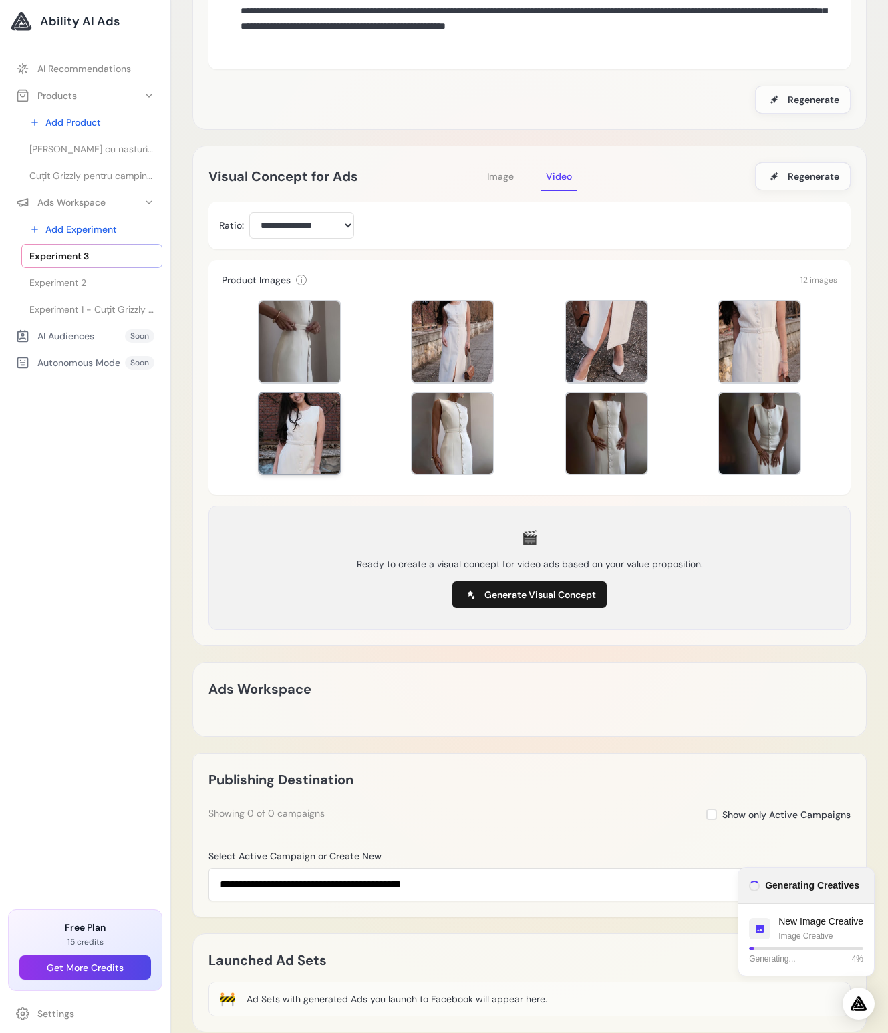
click at [318, 425] on div at bounding box center [299, 433] width 81 height 81
click at [425, 361] on div at bounding box center [452, 341] width 81 height 81
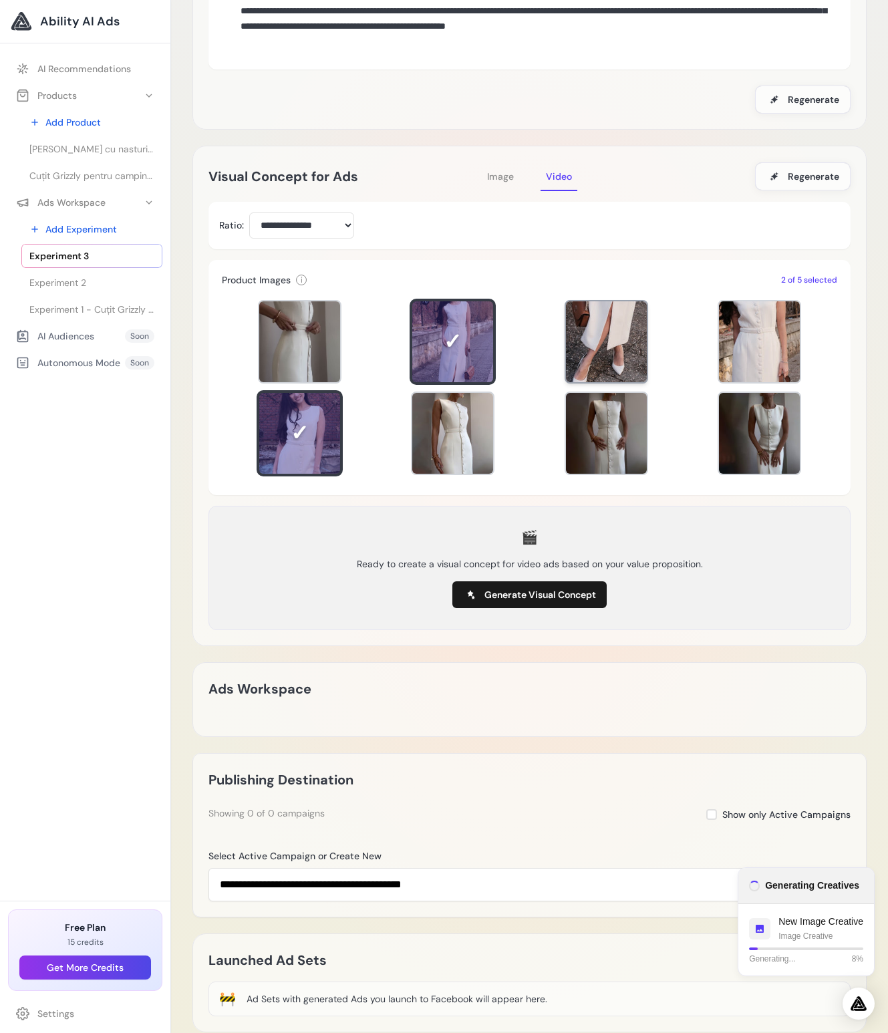
click at [633, 342] on div at bounding box center [606, 341] width 81 height 81
click at [757, 438] on div at bounding box center [759, 433] width 81 height 81
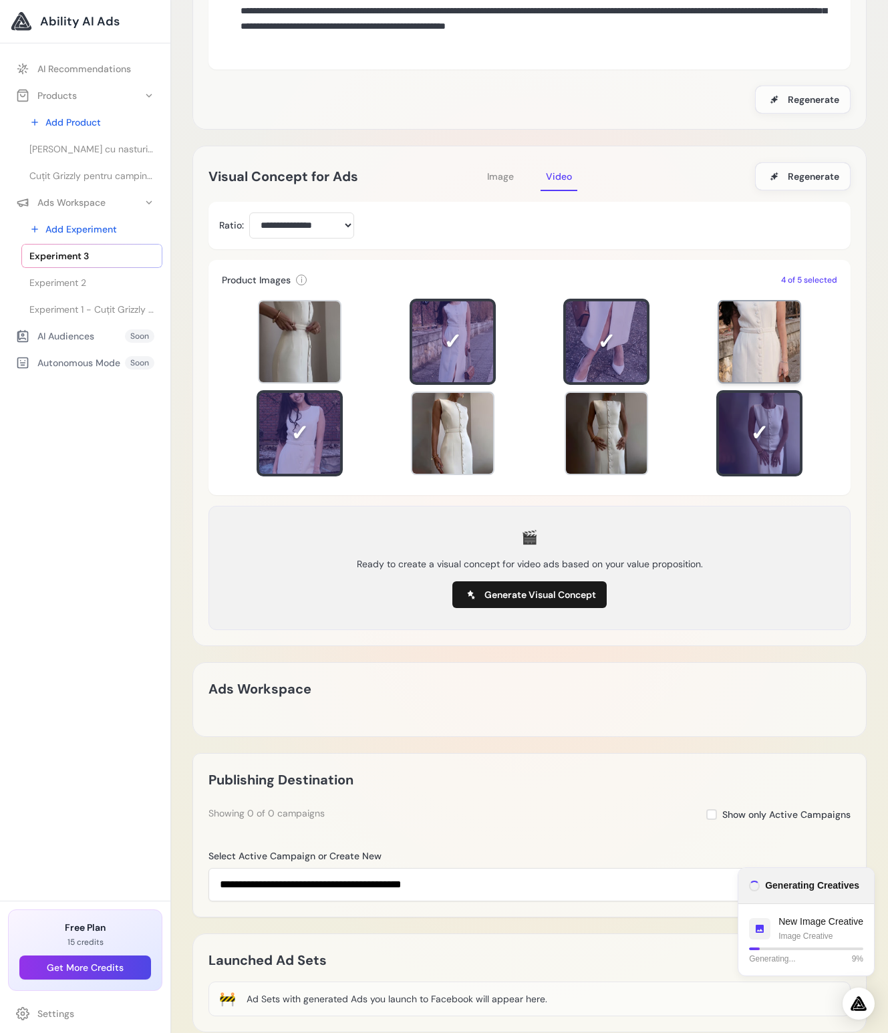
click at [749, 363] on div at bounding box center [759, 341] width 81 height 81
click at [514, 596] on span "Generate Visual Concept" at bounding box center [540, 594] width 112 height 13
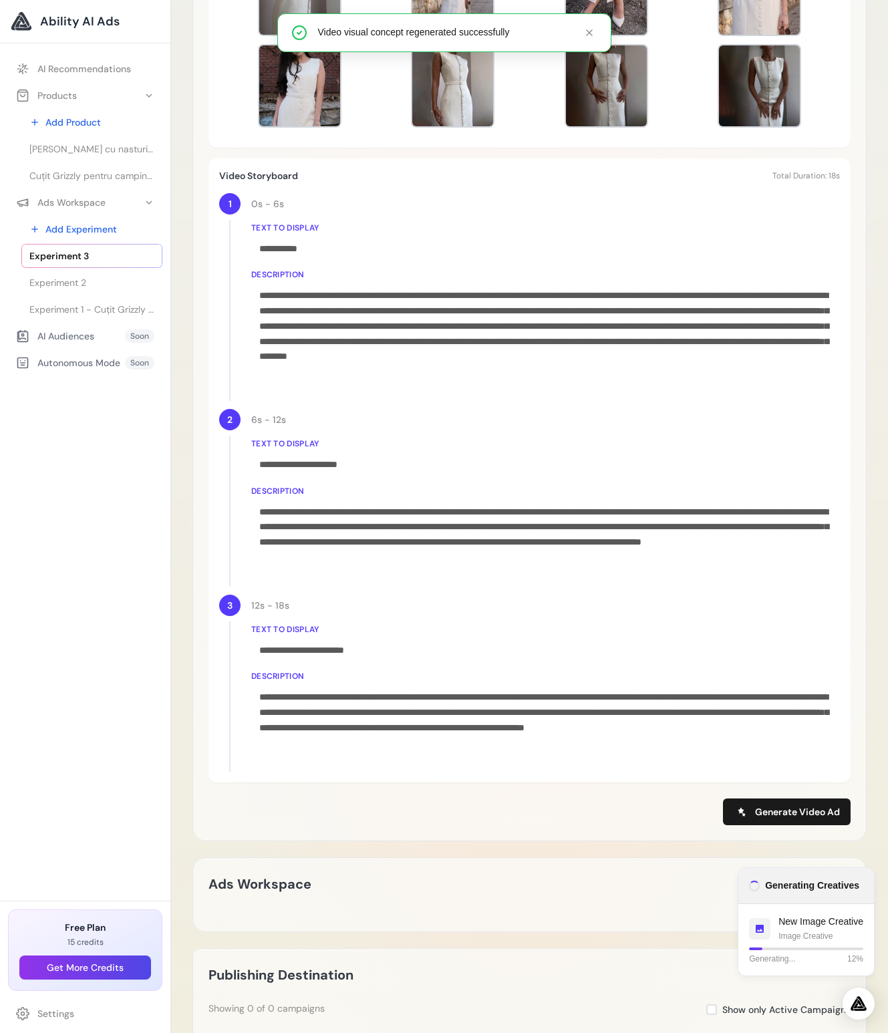
scroll to position [595, 0]
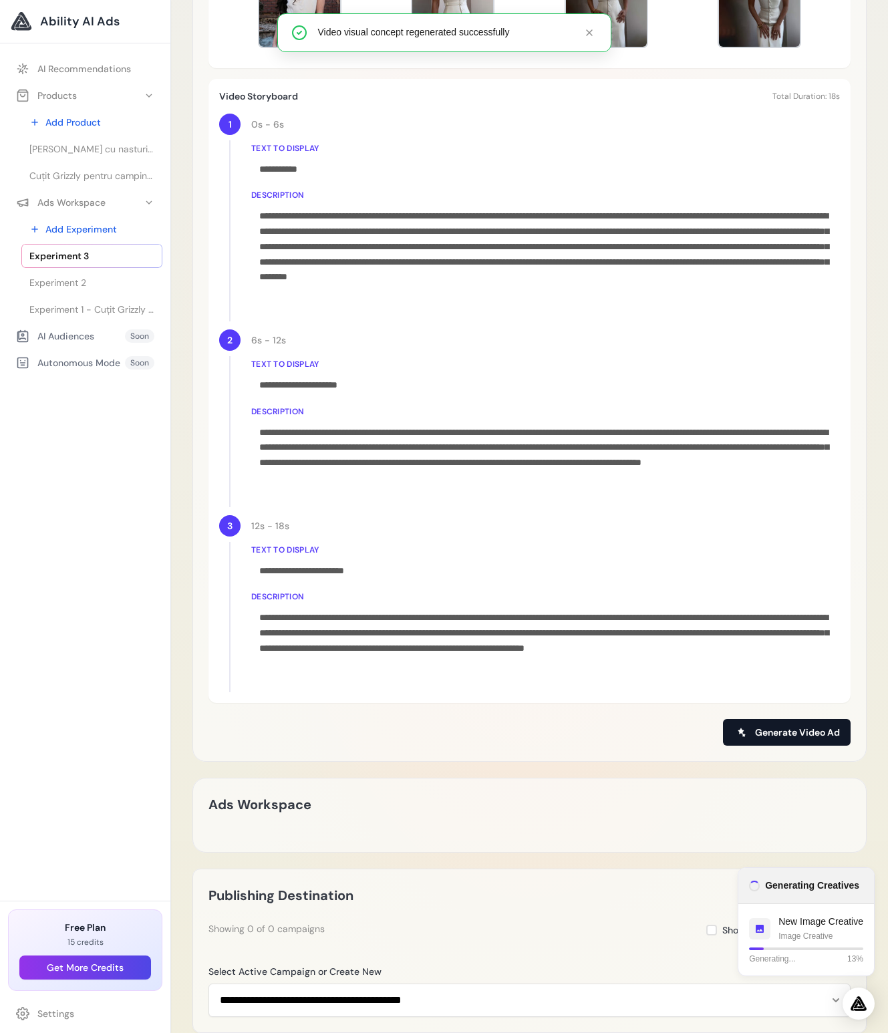
click at [793, 729] on span "Generate Video Ad" at bounding box center [797, 731] width 85 height 13
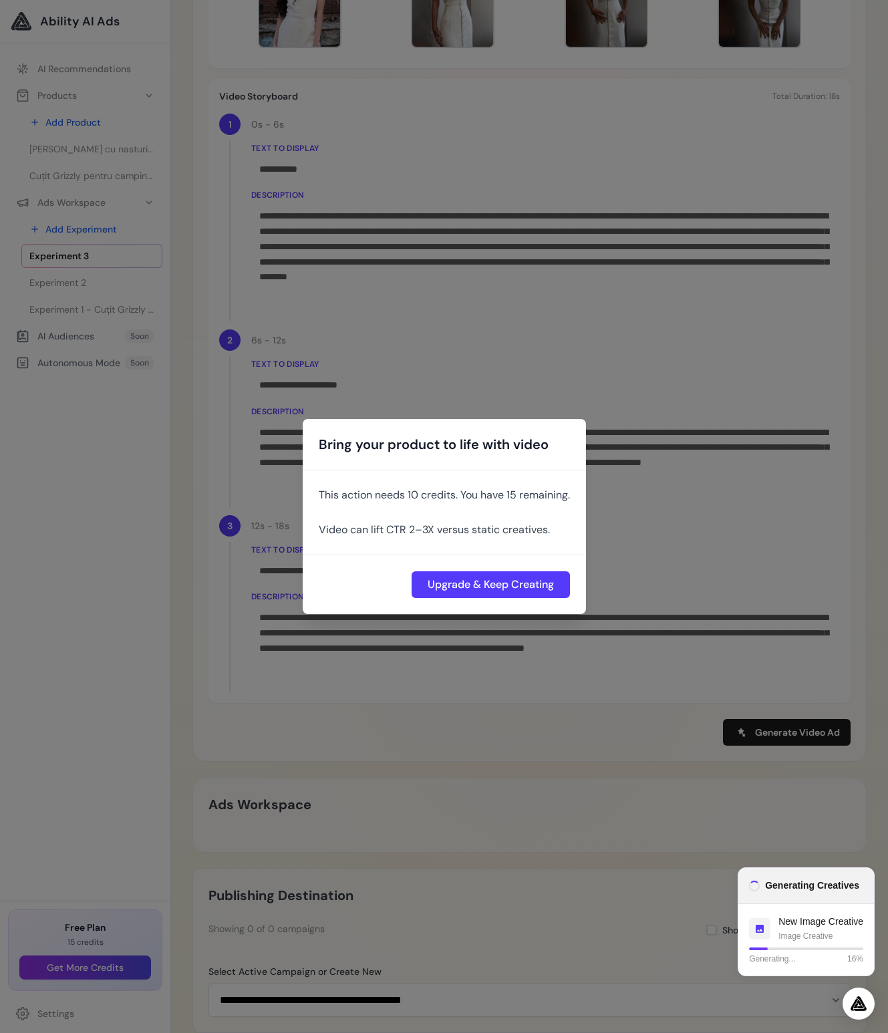
click at [669, 485] on div "Bring your product to life with video This action needs 10 credits. You have 15…" at bounding box center [444, 516] width 888 height 1033
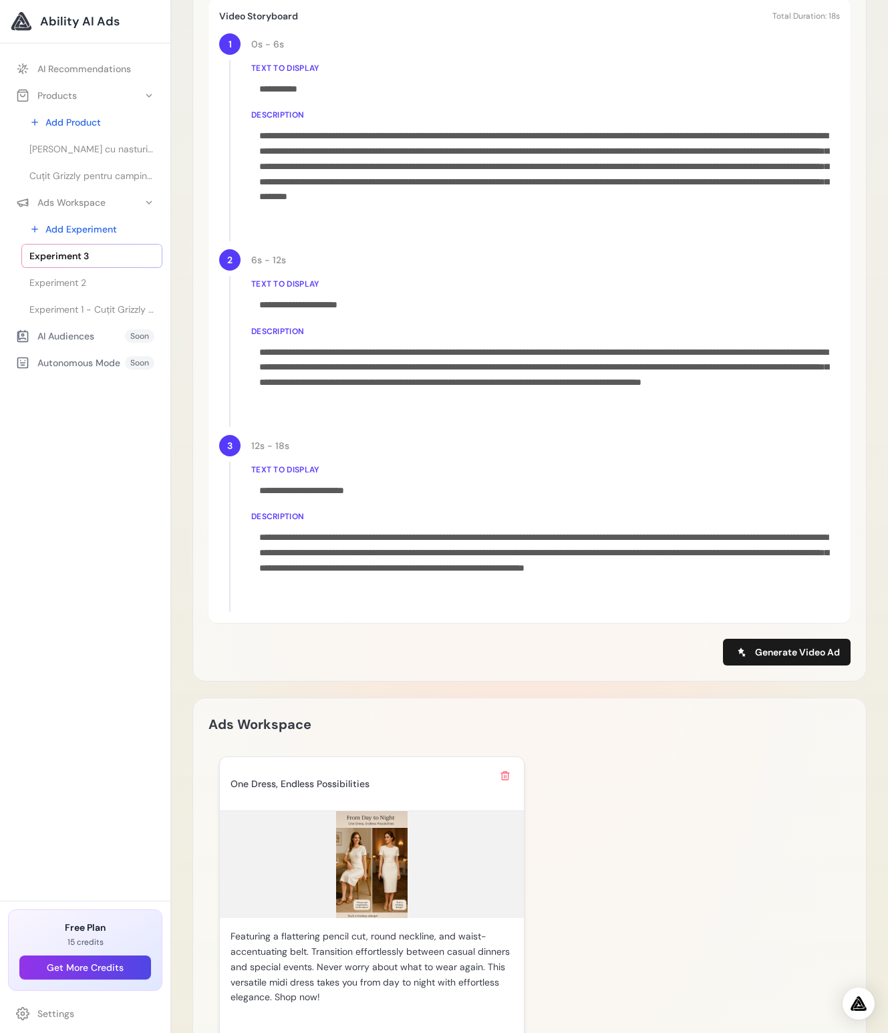
scroll to position [894, 0]
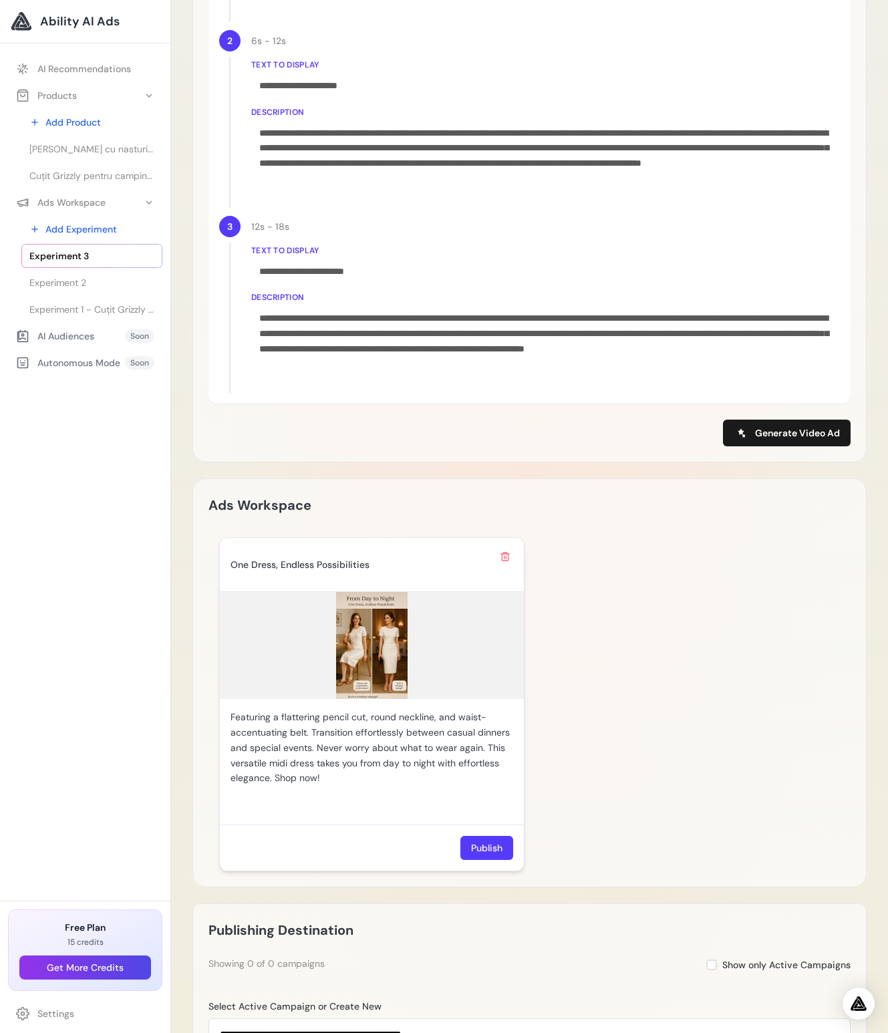
click at [358, 683] on img at bounding box center [372, 645] width 304 height 107
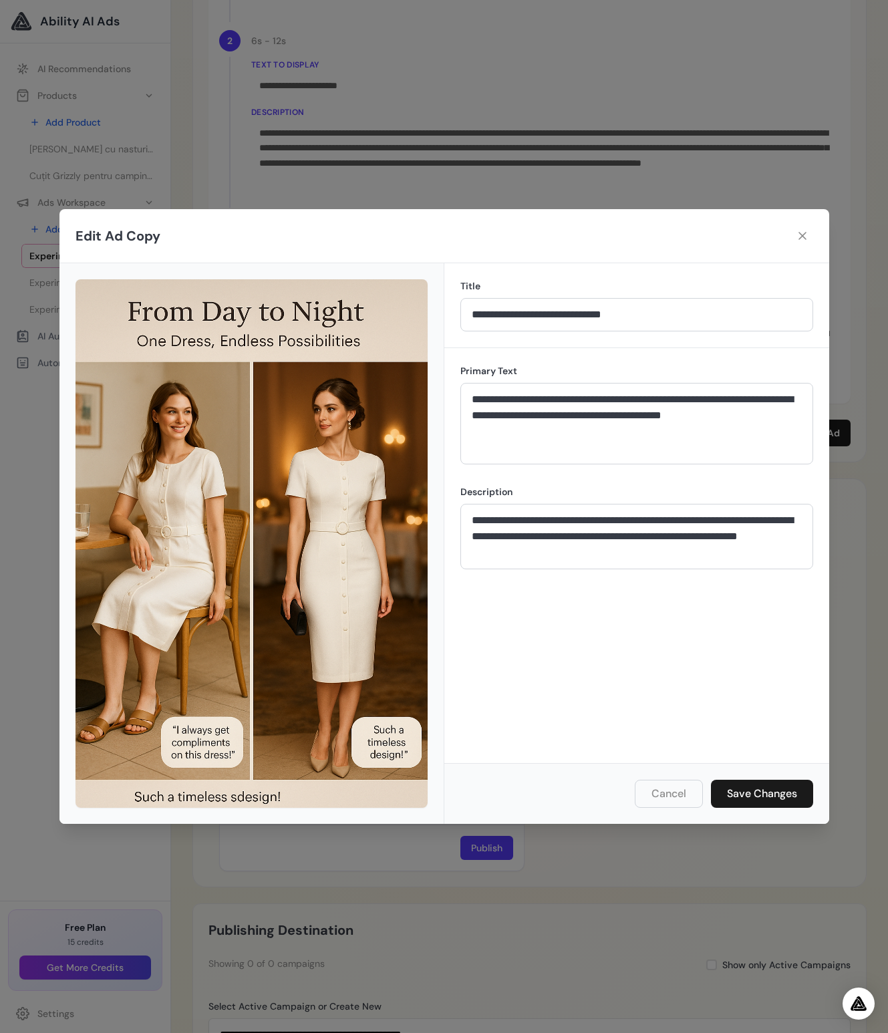
click at [568, 122] on div "**********" at bounding box center [444, 516] width 888 height 1033
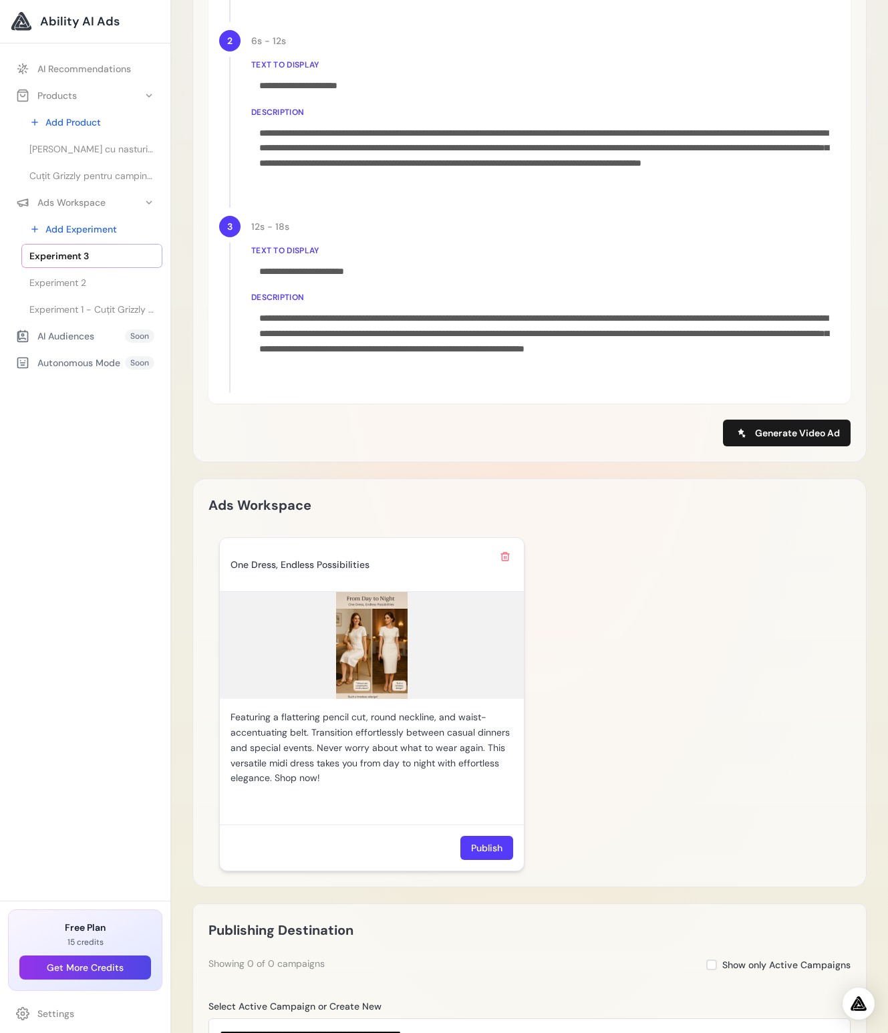
click at [379, 634] on img at bounding box center [372, 645] width 304 height 107
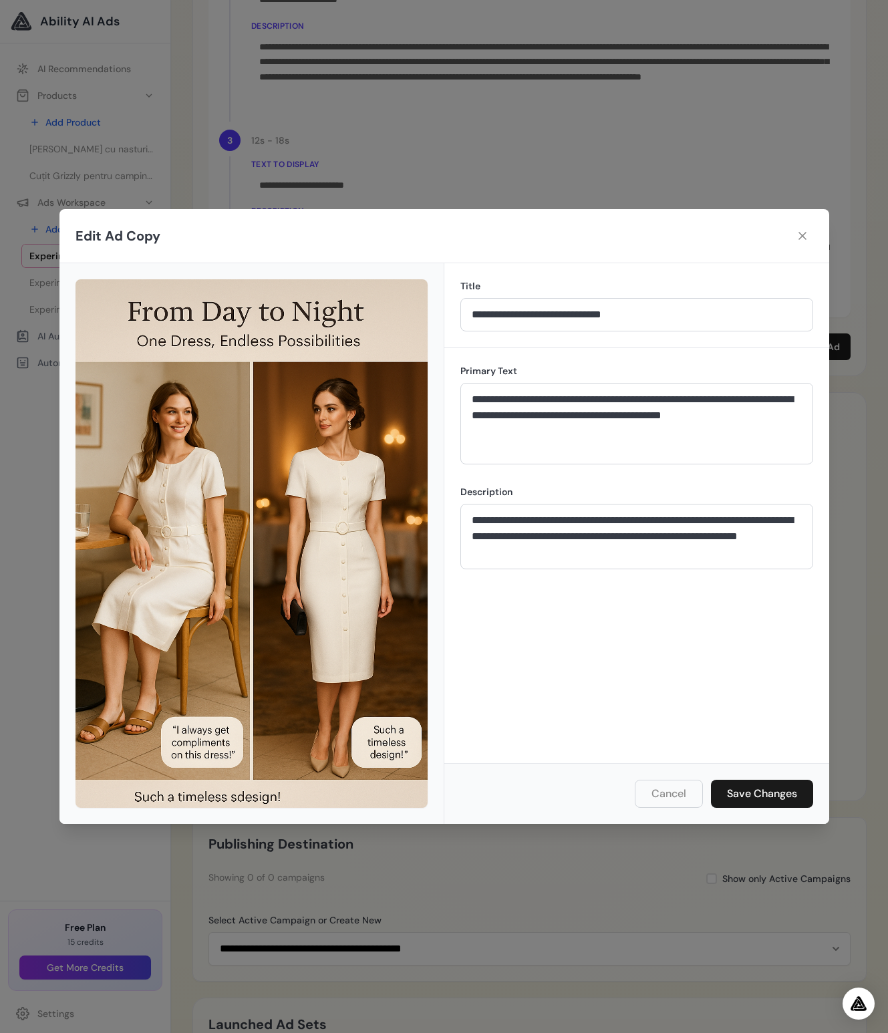
scroll to position [963, 0]
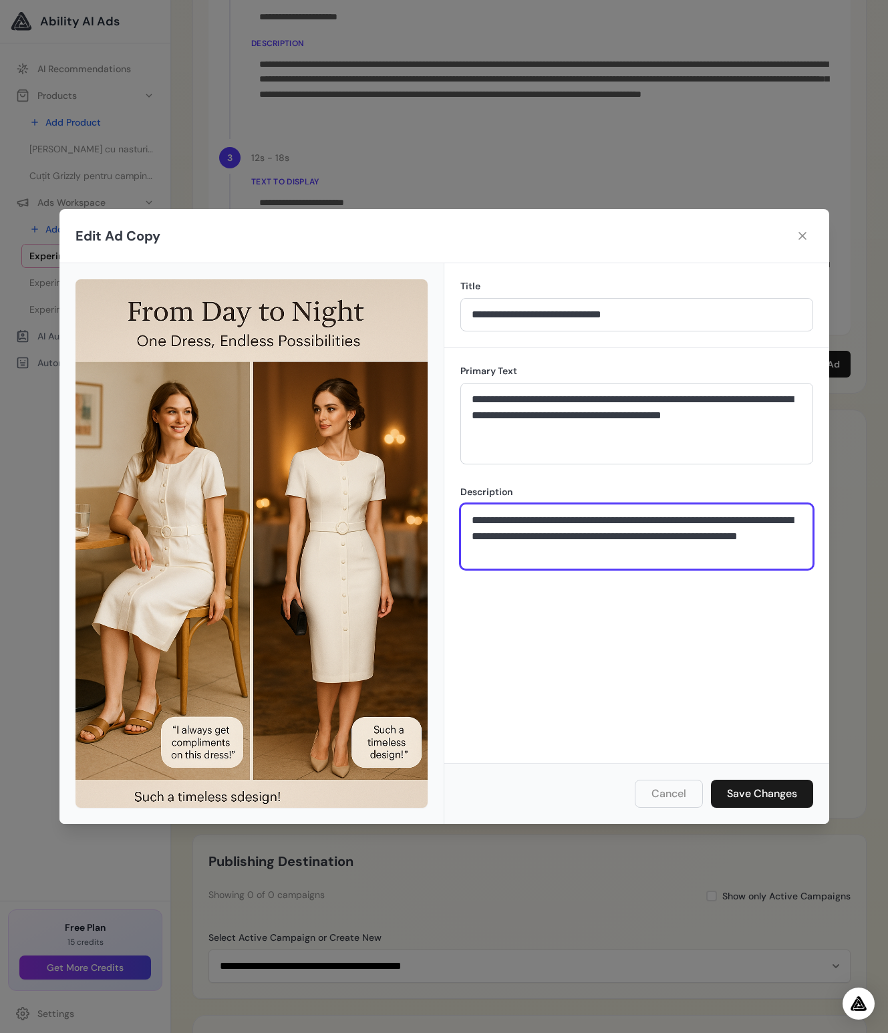
click at [547, 538] on textarea "**********" at bounding box center [636, 536] width 353 height 65
drag, startPoint x: 532, startPoint y: 518, endPoint x: 471, endPoint y: 488, distance: 68.4
click at [471, 488] on div "**********" at bounding box center [636, 529] width 353 height 89
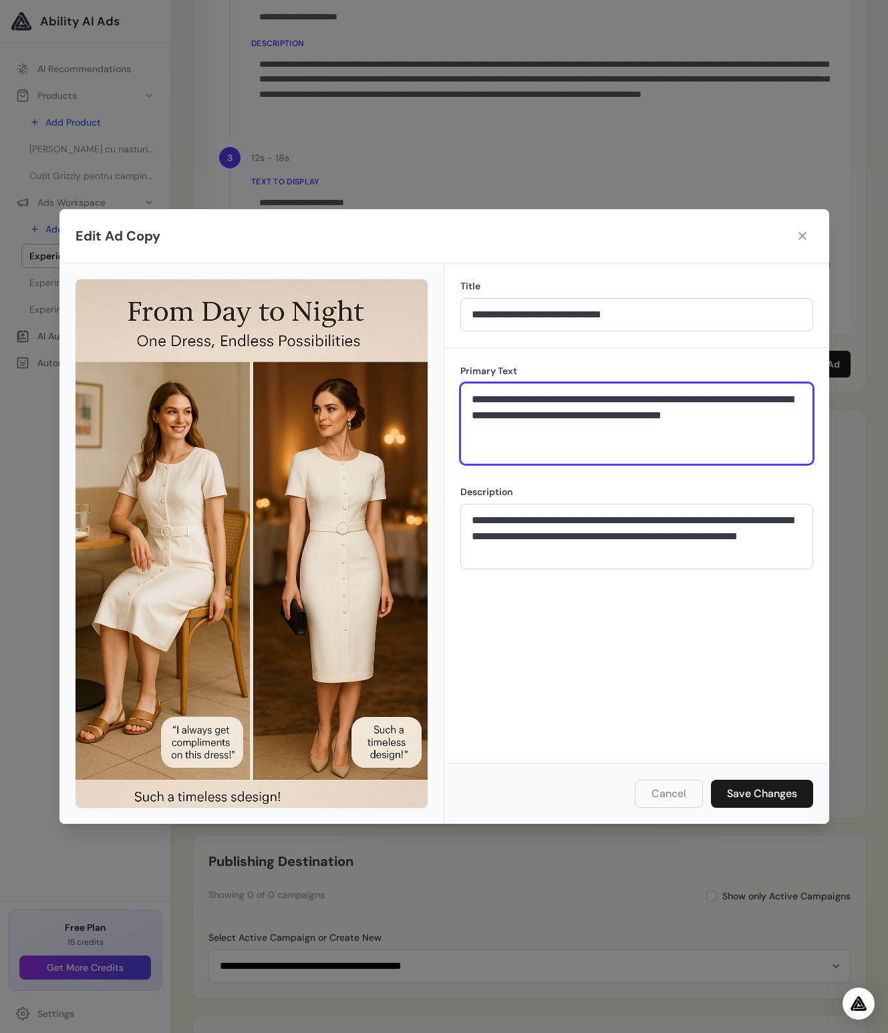
drag, startPoint x: 614, startPoint y: 454, endPoint x: 653, endPoint y: 429, distance: 45.9
click at [614, 453] on textarea "**********" at bounding box center [636, 423] width 353 height 81
drag, startPoint x: 663, startPoint y: 427, endPoint x: 545, endPoint y: 391, distance: 123.8
click at [545, 391] on textarea "**********" at bounding box center [636, 423] width 353 height 81
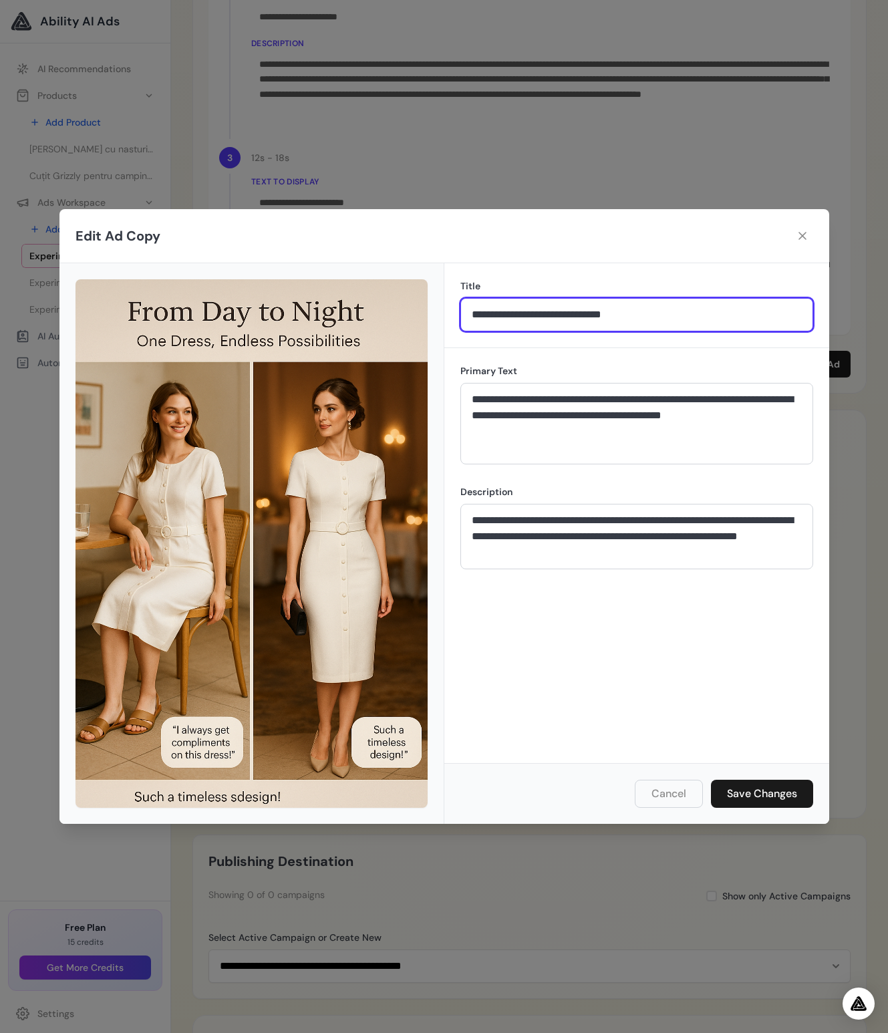
click at [644, 321] on input "**********" at bounding box center [636, 314] width 353 height 33
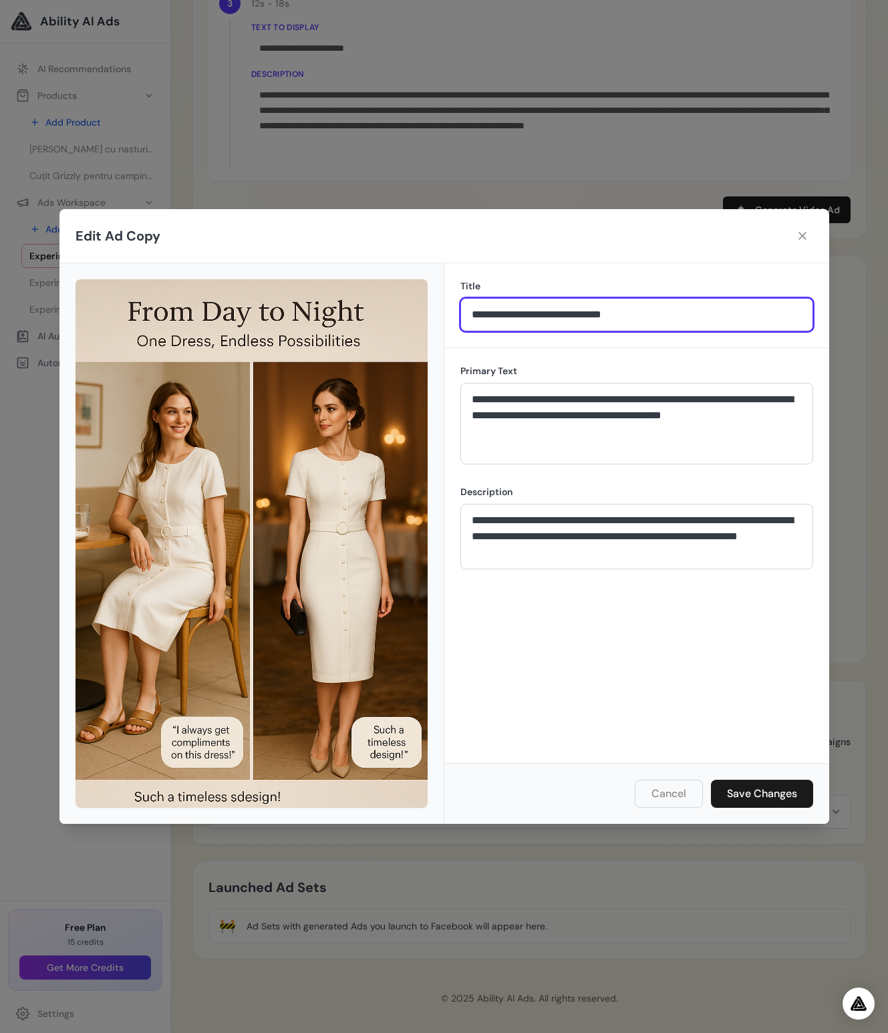
scroll to position [1122, 0]
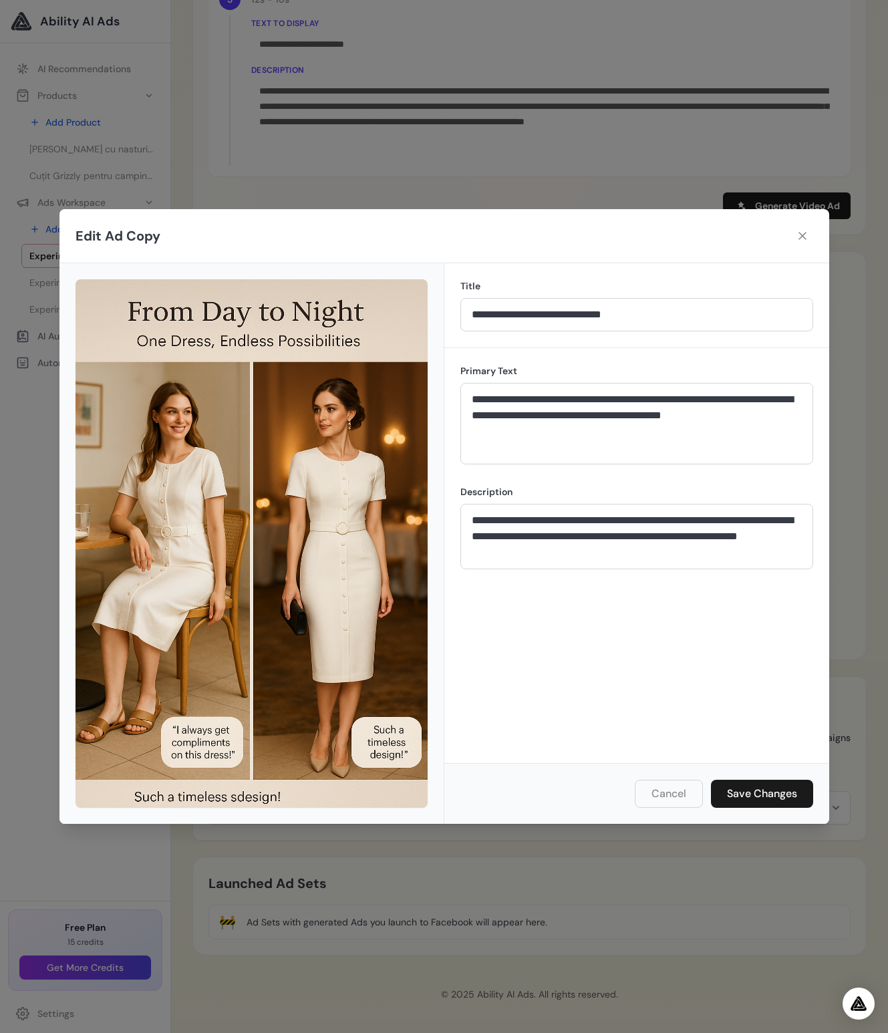
click at [433, 110] on div "**********" at bounding box center [444, 516] width 888 height 1033
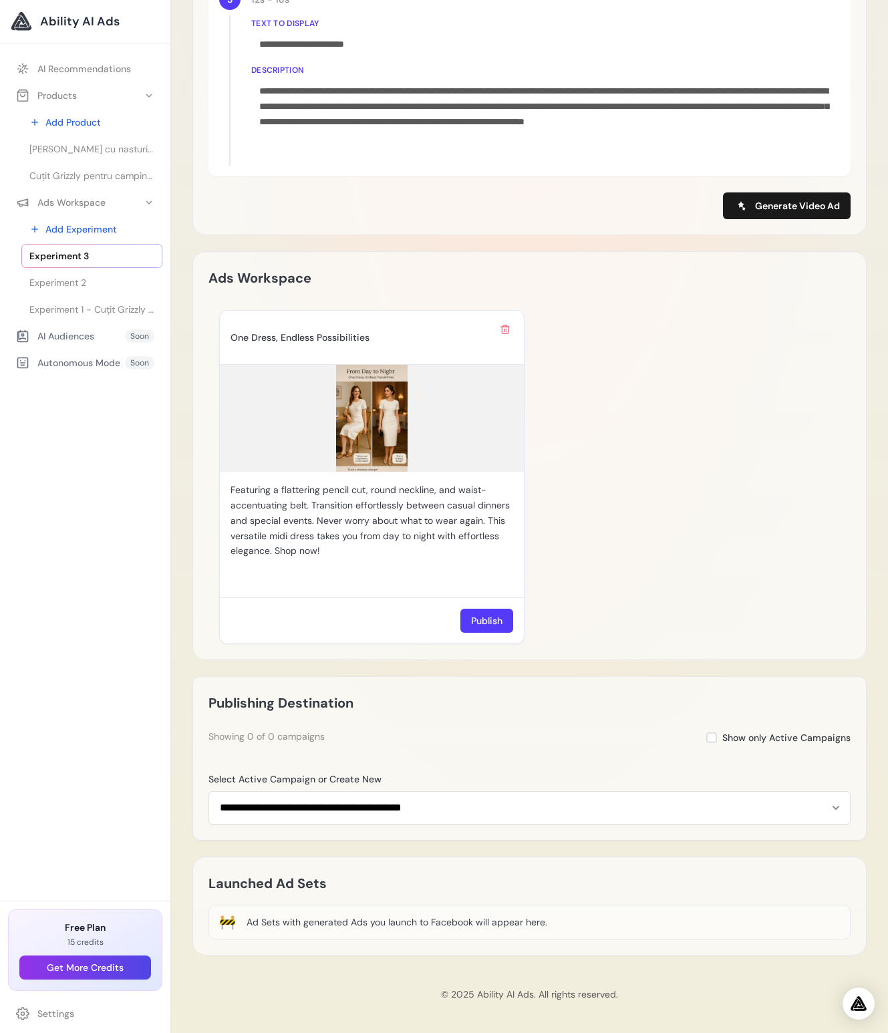
scroll to position [0, 0]
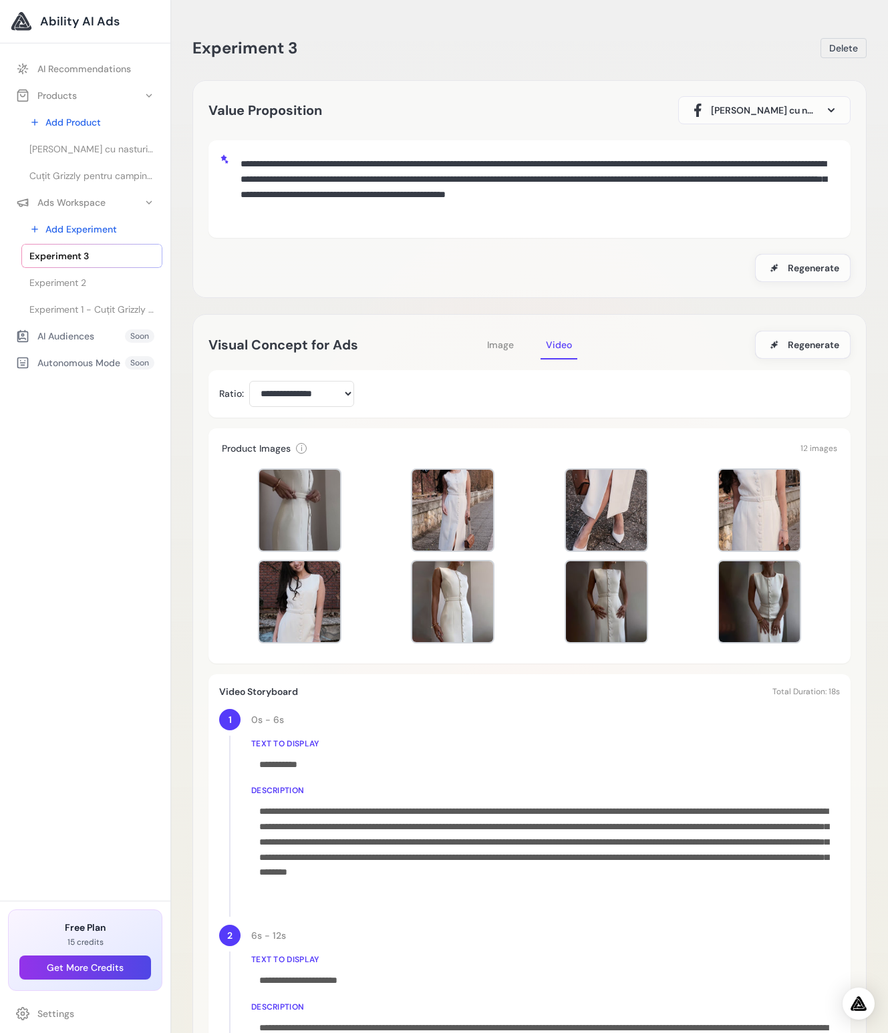
click at [100, 16] on span "Ability AI Ads" at bounding box center [79, 21] width 79 height 19
